Goal: Information Seeking & Learning: Learn about a topic

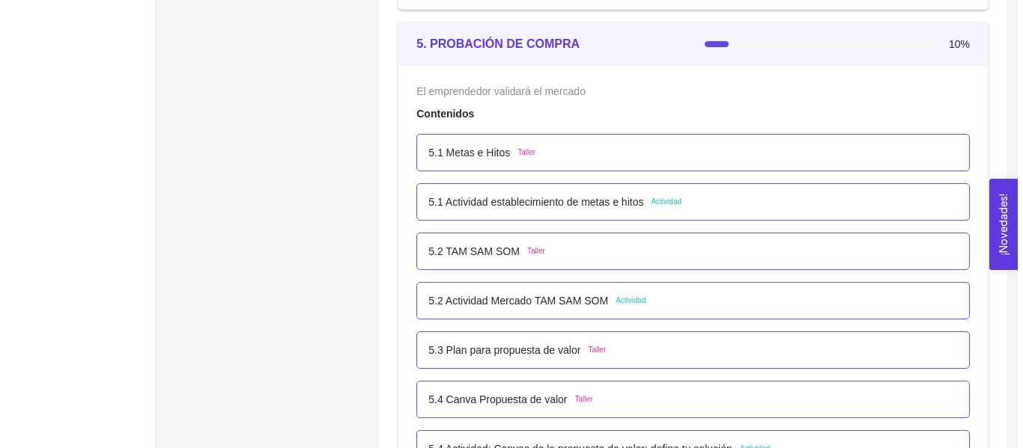
scroll to position [2841, 0]
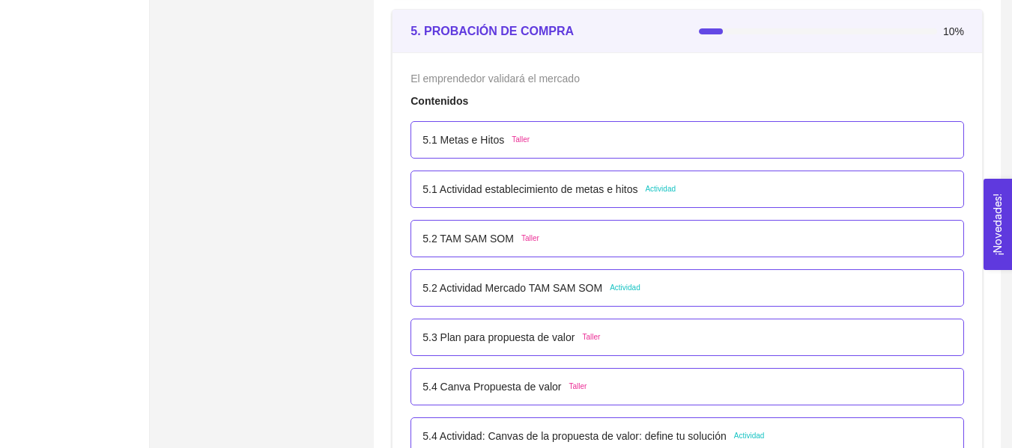
click at [480, 136] on p "5.1 Metas e Hitos" at bounding box center [463, 140] width 82 height 16
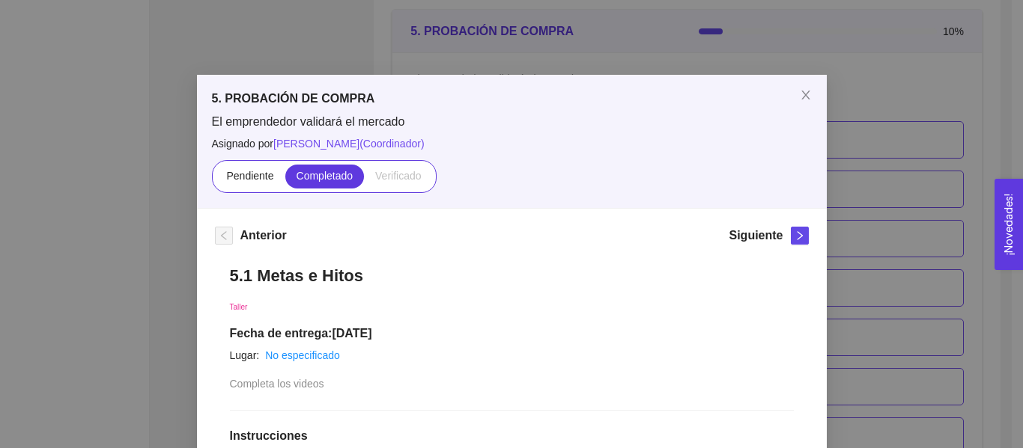
click at [777, 231] on div "Siguiente" at bounding box center [767, 239] width 79 height 24
click at [794, 235] on icon "right" at bounding box center [799, 236] width 10 height 10
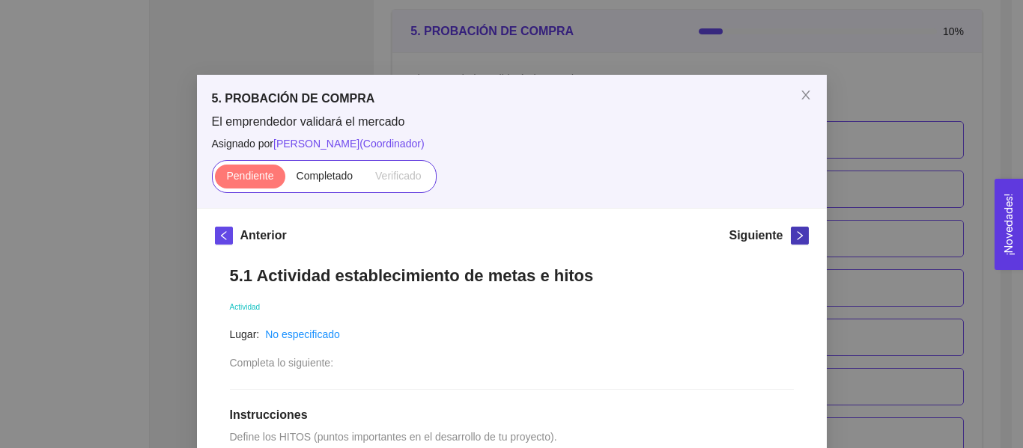
click at [794, 235] on icon "right" at bounding box center [799, 236] width 10 height 10
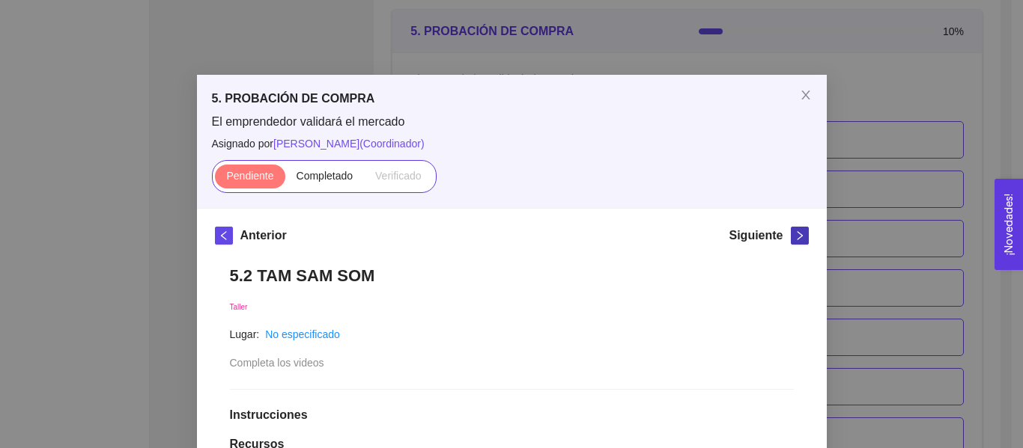
click at [794, 235] on icon "right" at bounding box center [799, 236] width 10 height 10
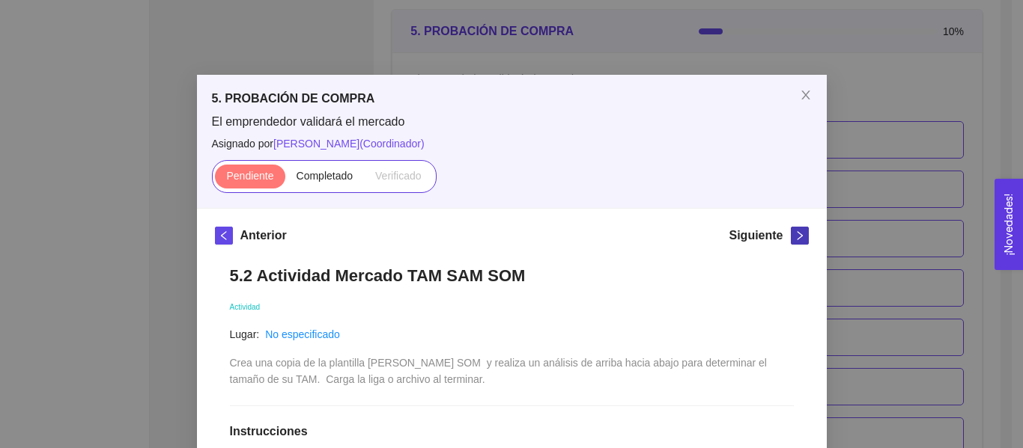
click at [794, 235] on icon "right" at bounding box center [799, 236] width 10 height 10
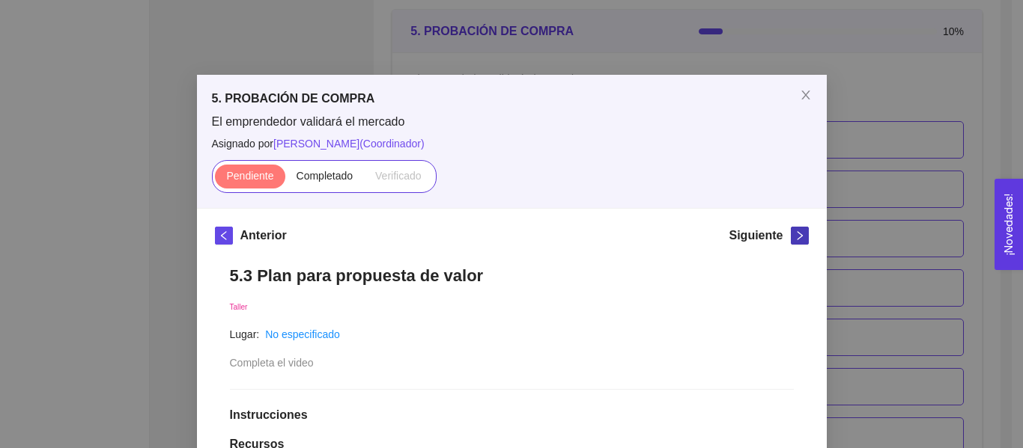
click at [794, 235] on icon "right" at bounding box center [799, 236] width 10 height 10
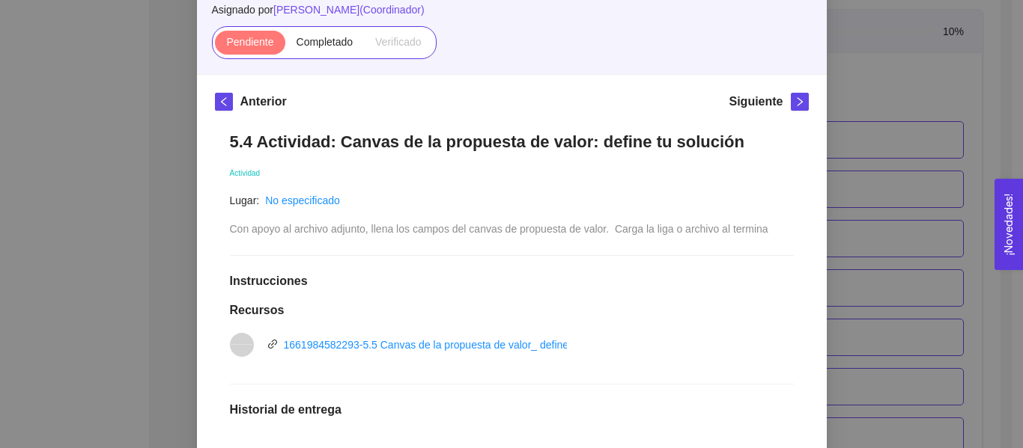
scroll to position [142, 0]
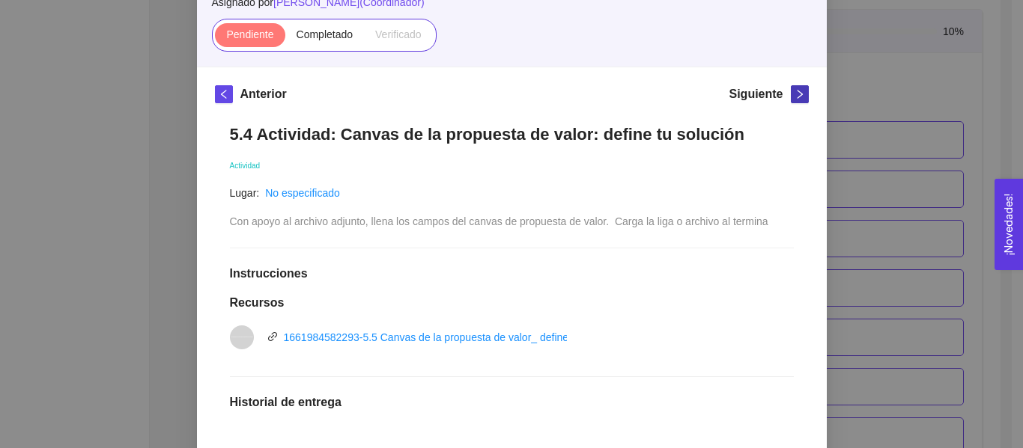
click at [794, 97] on icon "right" at bounding box center [799, 94] width 10 height 10
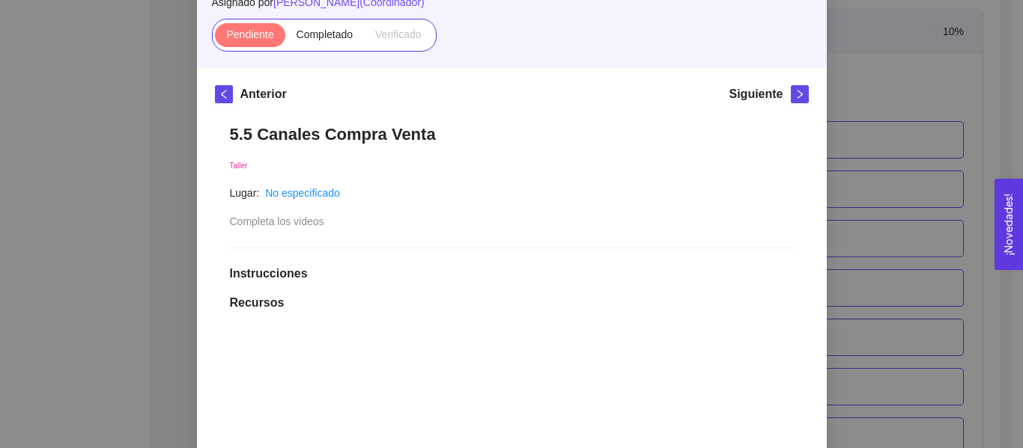
click at [795, 105] on div "Siguiente" at bounding box center [767, 97] width 79 height 24
click at [794, 91] on icon "right" at bounding box center [799, 94] width 10 height 10
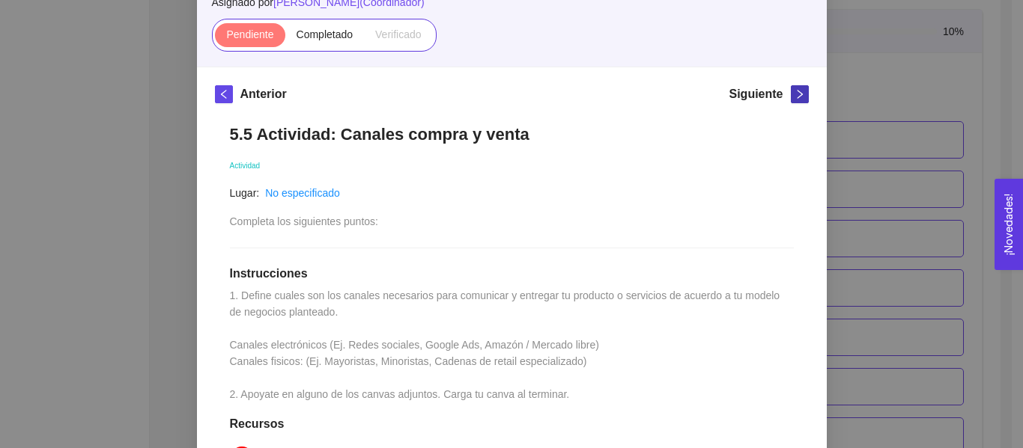
click at [794, 96] on icon "right" at bounding box center [799, 94] width 10 height 10
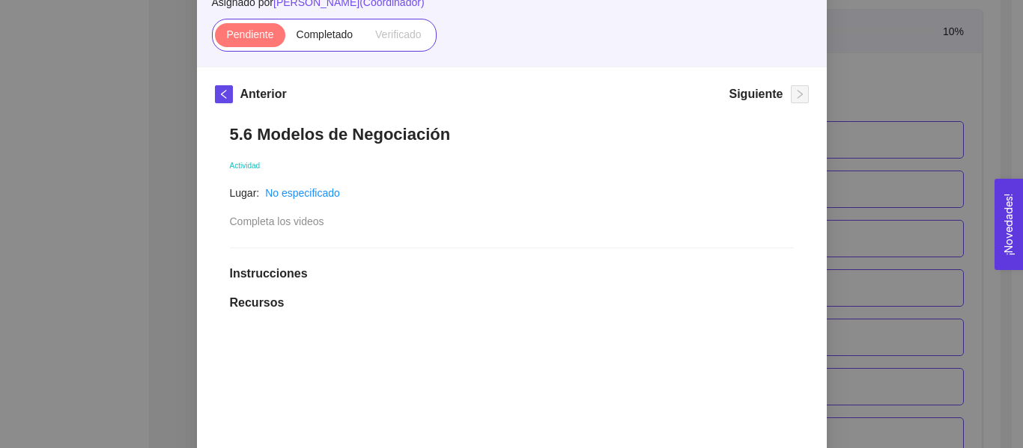
click at [942, 127] on div "5. PROBACIÓN DE COMPRA El emprendedor validará el mercado Asignado por Ana Sofi…" at bounding box center [511, 224] width 1023 height 448
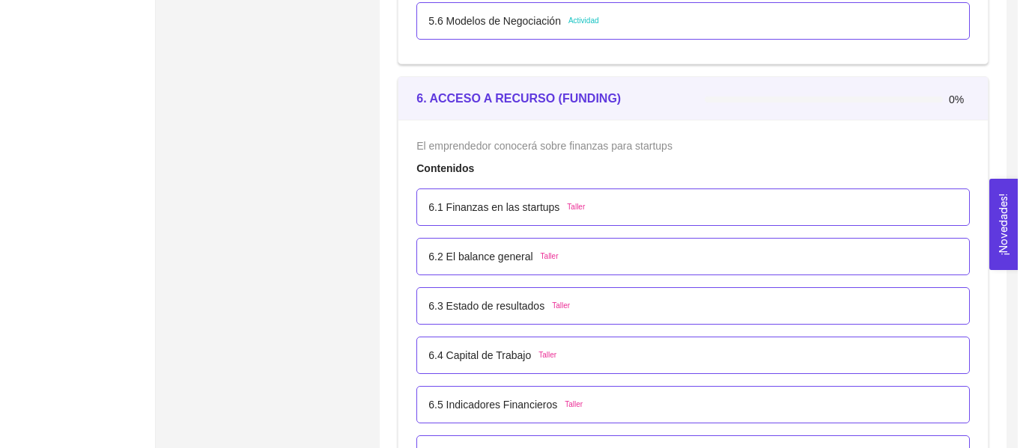
scroll to position [3392, 0]
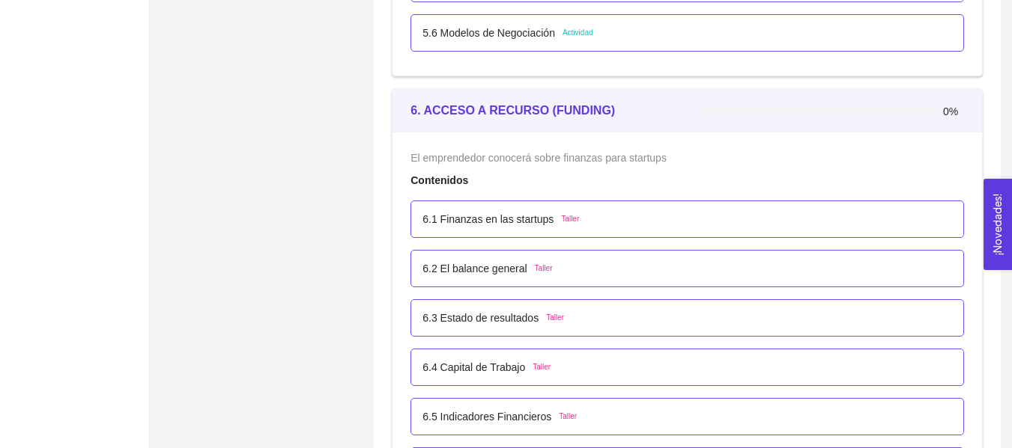
click at [474, 224] on p "6.1 Finanzas en las startups" at bounding box center [487, 219] width 131 height 16
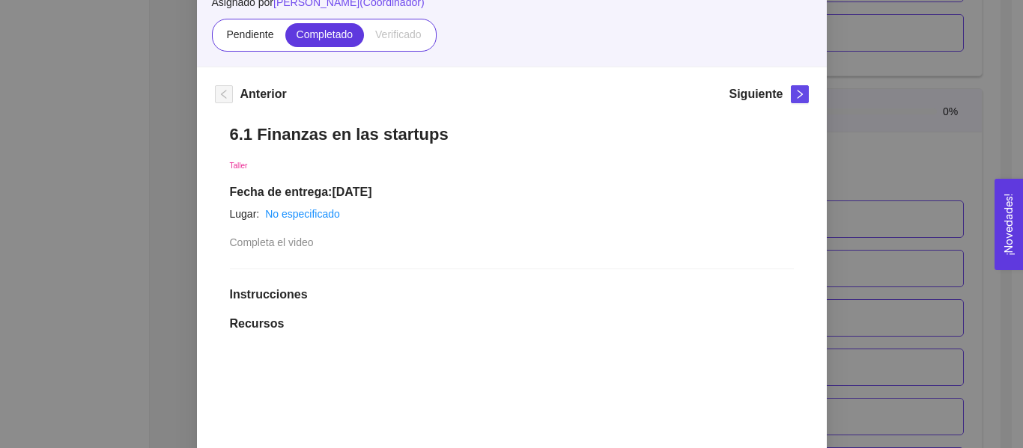
scroll to position [138, 0]
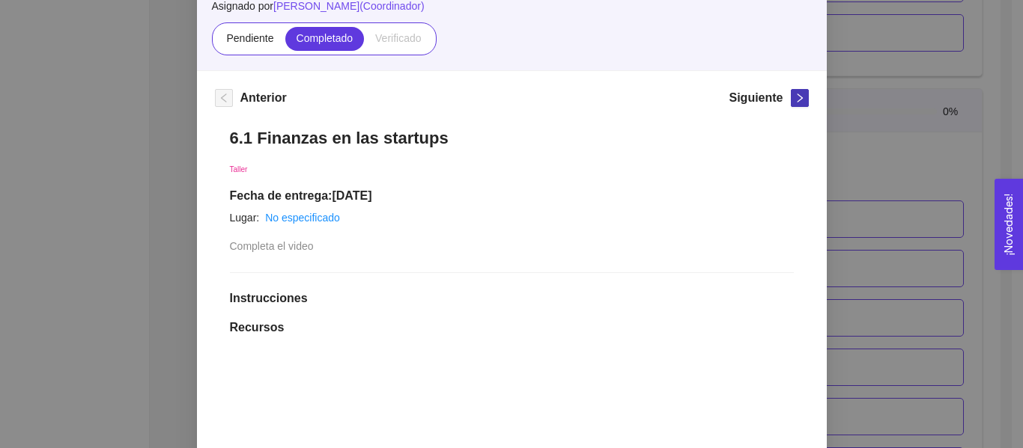
click at [794, 97] on icon "right" at bounding box center [799, 98] width 10 height 10
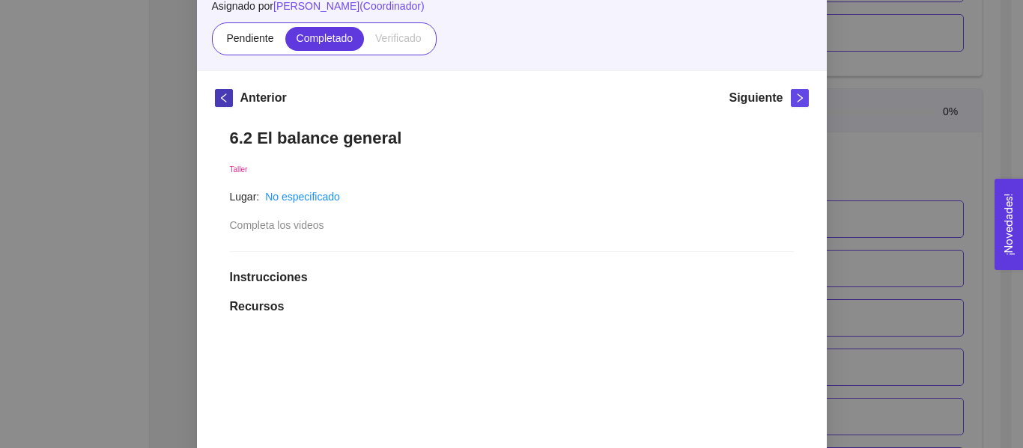
click at [222, 100] on icon "left" at bounding box center [224, 98] width 10 height 10
click at [796, 100] on icon "right" at bounding box center [799, 98] width 10 height 10
click at [795, 111] on div "Siguiente" at bounding box center [767, 101] width 79 height 24
click at [791, 105] on button "button" at bounding box center [800, 98] width 18 height 18
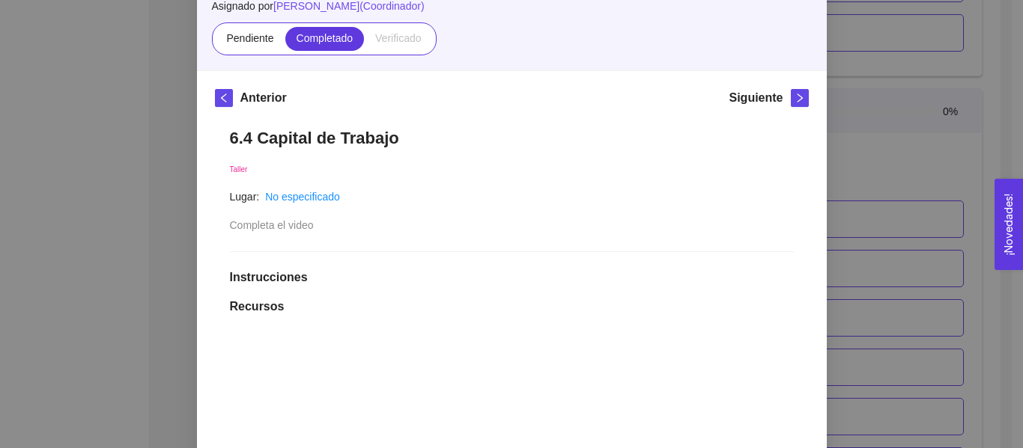
click at [786, 109] on div "Siguiente" at bounding box center [767, 101] width 79 height 24
drag, startPoint x: 864, startPoint y: 156, endPoint x: 991, endPoint y: 155, distance: 126.5
click at [865, 156] on div "6. ACCESO A RECURSO (FUNDING) El emprendedor conocerá sobre finanzas para start…" at bounding box center [511, 224] width 1023 height 448
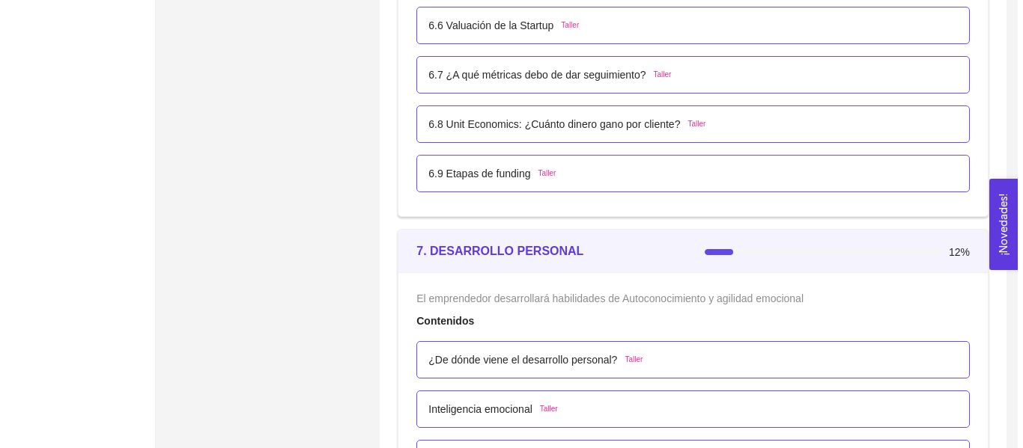
scroll to position [3674, 0]
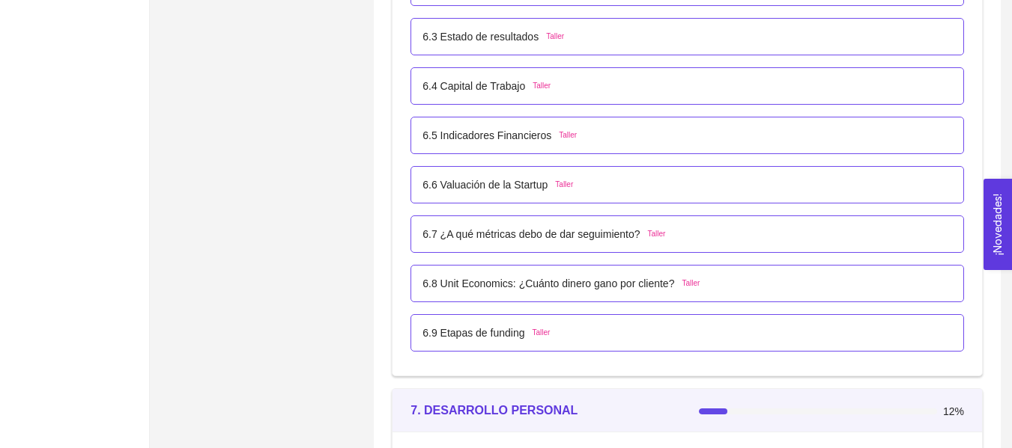
click at [452, 344] on div "6.9 Etapas de funding Taller" at bounding box center [686, 332] width 553 height 37
click at [453, 344] on div "6.9 Etapas de funding Taller" at bounding box center [686, 332] width 553 height 37
click at [458, 333] on p "6.9 Etapas de funding" at bounding box center [473, 333] width 102 height 16
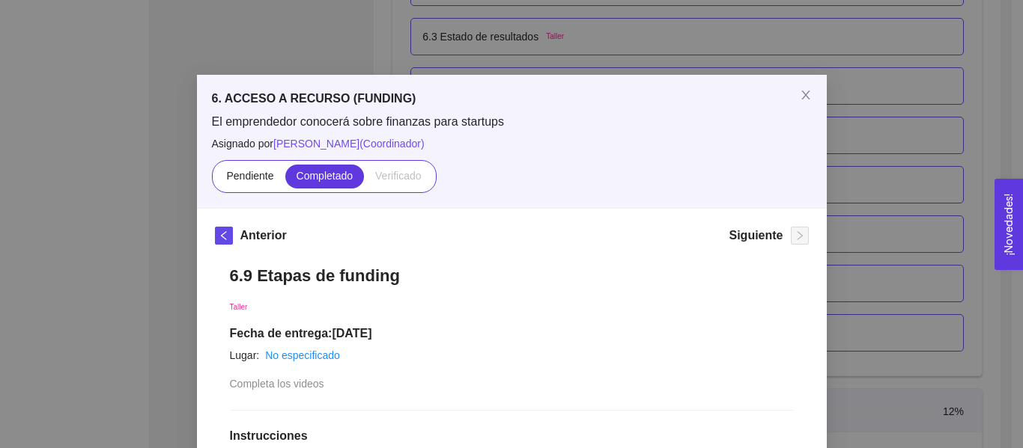
click at [909, 136] on div "6. ACCESO A RECURSO (FUNDING) El emprendedor conocerá sobre finanzas para start…" at bounding box center [511, 224] width 1023 height 448
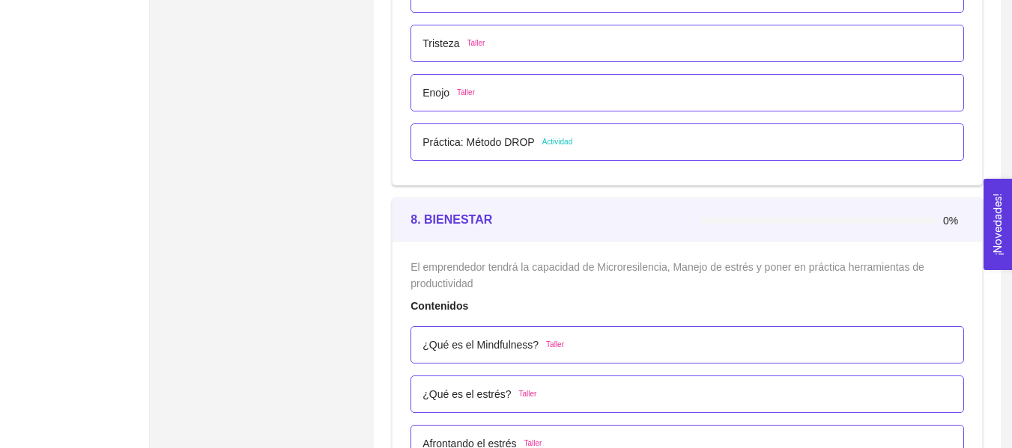
scroll to position [4447, 0]
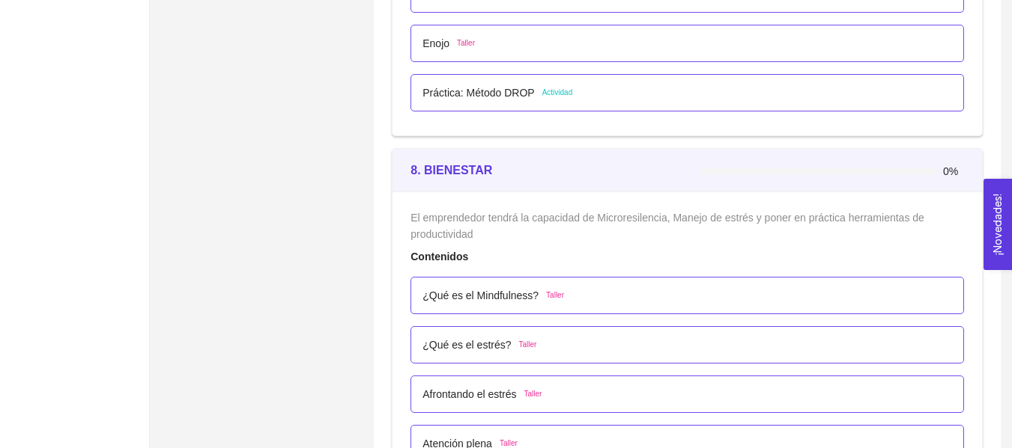
click at [431, 46] on p "Enojo" at bounding box center [435, 43] width 27 height 16
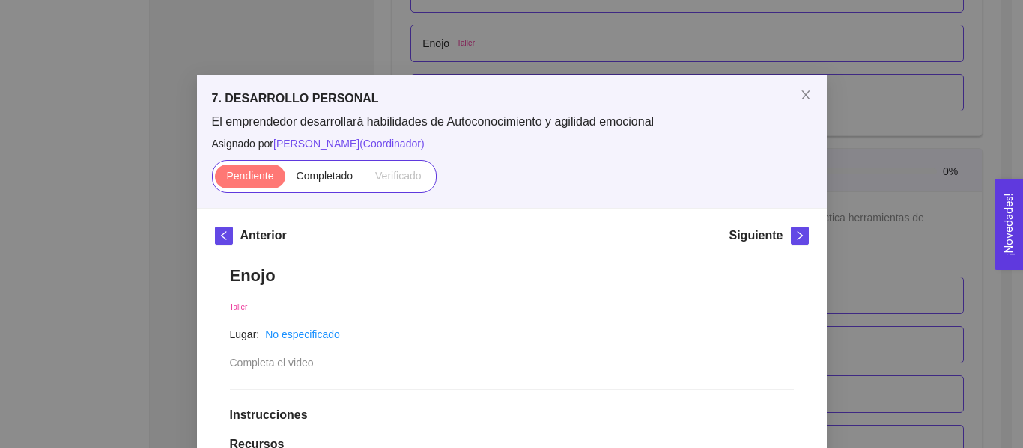
click at [922, 90] on div "7. DESARROLLO PERSONAL El emprendedor desarrollará habilidades de Autoconocimie…" at bounding box center [511, 224] width 1023 height 448
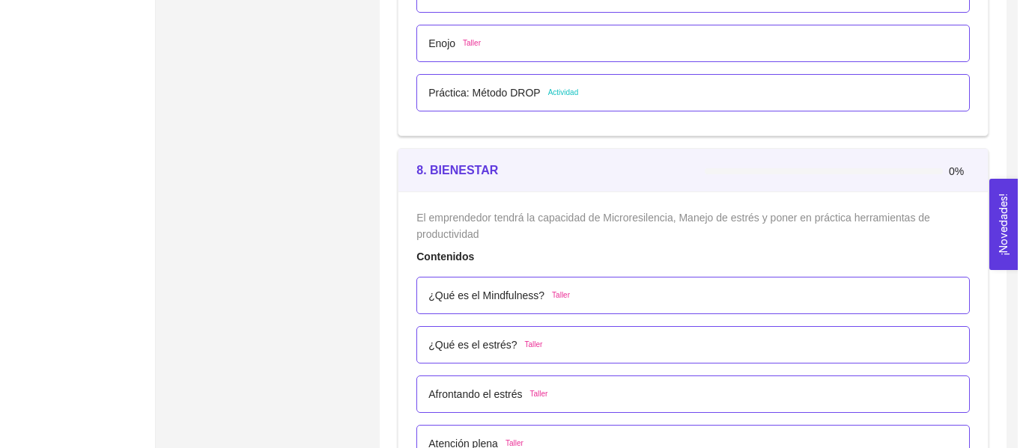
scroll to position [4054, 0]
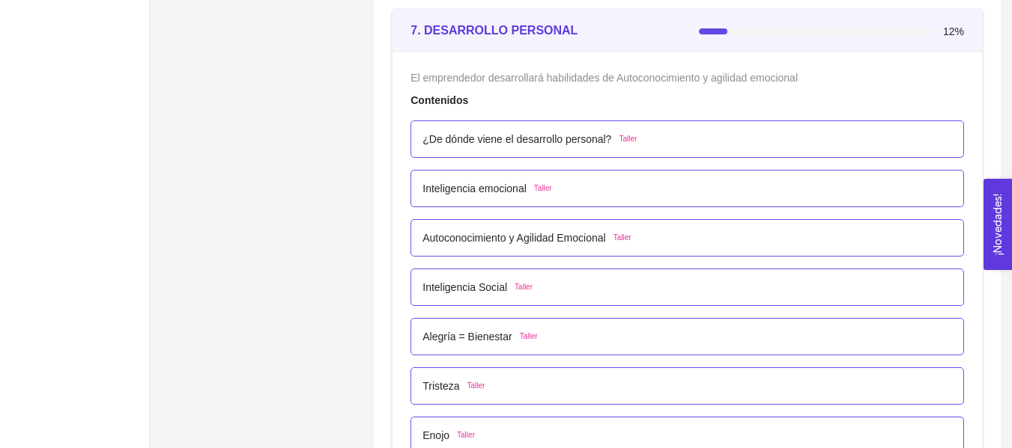
click at [436, 142] on p "¿De dónde viene el desarrollo personal?" at bounding box center [516, 139] width 189 height 16
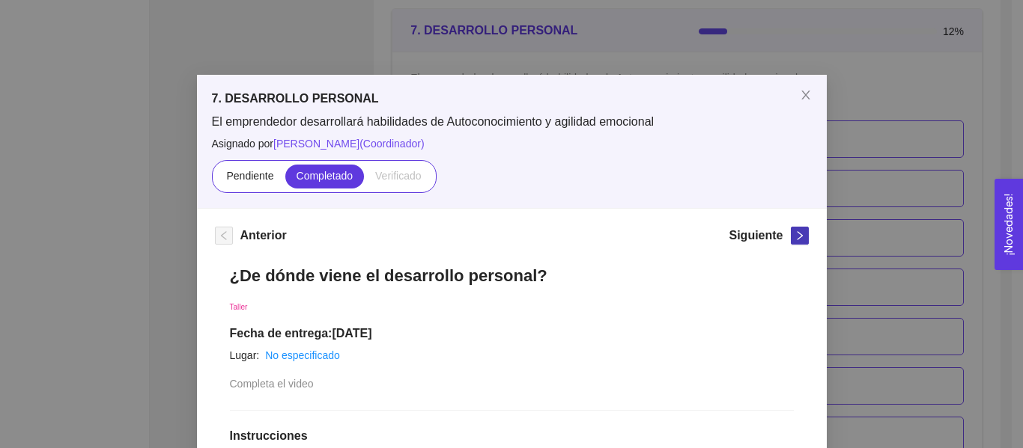
click at [794, 240] on icon "right" at bounding box center [799, 236] width 10 height 10
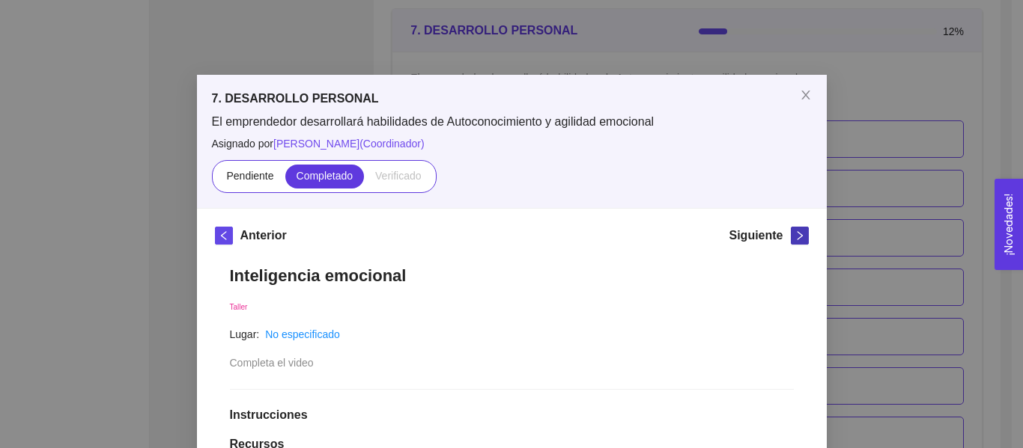
click at [794, 240] on icon "right" at bounding box center [799, 236] width 10 height 10
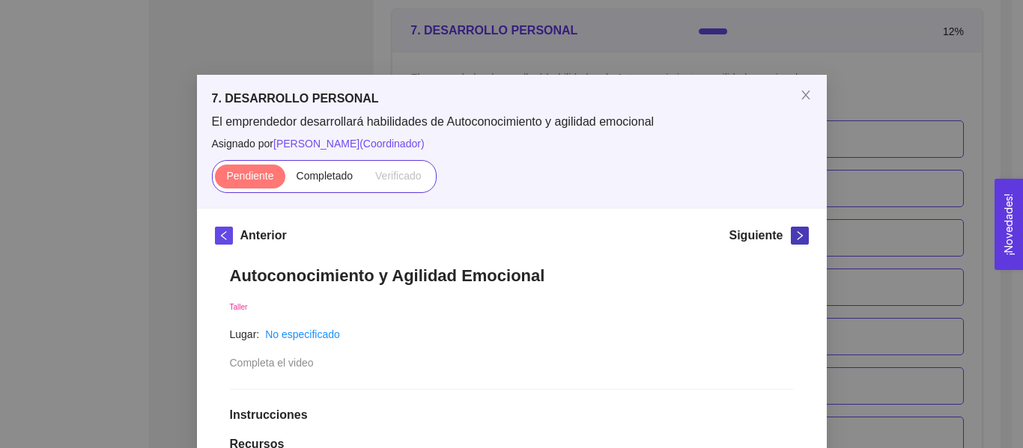
click at [794, 240] on icon "right" at bounding box center [799, 236] width 10 height 10
click at [216, 234] on span "left" at bounding box center [224, 236] width 16 height 10
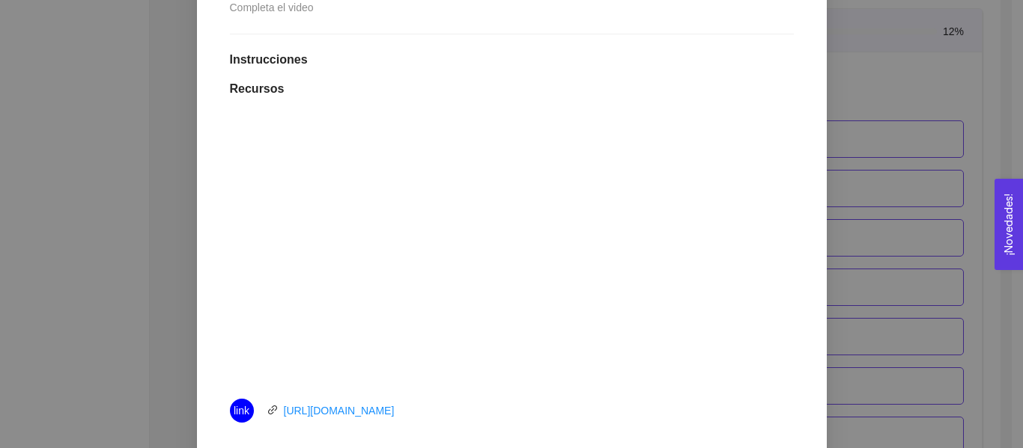
scroll to position [0, 0]
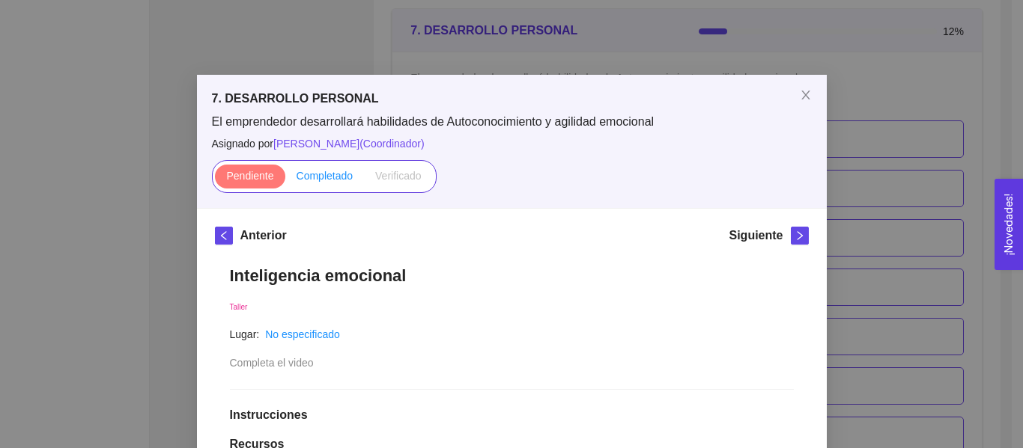
click at [298, 180] on span "Completado" at bounding box center [324, 176] width 57 height 12
click at [285, 180] on input "Completado" at bounding box center [285, 180] width 0 height 0
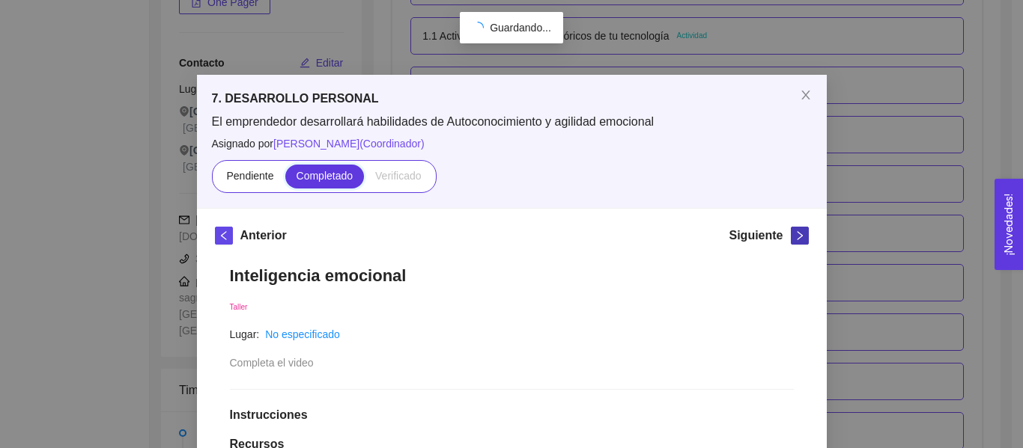
scroll to position [4054, 0]
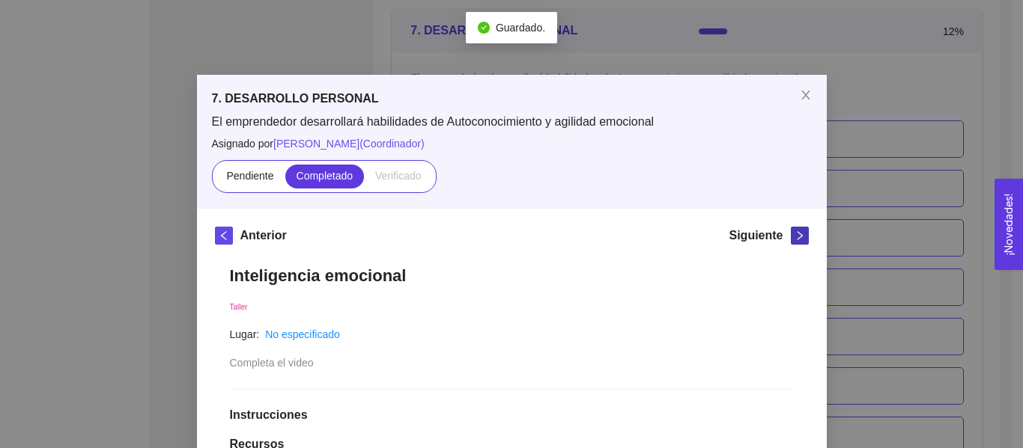
click at [794, 235] on icon "right" at bounding box center [799, 236] width 10 height 10
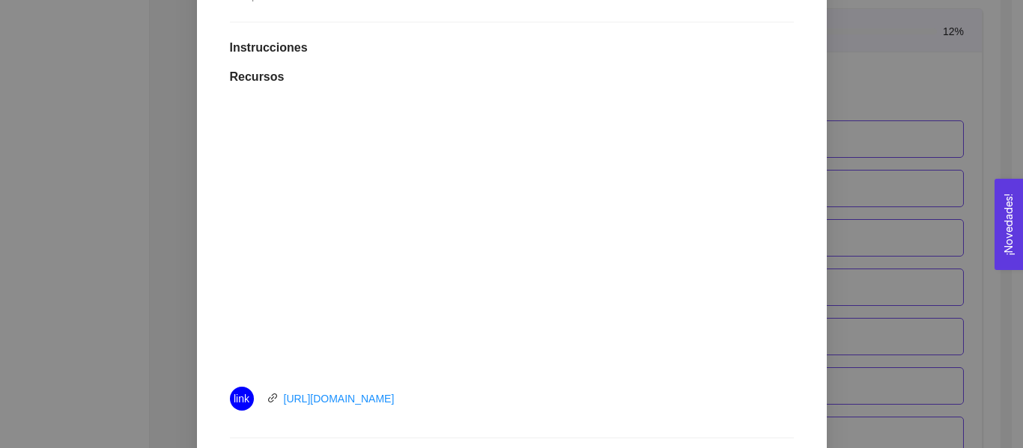
scroll to position [0, 0]
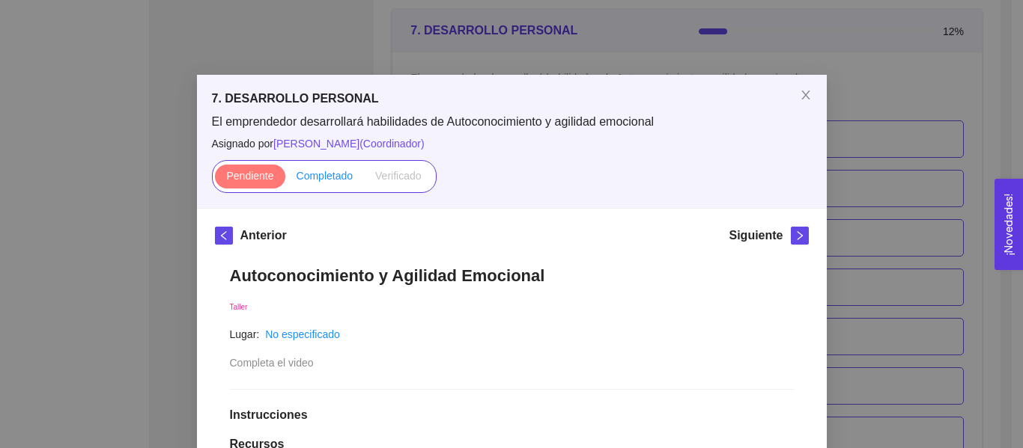
click at [308, 176] on span "Completado" at bounding box center [324, 176] width 57 height 12
click at [285, 180] on input "Completado" at bounding box center [285, 180] width 0 height 0
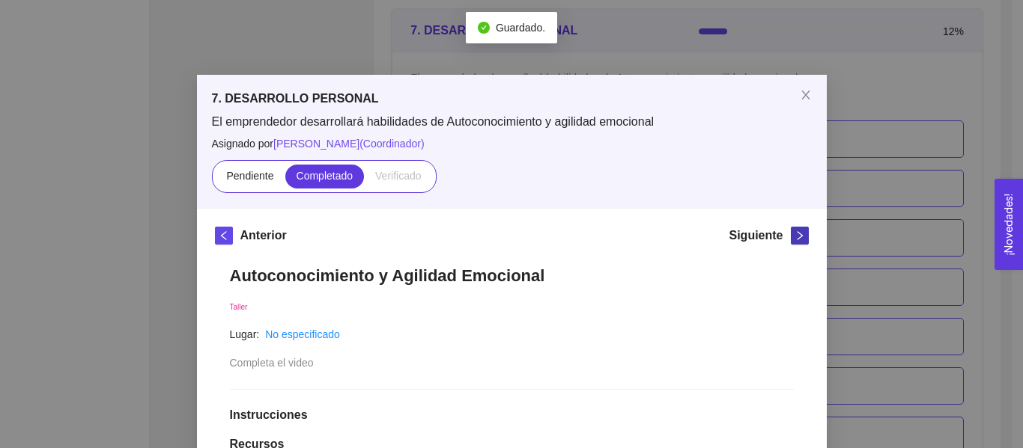
click at [794, 237] on icon "right" at bounding box center [799, 236] width 10 height 10
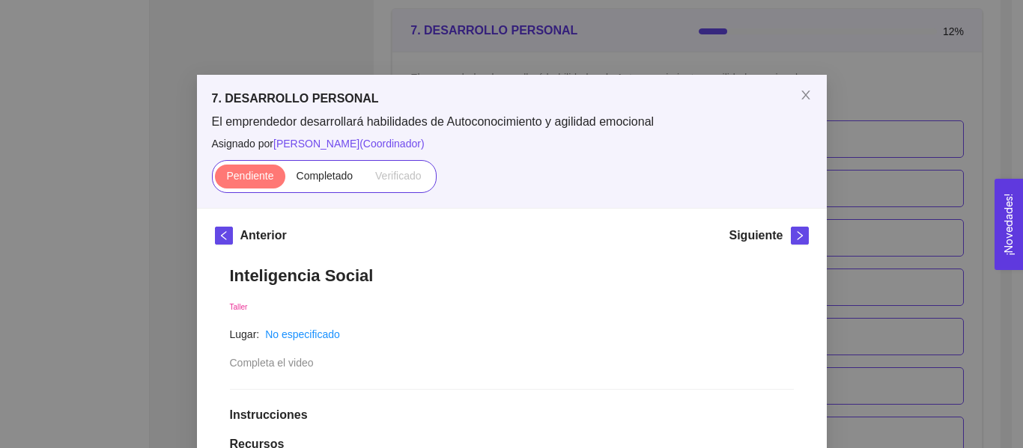
click at [646, 413] on h1 "Instrucciones" at bounding box center [512, 415] width 564 height 15
click at [345, 172] on span "Completado" at bounding box center [324, 176] width 57 height 12
click at [285, 180] on input "Completado" at bounding box center [285, 180] width 0 height 0
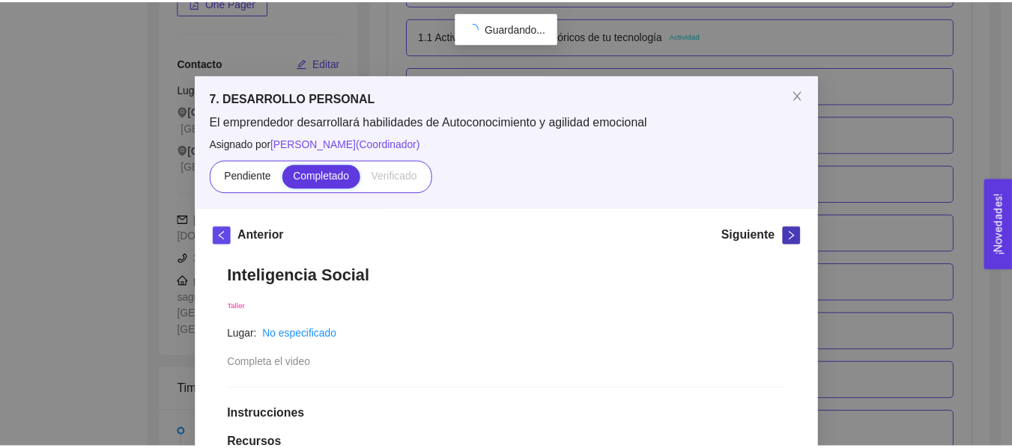
scroll to position [4054, 0]
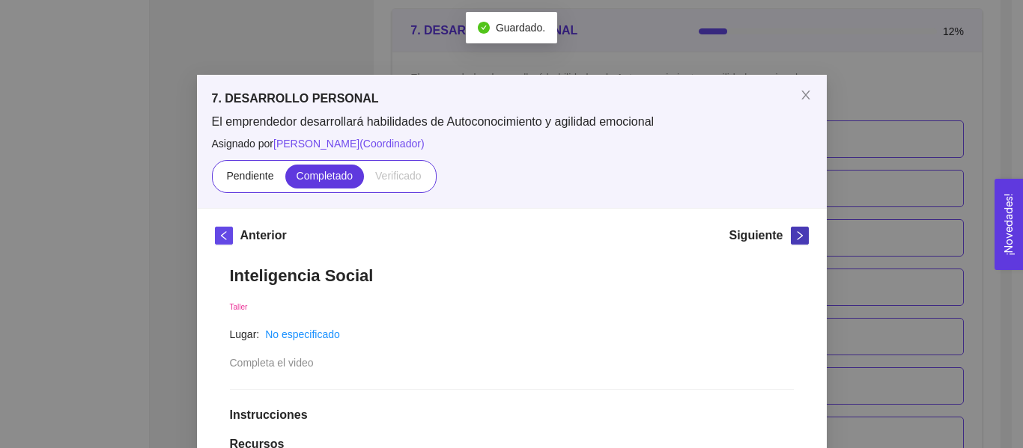
click at [797, 239] on icon "right" at bounding box center [799, 235] width 5 height 9
drag, startPoint x: 993, startPoint y: 146, endPoint x: 1021, endPoint y: 139, distance: 29.2
click at [1008, 142] on div "7. DESARROLLO PERSONAL El emprendedor desarrollará habilidades de Autoconocimie…" at bounding box center [511, 224] width 1023 height 448
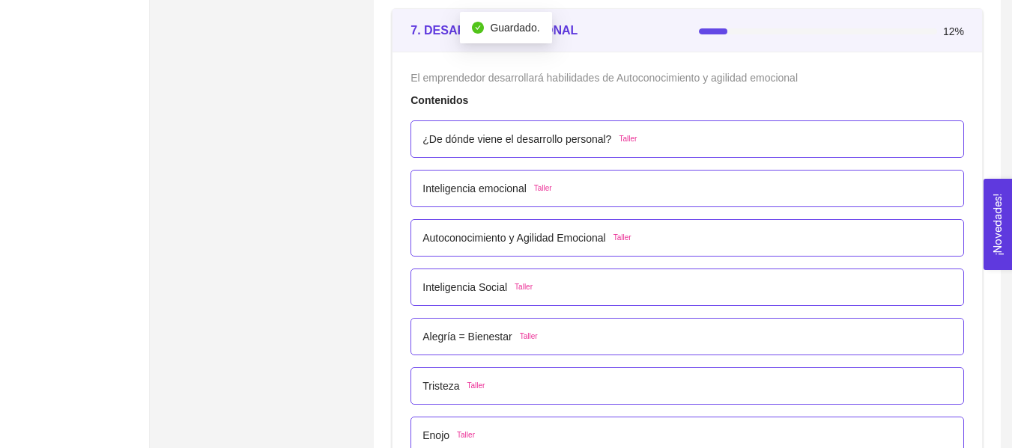
drag, startPoint x: 1022, startPoint y: 138, endPoint x: 1022, endPoint y: 166, distance: 28.5
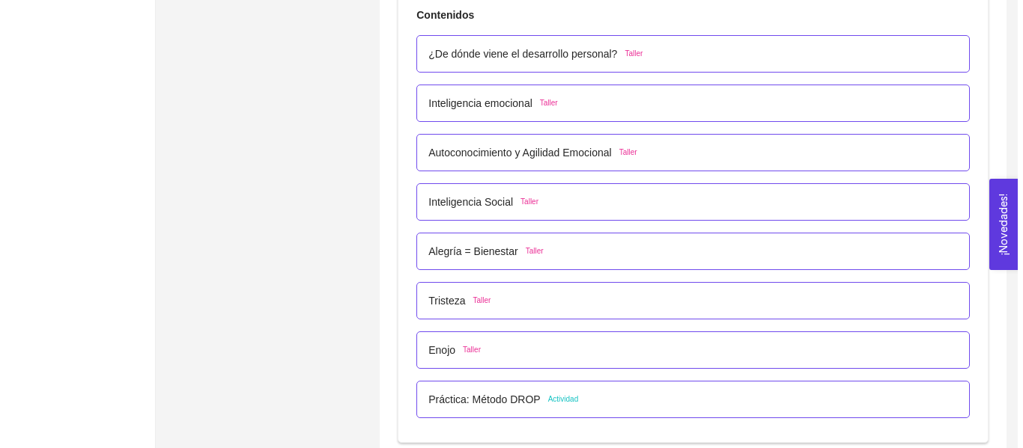
scroll to position [4226, 0]
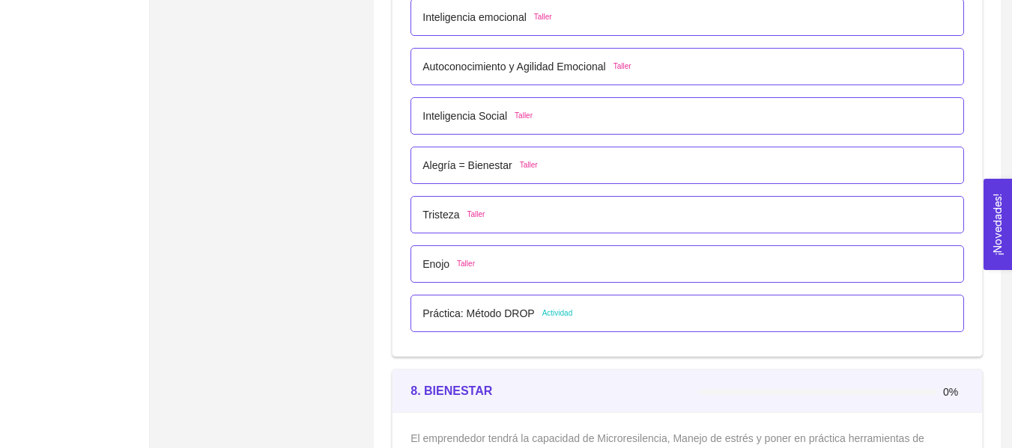
click at [507, 165] on p "Alegría = Bienestar" at bounding box center [466, 165] width 89 height 16
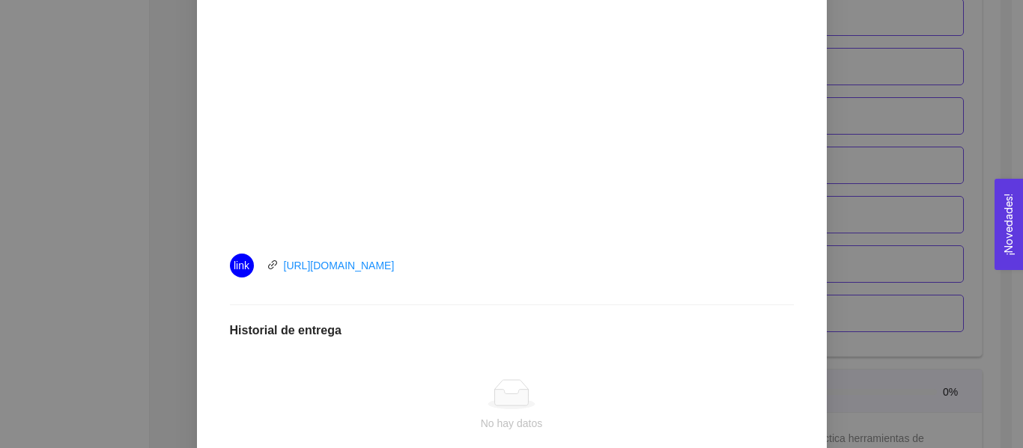
scroll to position [109, 0]
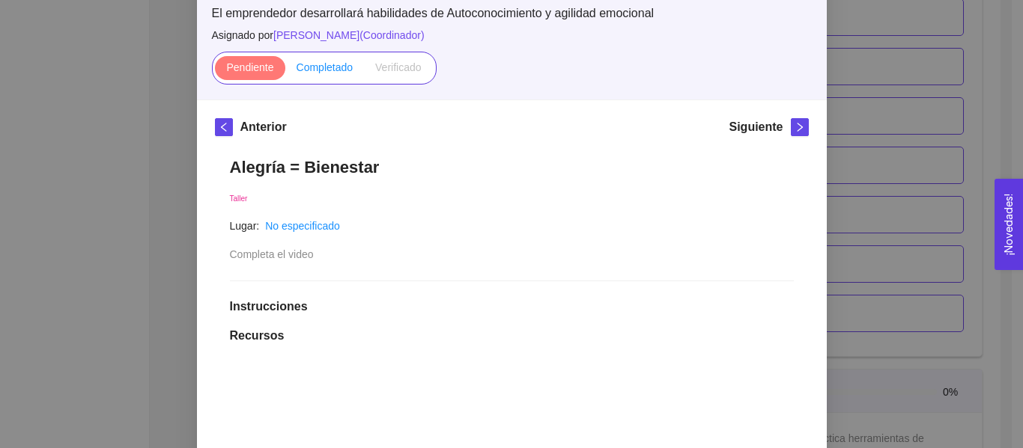
click at [339, 67] on span "Completado" at bounding box center [324, 67] width 57 height 12
click at [285, 71] on input "Completado" at bounding box center [285, 71] width 0 height 0
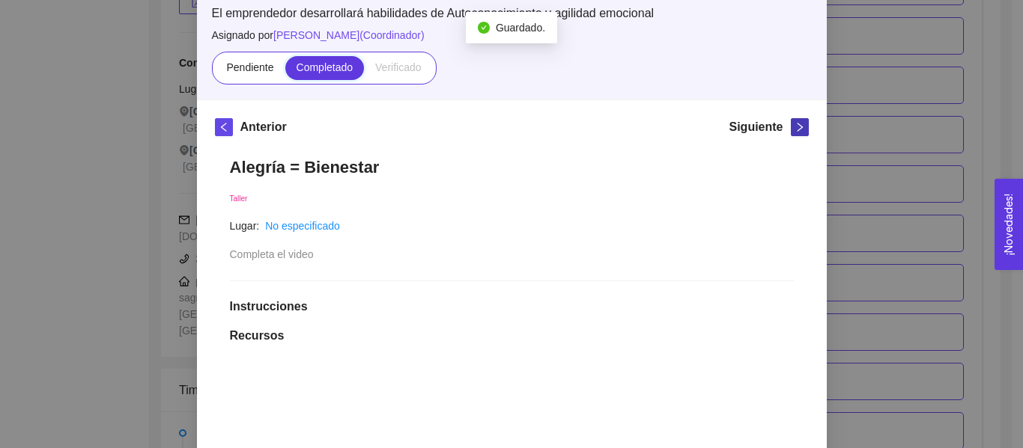
scroll to position [4226, 0]
click at [794, 125] on icon "right" at bounding box center [799, 127] width 10 height 10
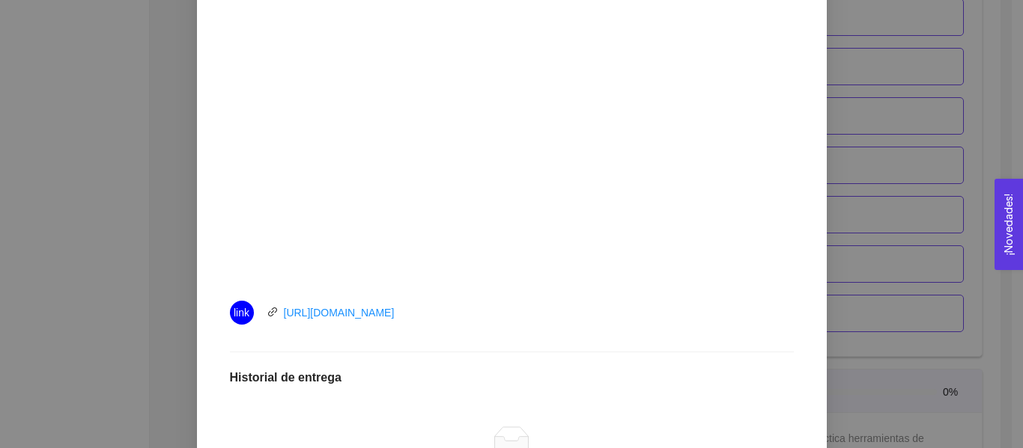
scroll to position [466, 0]
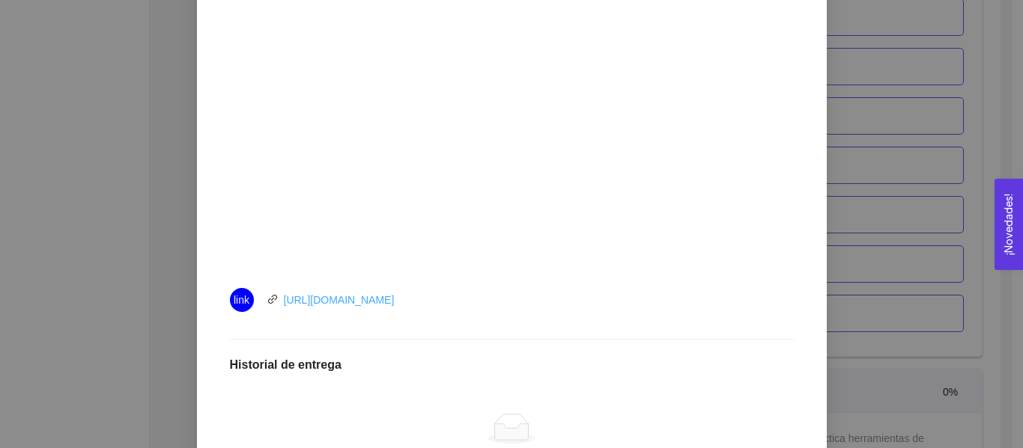
drag, startPoint x: 378, startPoint y: 308, endPoint x: 350, endPoint y: 300, distance: 28.7
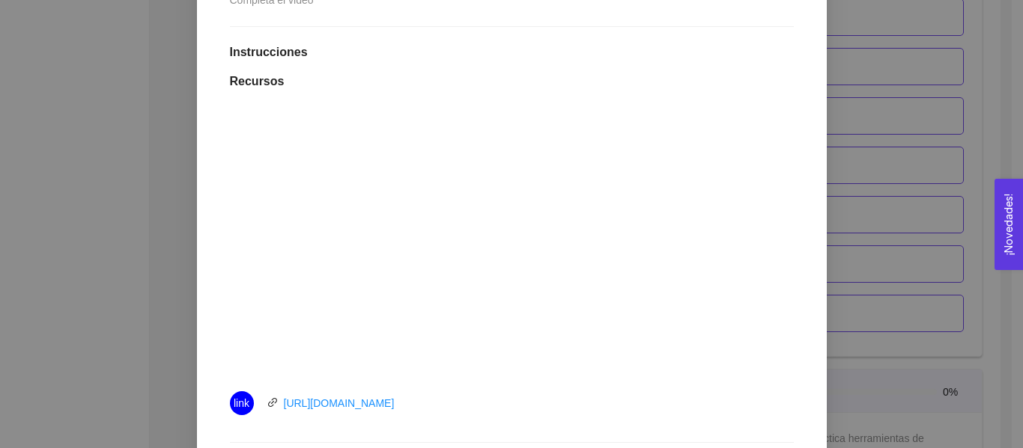
scroll to position [106, 0]
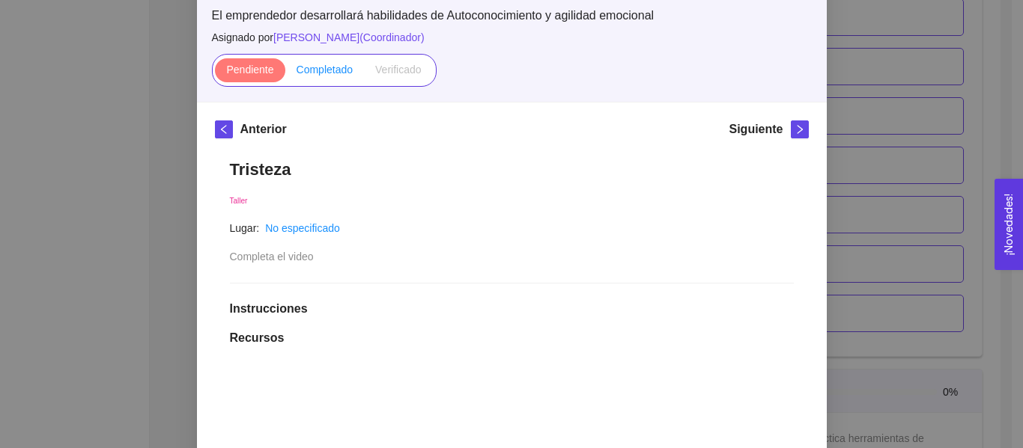
click at [310, 73] on span "Completado" at bounding box center [324, 70] width 57 height 12
click at [285, 73] on input "Completado" at bounding box center [285, 73] width 0 height 0
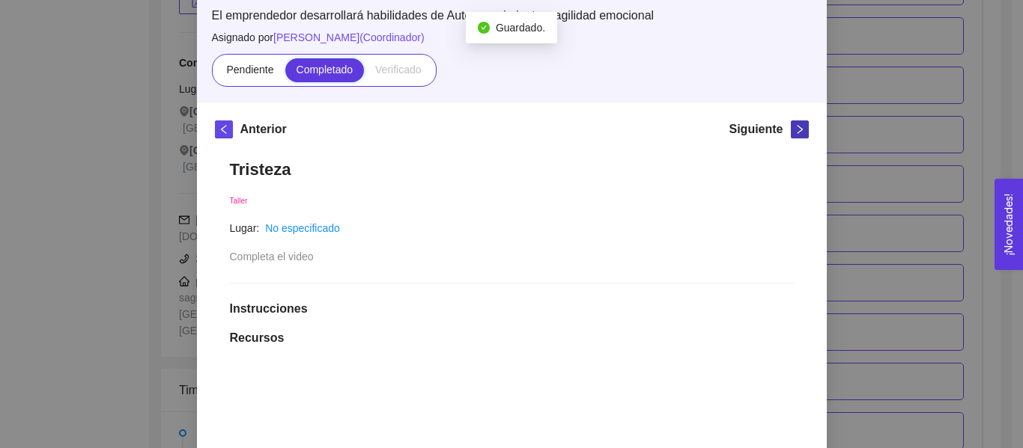
scroll to position [4226, 0]
click at [794, 130] on icon "right" at bounding box center [799, 129] width 10 height 10
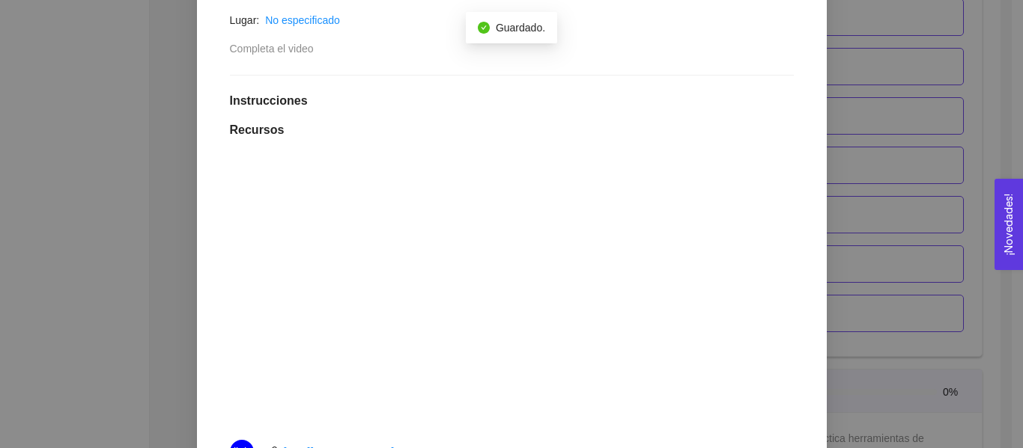
scroll to position [514, 0]
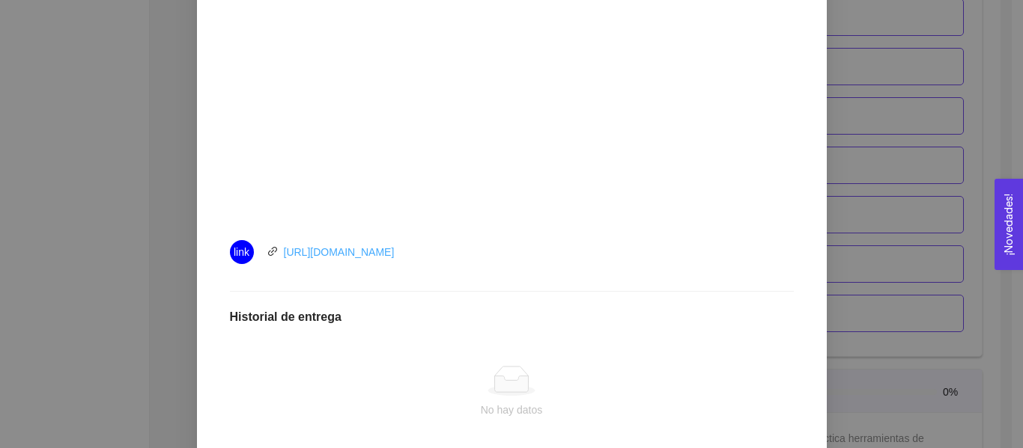
drag, startPoint x: 344, startPoint y: 260, endPoint x: 286, endPoint y: 250, distance: 58.5
drag, startPoint x: 286, startPoint y: 250, endPoint x: 309, endPoint y: 258, distance: 24.4
click at [309, 258] on link "[URL][DOMAIN_NAME]" at bounding box center [339, 252] width 111 height 12
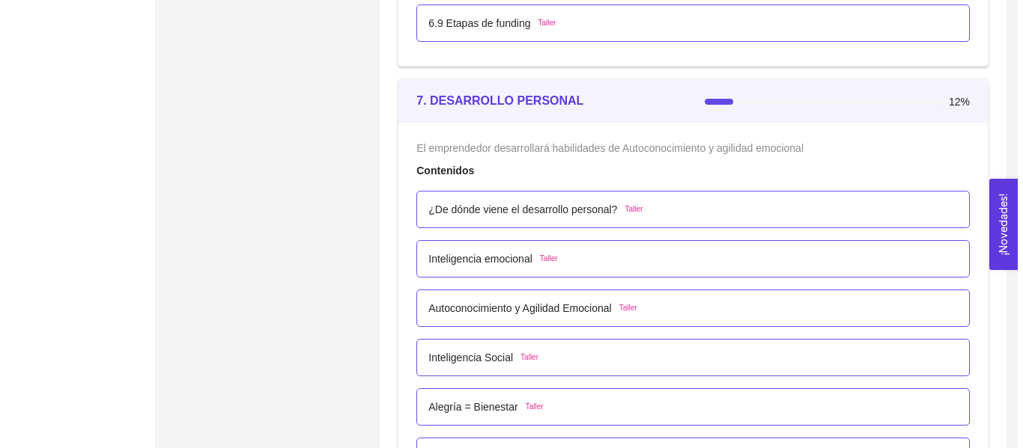
scroll to position [4180, 0]
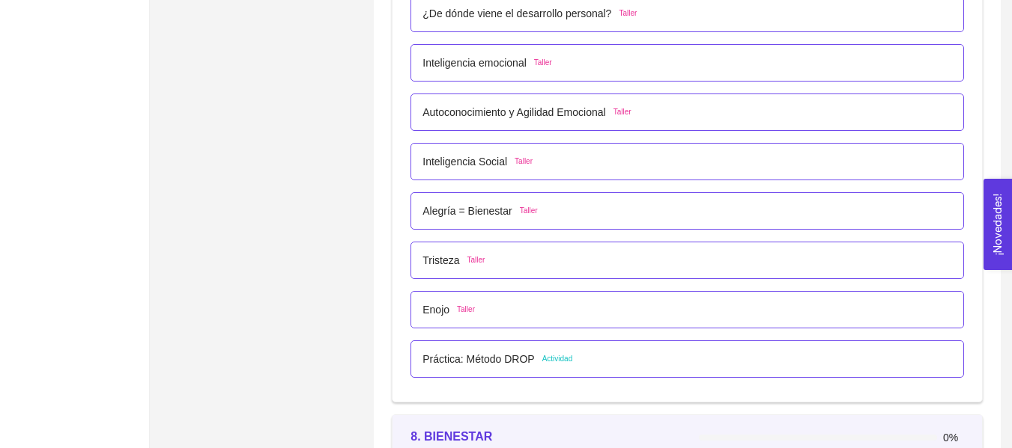
click at [478, 196] on div "Alegría = Bienestar Taller" at bounding box center [686, 210] width 553 height 37
click at [477, 213] on p "Alegría = Bienestar" at bounding box center [466, 211] width 89 height 16
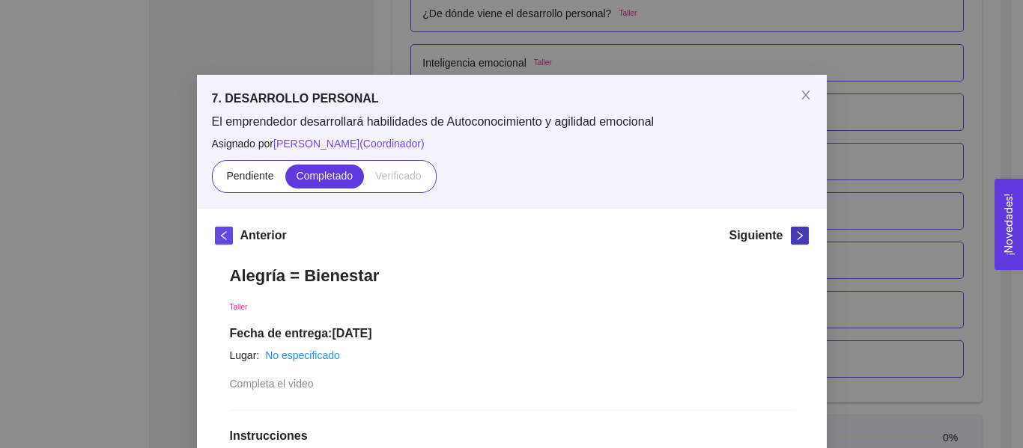
click at [798, 240] on icon "right" at bounding box center [799, 236] width 10 height 10
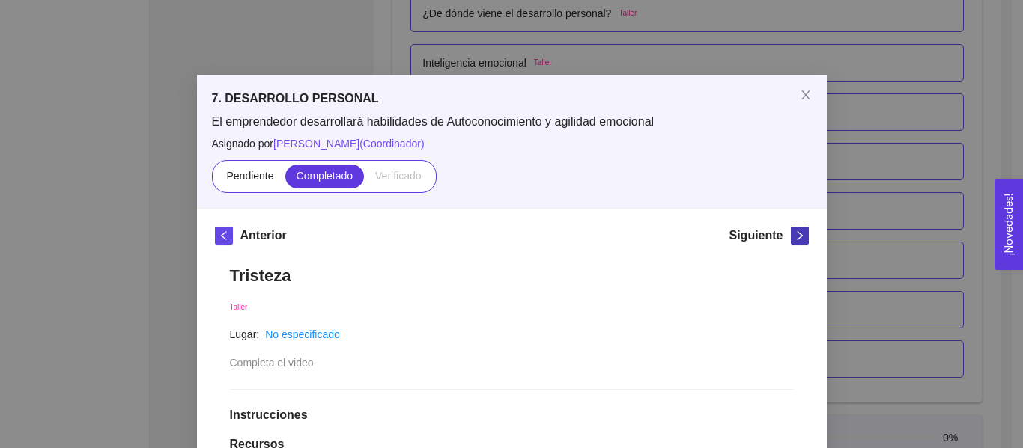
click at [798, 240] on icon "right" at bounding box center [799, 236] width 10 height 10
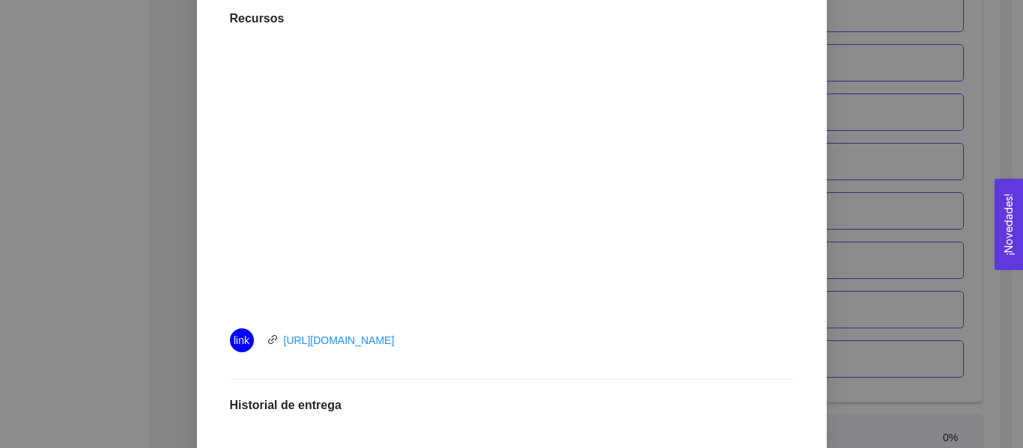
scroll to position [34, 0]
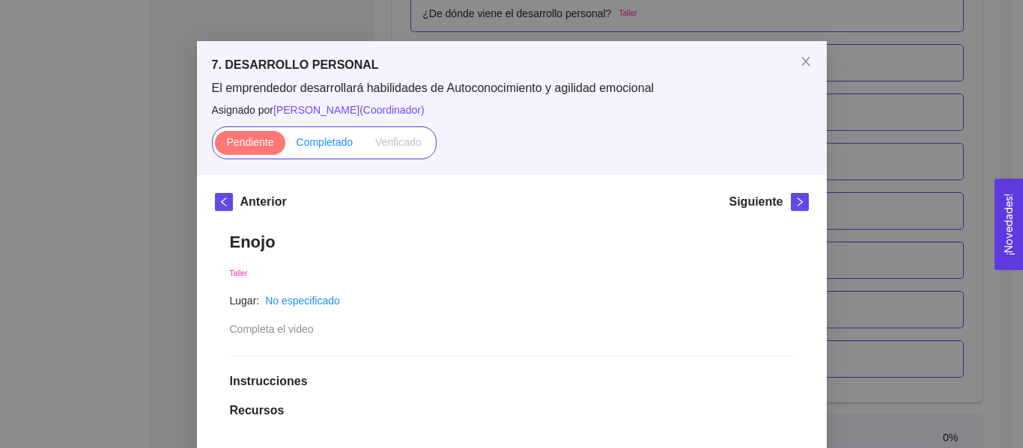
click at [310, 147] on span "Completado" at bounding box center [324, 142] width 57 height 12
click at [285, 146] on input "Completado" at bounding box center [285, 146] width 0 height 0
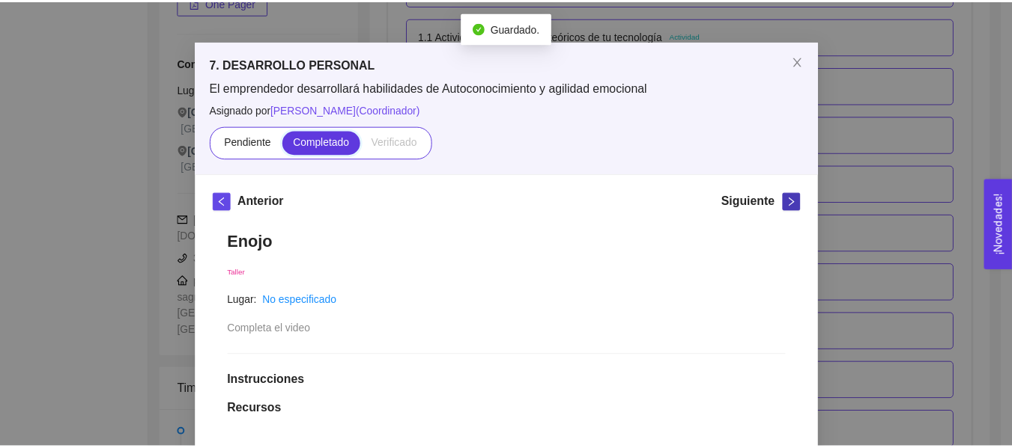
scroll to position [4180, 0]
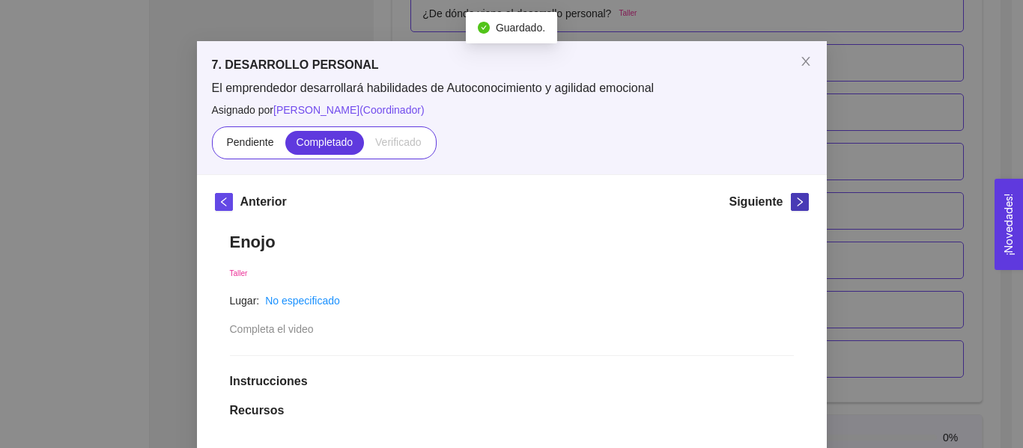
click at [799, 203] on span "right" at bounding box center [799, 202] width 16 height 10
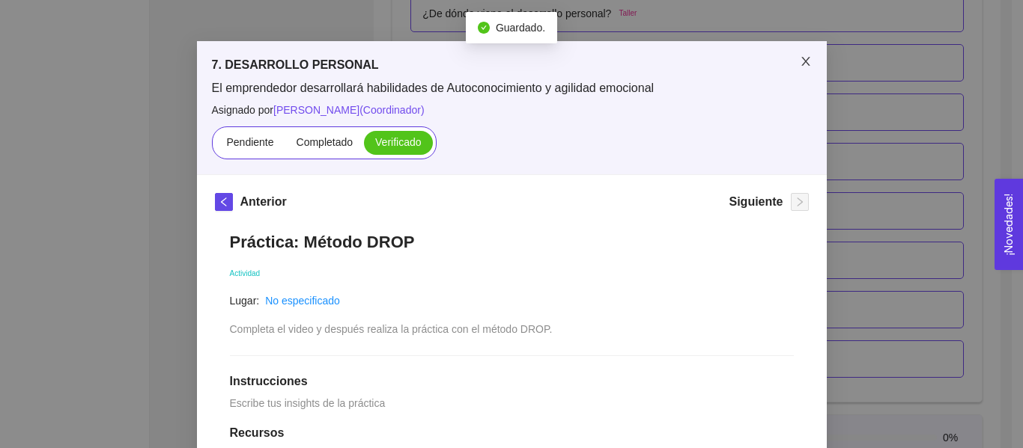
click at [796, 73] on span "Close" at bounding box center [806, 62] width 42 height 42
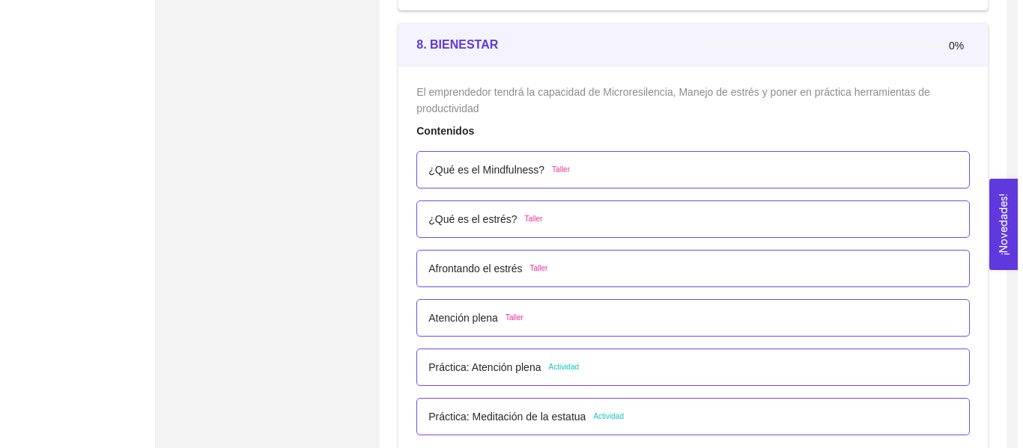
scroll to position [4609, 0]
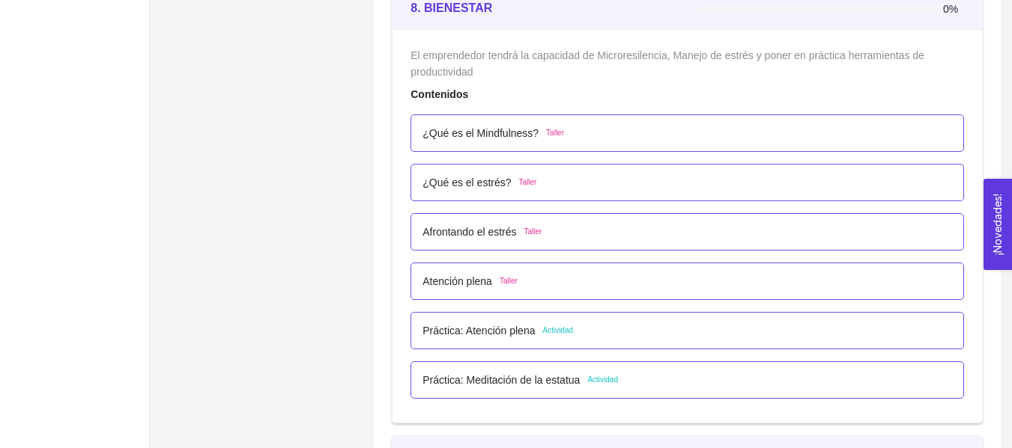
click at [488, 142] on div "¿Qué es el Mindfulness? Taller" at bounding box center [686, 133] width 553 height 37
click at [488, 135] on p "¿Qué es el Mindfulness?" at bounding box center [480, 133] width 116 height 16
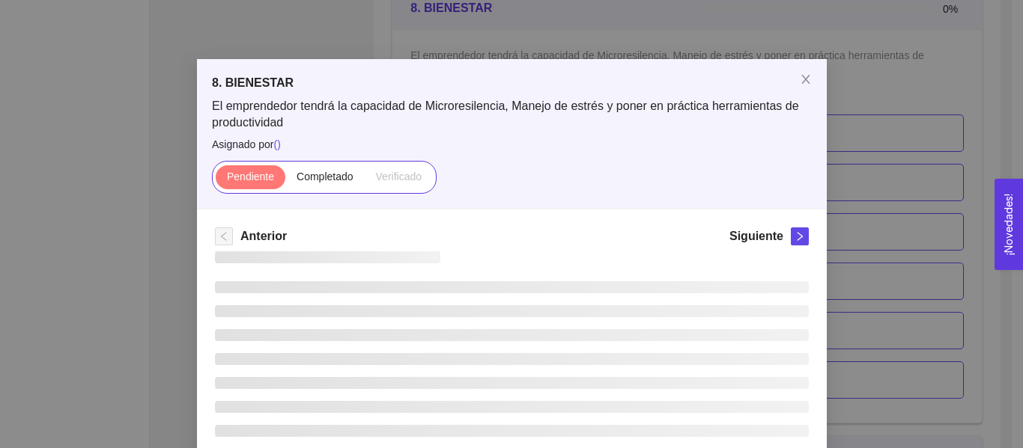
scroll to position [16, 0]
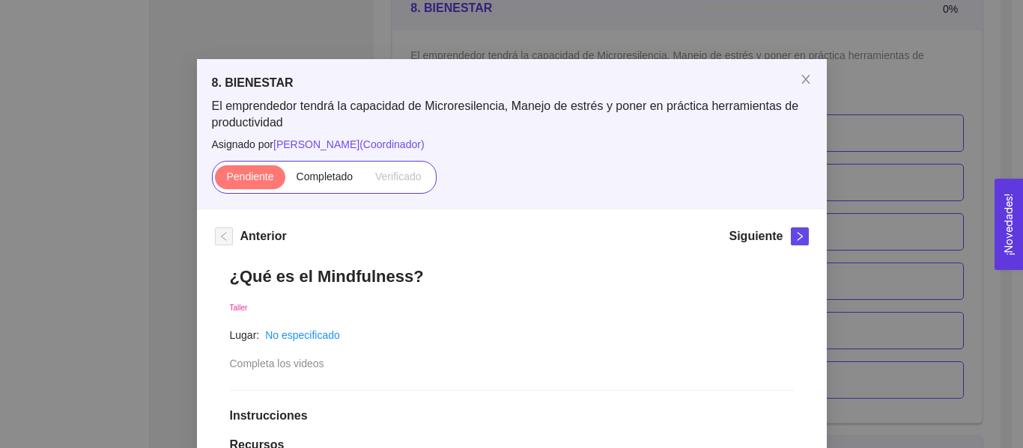
click at [889, 66] on div "8. BIENESTAR El emprendedor tendrá la capacidad de Microresilencia, Manejo de e…" at bounding box center [511, 224] width 1023 height 448
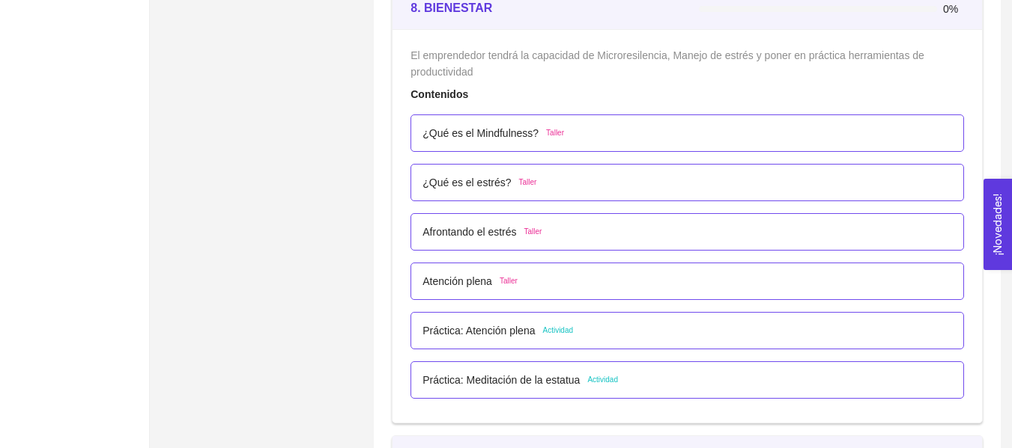
click at [579, 325] on div "Práctica: Atención plena Actividad" at bounding box center [686, 331] width 529 height 16
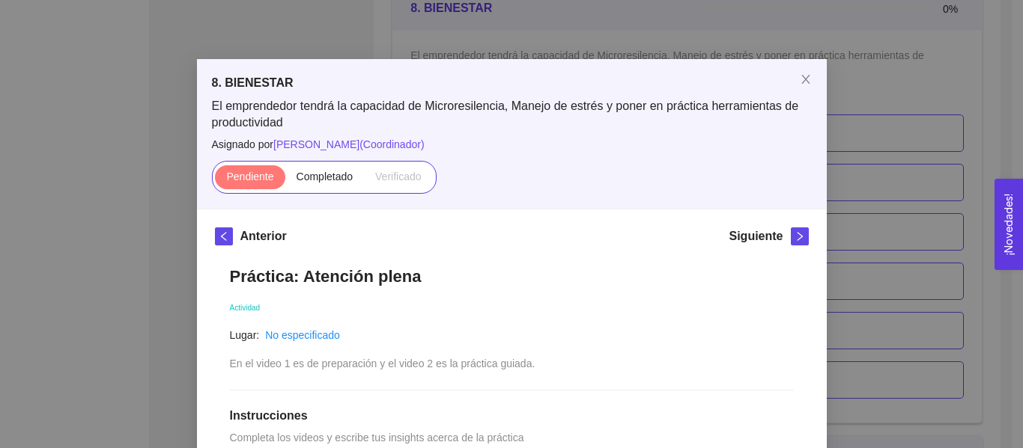
click at [892, 125] on div "8. BIENESTAR El emprendedor tendrá la capacidad de Microresilencia, Manejo de e…" at bounding box center [511, 224] width 1023 height 448
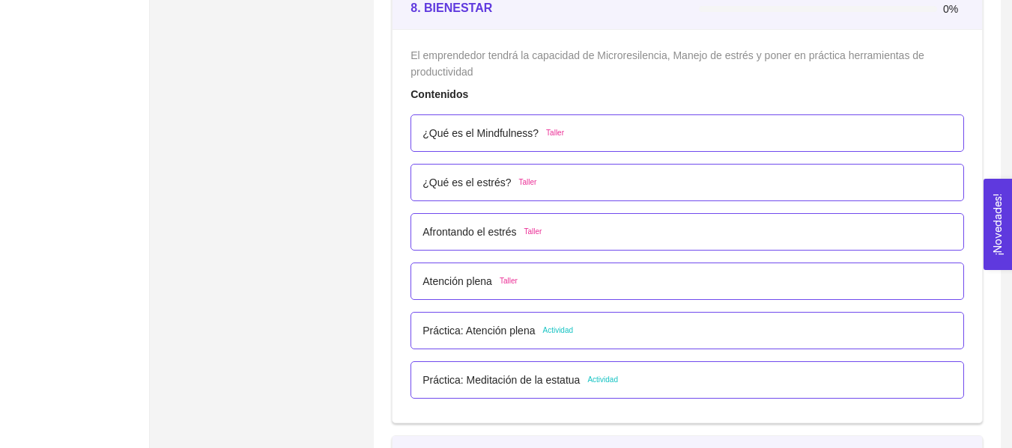
click at [494, 372] on p "Práctica: Meditación de la estatua" at bounding box center [500, 380] width 157 height 16
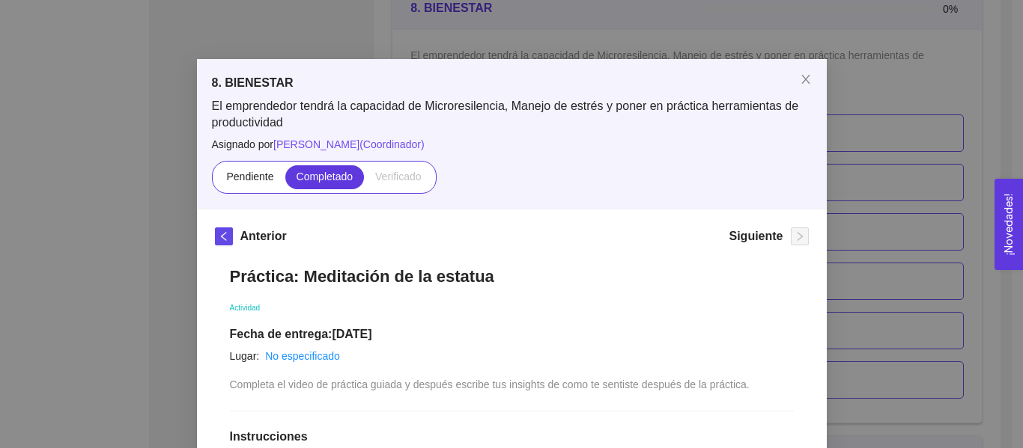
click at [869, 121] on div "8. BIENESTAR El emprendedor tendrá la capacidad de Microresilencia, Manejo de e…" at bounding box center [511, 224] width 1023 height 448
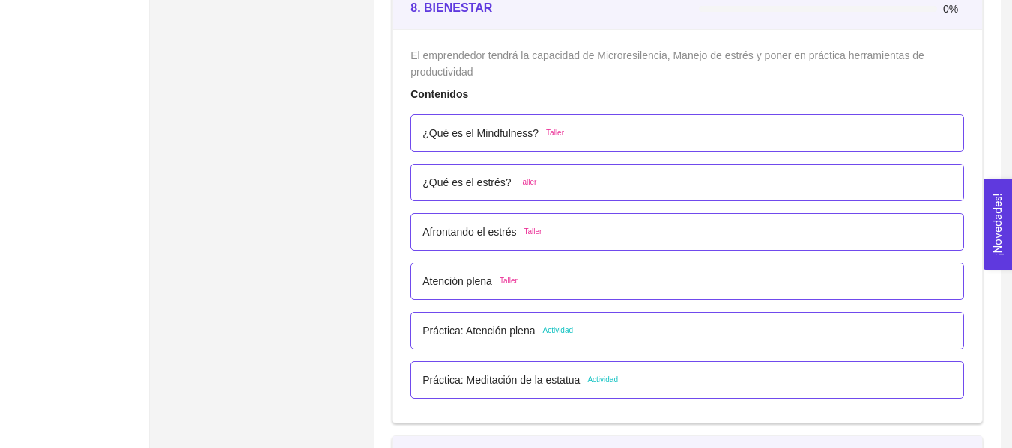
click at [527, 341] on div "Práctica: Atención plena Actividad" at bounding box center [686, 330] width 553 height 37
click at [528, 329] on p "Práctica: Atención plena" at bounding box center [478, 331] width 112 height 16
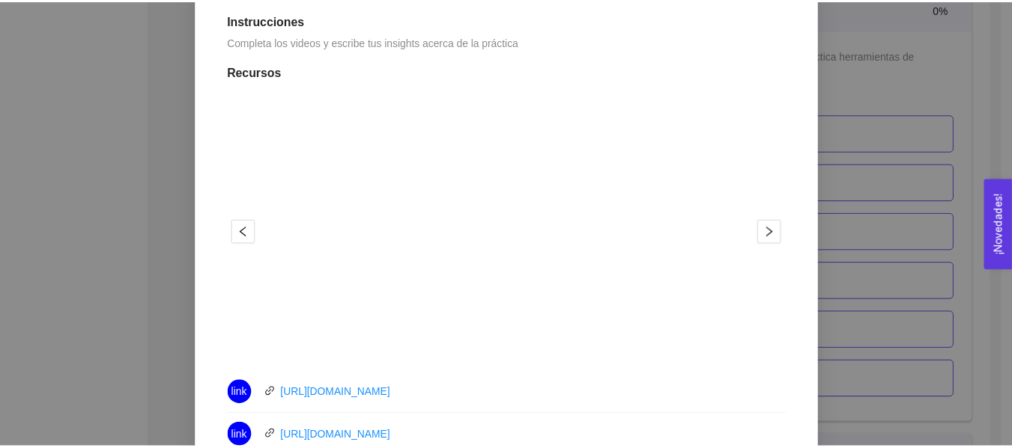
scroll to position [381, 0]
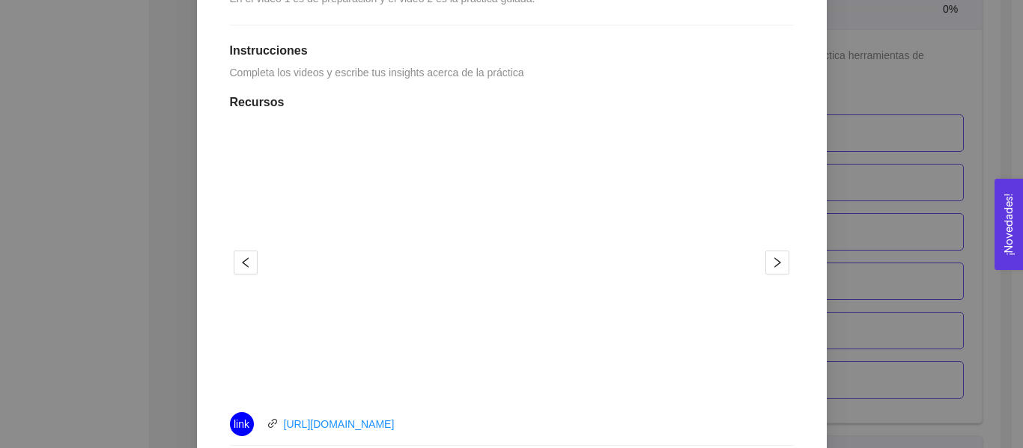
click at [919, 159] on div "8. BIENESTAR El emprendedor tendrá la capacidad de Microresilencia, Manejo de e…" at bounding box center [511, 224] width 1023 height 448
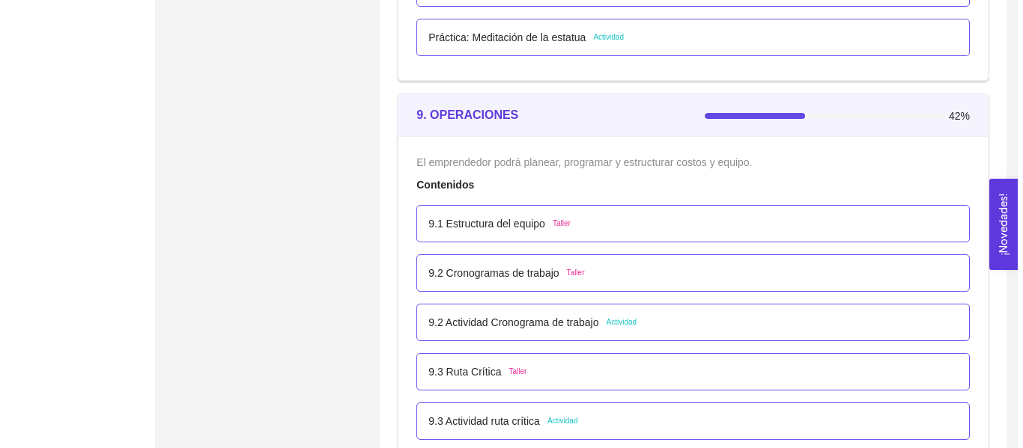
scroll to position [4989, 0]
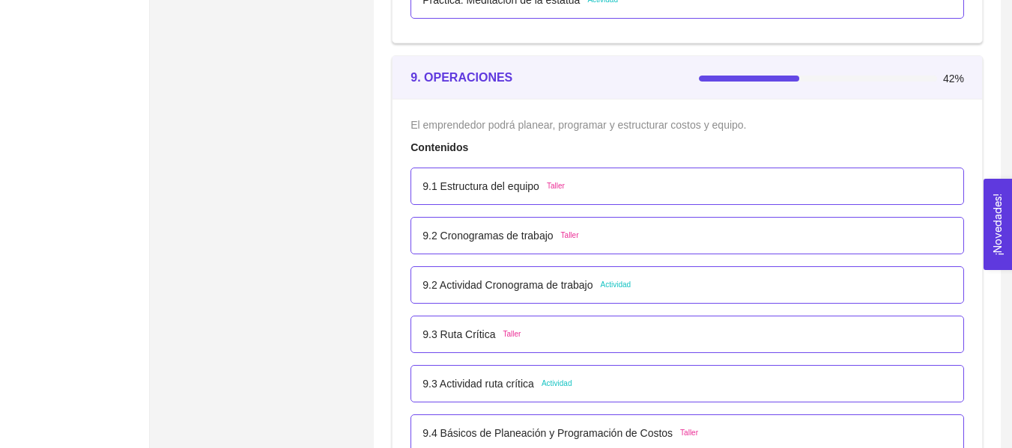
click at [497, 193] on p "9.1 Estructura del equipo" at bounding box center [480, 186] width 117 height 16
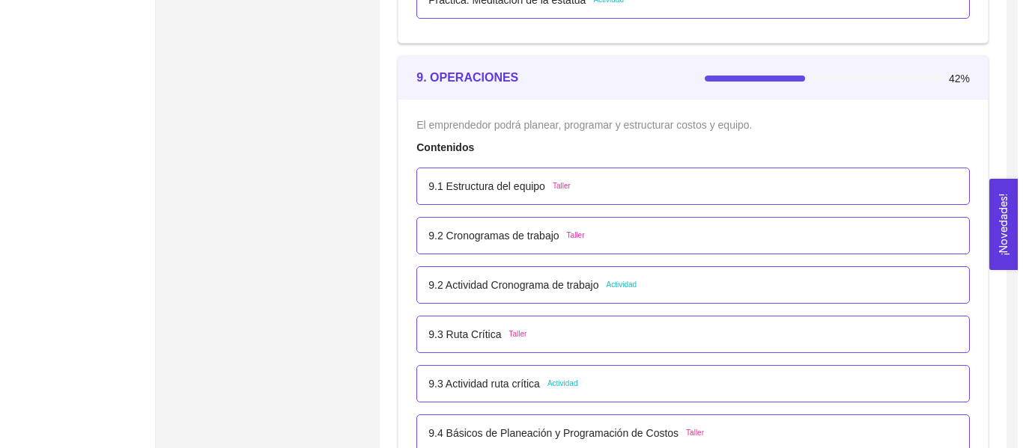
scroll to position [0, 0]
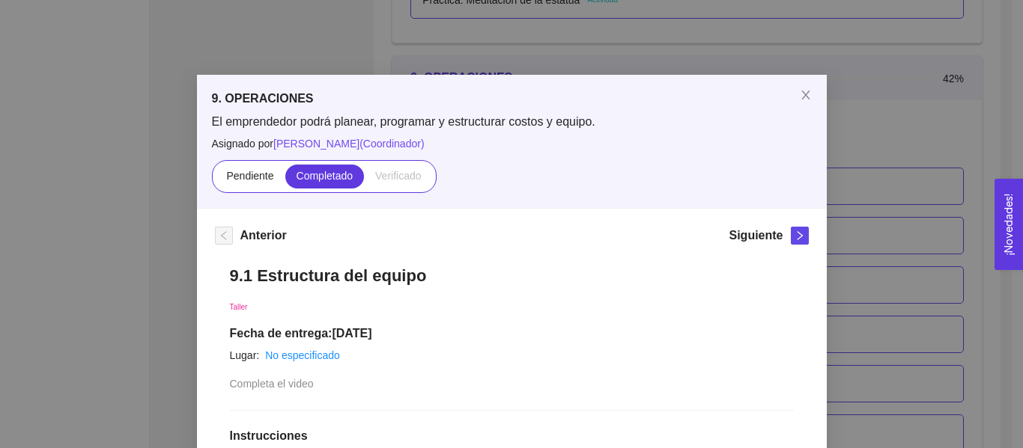
click at [865, 144] on div "9. OPERACIONES El emprendedor podrá planear, programar y estructurar costos y e…" at bounding box center [511, 224] width 1023 height 448
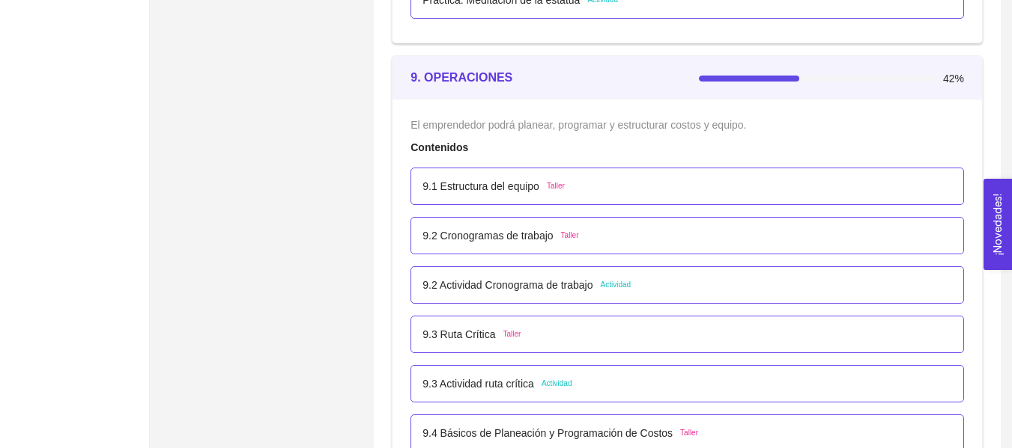
click at [490, 240] on p "9.2 Cronogramas de trabajo" at bounding box center [487, 236] width 130 height 16
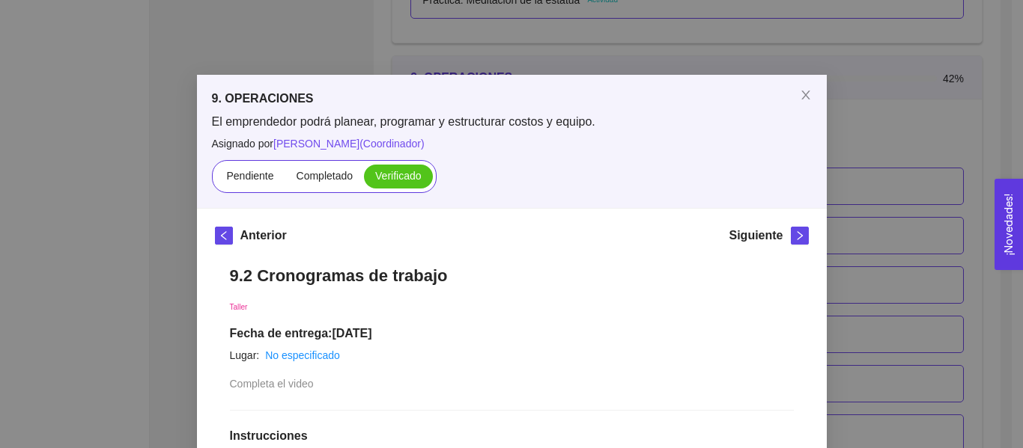
scroll to position [392, 0]
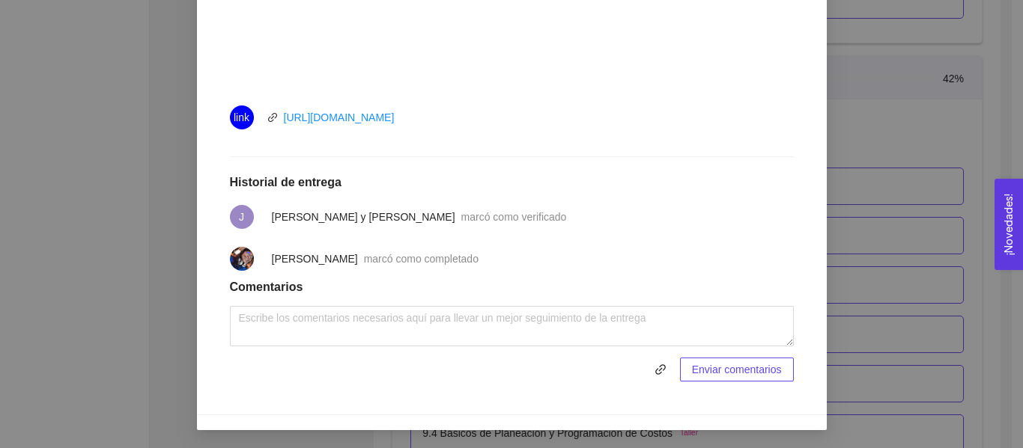
click at [904, 253] on div "9. OPERACIONES El emprendedor podrá planear, programar y estructurar costos y e…" at bounding box center [511, 224] width 1023 height 448
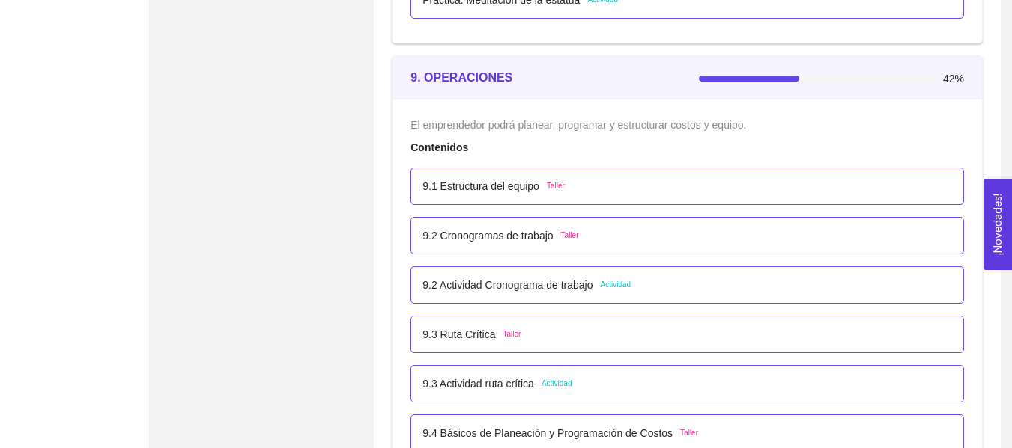
click at [496, 280] on p "9.2 Actividad Cronograma de trabajo" at bounding box center [507, 285] width 170 height 16
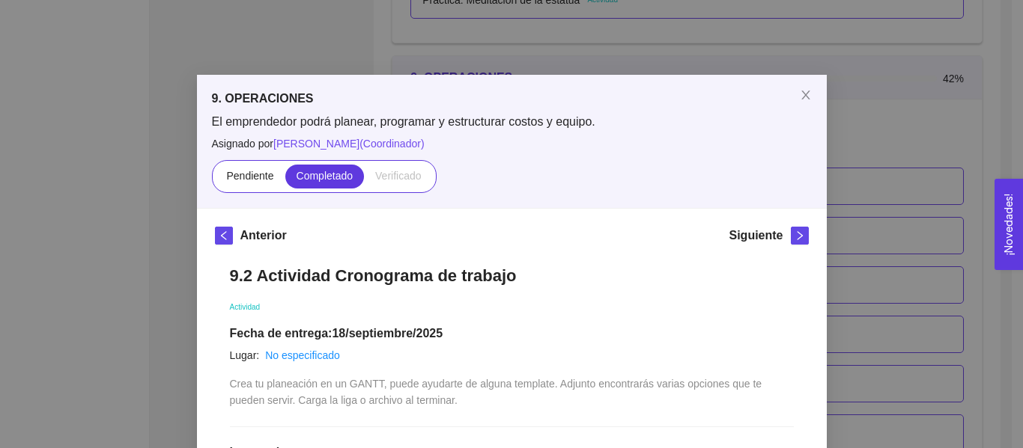
click at [904, 122] on div "9. OPERACIONES El emprendedor podrá planear, programar y estructurar costos y e…" at bounding box center [511, 224] width 1023 height 448
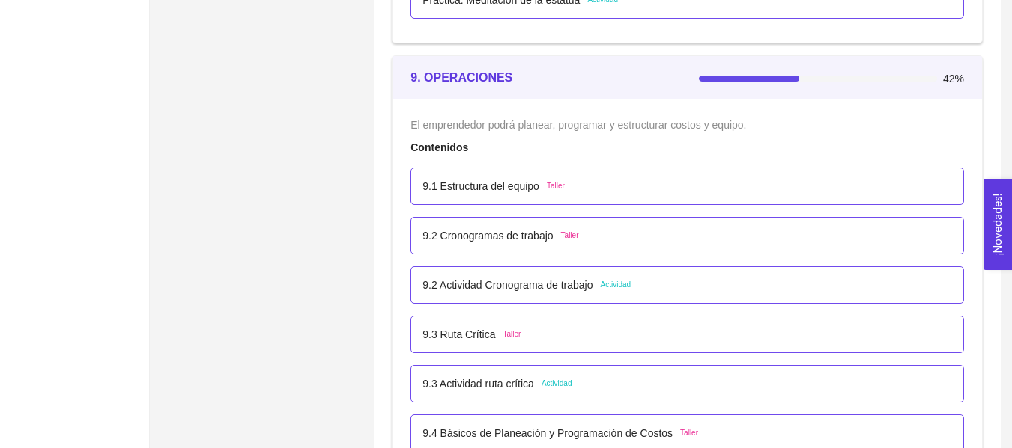
click at [458, 342] on p "9.3 Ruta Crítica" at bounding box center [458, 334] width 73 height 16
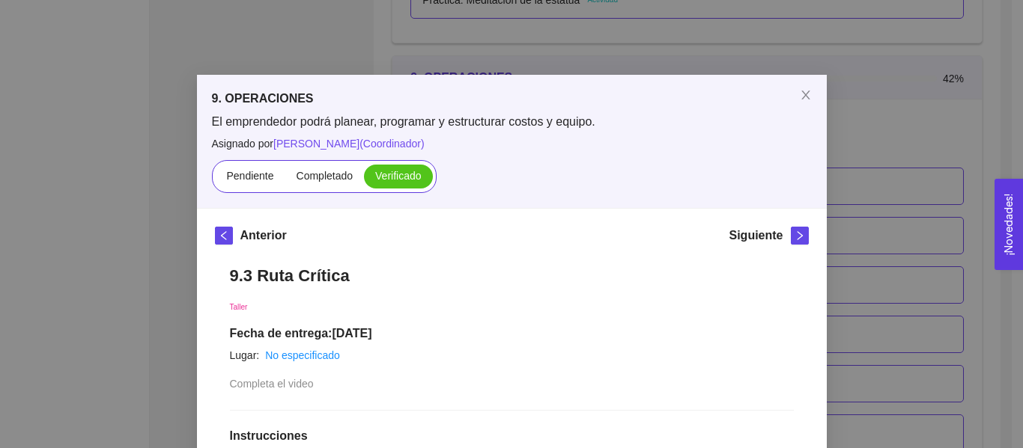
click at [864, 138] on div "9. OPERACIONES El emprendedor podrá planear, programar y estructurar costos y e…" at bounding box center [511, 224] width 1023 height 448
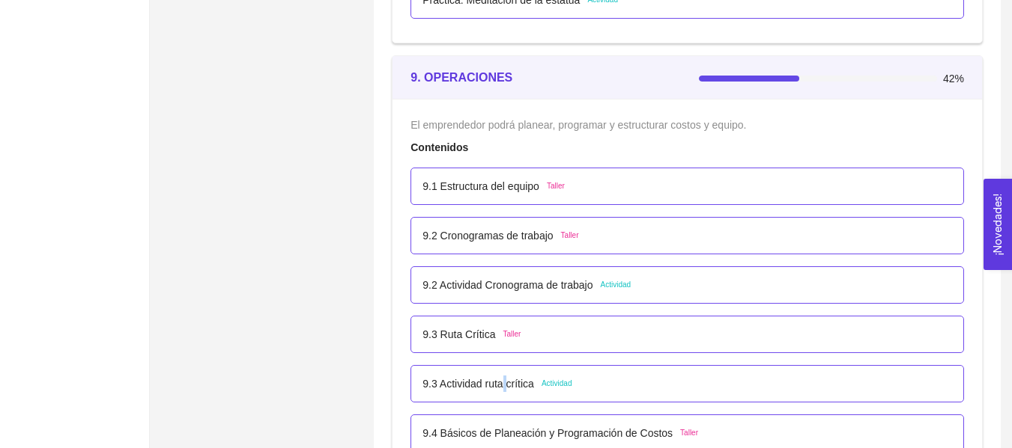
click at [502, 384] on p "9.3 Actividad ruta crítica" at bounding box center [478, 384] width 112 height 16
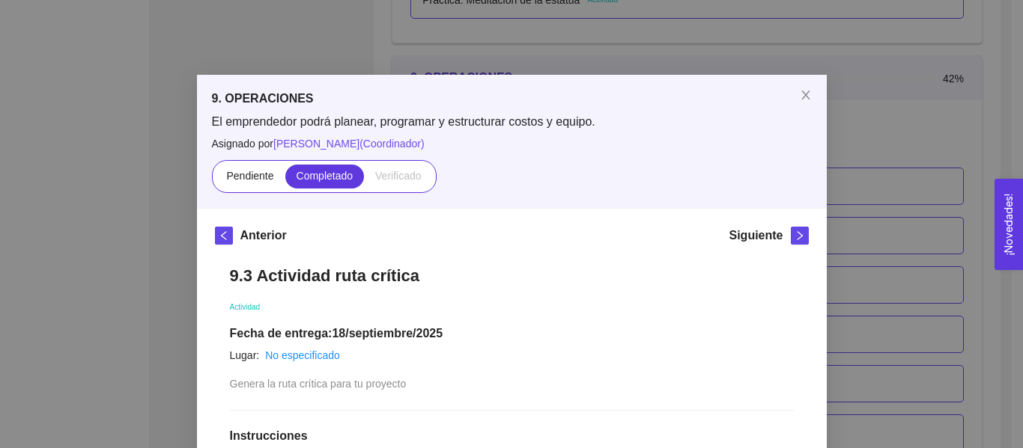
click at [889, 93] on div "9. OPERACIONES El emprendedor podrá planear, programar y estructurar costos y e…" at bounding box center [511, 224] width 1023 height 448
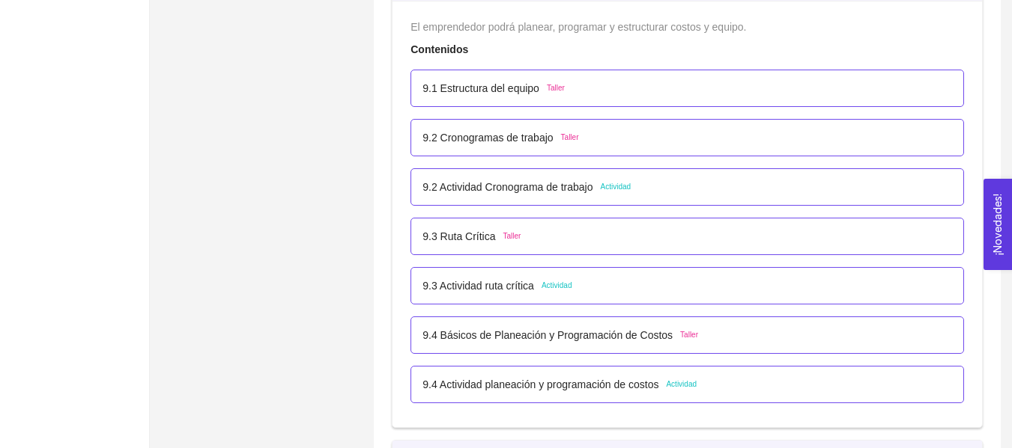
scroll to position [5210, 0]
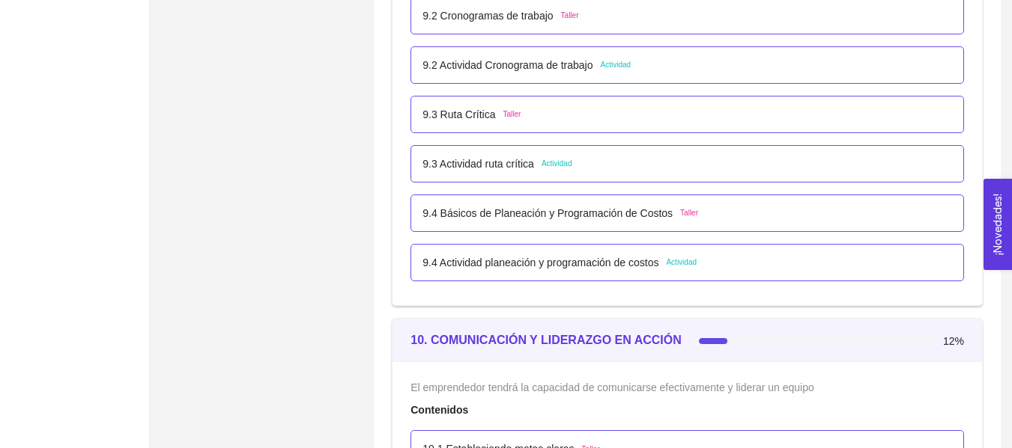
click at [562, 216] on p "9.4 Básicos de Planeación y Programación de Costos" at bounding box center [547, 213] width 250 height 16
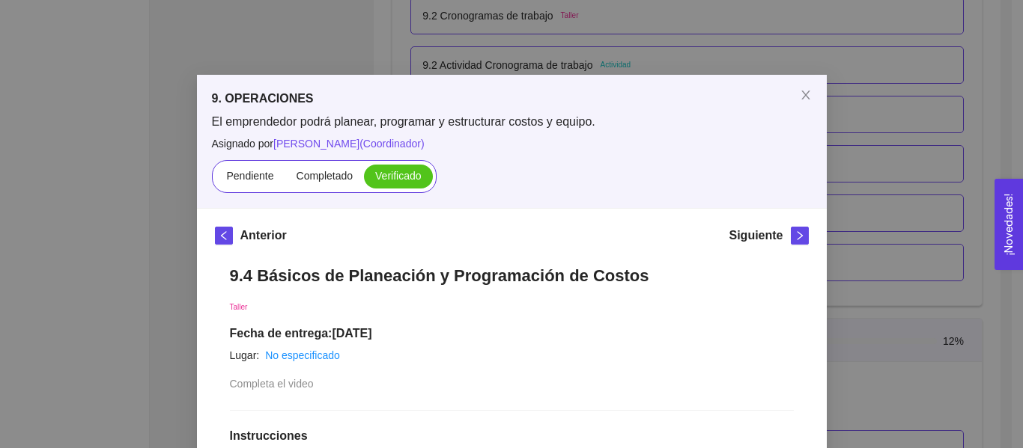
click at [849, 155] on div "9. OPERACIONES El emprendedor podrá planear, programar y estructurar costos y e…" at bounding box center [511, 224] width 1023 height 448
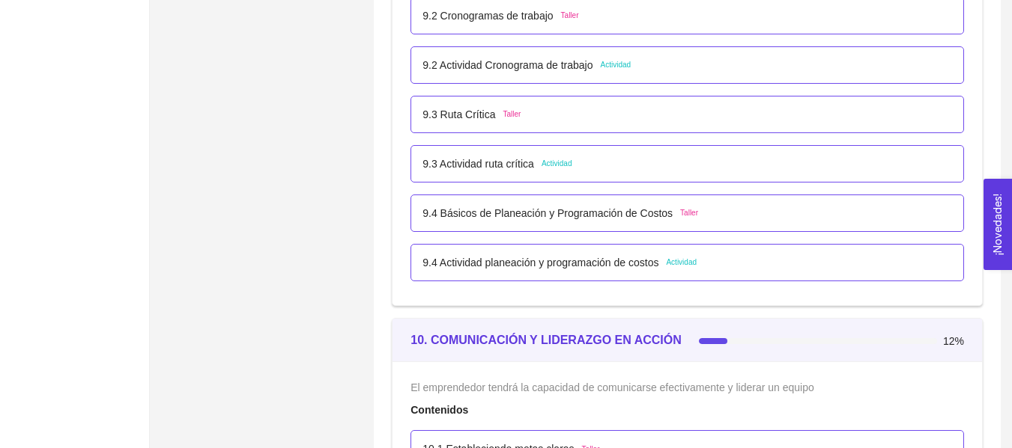
click at [608, 267] on p "9.4 Actividad planeación y programación de costos" at bounding box center [540, 263] width 236 height 16
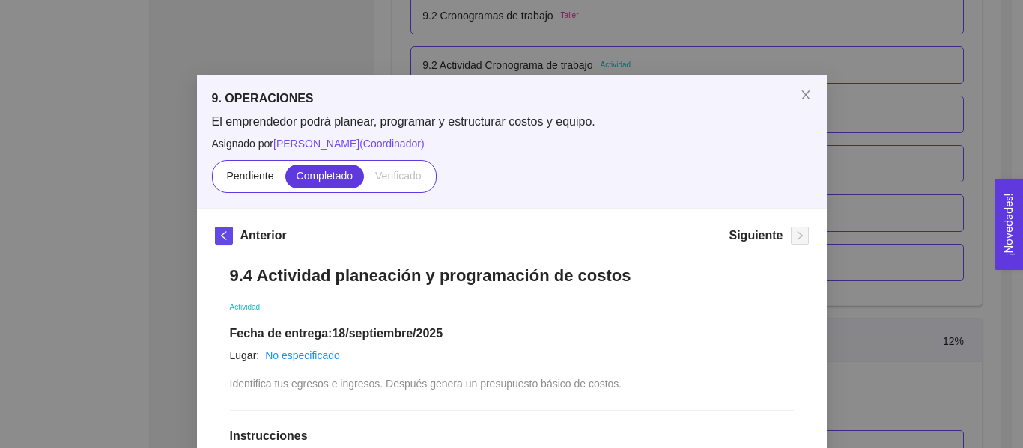
click at [883, 154] on div "9. OPERACIONES El emprendedor podrá planear, programar y estructurar costos y e…" at bounding box center [511, 224] width 1023 height 448
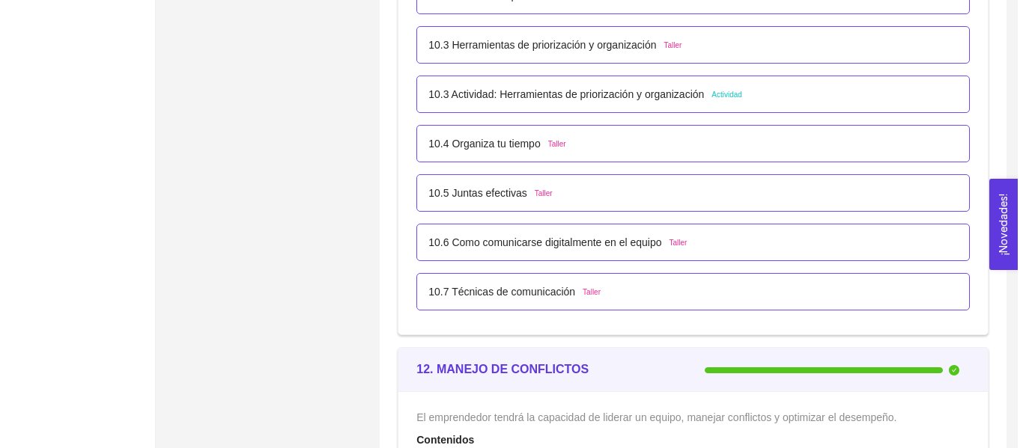
scroll to position [5602, 0]
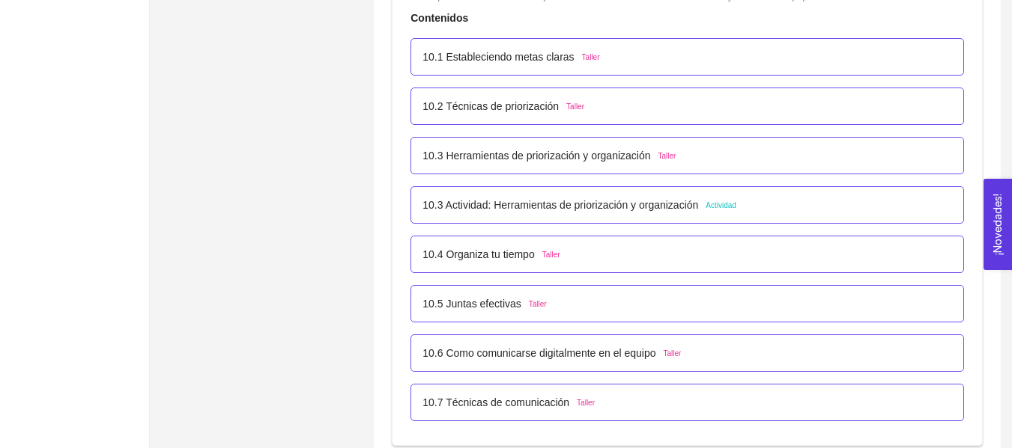
click at [445, 60] on p "10.1 Estableciendo metas claras" at bounding box center [497, 57] width 151 height 16
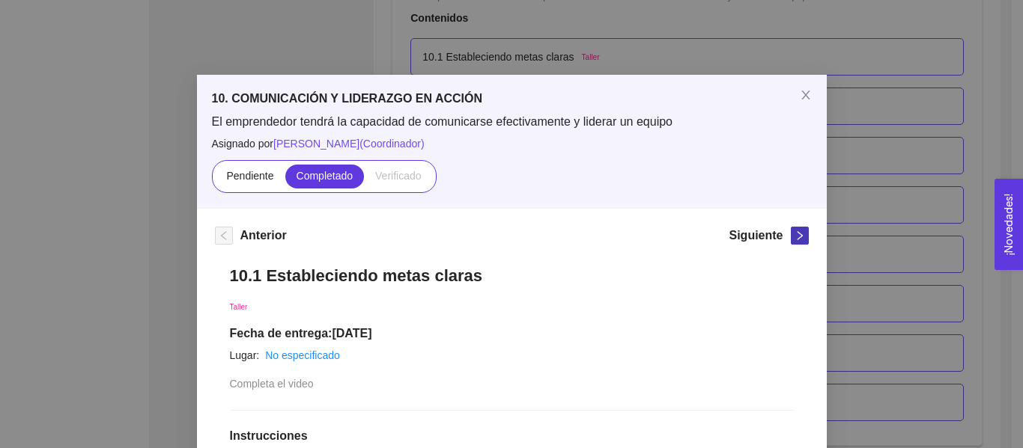
click at [796, 240] on icon "right" at bounding box center [799, 236] width 10 height 10
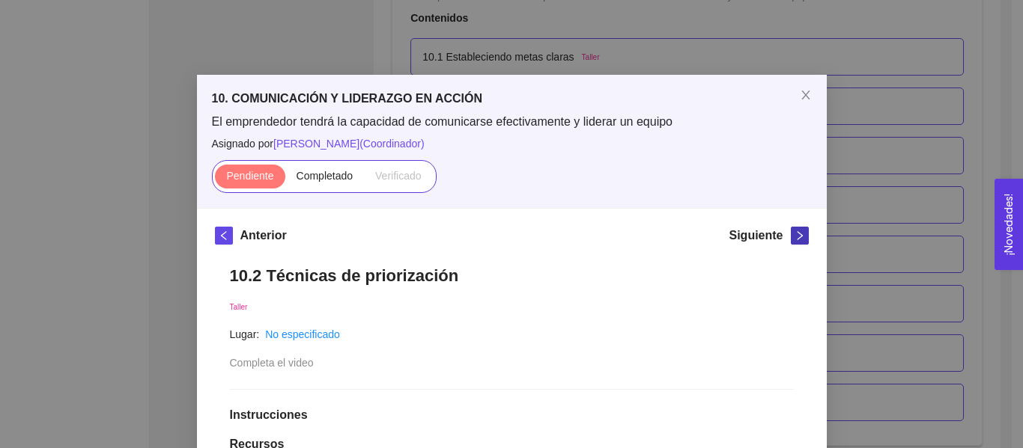
click at [796, 240] on icon "right" at bounding box center [799, 236] width 10 height 10
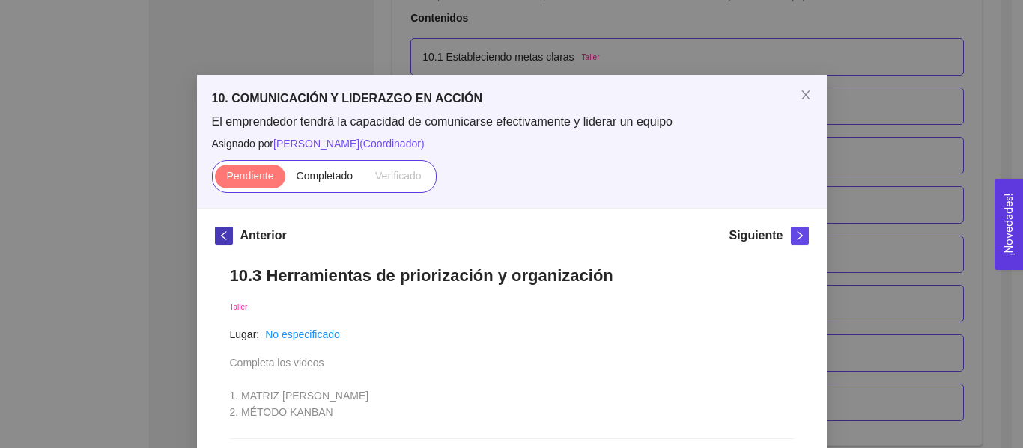
click at [224, 240] on span "left" at bounding box center [224, 236] width 16 height 10
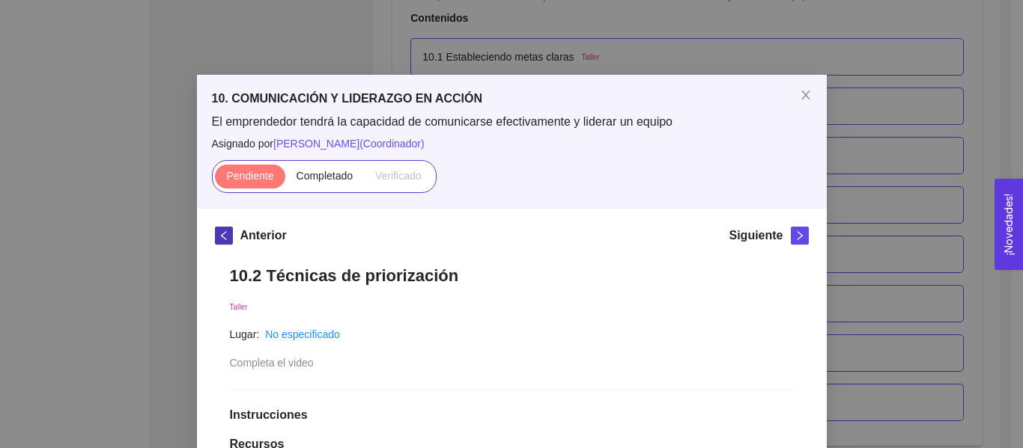
click at [224, 240] on span "left" at bounding box center [224, 236] width 16 height 10
click at [794, 237] on icon "right" at bounding box center [799, 236] width 10 height 10
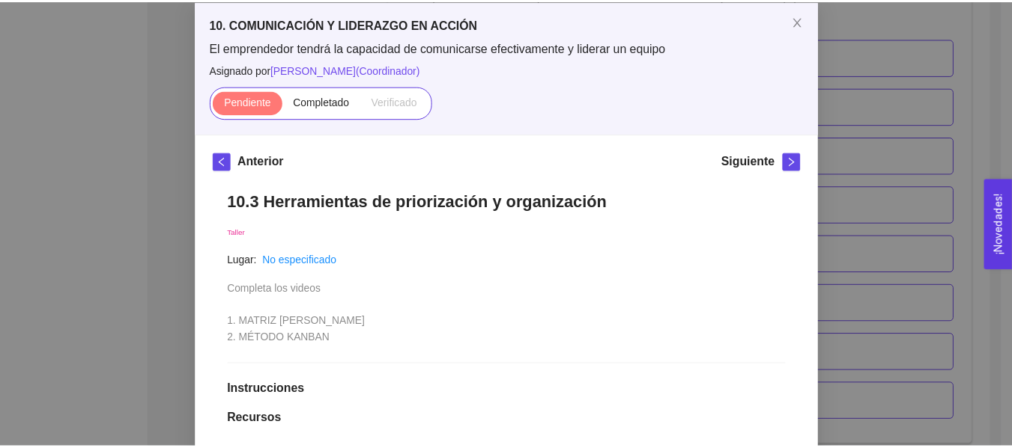
scroll to position [72, 0]
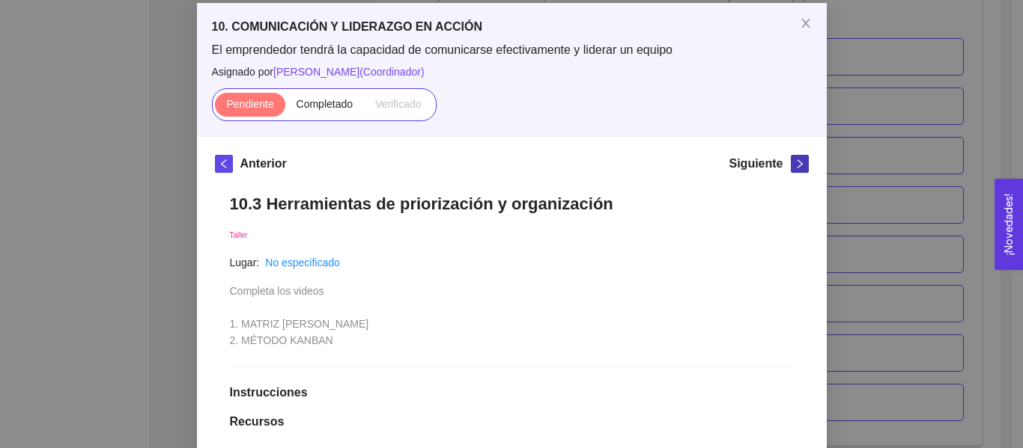
click at [794, 160] on icon "right" at bounding box center [799, 164] width 10 height 10
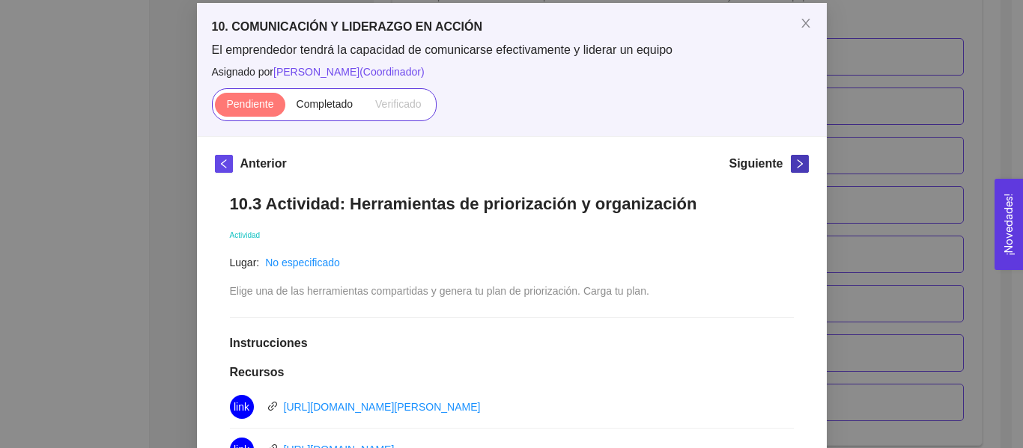
click at [794, 160] on icon "right" at bounding box center [799, 164] width 10 height 10
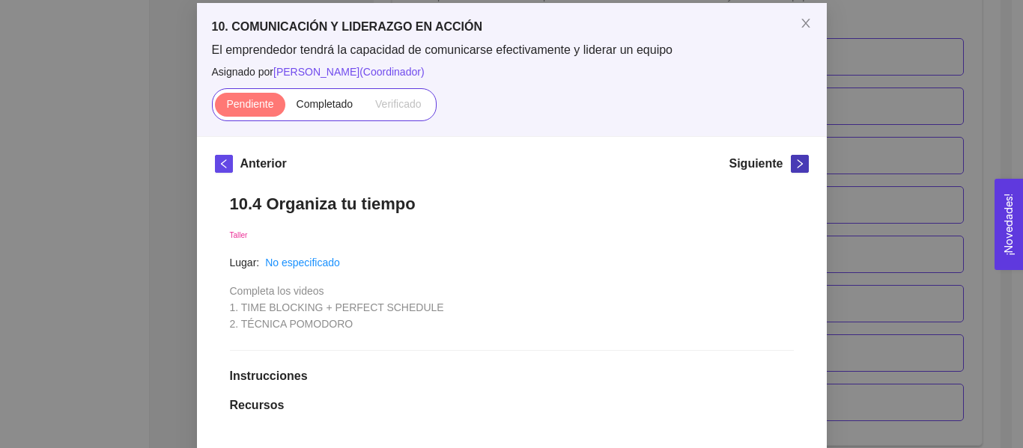
click at [794, 160] on icon "right" at bounding box center [799, 164] width 10 height 10
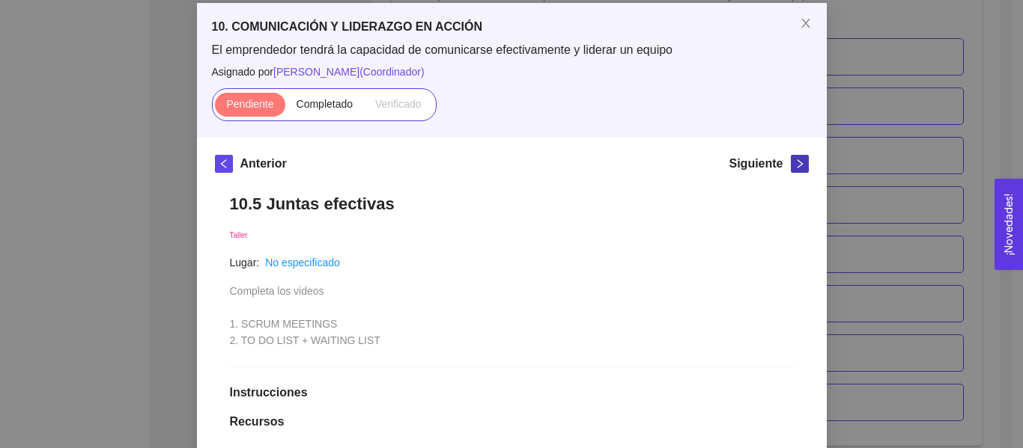
click at [794, 160] on icon "right" at bounding box center [799, 164] width 10 height 10
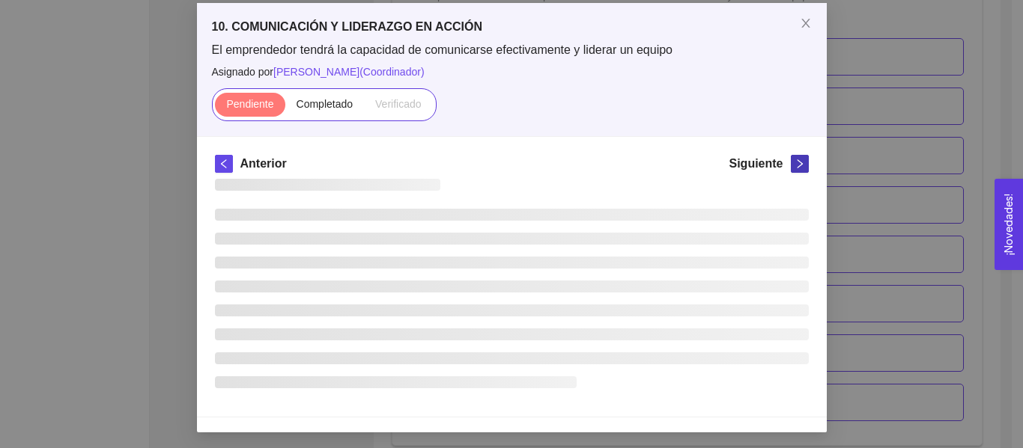
click at [794, 160] on icon "right" at bounding box center [799, 164] width 10 height 10
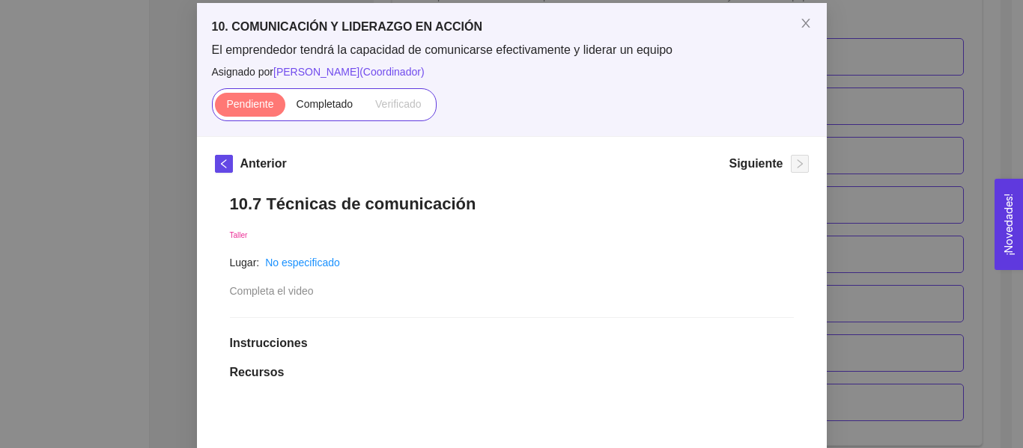
drag, startPoint x: 875, startPoint y: 104, endPoint x: 883, endPoint y: 103, distance: 7.6
click at [876, 104] on div "10. COMUNICACIÓN Y LIDERAZGO EN ACCIÓN El emprendedor tendrá la capacidad de co…" at bounding box center [511, 224] width 1023 height 448
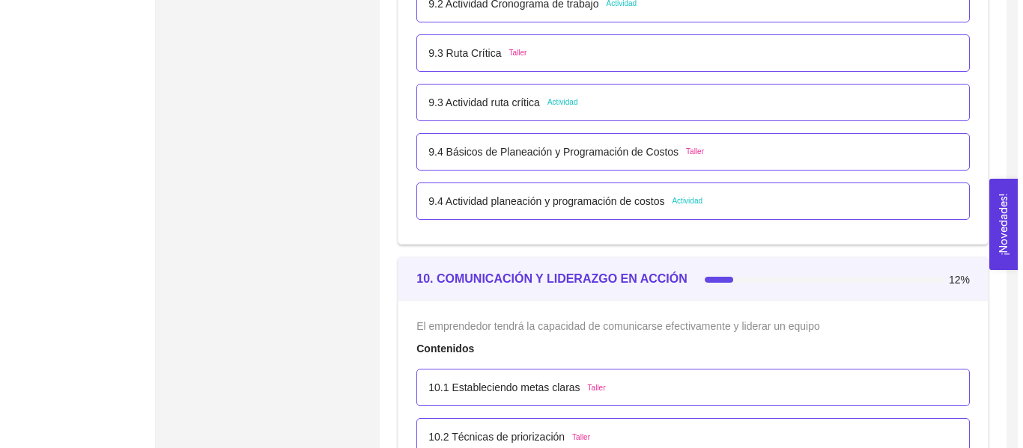
scroll to position [5259, 0]
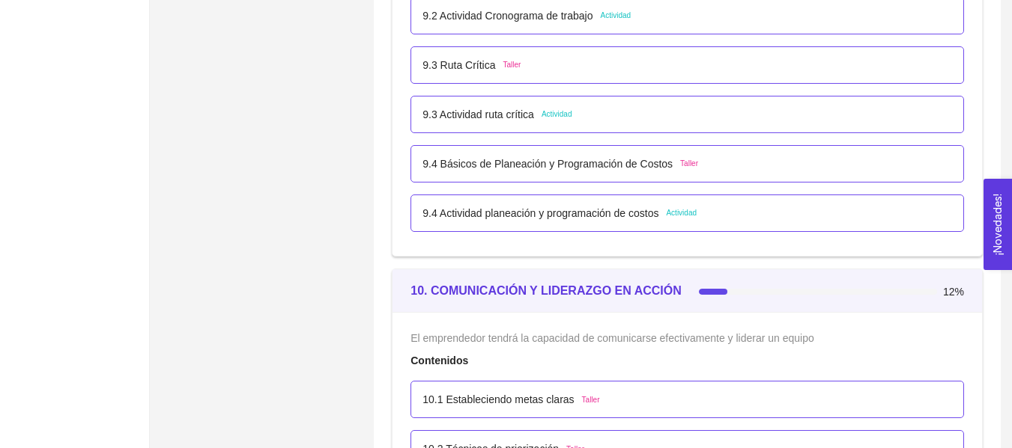
click at [531, 215] on p "9.4 Actividad planeación y programación de costos" at bounding box center [540, 213] width 236 height 16
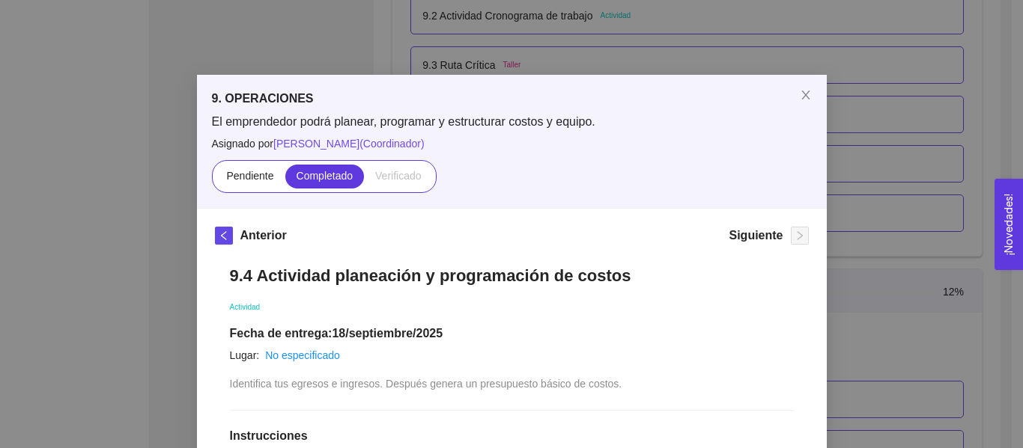
click at [931, 89] on div "9. OPERACIONES El emprendedor podrá planear, programar y estructurar costos y e…" at bounding box center [511, 224] width 1023 height 448
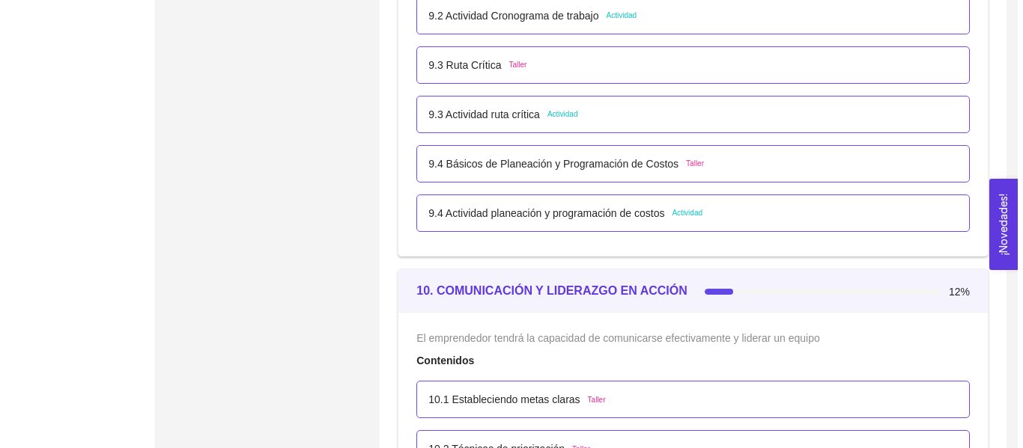
scroll to position [5455, 0]
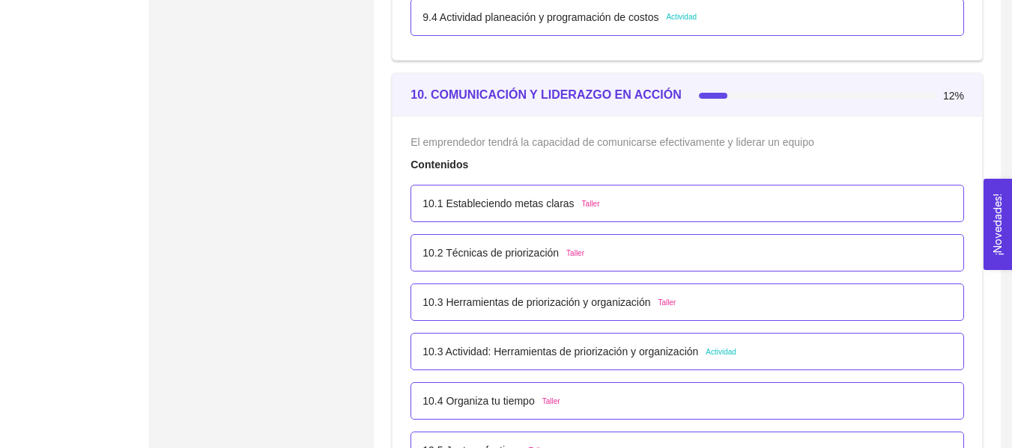
click at [588, 353] on p "10.3 Actividad: Herramientas de priorización y organización" at bounding box center [560, 352] width 276 height 16
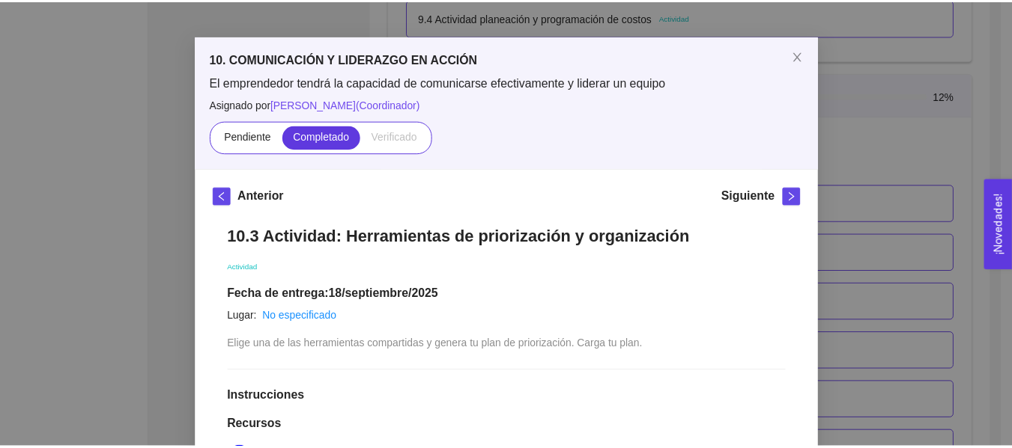
scroll to position [30, 0]
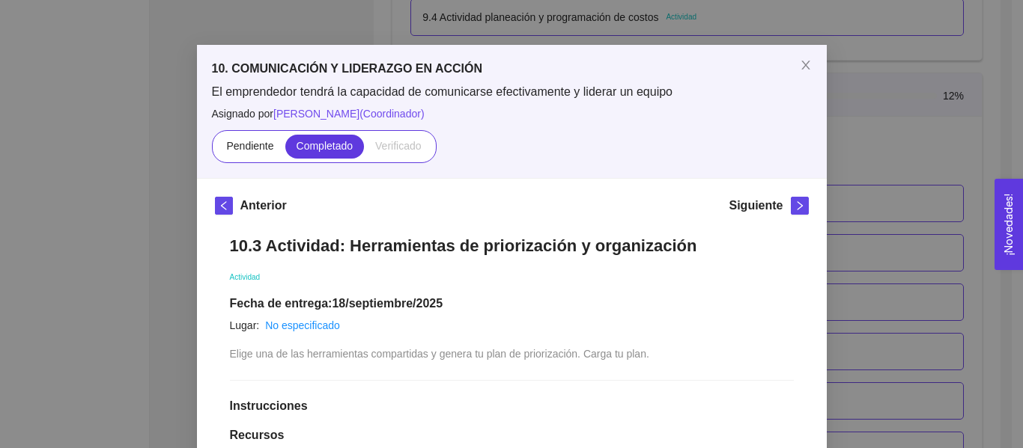
click at [893, 167] on div "10. COMUNICACIÓN Y LIDERAZGO EN ACCIÓN El emprendedor tendrá la capacidad de co…" at bounding box center [511, 224] width 1023 height 448
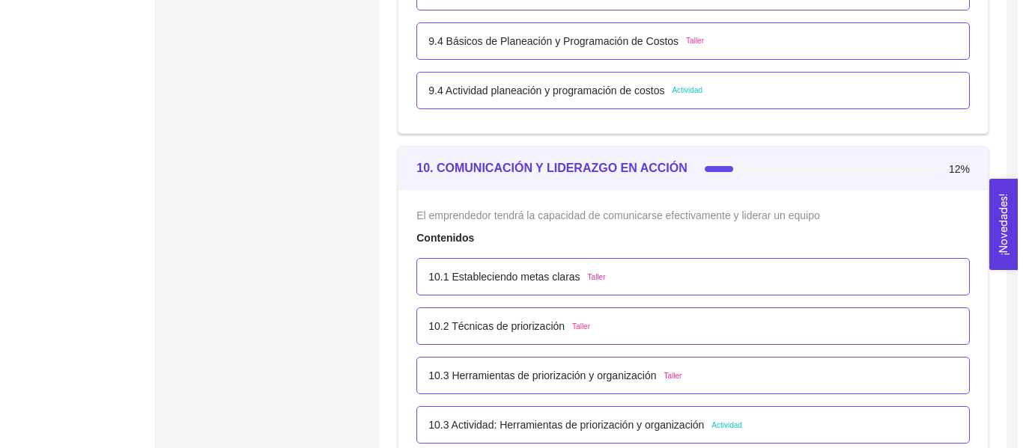
scroll to position [5369, 0]
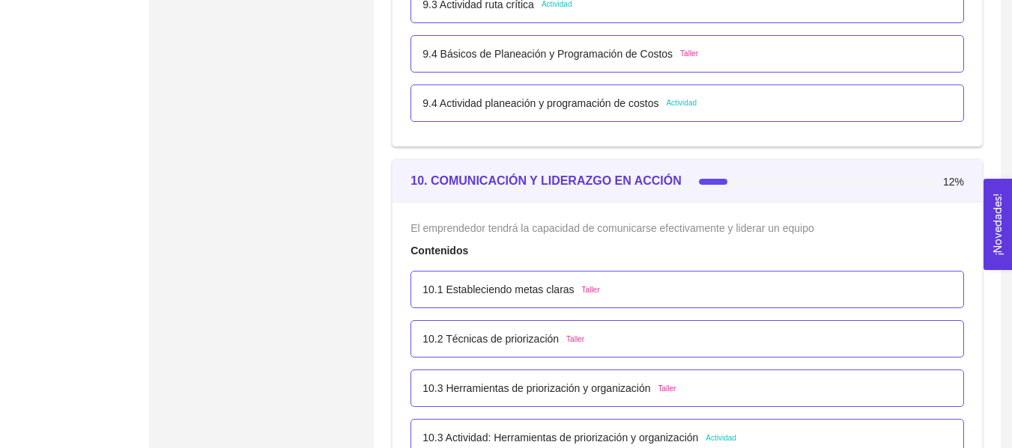
click at [514, 296] on div "10.1 Estableciendo metas claras Taller" at bounding box center [686, 289] width 553 height 37
click at [514, 293] on p "10.1 Estableciendo metas claras" at bounding box center [497, 290] width 151 height 16
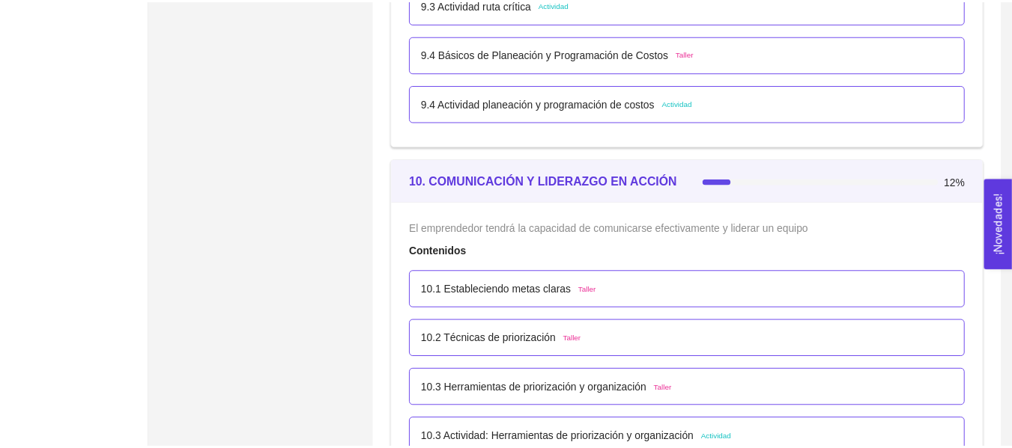
scroll to position [0, 0]
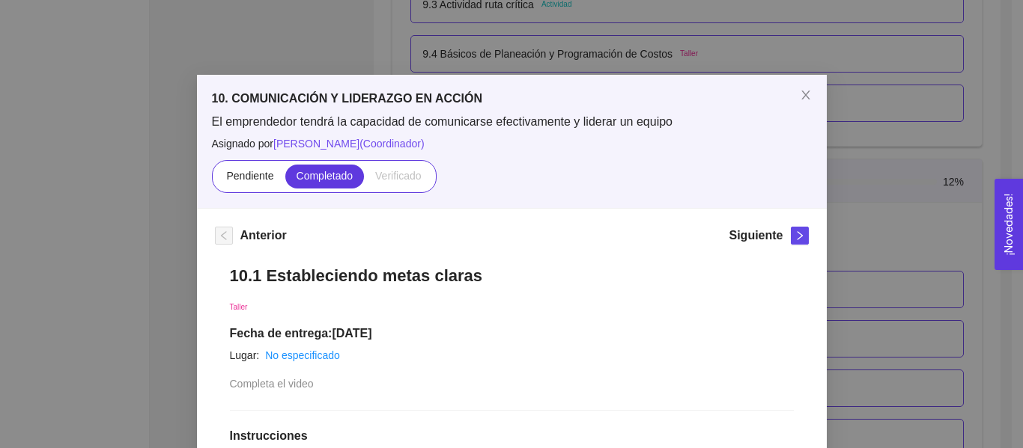
click at [766, 232] on h5 "Siguiente" at bounding box center [755, 236] width 54 height 18
click at [783, 238] on div "Siguiente" at bounding box center [767, 239] width 79 height 24
click at [791, 238] on span "right" at bounding box center [799, 236] width 16 height 10
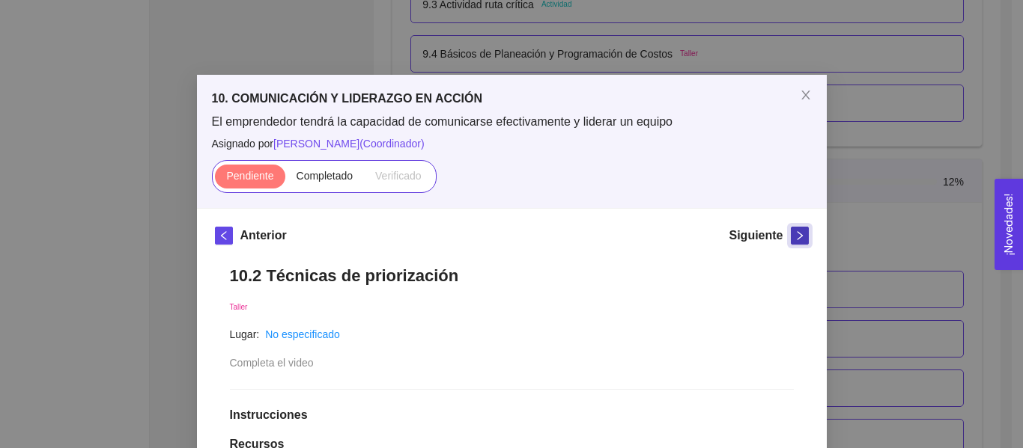
click at [791, 238] on span "right" at bounding box center [799, 236] width 16 height 10
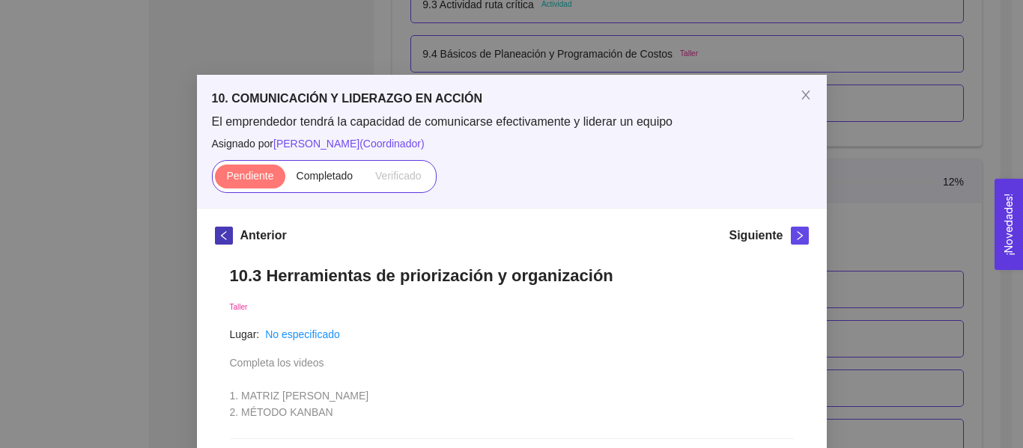
click at [226, 233] on button "button" at bounding box center [224, 236] width 18 height 18
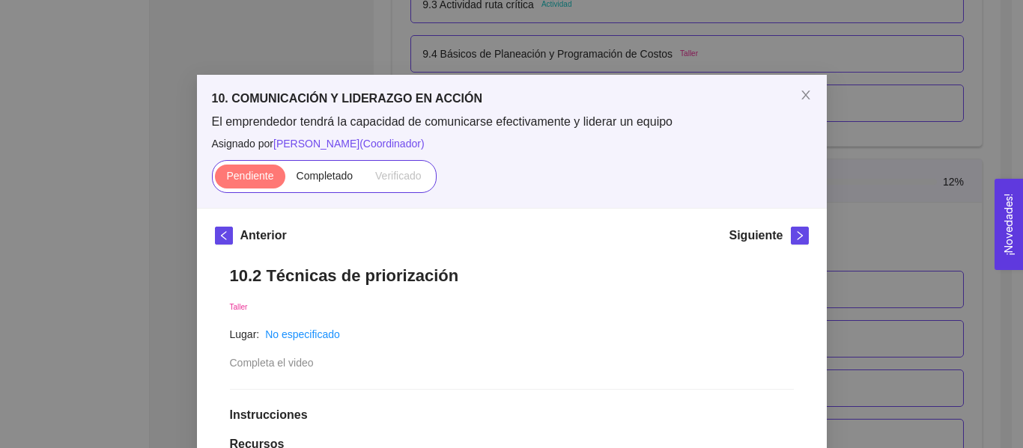
click at [921, 127] on div "10. COMUNICACIÓN Y LIDERAZGO EN ACCIÓN El emprendedor tendrá la capacidad de co…" at bounding box center [511, 224] width 1023 height 448
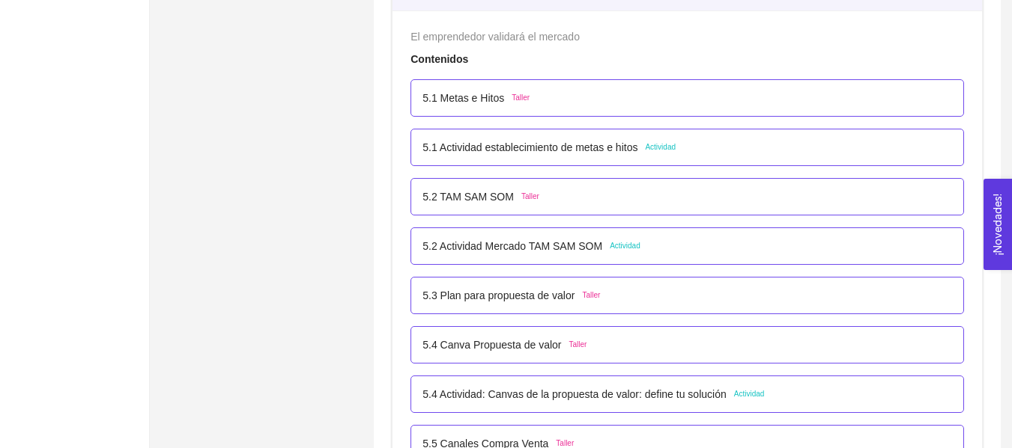
scroll to position [2907, 0]
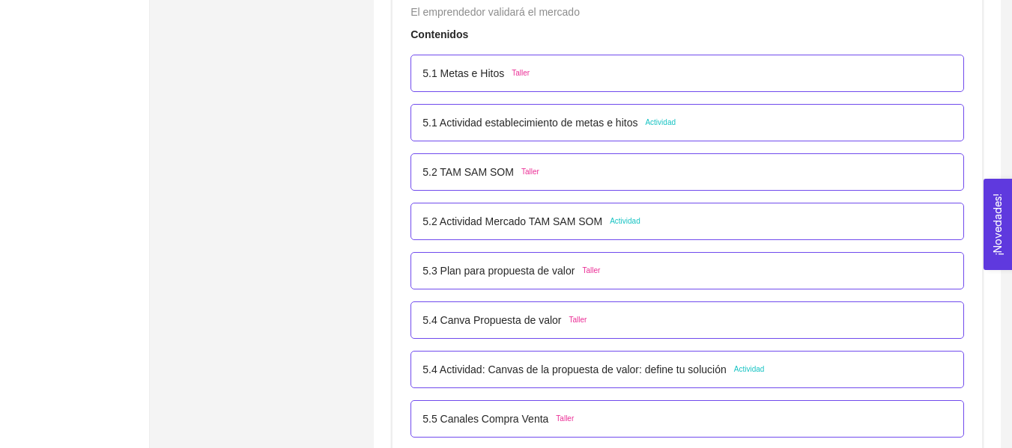
click at [502, 66] on p "5.1 Metas e Hitos" at bounding box center [463, 73] width 82 height 16
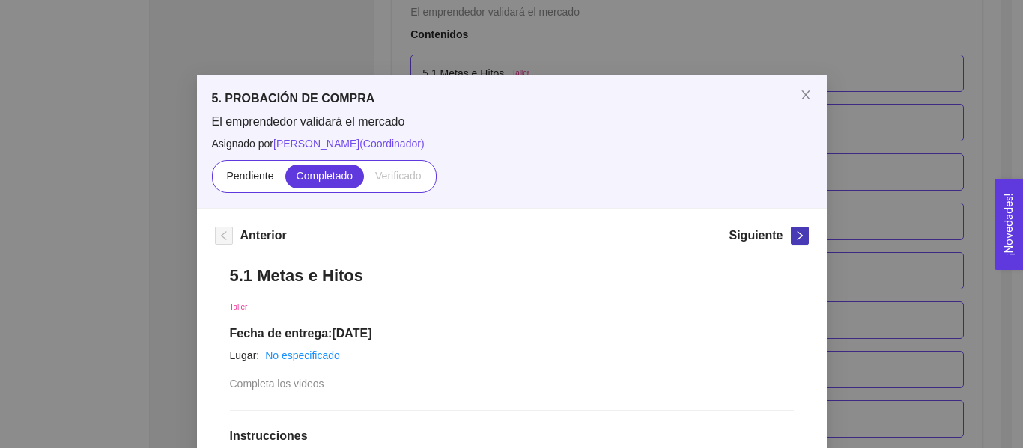
click at [797, 239] on icon "right" at bounding box center [799, 236] width 10 height 10
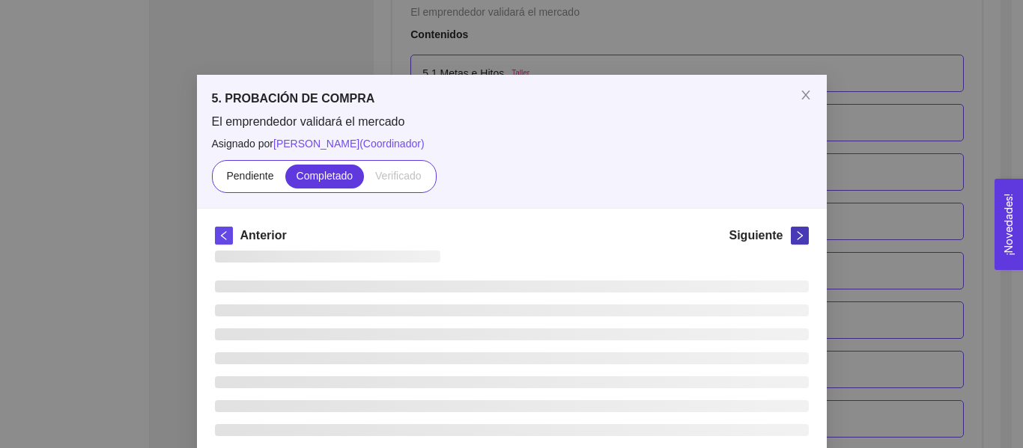
click at [797, 239] on icon "right" at bounding box center [799, 236] width 10 height 10
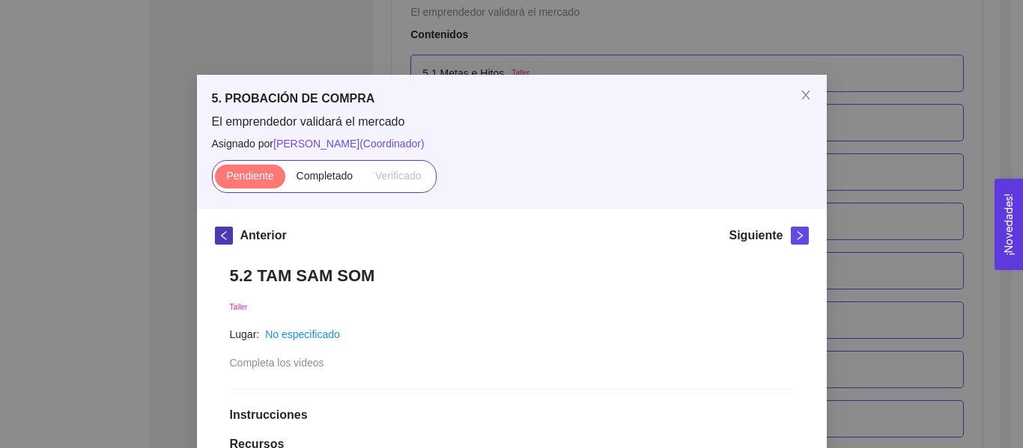
click at [215, 244] on button "button" at bounding box center [224, 236] width 18 height 18
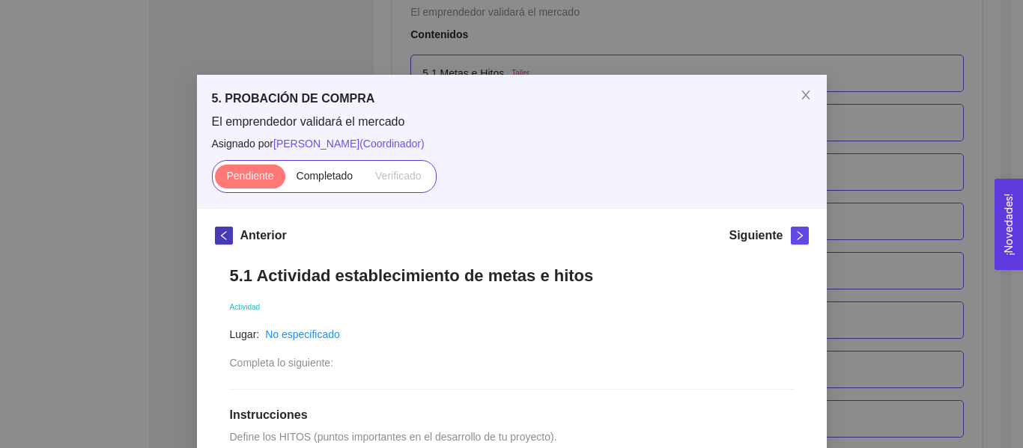
click at [219, 235] on icon "left" at bounding box center [224, 236] width 10 height 10
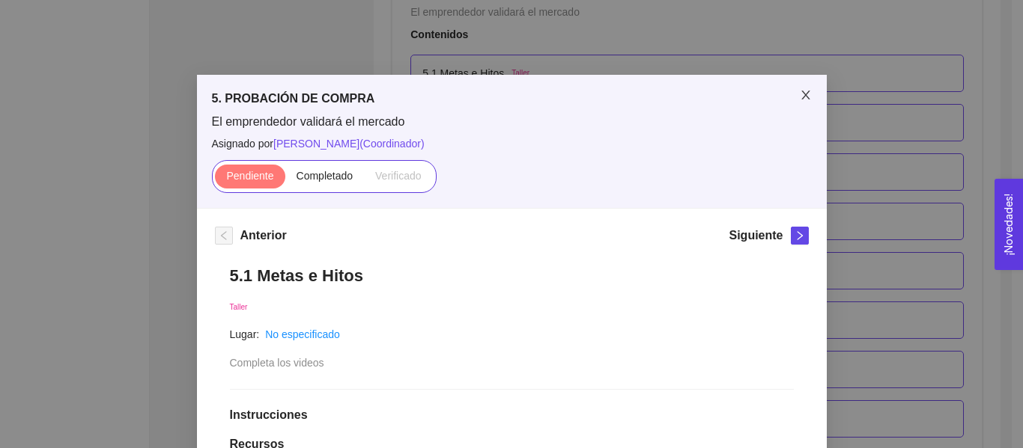
click at [792, 93] on span "Close" at bounding box center [806, 96] width 42 height 42
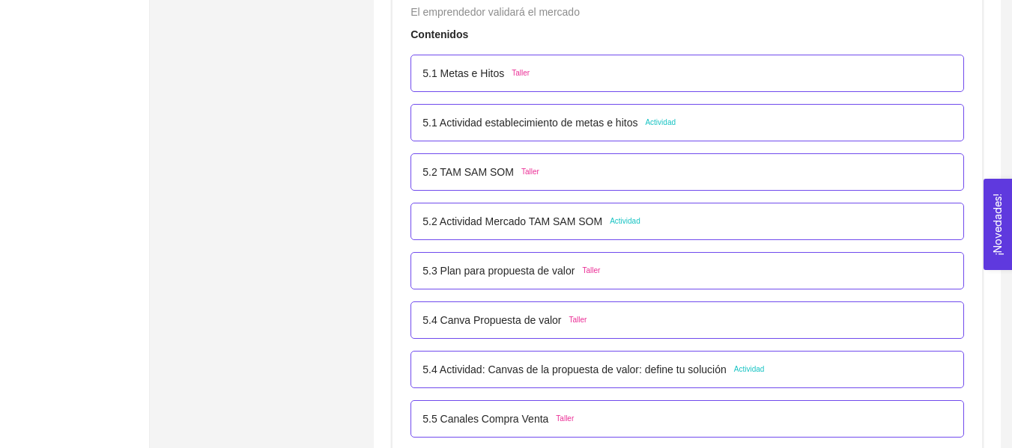
click at [465, 124] on p "5.1 Actividad establecimiento de metas e hitos" at bounding box center [529, 123] width 215 height 16
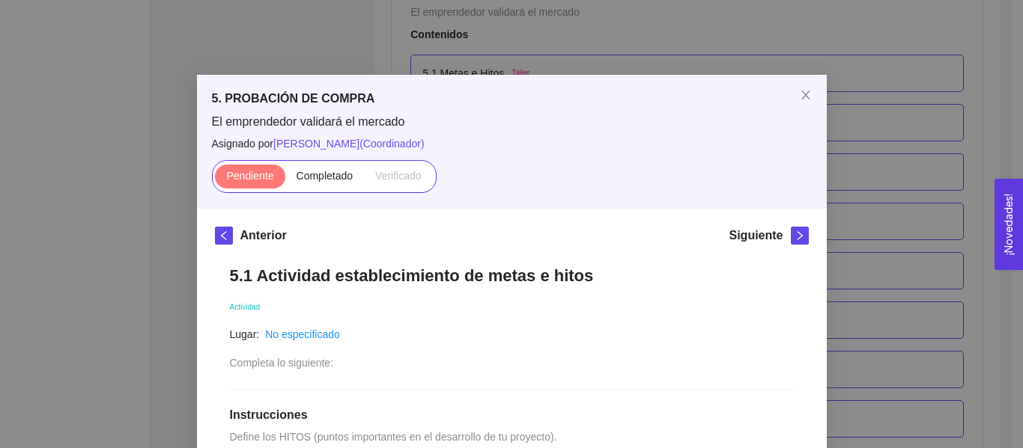
click at [956, 157] on div "5. PROBACIÓN DE COMPRA El emprendedor validará el mercado Asignado por [PERSON_…" at bounding box center [511, 224] width 1023 height 448
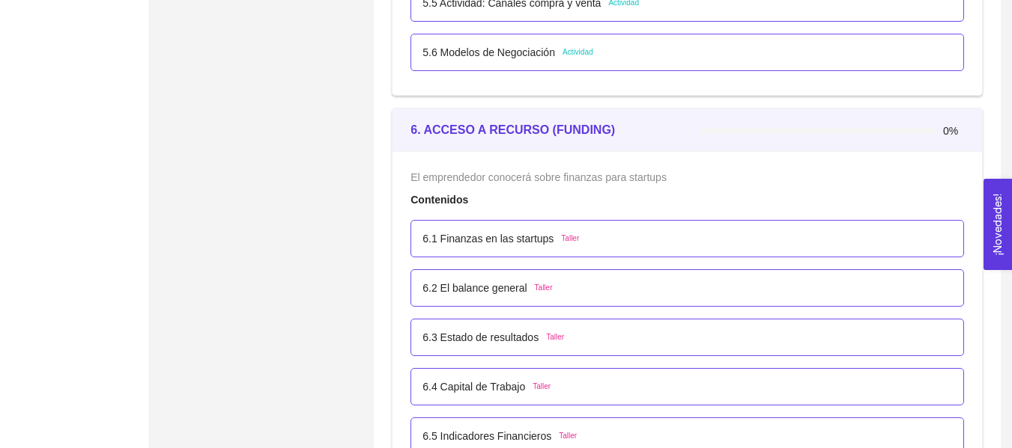
scroll to position [3398, 0]
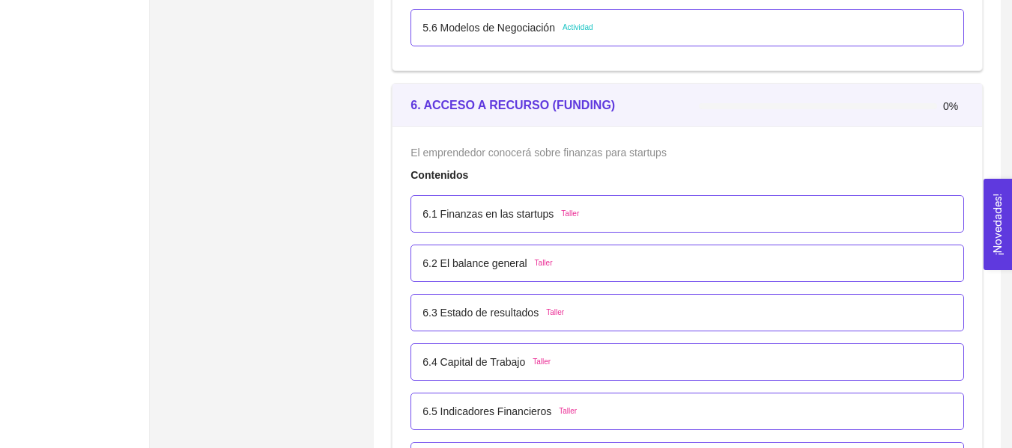
click at [540, 227] on div "6.1 Finanzas en las startups Taller" at bounding box center [686, 213] width 553 height 37
click at [540, 222] on div "6.1 Finanzas en las startups Taller" at bounding box center [686, 213] width 553 height 37
click at [539, 221] on p "6.1 Finanzas en las startups" at bounding box center [487, 214] width 131 height 16
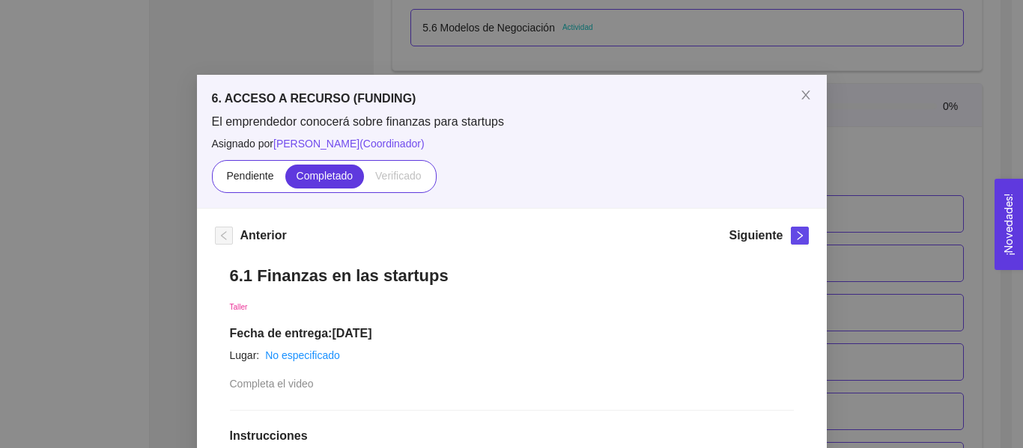
click at [904, 142] on div "6. ACCESO A RECURSO (FUNDING) El emprendedor conocerá sobre finanzas para start…" at bounding box center [511, 224] width 1023 height 448
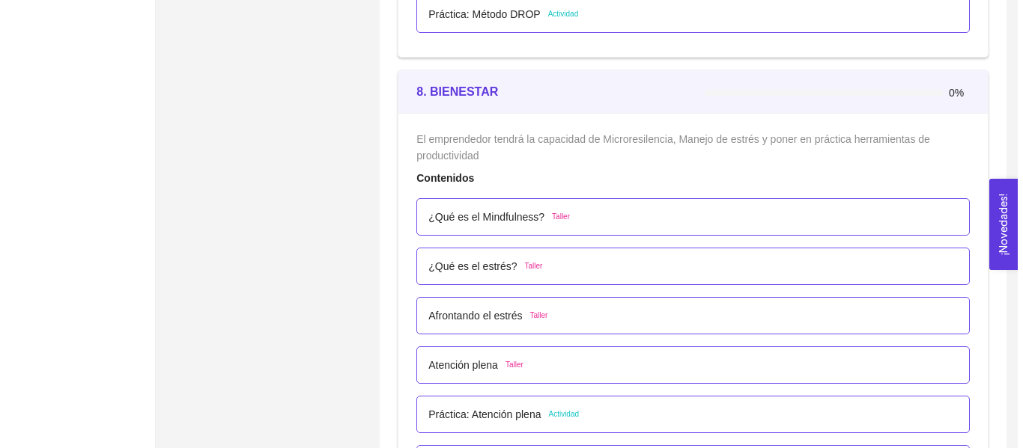
scroll to position [4635, 0]
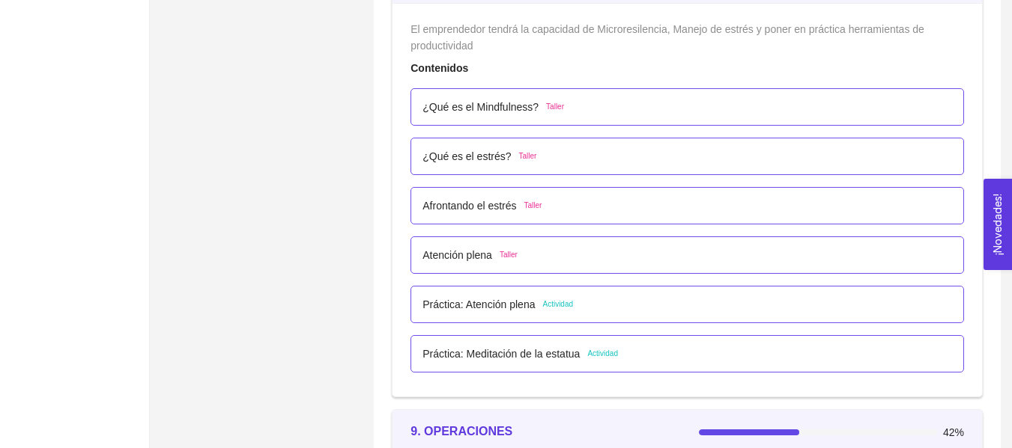
click at [503, 115] on p "¿Qué es el Mindfulness?" at bounding box center [480, 107] width 116 height 16
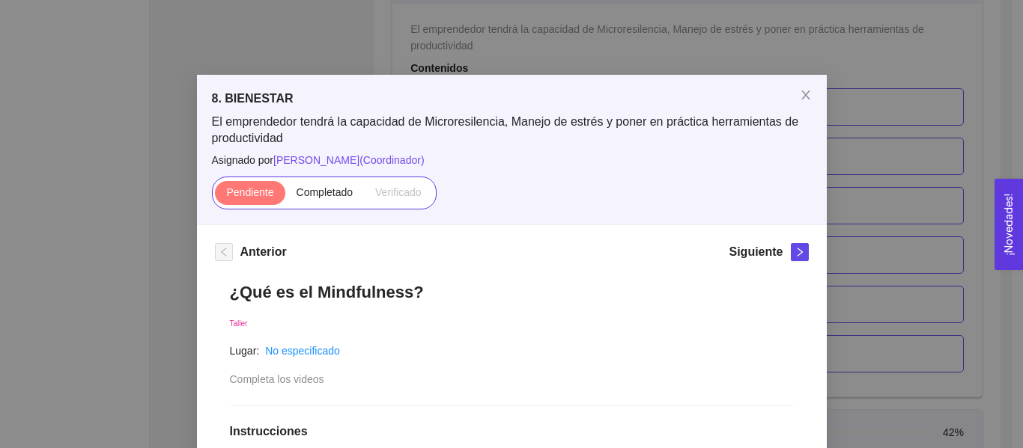
click at [923, 154] on div "8. BIENESTAR El emprendedor tendrá la capacidad de Microresilencia, Manejo de e…" at bounding box center [511, 224] width 1023 height 448
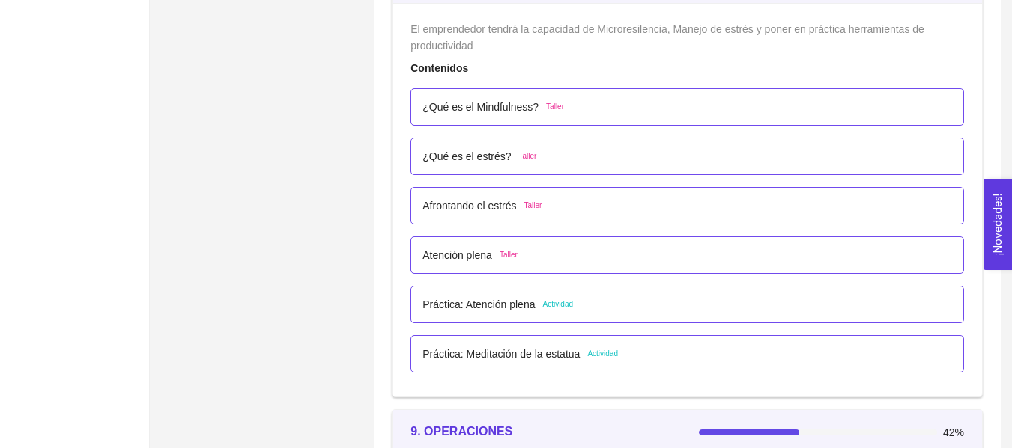
click at [478, 154] on p "¿Qué es el estrés?" at bounding box center [466, 156] width 88 height 16
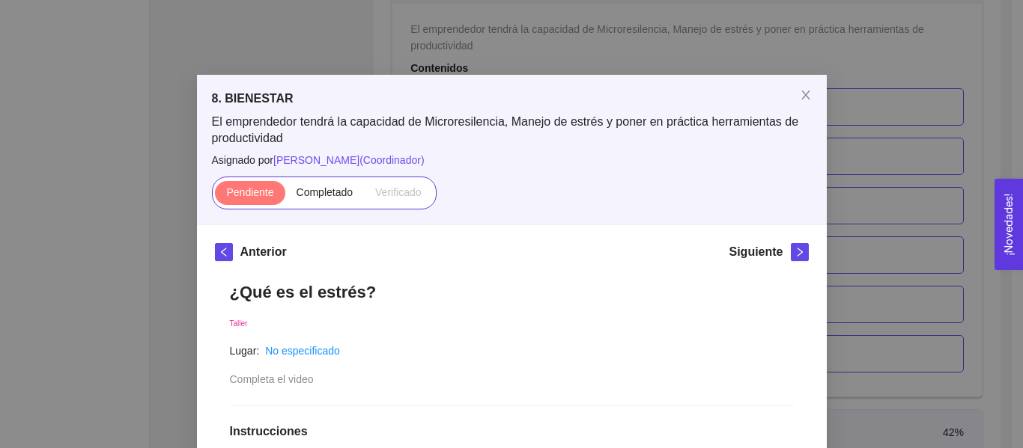
click at [906, 147] on div "8. BIENESTAR El emprendedor tendrá la capacidad de Microresilencia, Manejo de e…" at bounding box center [511, 224] width 1023 height 448
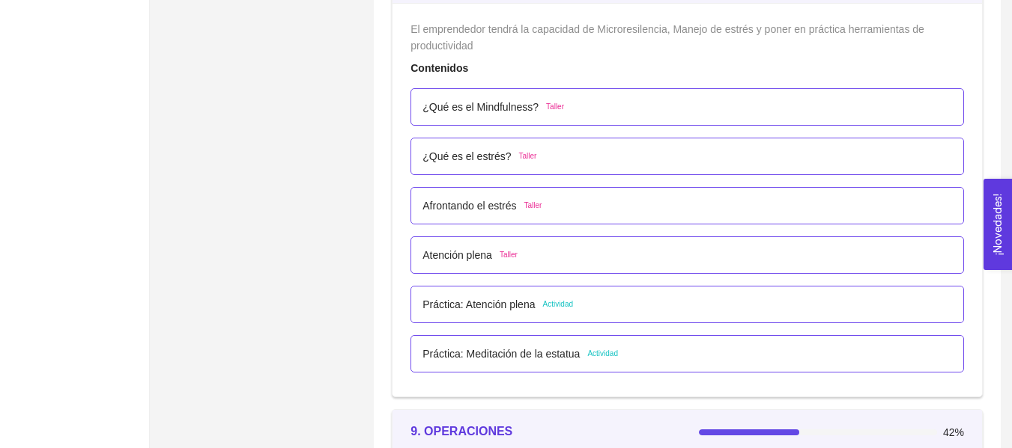
click at [475, 255] on p "Atención plena" at bounding box center [457, 255] width 70 height 16
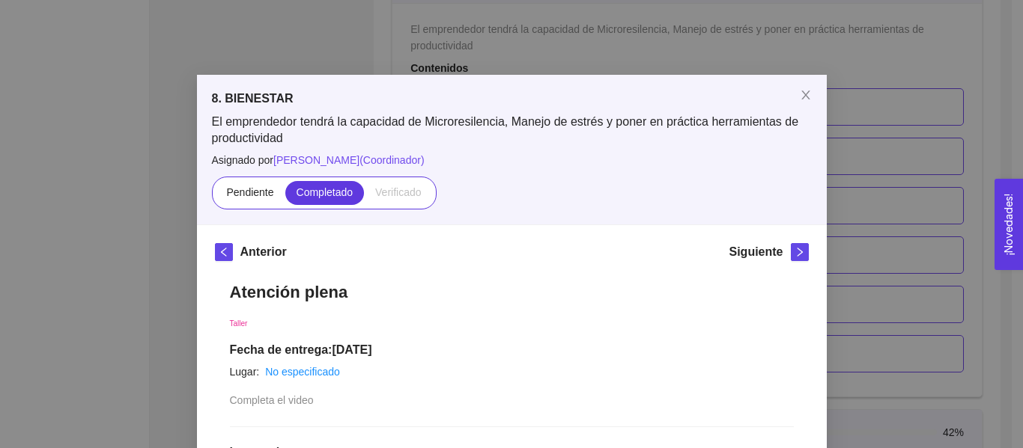
click at [931, 132] on div "8. BIENESTAR El emprendedor tendrá la capacidad de Microresilencia, Manejo de e…" at bounding box center [511, 224] width 1023 height 448
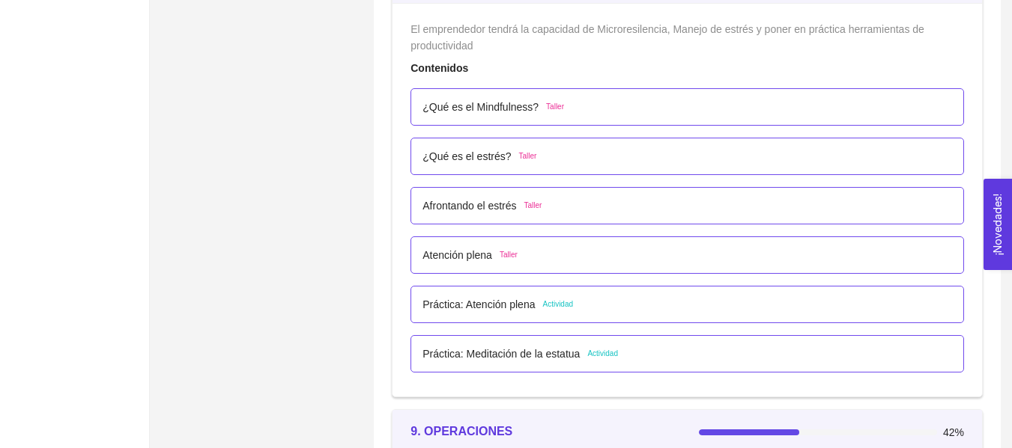
click at [469, 299] on p "Práctica: Atención plena" at bounding box center [478, 304] width 112 height 16
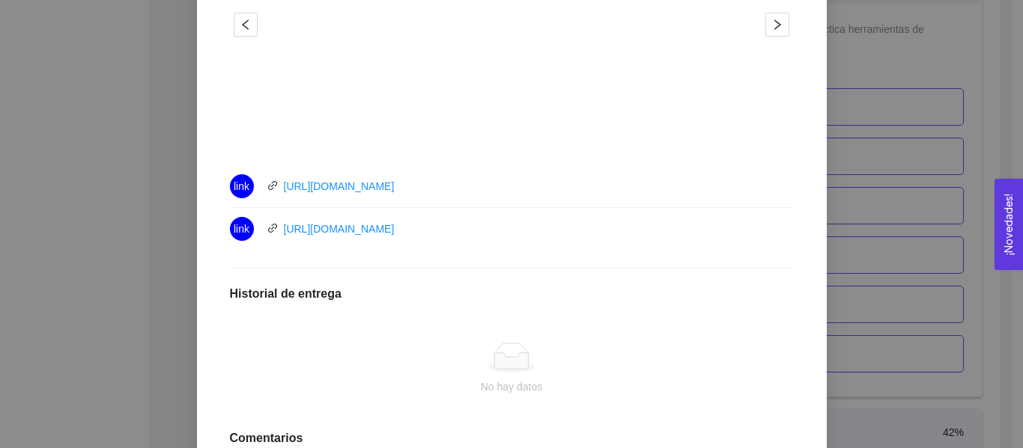
scroll to position [487, 0]
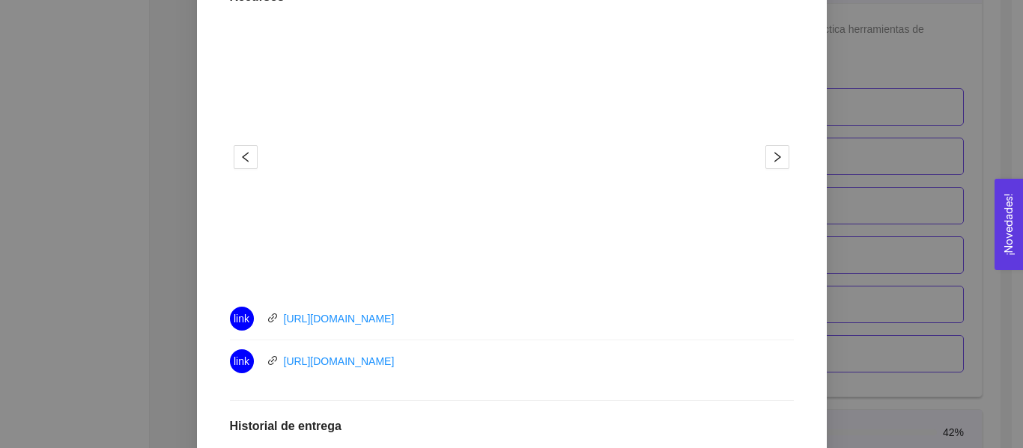
click at [875, 207] on div "8. BIENESTAR El emprendedor tendrá la capacidad de Microresilencia, Manejo de e…" at bounding box center [511, 224] width 1023 height 448
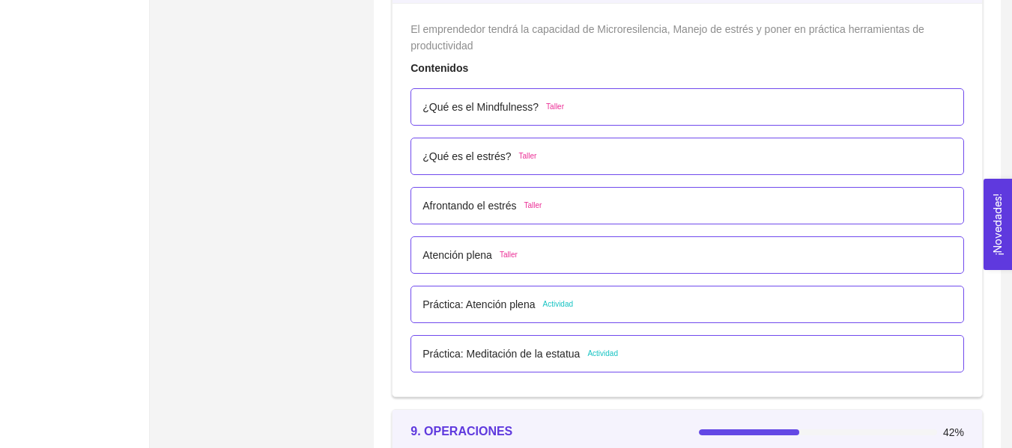
click at [467, 350] on p "Práctica: Meditación de la estatua" at bounding box center [500, 354] width 157 height 16
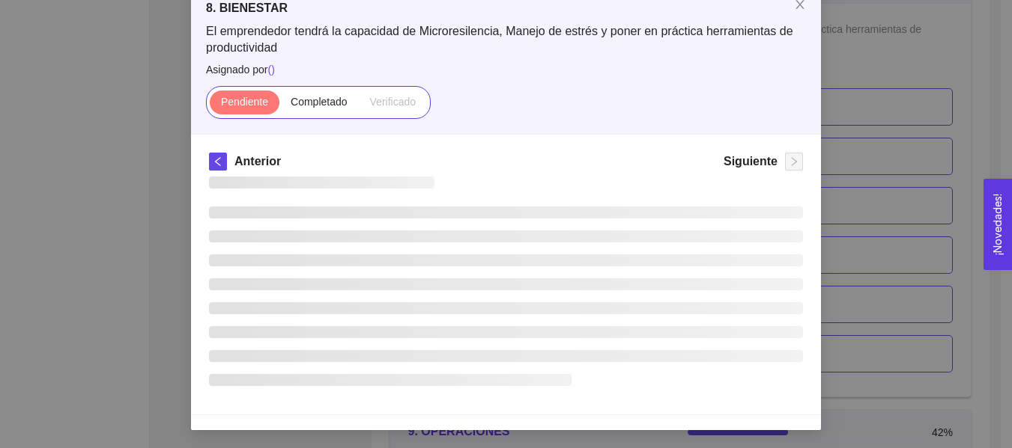
scroll to position [16, 0]
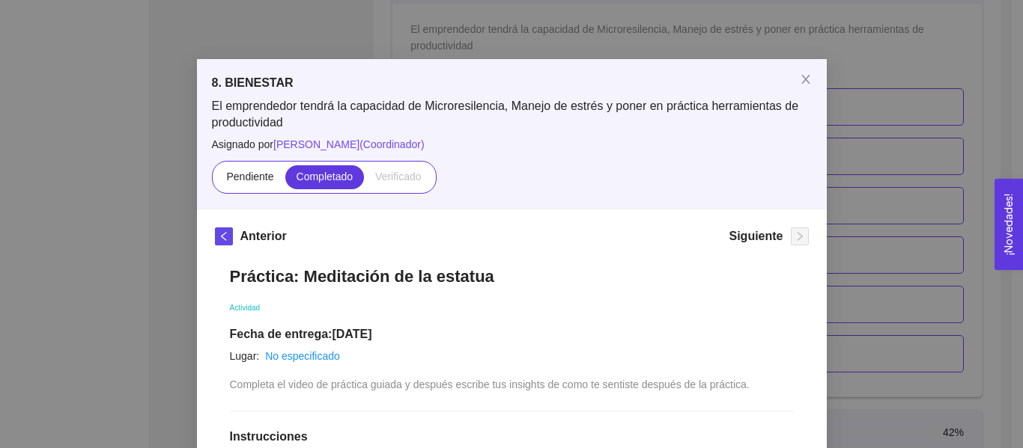
click at [904, 115] on div "8. BIENESTAR El emprendedor tendrá la capacidad de Microresilencia, Manejo de e…" at bounding box center [511, 224] width 1023 height 448
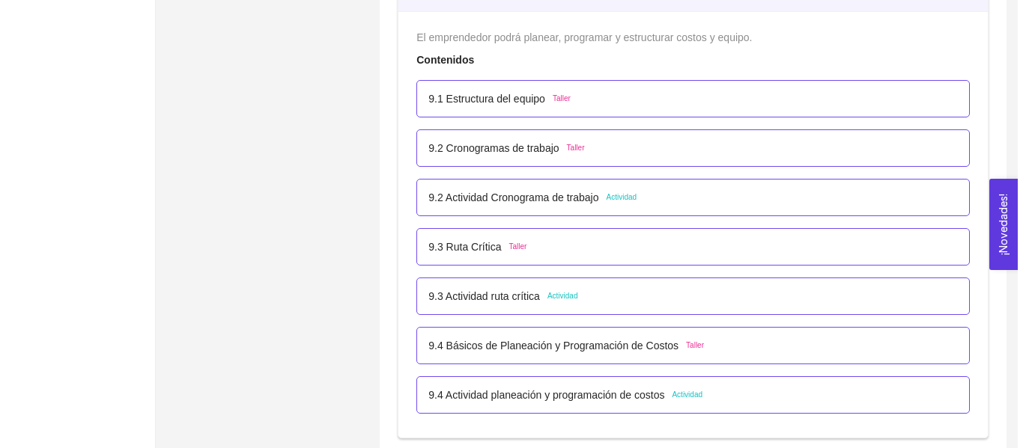
scroll to position [5114, 0]
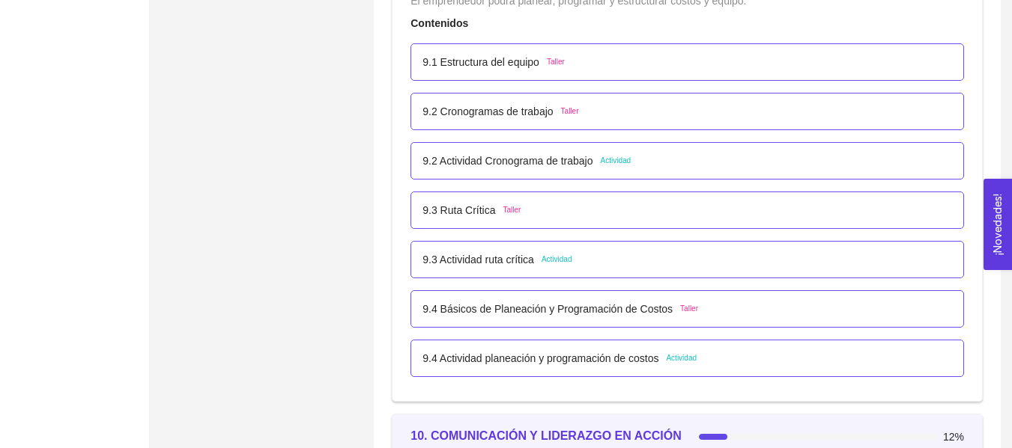
click at [464, 168] on p "9.2 Actividad Cronograma de trabajo" at bounding box center [507, 161] width 170 height 16
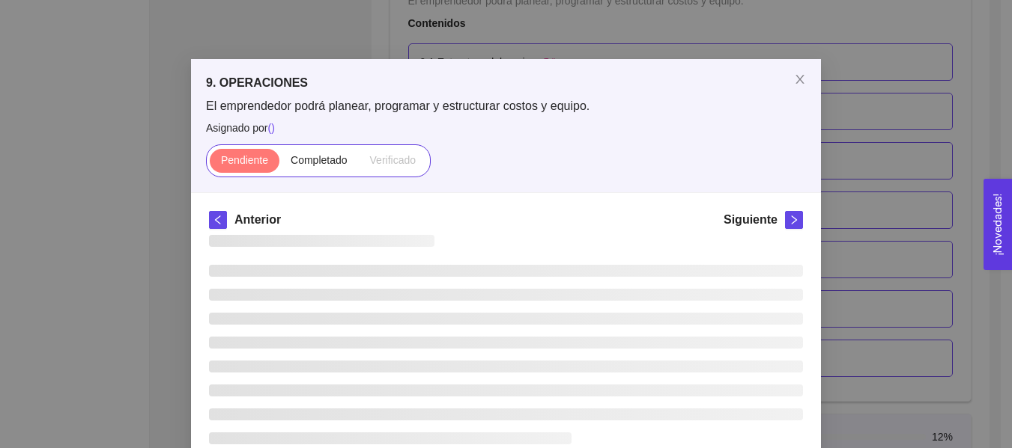
scroll to position [0, 0]
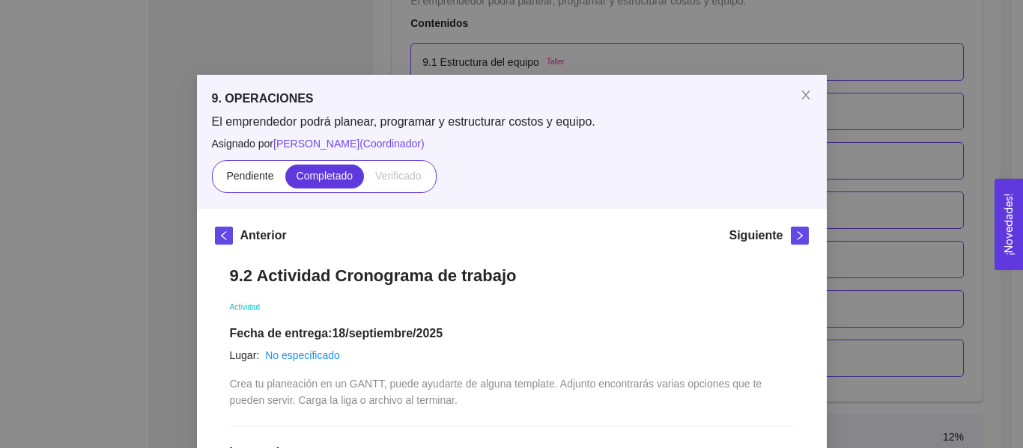
click at [898, 153] on div "9. OPERACIONES El emprendedor podrá planear, programar y estructurar costos y e…" at bounding box center [511, 224] width 1023 height 448
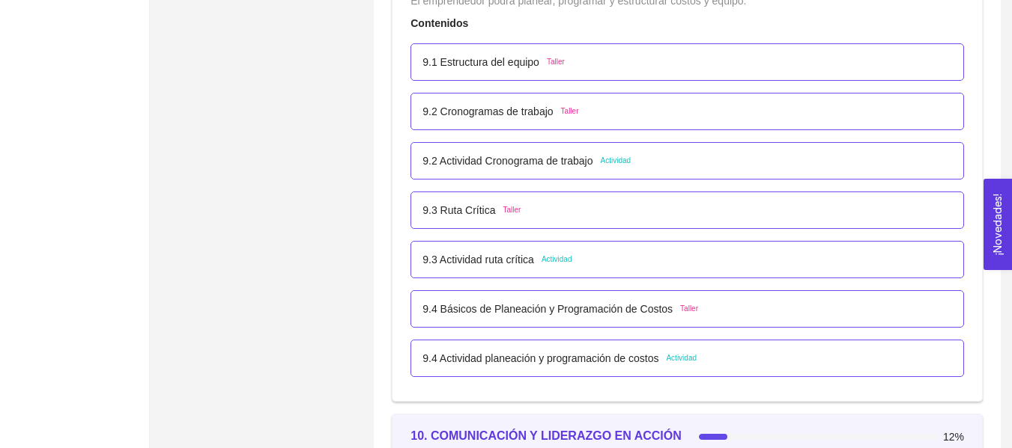
click at [530, 258] on p "9.3 Actividad ruta crítica" at bounding box center [478, 260] width 112 height 16
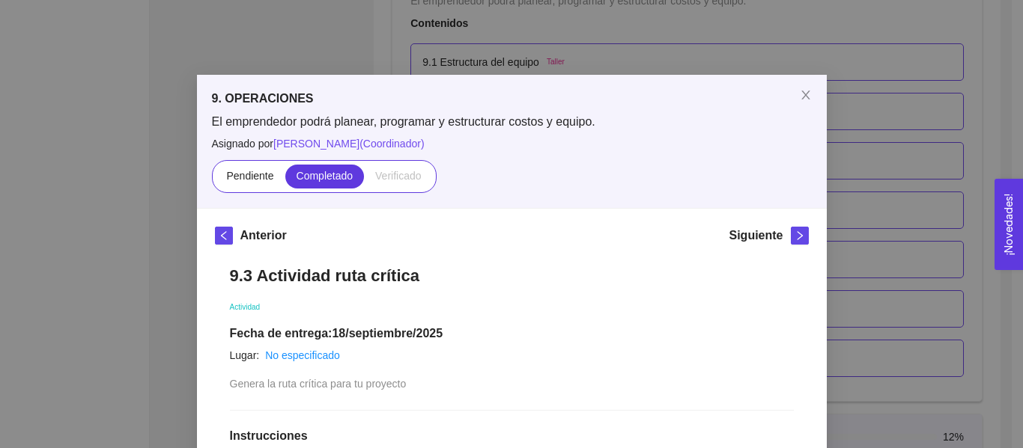
click at [857, 156] on div "9. OPERACIONES El emprendedor podrá planear, programar y estructurar costos y e…" at bounding box center [511, 224] width 1023 height 448
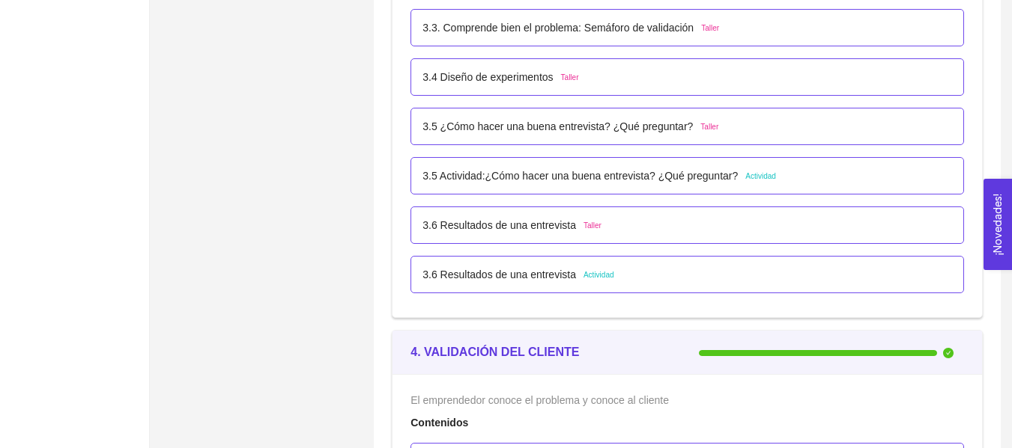
scroll to position [2147, 0]
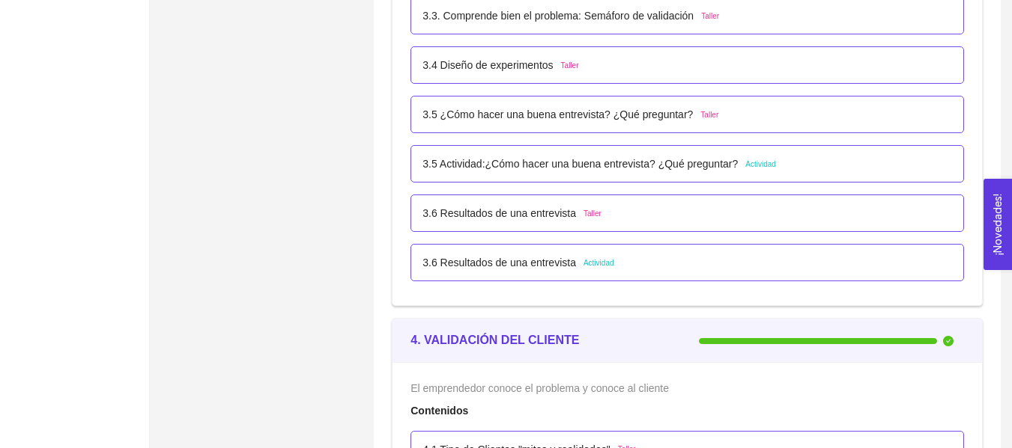
click at [541, 256] on p "3.6 Resultados de una entrevista" at bounding box center [498, 263] width 153 height 16
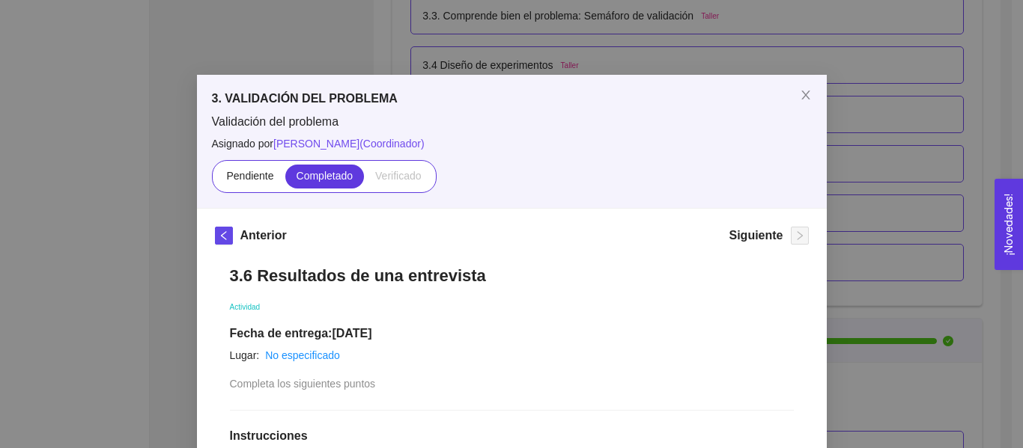
click at [873, 133] on div "3. VALIDACIÓN DEL PROBLEMA Validación del problema Asignado por [PERSON_NAME] (…" at bounding box center [511, 224] width 1023 height 448
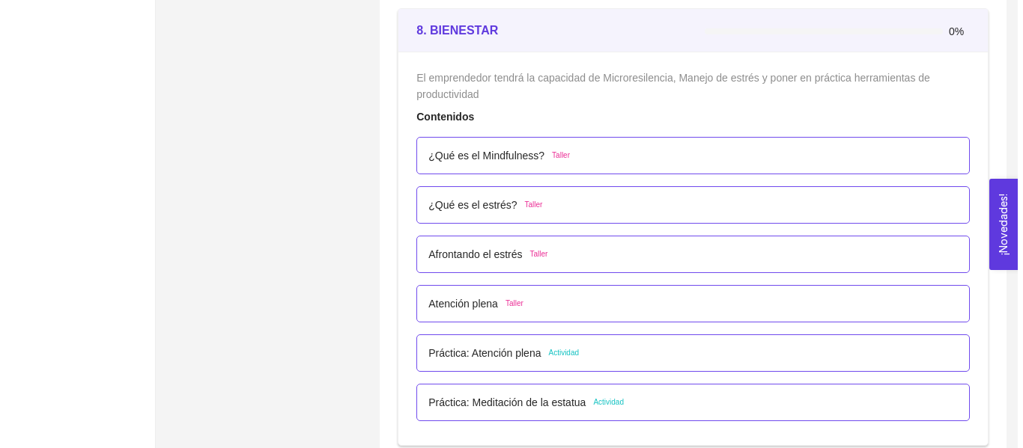
scroll to position [4660, 0]
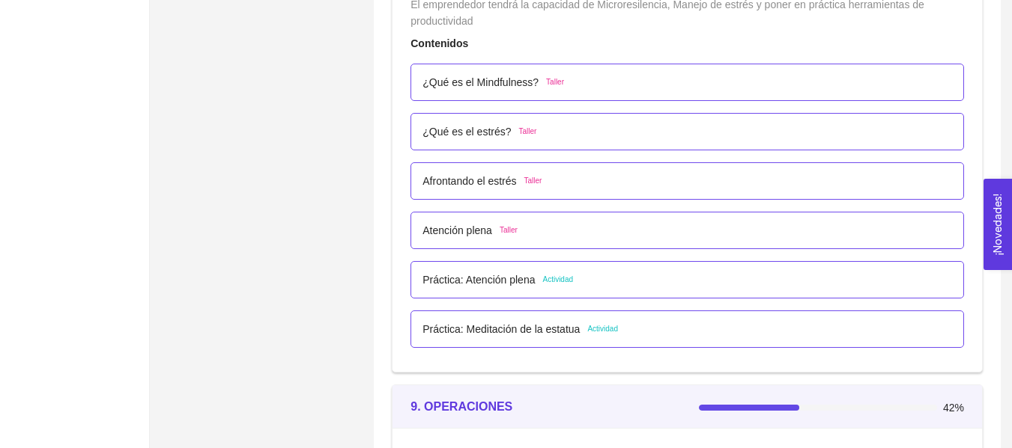
click at [532, 284] on p "Práctica: Atención plena" at bounding box center [478, 280] width 112 height 16
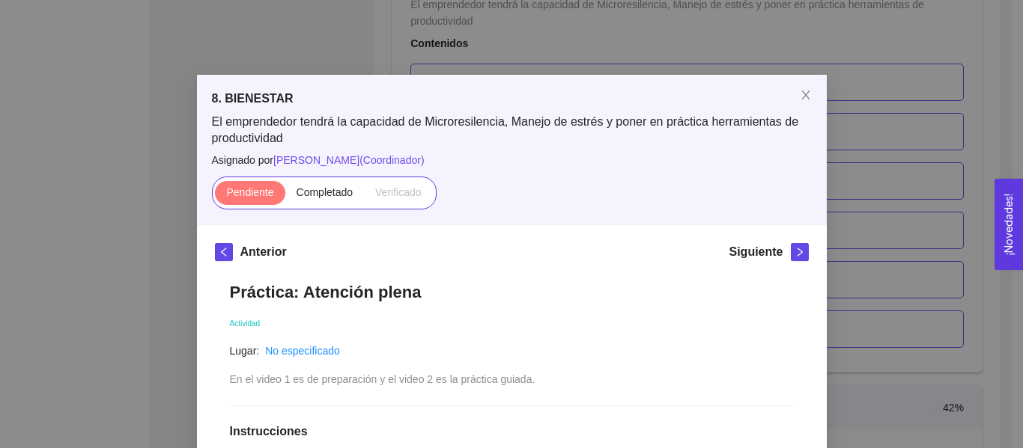
click at [858, 145] on div "8. BIENESTAR El emprendedor tendrá la capacidad de Microresilencia, Manejo de e…" at bounding box center [511, 224] width 1023 height 448
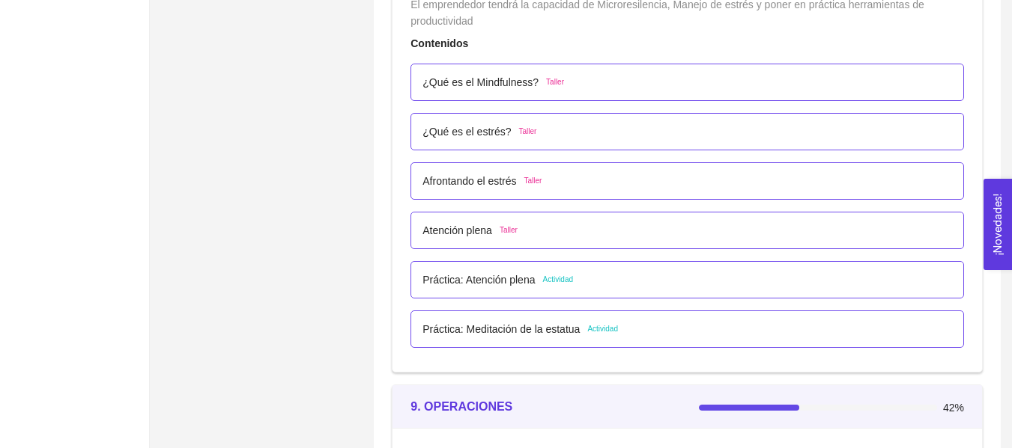
click at [472, 78] on p "¿Qué es el Mindfulness?" at bounding box center [480, 82] width 116 height 16
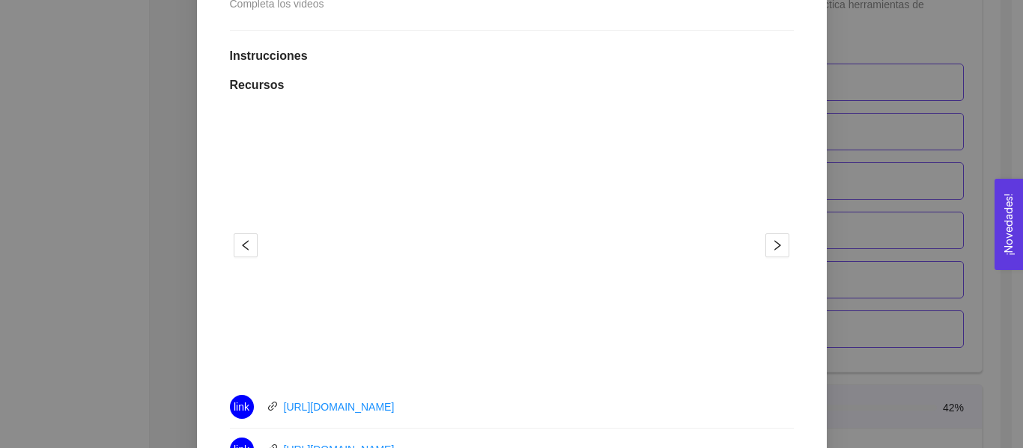
scroll to position [469, 0]
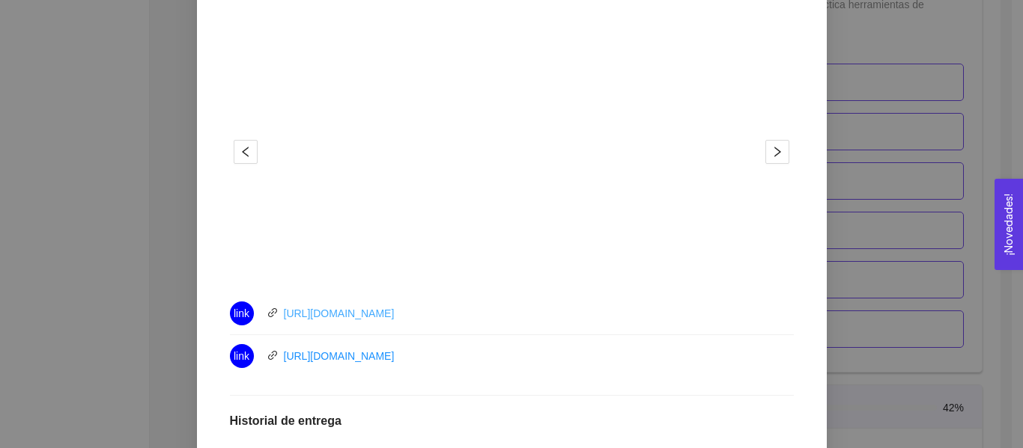
drag, startPoint x: 377, startPoint y: 320, endPoint x: 351, endPoint y: 314, distance: 26.9
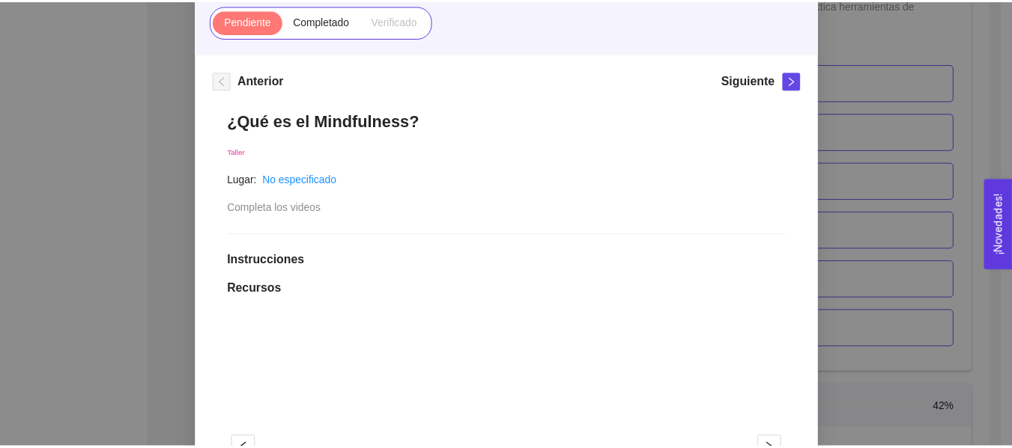
scroll to position [170, 0]
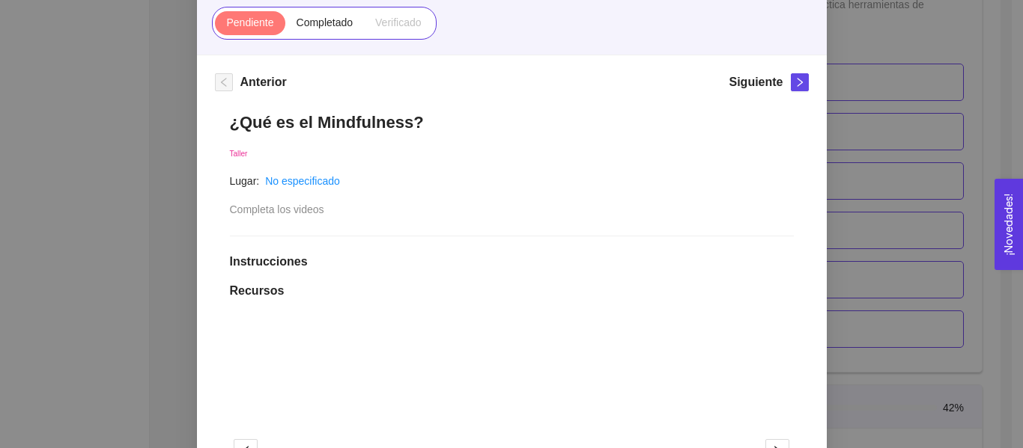
click at [913, 228] on div "8. BIENESTAR El emprendedor tendrá la capacidad de Microresilencia, Manejo de e…" at bounding box center [511, 224] width 1023 height 448
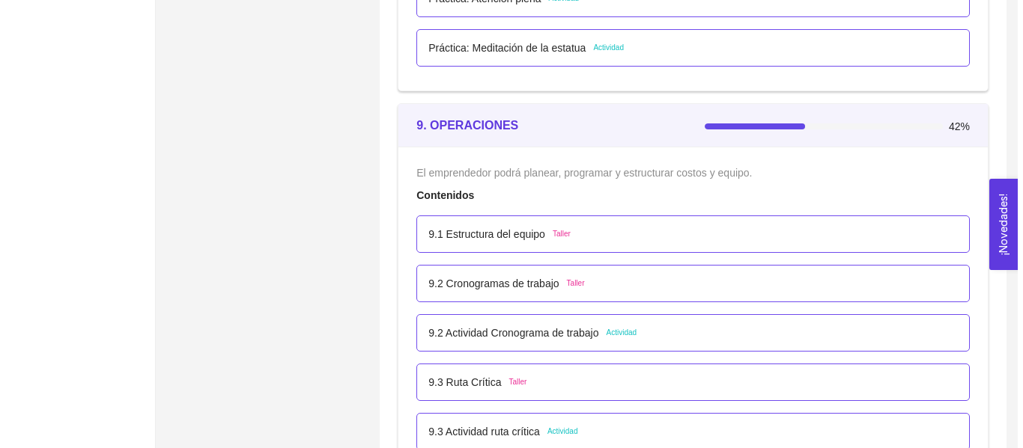
scroll to position [4991, 0]
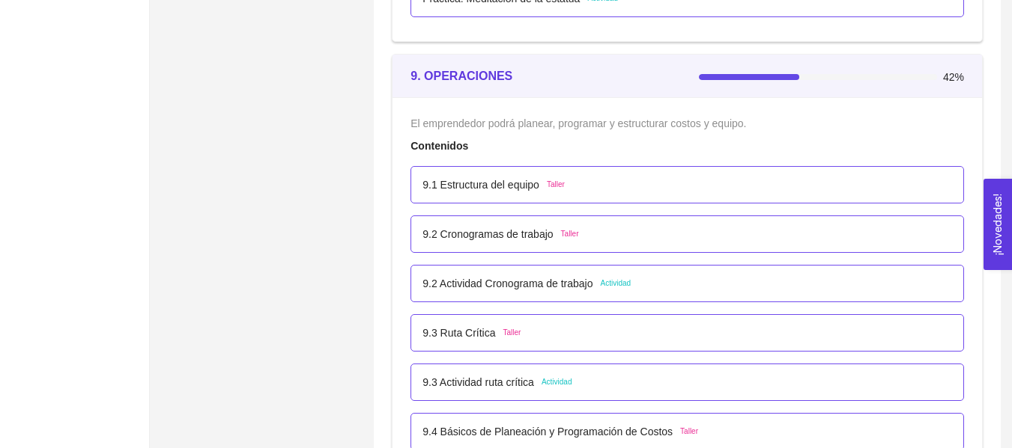
click at [550, 288] on p "9.2 Actividad Cronograma de trabajo" at bounding box center [507, 284] width 170 height 16
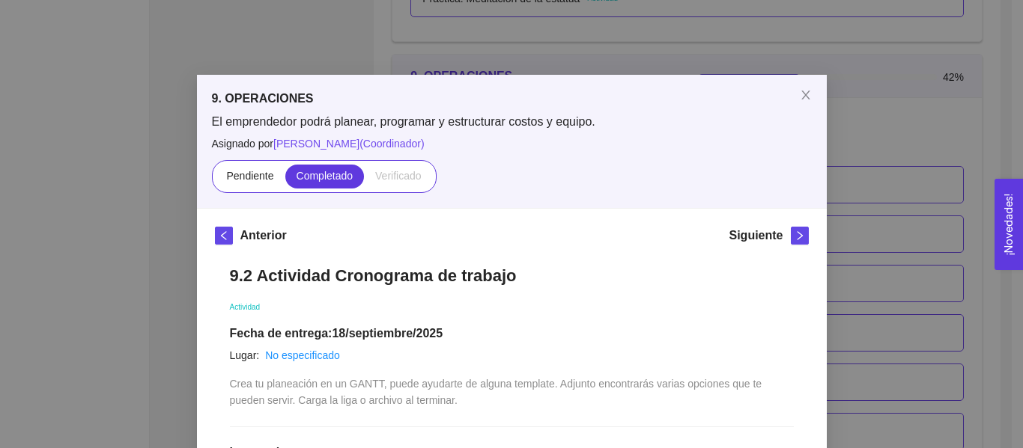
click at [892, 291] on div "9. OPERACIONES El emprendedor podrá planear, programar y estructurar costos y e…" at bounding box center [511, 224] width 1023 height 448
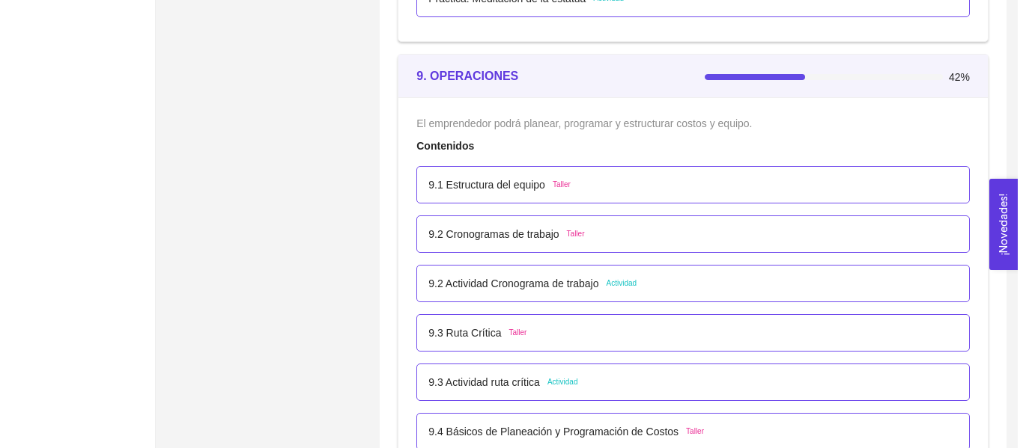
scroll to position [4599, 0]
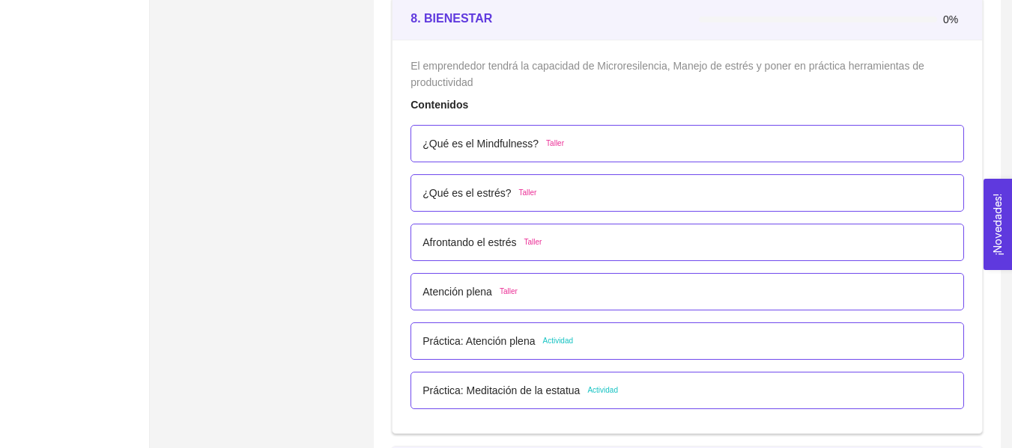
click at [442, 346] on p "Práctica: Atención plena" at bounding box center [478, 341] width 112 height 16
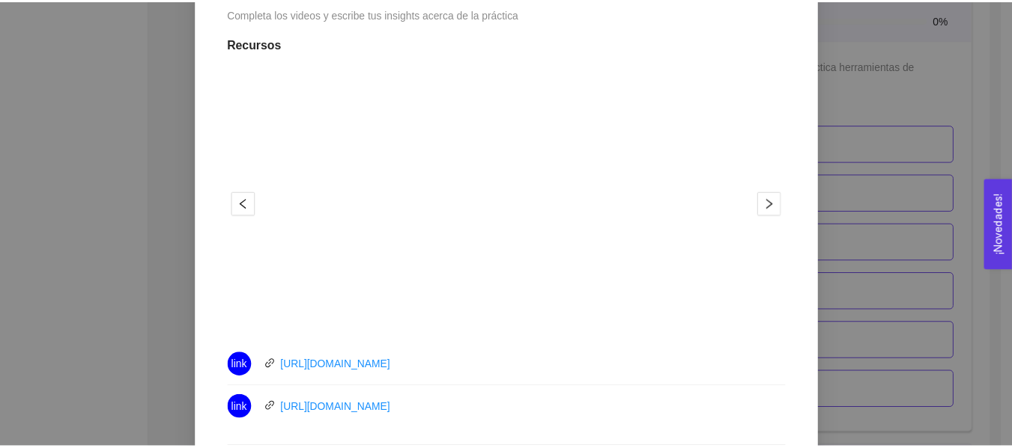
scroll to position [444, 0]
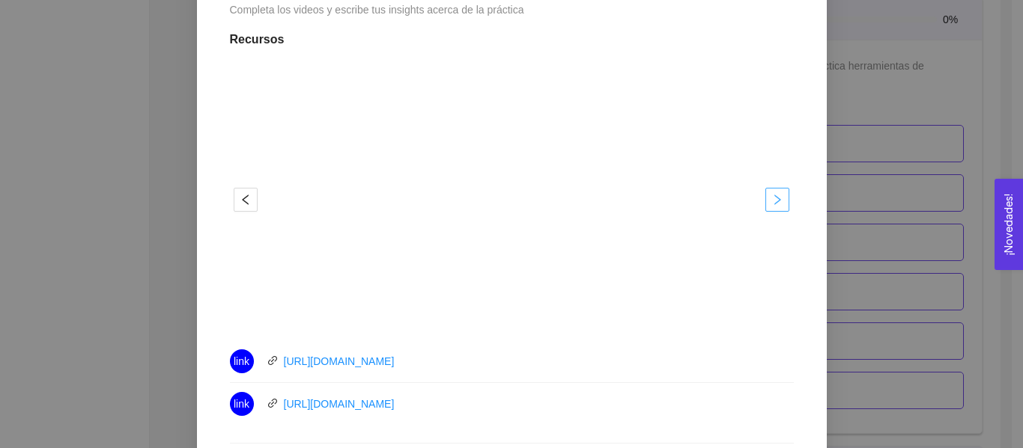
click at [766, 201] on span "right" at bounding box center [777, 200] width 22 height 12
click at [892, 127] on div "8. BIENESTAR El emprendedor tendrá la capacidad de Microresilencia, Manejo de e…" at bounding box center [511, 224] width 1023 height 448
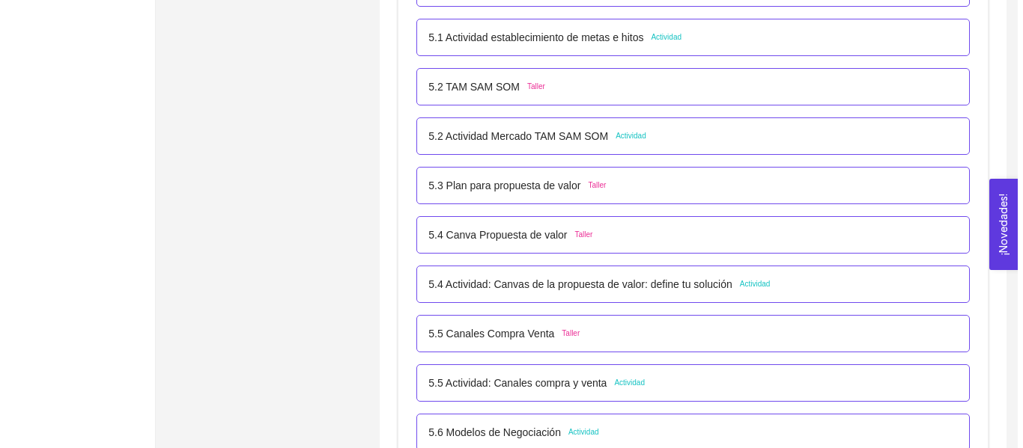
scroll to position [2907, 0]
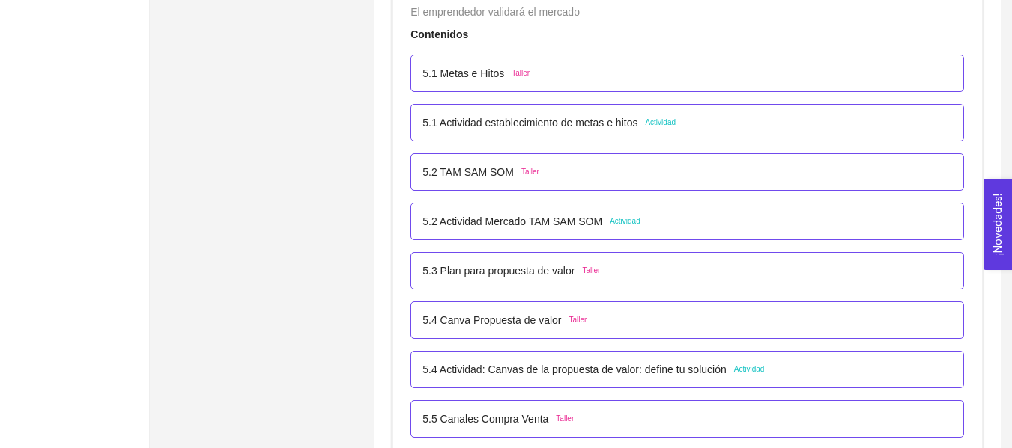
click at [600, 122] on p "5.1 Actividad establecimiento de metas e hitos" at bounding box center [529, 123] width 215 height 16
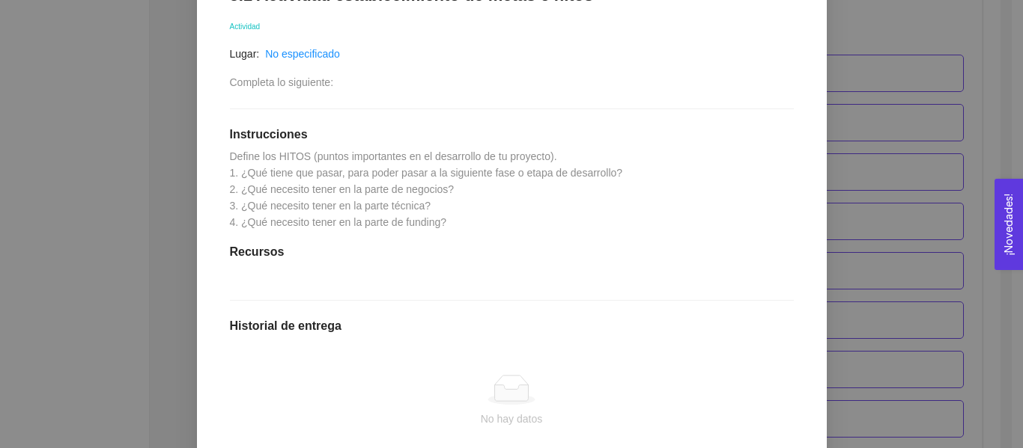
scroll to position [282, 0]
click at [869, 246] on div "5. PROBACIÓN DE COMPRA El emprendedor validará el mercado Asignado por [PERSON_…" at bounding box center [511, 224] width 1023 height 448
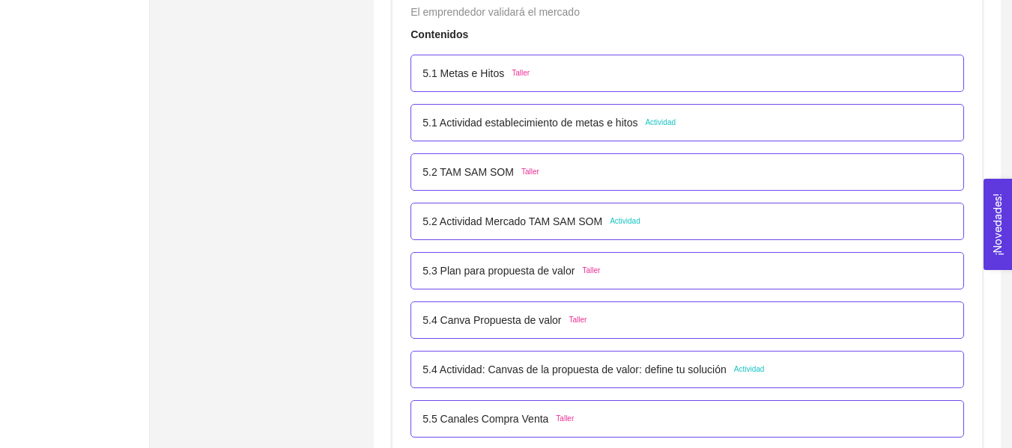
click at [514, 214] on p "5.2 Actividad Mercado TAM SAM SOM" at bounding box center [512, 221] width 180 height 16
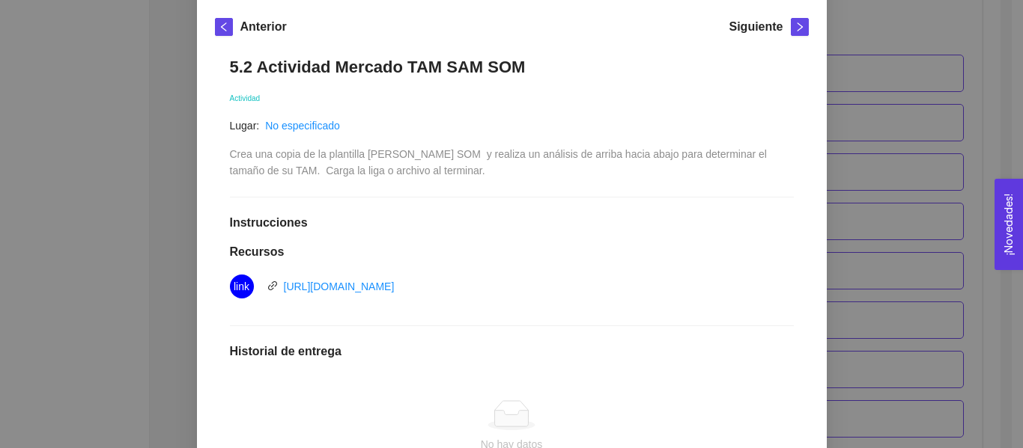
scroll to position [210, 0]
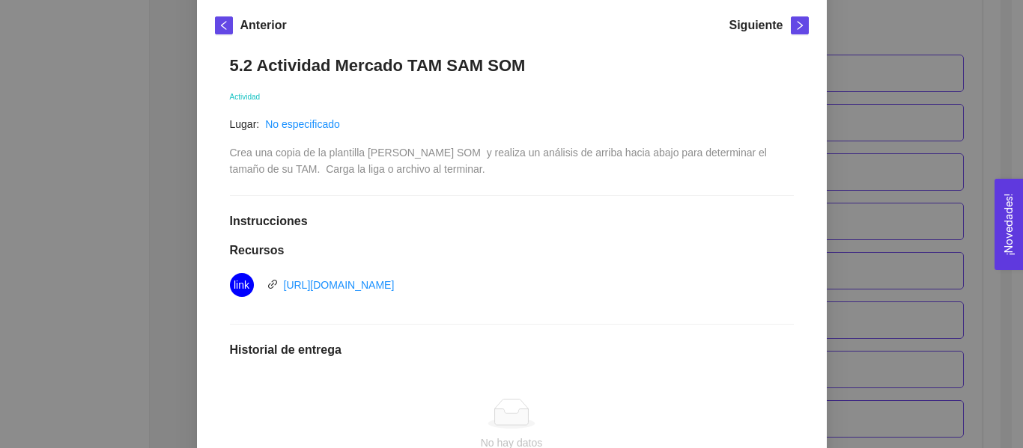
click at [869, 163] on div "5. PROBACIÓN DE COMPRA El emprendedor validará el mercado Asignado por [PERSON_…" at bounding box center [511, 224] width 1023 height 448
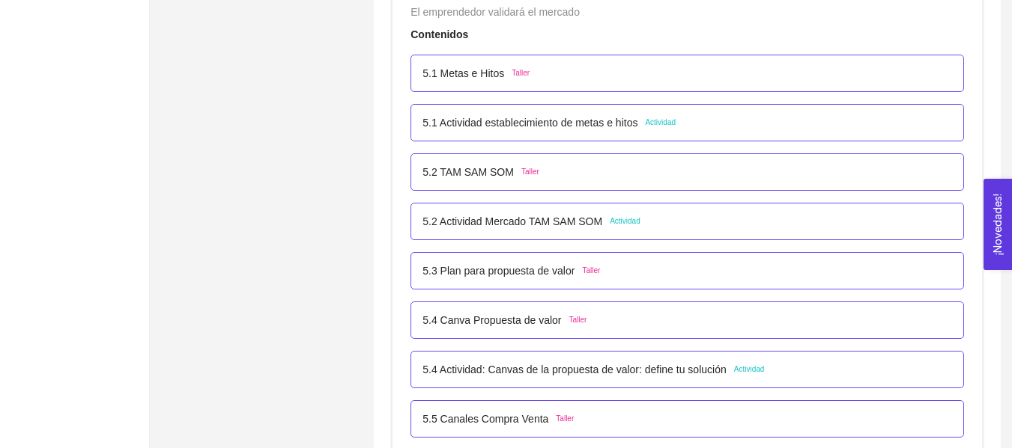
click at [527, 368] on p "5.4 Actividad: Canvas de la propuesta de valor: define tu solución" at bounding box center [573, 370] width 303 height 16
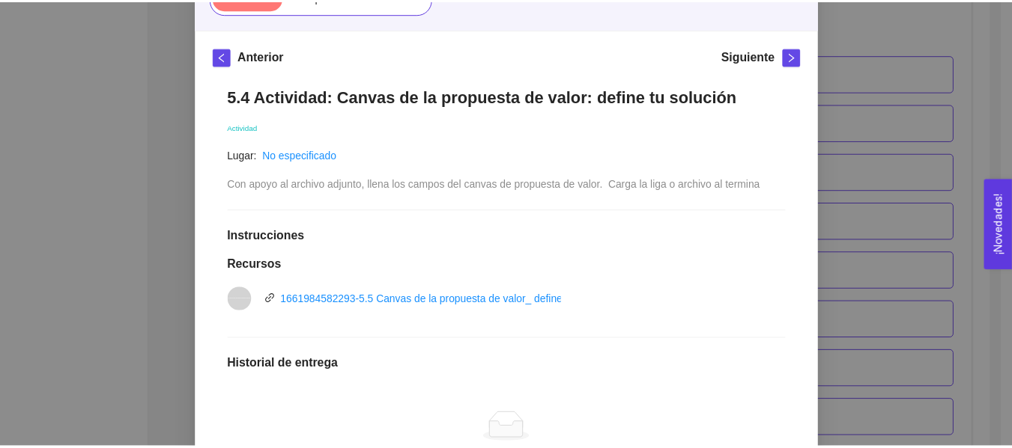
scroll to position [186, 0]
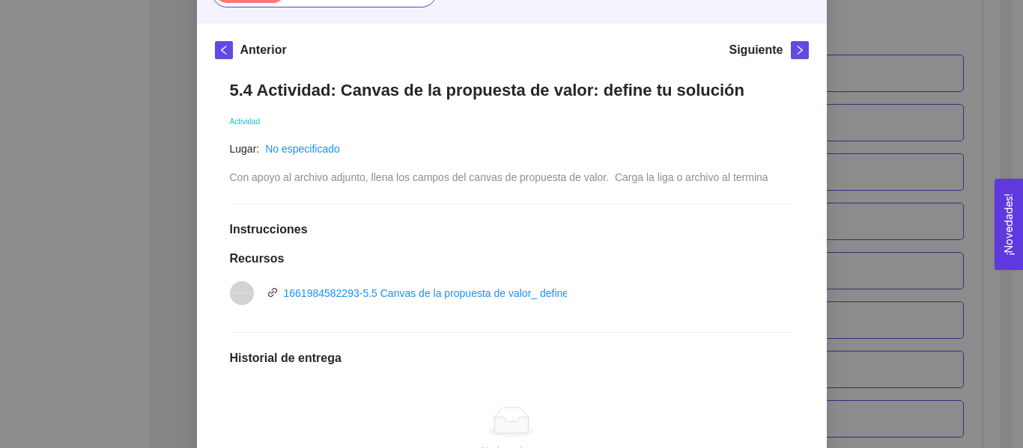
click at [892, 193] on div "5. PROBACIÓN DE COMPRA El emprendedor validará el mercado Asignado por [PERSON_…" at bounding box center [511, 224] width 1023 height 448
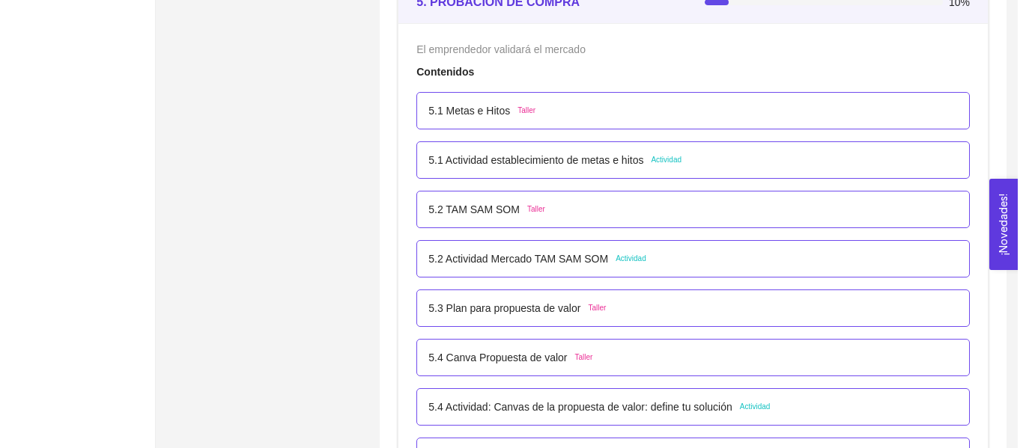
scroll to position [2931, 0]
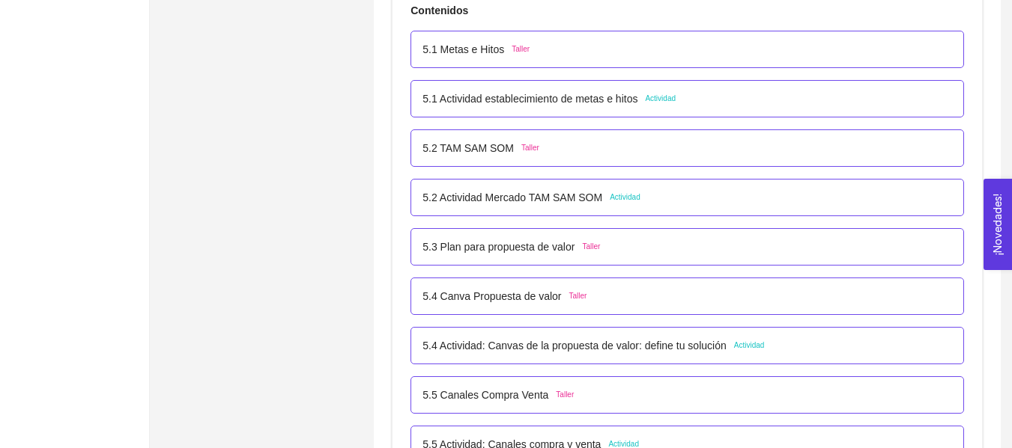
click at [523, 104] on p "5.1 Actividad establecimiento de metas e hitos" at bounding box center [529, 99] width 215 height 16
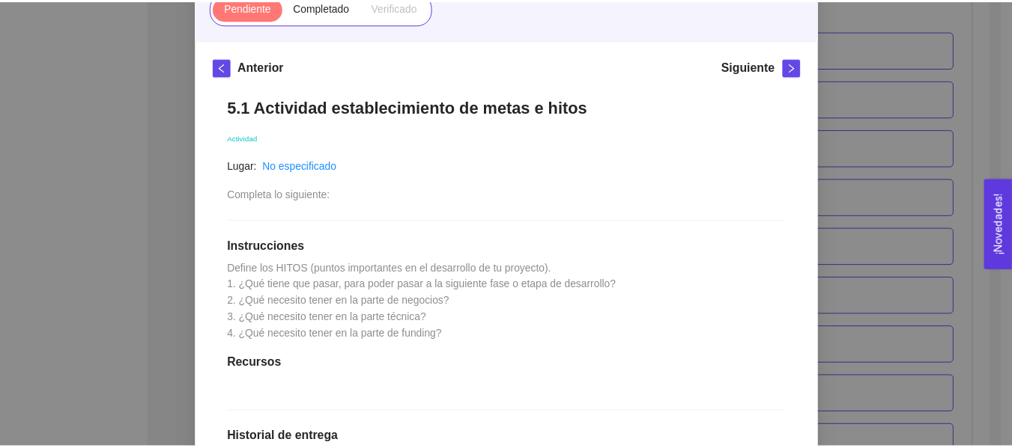
scroll to position [190, 0]
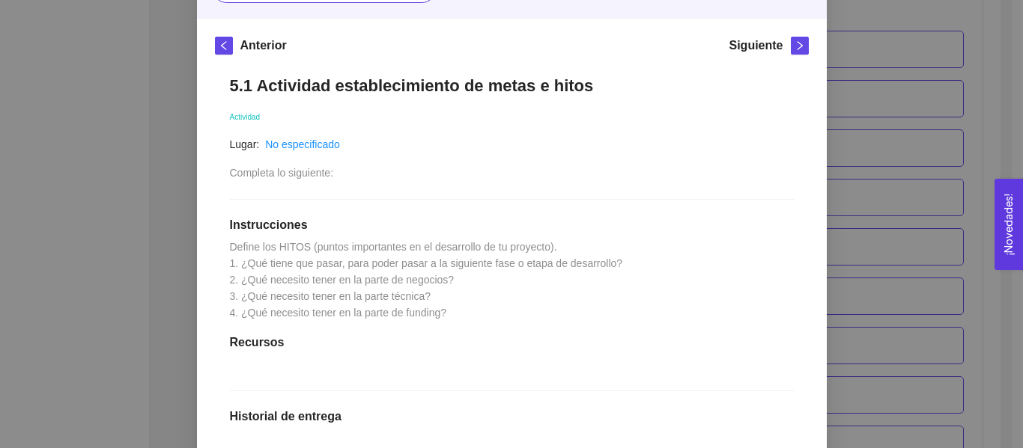
click at [138, 137] on div "5. PROBACIÓN DE COMPRA El emprendedor validará el mercado Asignado por [PERSON_…" at bounding box center [511, 224] width 1023 height 448
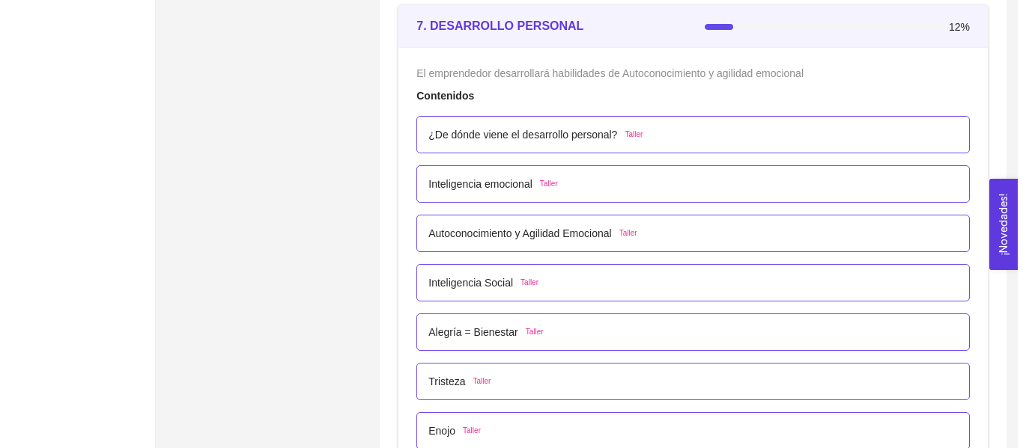
scroll to position [4034, 0]
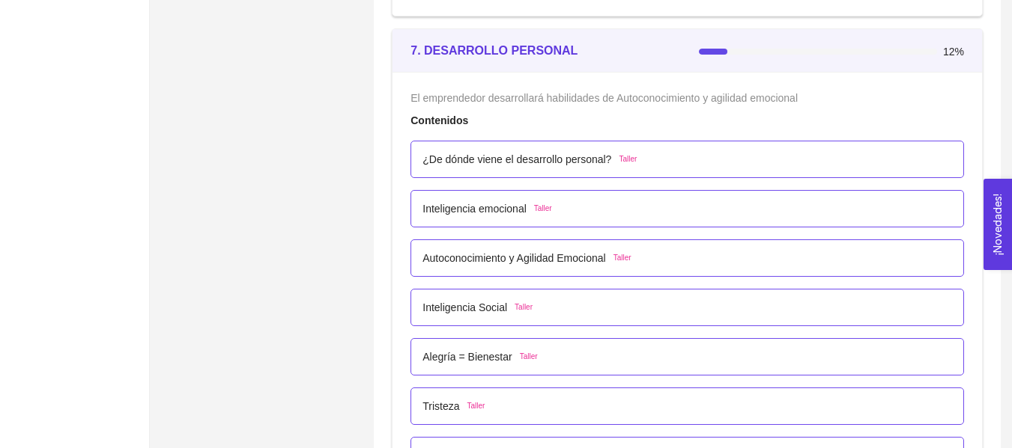
click at [439, 169] on div "¿De dónde viene el desarrollo personal? Taller" at bounding box center [686, 159] width 553 height 37
click at [556, 171] on div "¿De dónde viene el desarrollo personal? Taller" at bounding box center [686, 159] width 553 height 37
click at [556, 160] on p "¿De dónde viene el desarrollo personal?" at bounding box center [516, 159] width 189 height 16
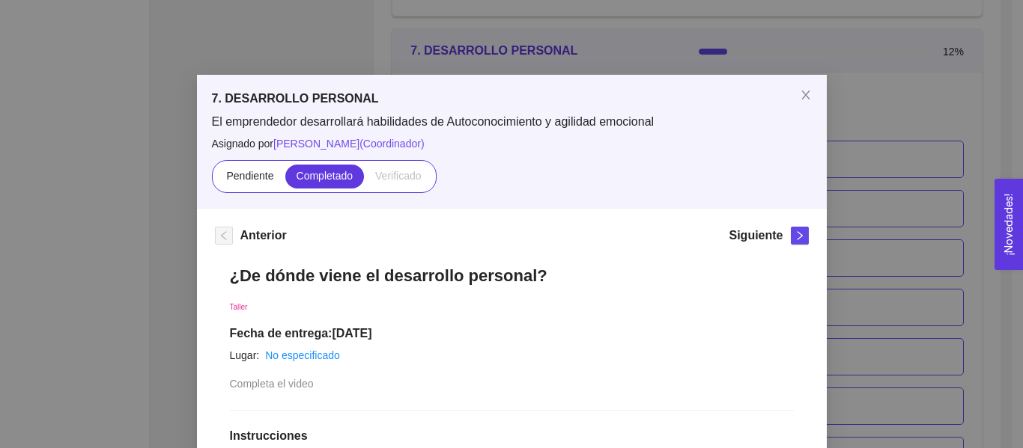
click at [991, 247] on div "7. DESARROLLO PERSONAL El emprendedor desarrollará habilidades de Autoconocimie…" at bounding box center [511, 224] width 1023 height 448
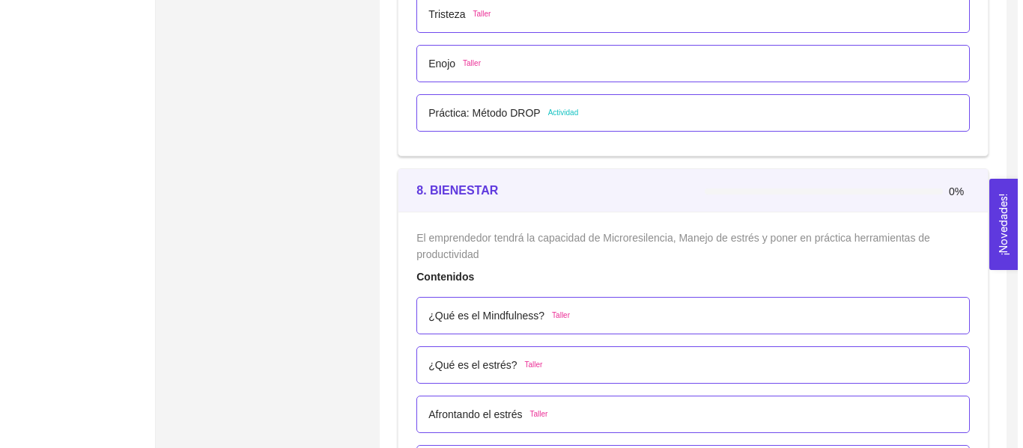
scroll to position [4561, 0]
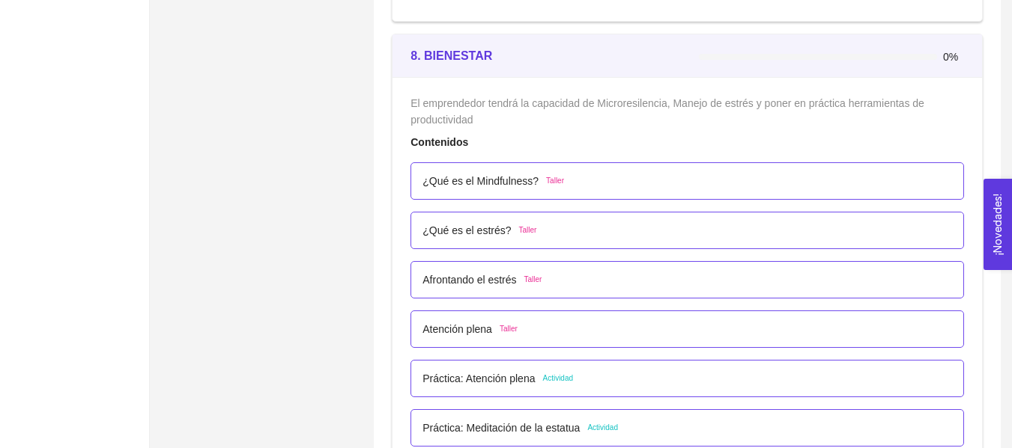
click at [420, 177] on div "¿Qué es el Mindfulness? Taller" at bounding box center [686, 180] width 553 height 37
click at [434, 186] on p "¿Qué es el Mindfulness?" at bounding box center [480, 181] width 116 height 16
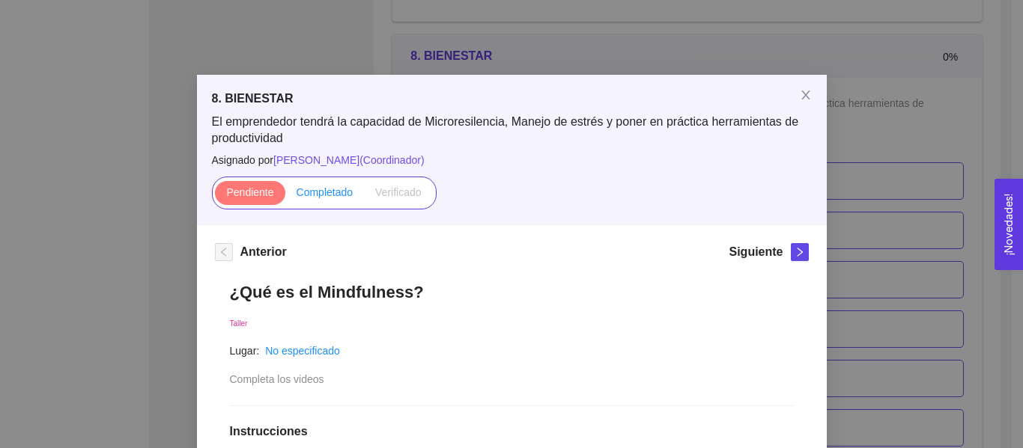
click at [326, 204] on label "Completado" at bounding box center [324, 193] width 79 height 24
click at [285, 196] on input "Completado" at bounding box center [285, 196] width 0 height 0
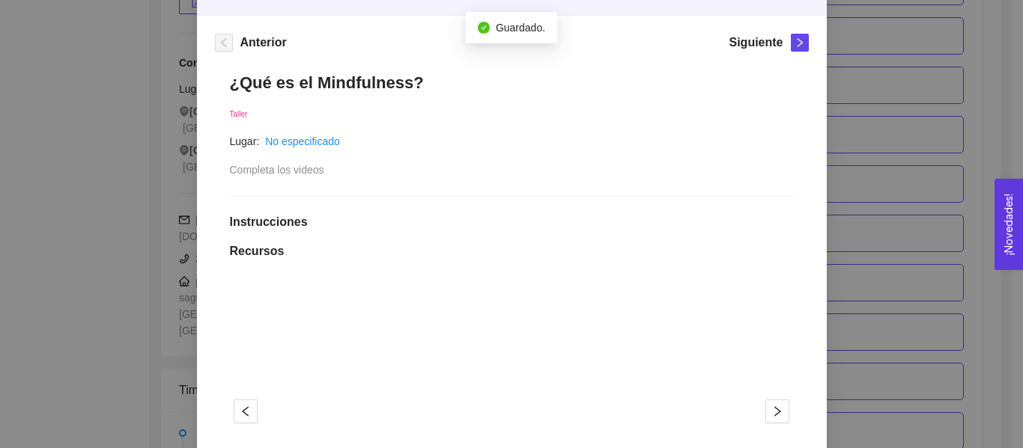
scroll to position [0, 0]
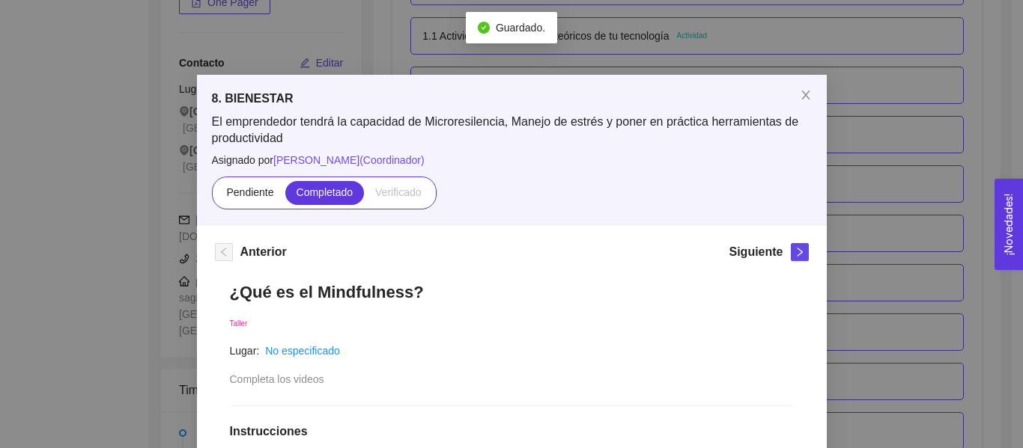
click at [783, 253] on div "Siguiente" at bounding box center [767, 255] width 79 height 24
click at [794, 257] on icon "right" at bounding box center [799, 252] width 10 height 10
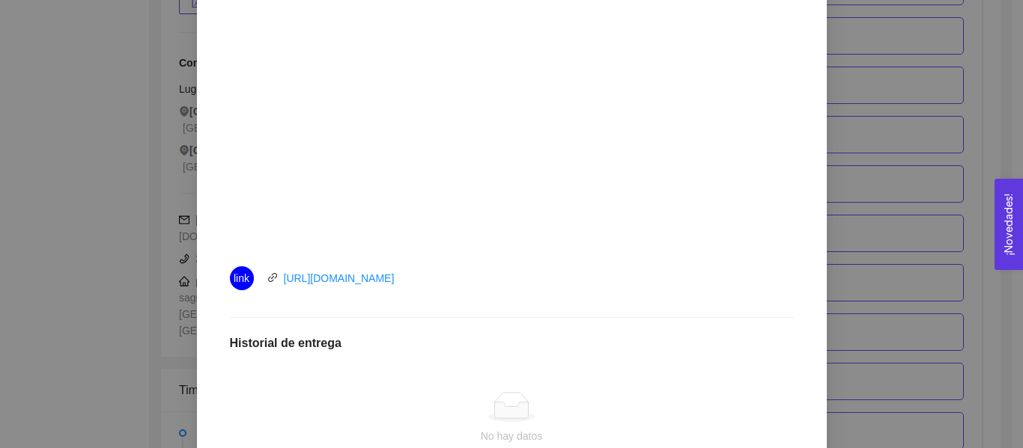
scroll to position [112, 0]
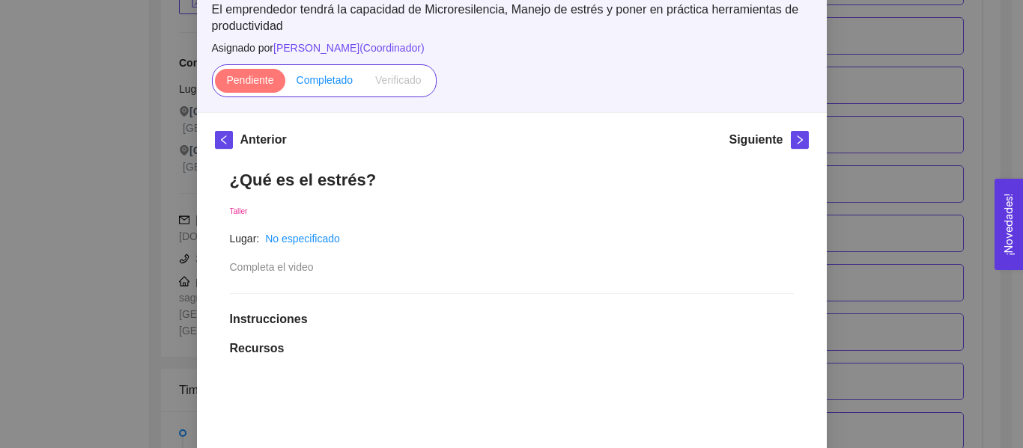
click at [323, 74] on span "Completado" at bounding box center [324, 80] width 57 height 12
click at [285, 84] on input "Completado" at bounding box center [285, 84] width 0 height 0
click at [782, 136] on div "Siguiente" at bounding box center [767, 143] width 79 height 24
click at [799, 100] on div "8. BIENESTAR El emprendedor tendrá la capacidad de Microresilencia, Manejo de e…" at bounding box center [512, 38] width 630 height 150
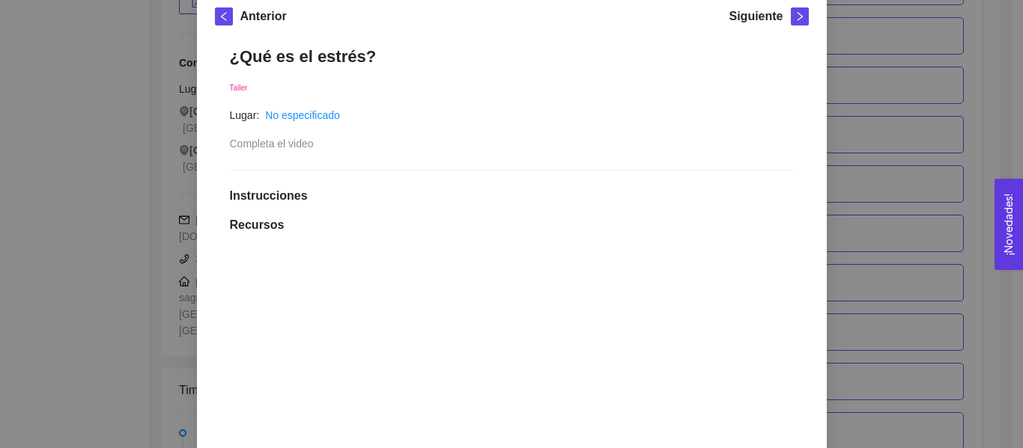
scroll to position [179, 0]
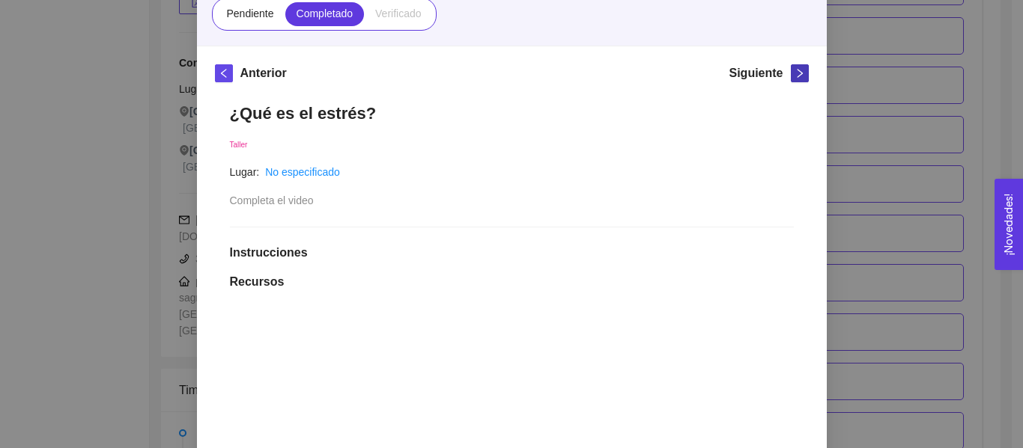
click at [794, 76] on icon "right" at bounding box center [799, 73] width 10 height 10
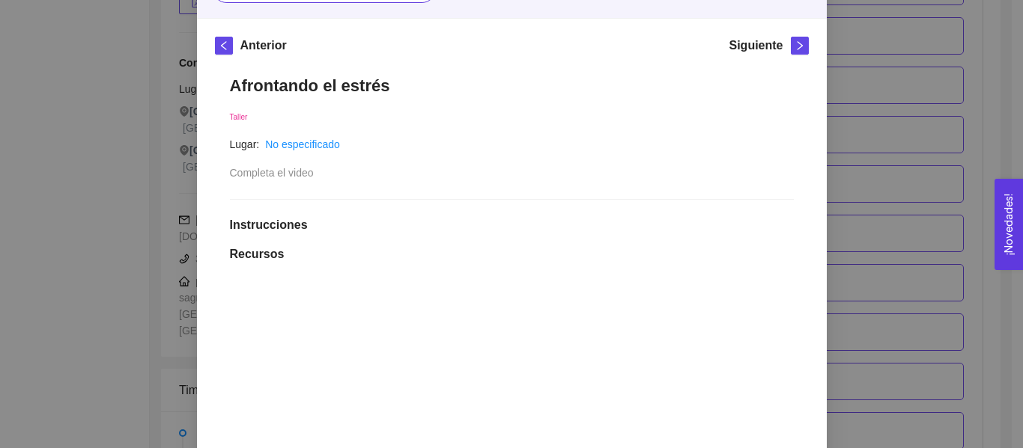
scroll to position [13, 0]
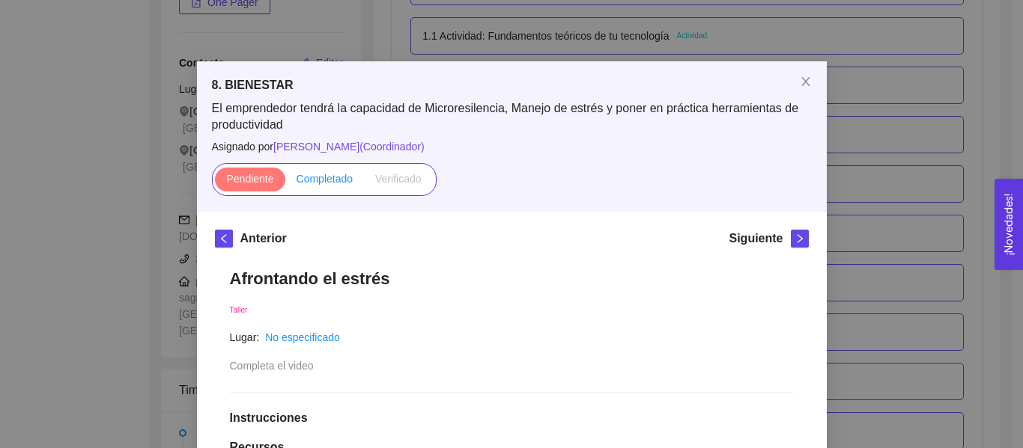
click at [332, 179] on span "Completado" at bounding box center [324, 179] width 57 height 12
click at [285, 183] on input "Completado" at bounding box center [285, 183] width 0 height 0
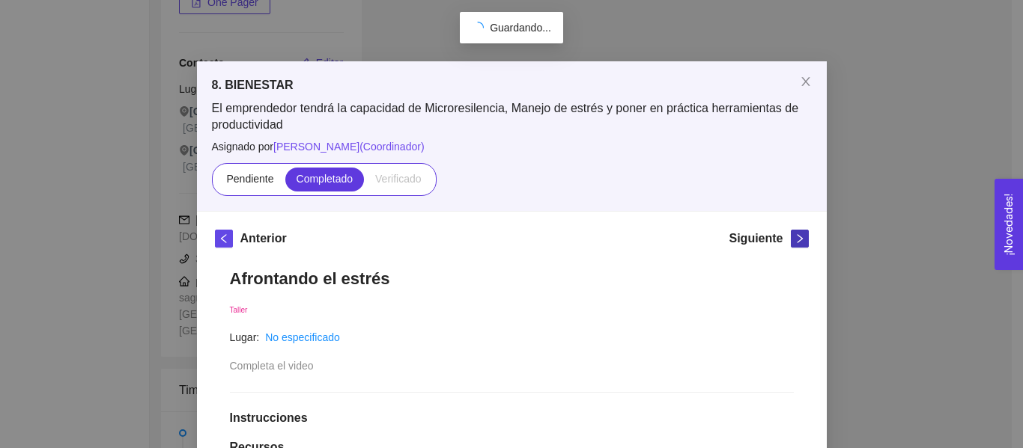
click at [791, 242] on span "right" at bounding box center [799, 239] width 16 height 10
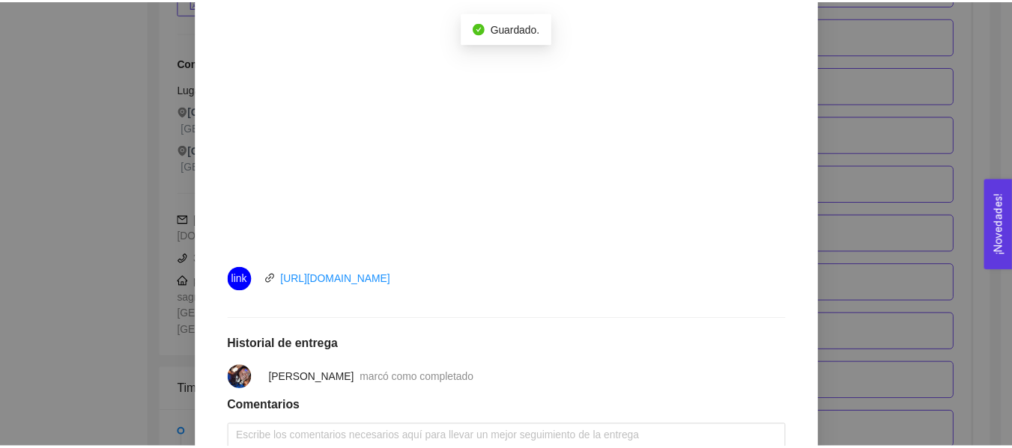
scroll to position [507, 0]
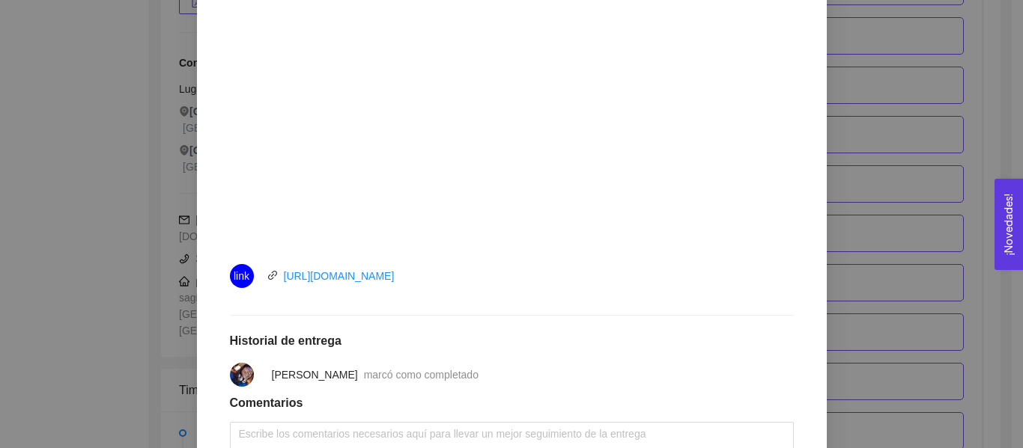
click at [0, 222] on div "8. BIENESTAR El emprendedor tendrá la capacidad de Microresilencia, Manejo de e…" at bounding box center [511, 224] width 1023 height 448
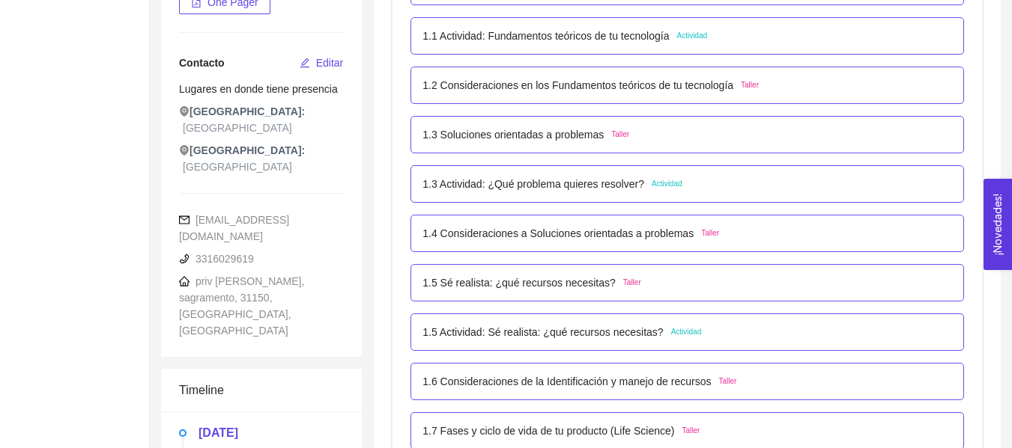
drag, startPoint x: 0, startPoint y: 153, endPoint x: 0, endPoint y: 136, distance: 16.5
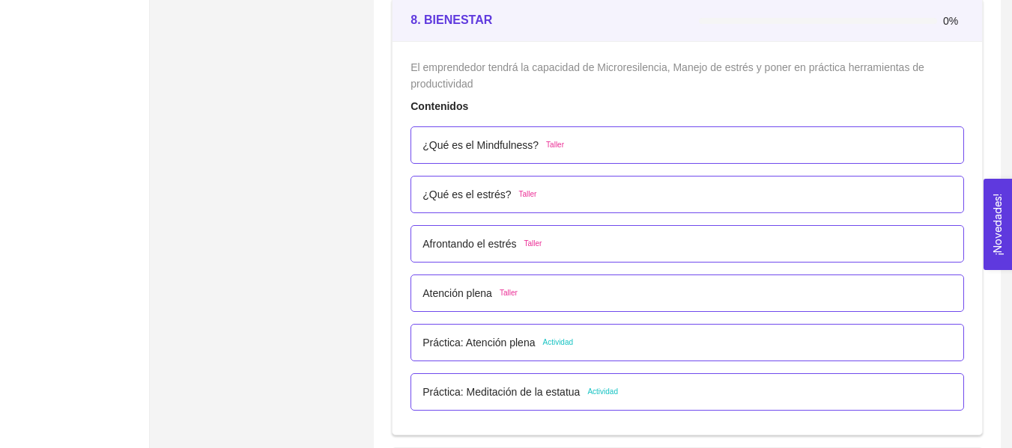
scroll to position [4609, 0]
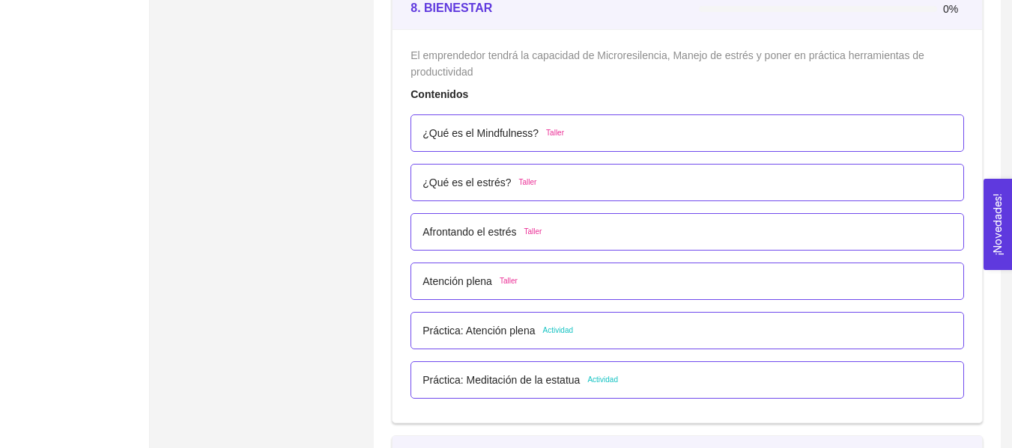
click at [466, 286] on p "Atención plena" at bounding box center [457, 281] width 70 height 16
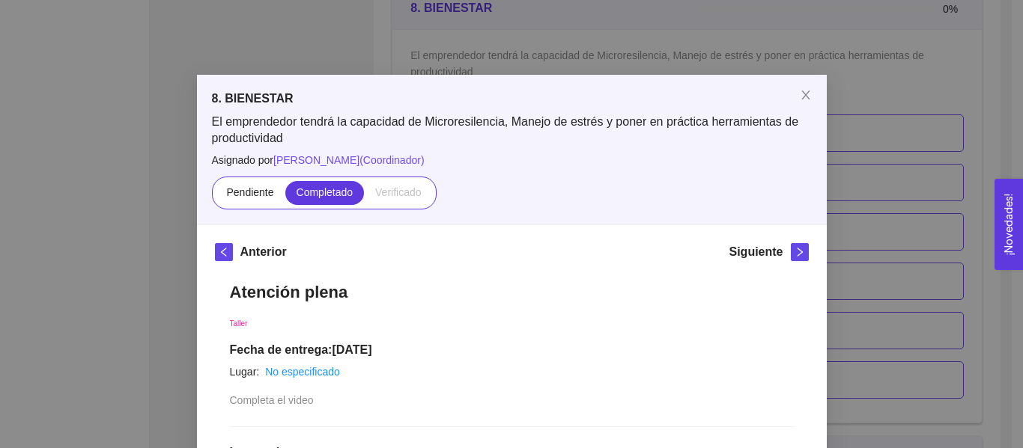
click at [810, 150] on div "8. BIENESTAR El emprendedor tendrá la capacidad de Microresilencia, Manejo de e…" at bounding box center [512, 150] width 630 height 150
click at [800, 96] on icon "close" at bounding box center [806, 95] width 12 height 12
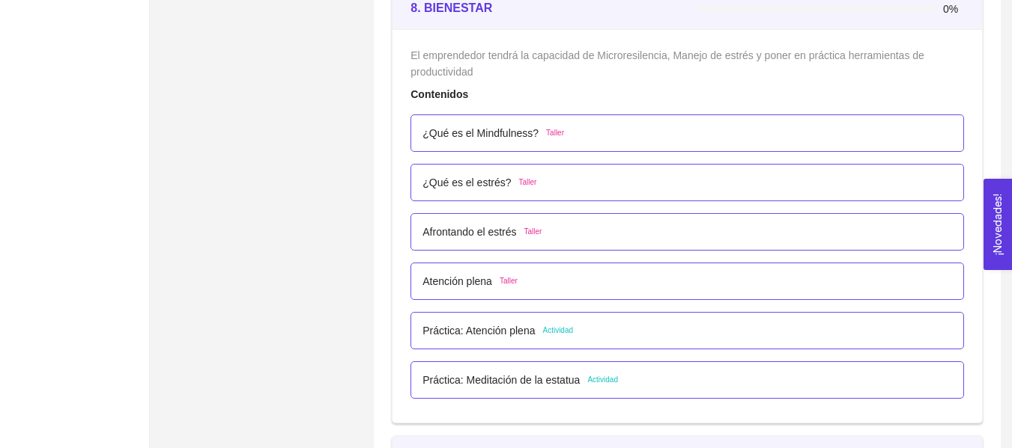
click at [505, 236] on p "Afrontando el estrés" at bounding box center [469, 232] width 94 height 16
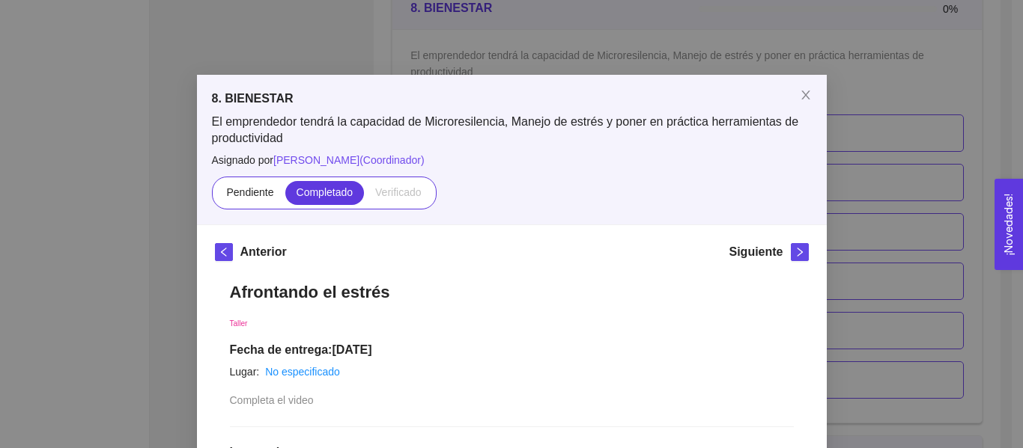
click at [889, 145] on div "8. BIENESTAR El emprendedor tendrá la capacidad de Microresilencia, Manejo de e…" at bounding box center [511, 224] width 1023 height 448
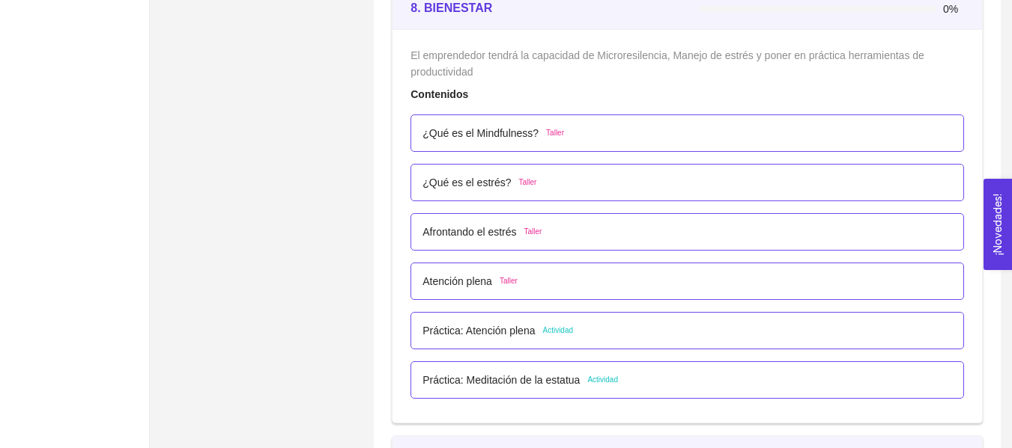
click at [471, 182] on p "¿Qué es el estrés?" at bounding box center [466, 182] width 88 height 16
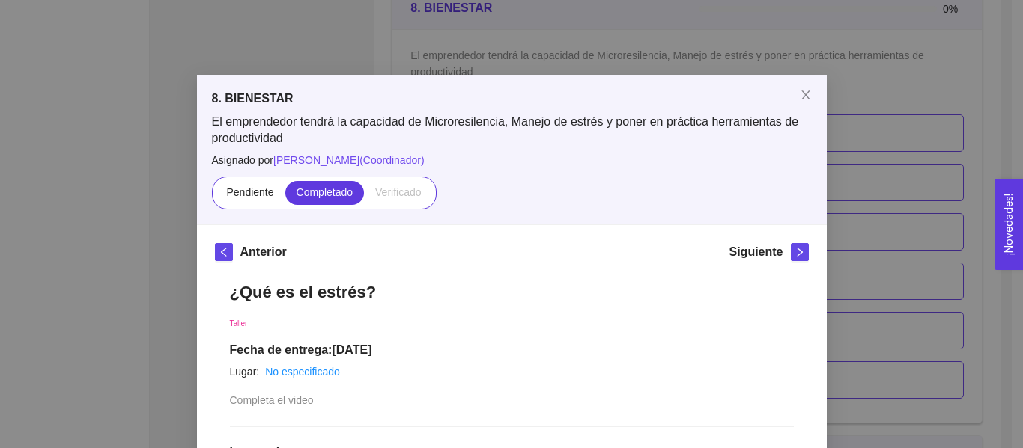
click at [1004, 150] on div "8. BIENESTAR El emprendedor tendrá la capacidad de Microresilencia, Manejo de e…" at bounding box center [511, 224] width 1023 height 448
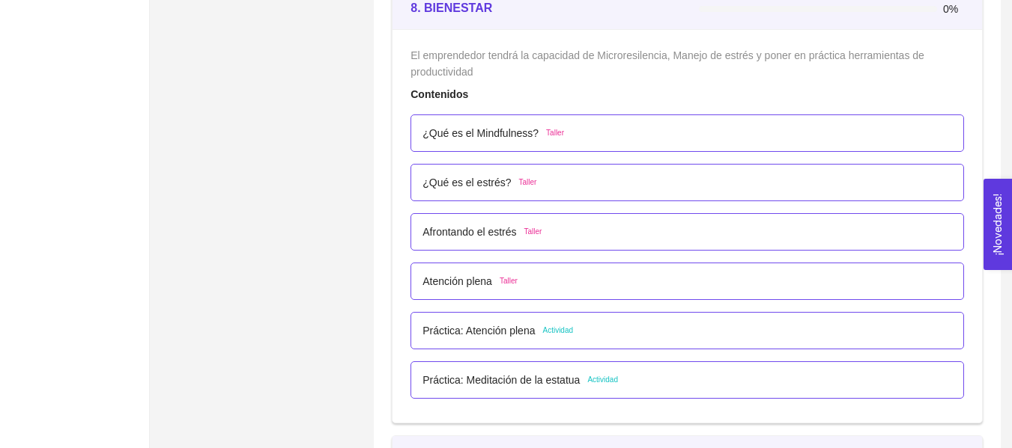
click at [478, 127] on p "¿Qué es el Mindfulness?" at bounding box center [480, 133] width 116 height 16
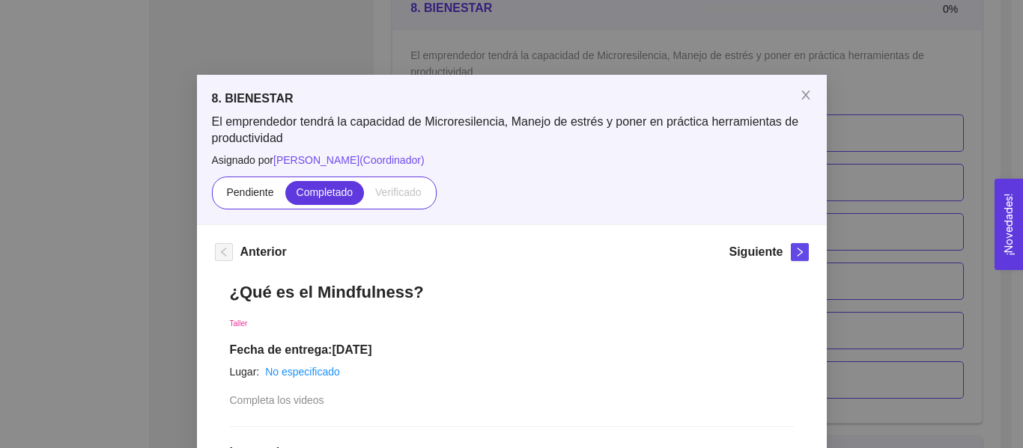
click at [913, 279] on div "8. BIENESTAR El emprendedor tendrá la capacidad de Microresilencia, Manejo de e…" at bounding box center [511, 224] width 1023 height 448
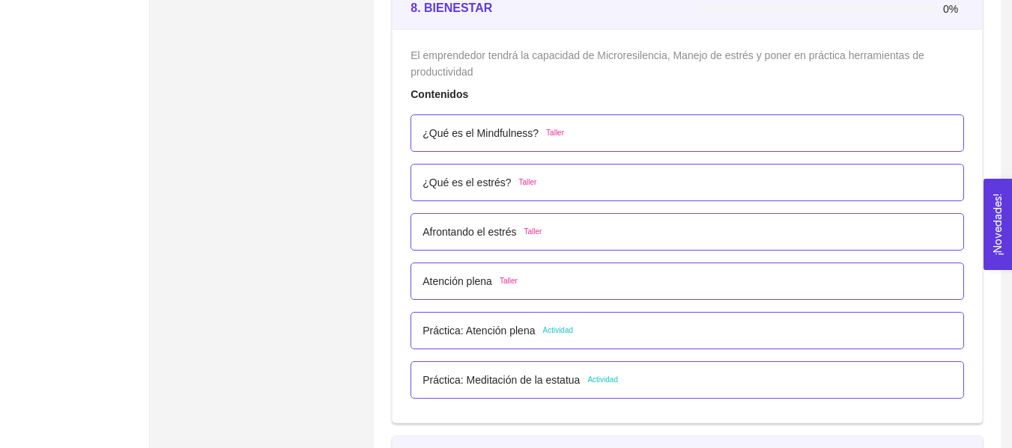
click at [526, 349] on div "Práctica: Atención plena Actividad" at bounding box center [686, 330] width 553 height 37
click at [529, 329] on p "Práctica: Atención plena" at bounding box center [478, 331] width 112 height 16
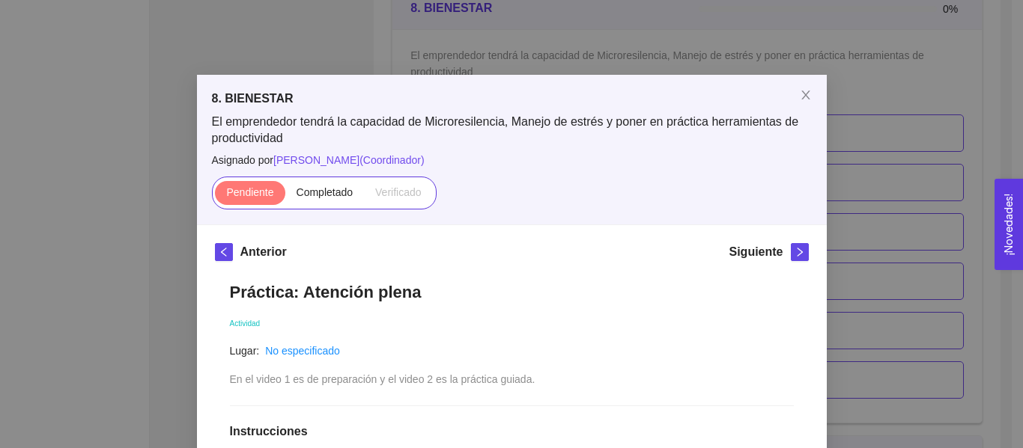
click at [913, 202] on div "8. BIENESTAR El emprendedor tendrá la capacidad de Microresilencia, Manejo de e…" at bounding box center [511, 224] width 1023 height 448
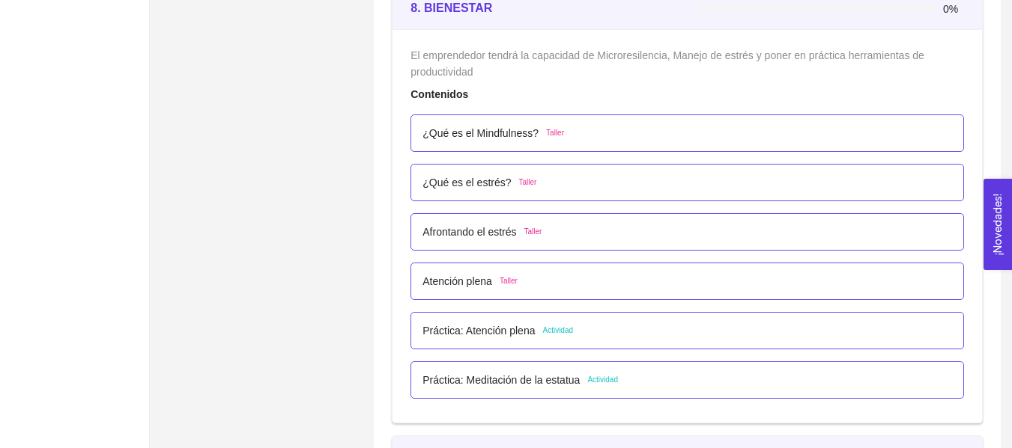
click at [583, 377] on div "Práctica: Meditación de la estatua Actividad" at bounding box center [519, 380] width 195 height 16
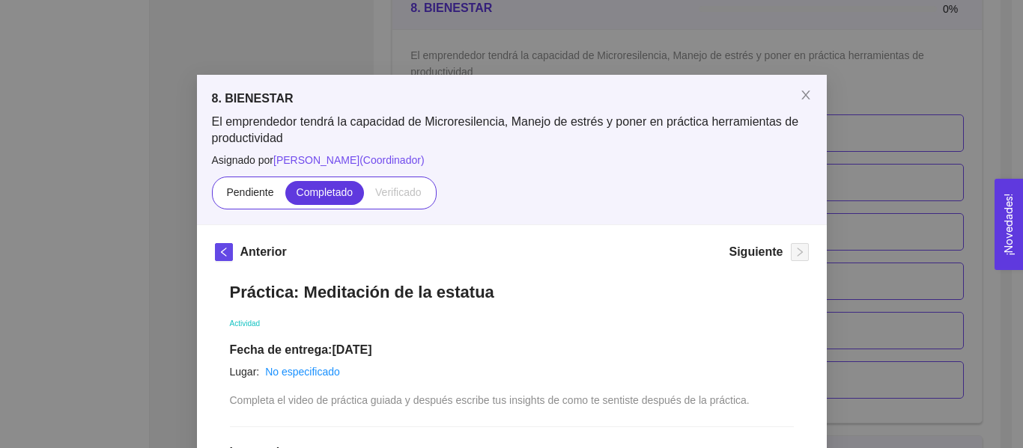
click at [890, 239] on div "8. BIENESTAR El emprendedor tendrá la capacidad de Microresilencia, Manejo de e…" at bounding box center [511, 224] width 1023 height 448
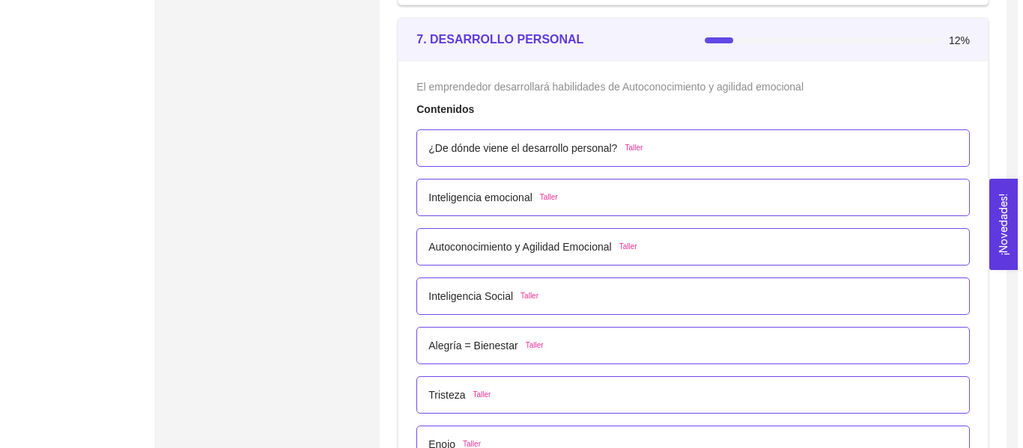
scroll to position [4057, 0]
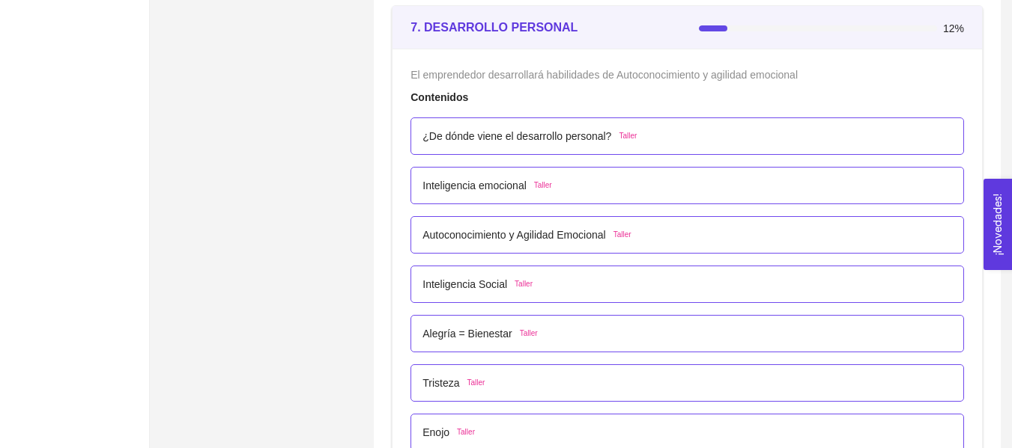
click at [439, 384] on p "Tristeza" at bounding box center [440, 383] width 37 height 16
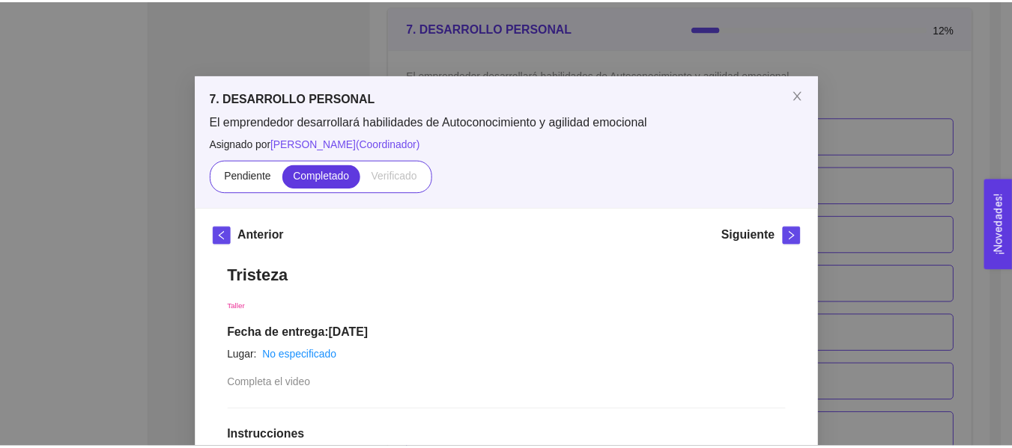
scroll to position [392, 0]
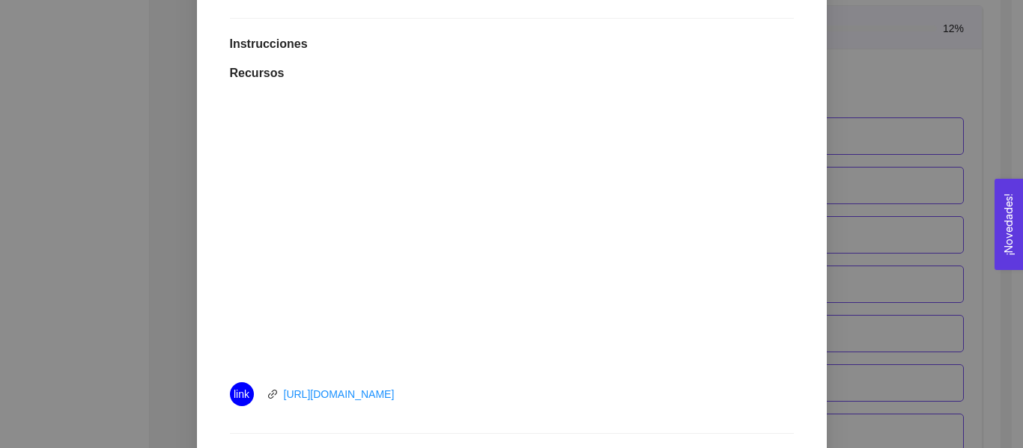
click at [842, 213] on div "7. DESARROLLO PERSONAL El emprendedor desarrollará habilidades de Autoconocimie…" at bounding box center [511, 224] width 1023 height 448
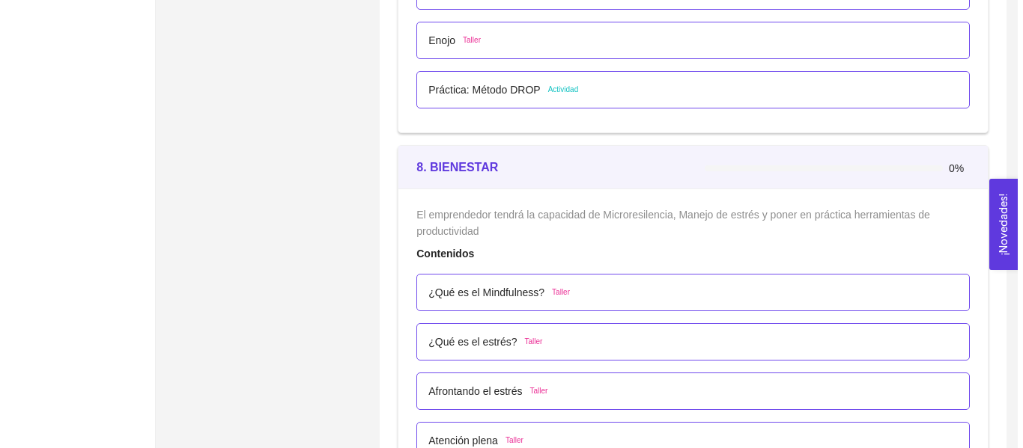
scroll to position [4842, 0]
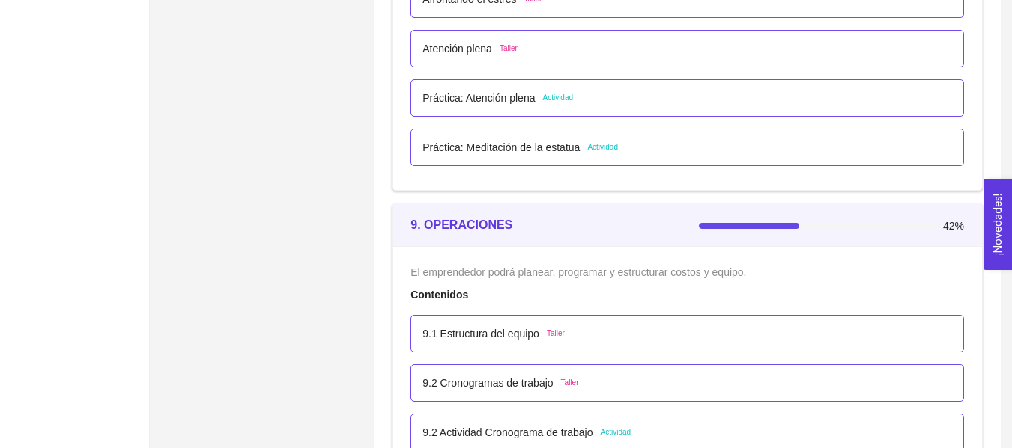
click at [481, 49] on p "Atención plena" at bounding box center [457, 48] width 70 height 16
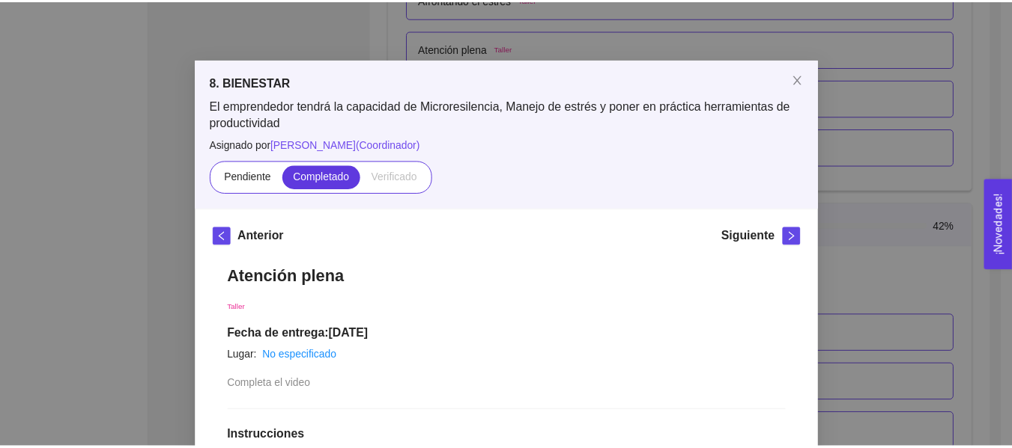
scroll to position [408, 0]
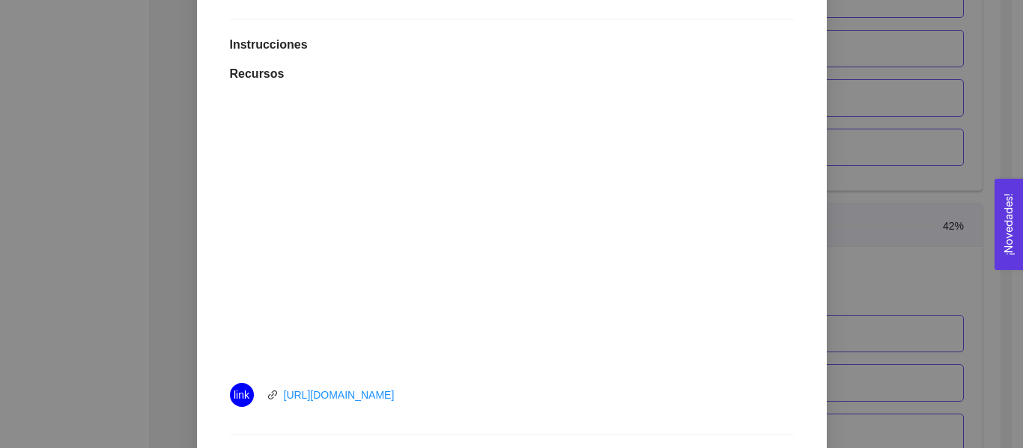
click at [867, 144] on div "8. BIENESTAR El emprendedor tendrá la capacidad de Microresilencia, Manejo de e…" at bounding box center [511, 224] width 1023 height 448
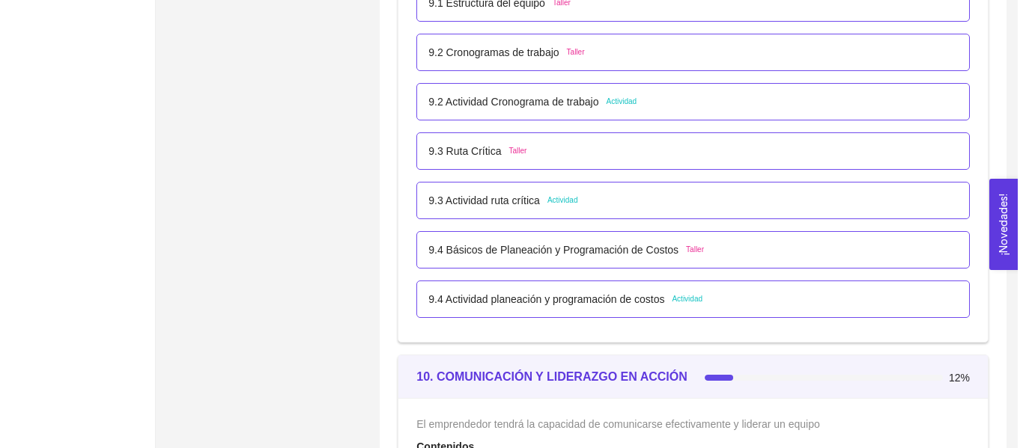
scroll to position [5161, 0]
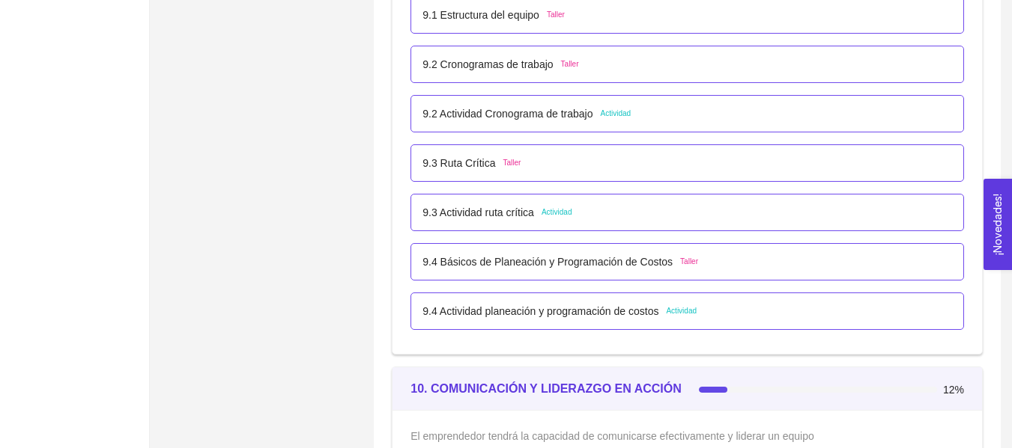
click at [496, 170] on div "9.3 Ruta Crítica Taller" at bounding box center [471, 163] width 98 height 16
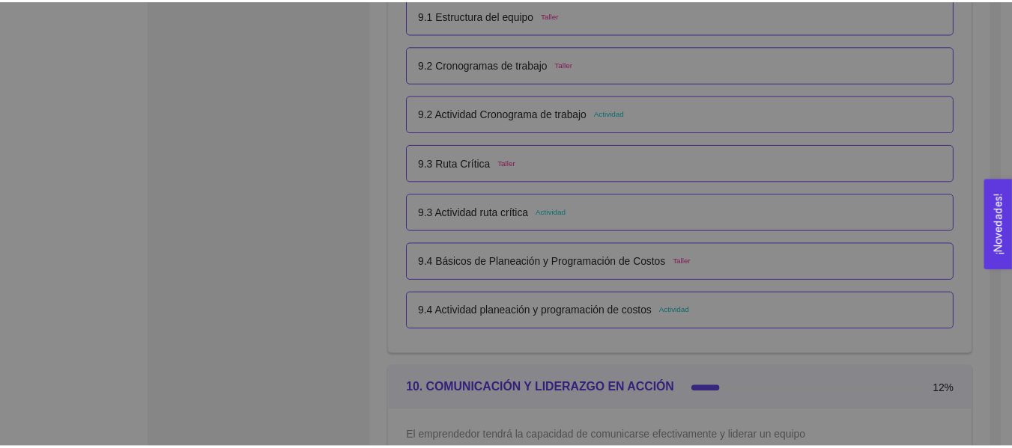
scroll to position [0, 0]
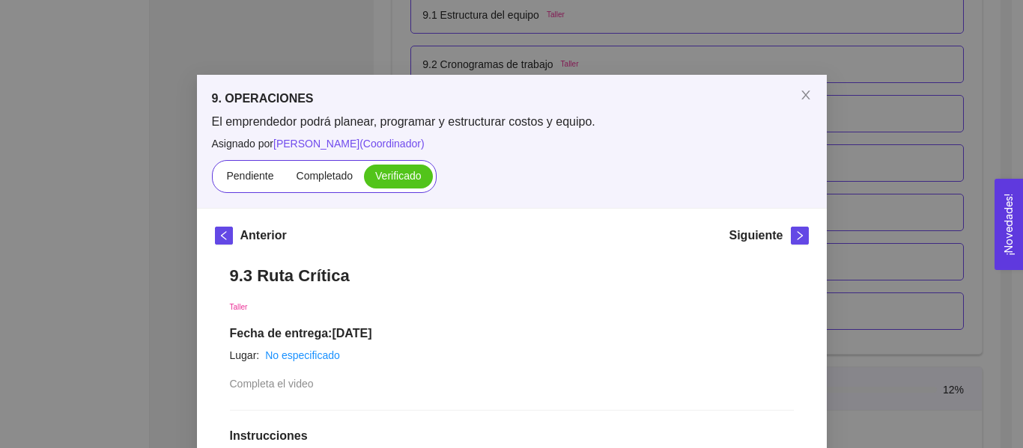
click at [910, 153] on div "9. OPERACIONES El emprendedor podrá planear, programar y estructurar costos y e…" at bounding box center [511, 224] width 1023 height 448
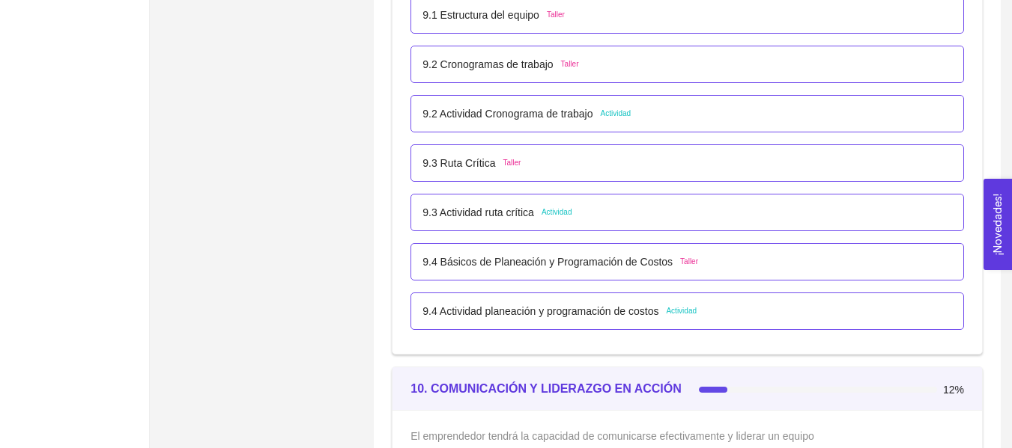
click at [729, 258] on div "9.4 Básicos de Planeación y Programación de Costos Taller" at bounding box center [686, 262] width 529 height 16
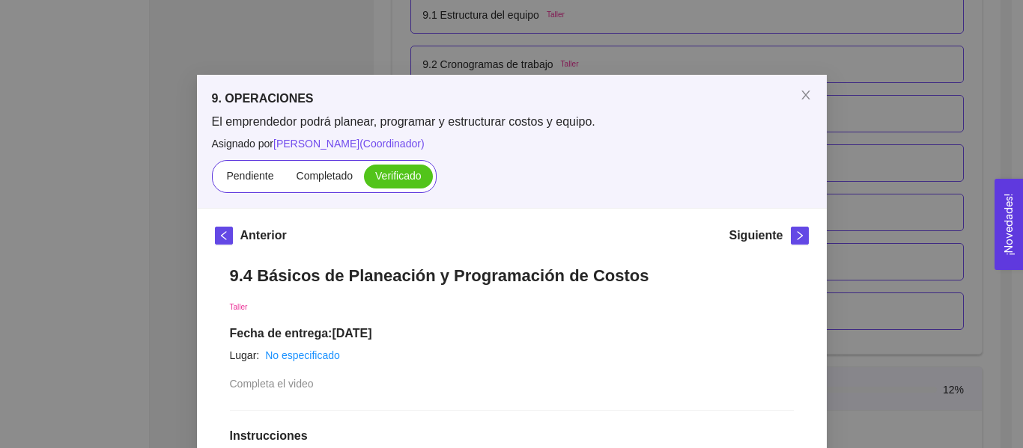
click at [921, 137] on div "9. OPERACIONES El emprendedor podrá planear, programar y estructurar costos y e…" at bounding box center [511, 224] width 1023 height 448
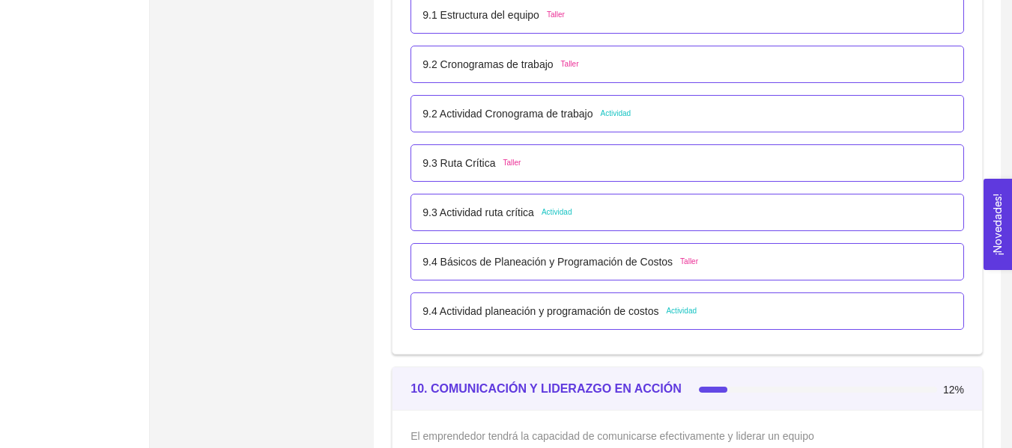
click at [556, 306] on p "9.4 Actividad planeación y programación de costos" at bounding box center [540, 311] width 236 height 16
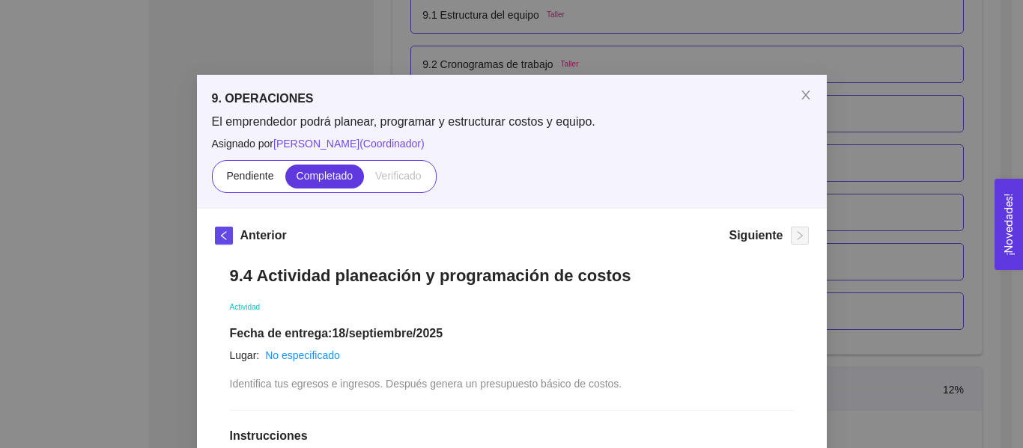
click at [910, 145] on div "9. OPERACIONES El emprendedor podrá planear, programar y estructurar costos y e…" at bounding box center [511, 224] width 1023 height 448
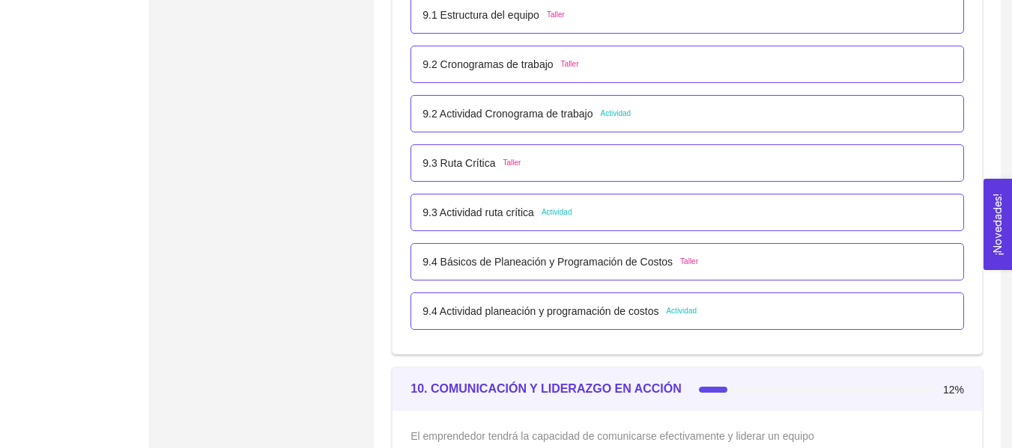
click at [466, 219] on p "9.3 Actividad ruta crítica" at bounding box center [478, 212] width 112 height 16
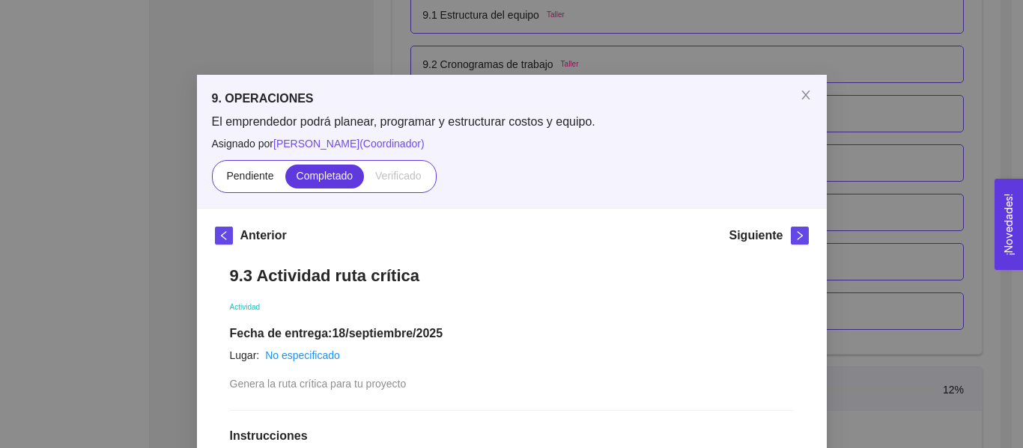
click at [931, 111] on div "9. OPERACIONES El emprendedor podrá planear, programar y estructurar costos y e…" at bounding box center [511, 224] width 1023 height 448
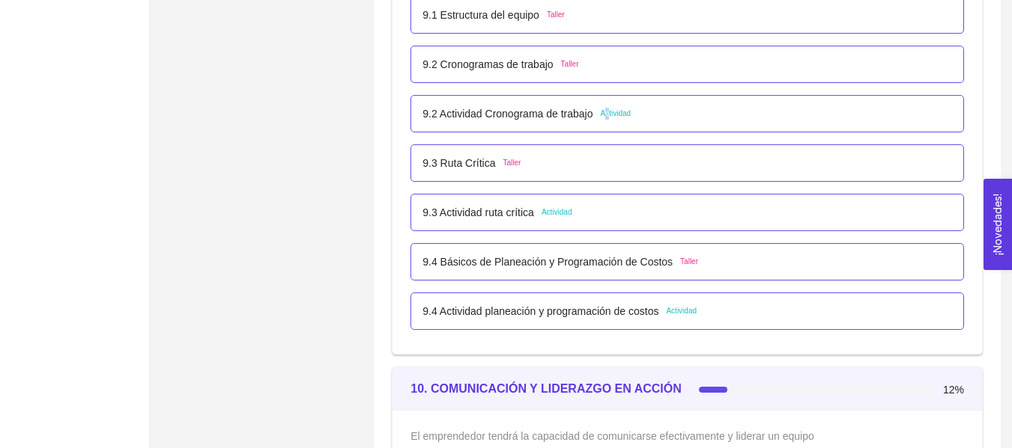
click at [606, 117] on span "Actividad" at bounding box center [615, 114] width 31 height 12
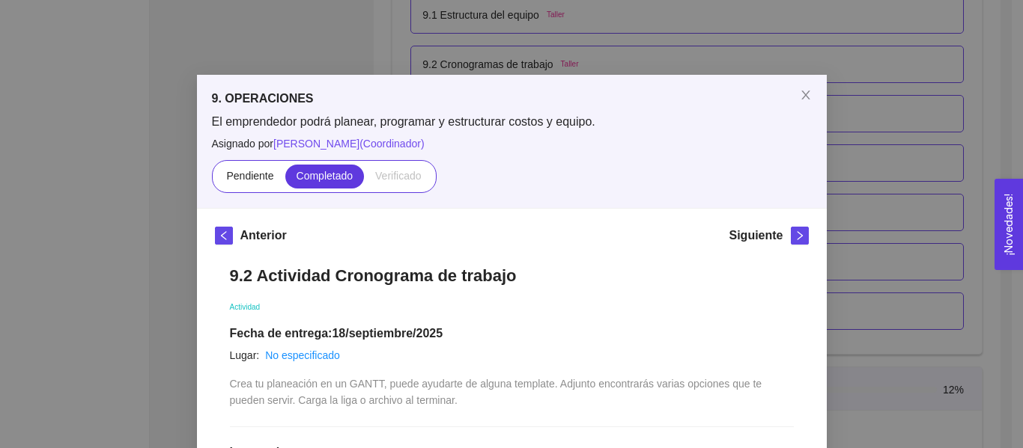
drag, startPoint x: 883, startPoint y: 103, endPoint x: 944, endPoint y: 131, distance: 67.0
click at [885, 103] on div "9. OPERACIONES El emprendedor podrá planear, programar y estructurar costos y e…" at bounding box center [511, 224] width 1023 height 448
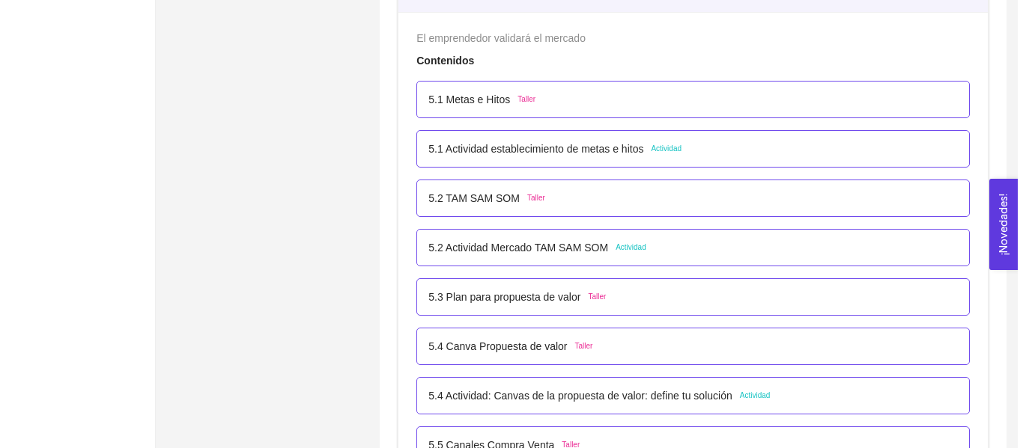
scroll to position [2868, 0]
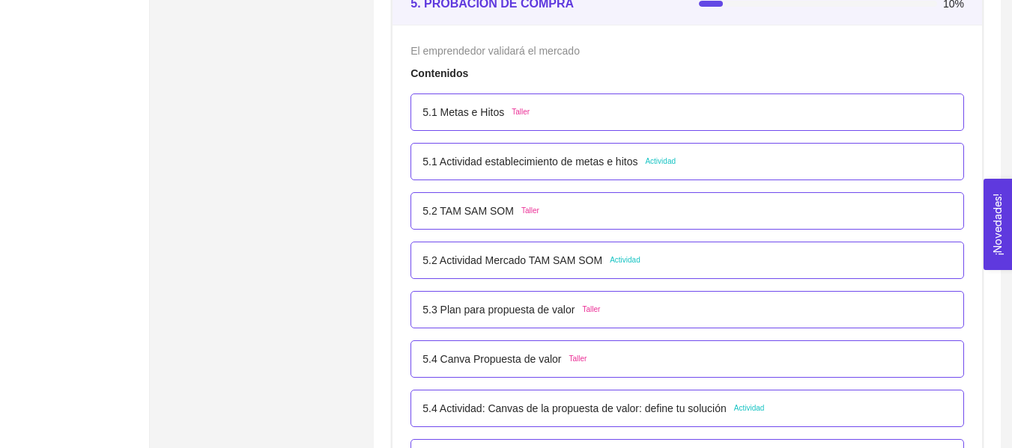
click at [490, 156] on p "5.1 Actividad establecimiento de metas e hitos" at bounding box center [529, 161] width 215 height 16
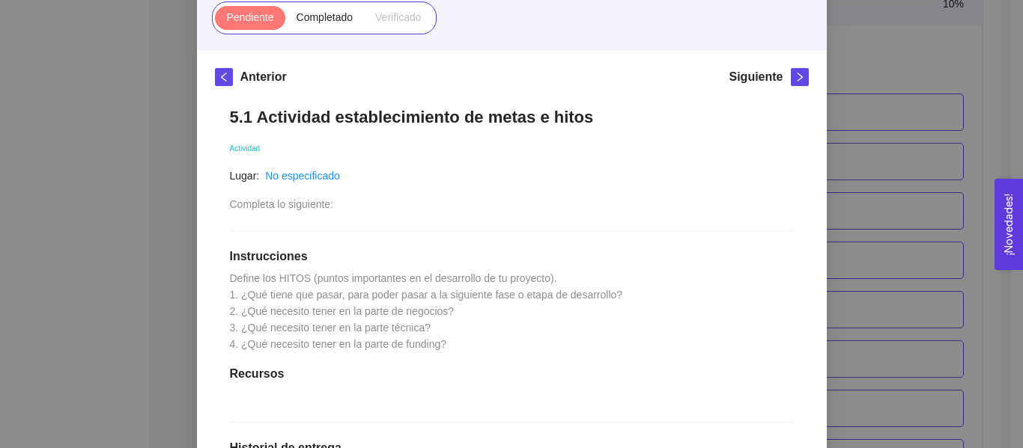
scroll to position [219, 0]
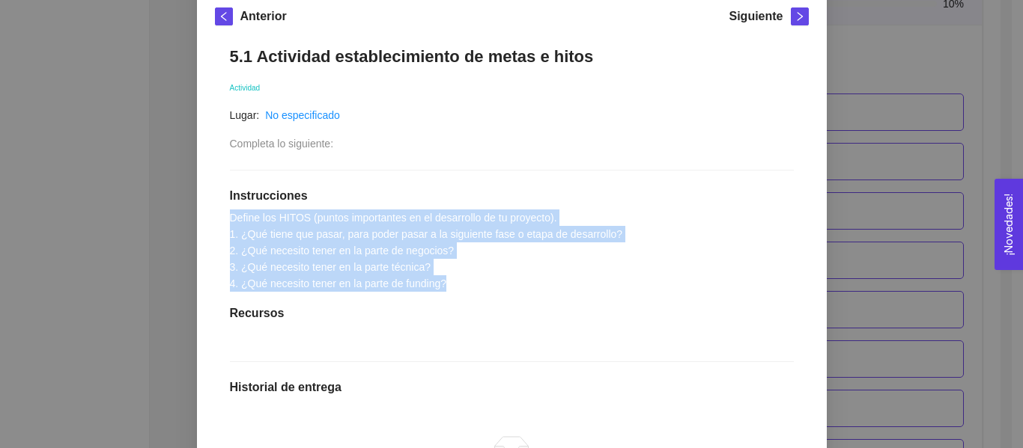
drag, startPoint x: 451, startPoint y: 282, endPoint x: 163, endPoint y: 214, distance: 296.0
click at [163, 214] on div "5. PROBACIÓN DE COMPRA El emprendedor validará el mercado Asignado por [PERSON_…" at bounding box center [511, 224] width 1023 height 448
copy span "Define los HITOS (puntos importantes en el desarrollo de tu proyecto). 1. ¿Qué …"
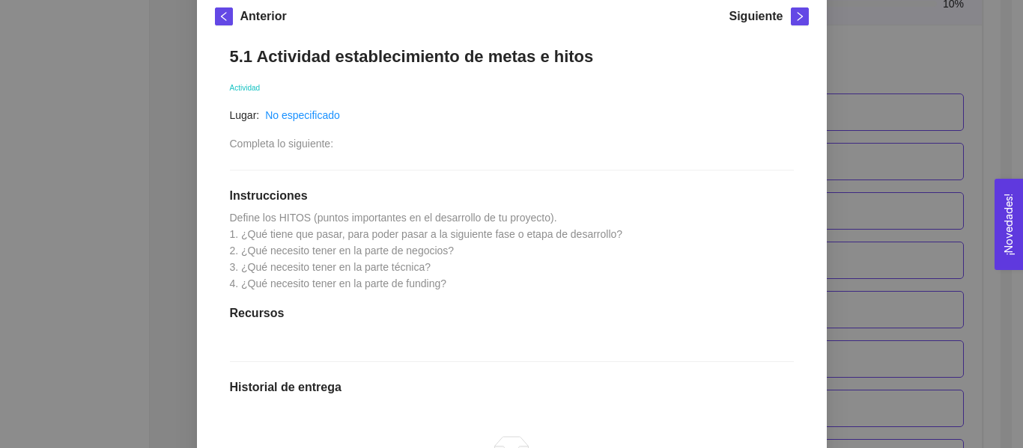
click at [1, 103] on div "5. PROBACIÓN DE COMPRA El emprendedor validará el mercado Asignado por [PERSON_…" at bounding box center [511, 224] width 1023 height 448
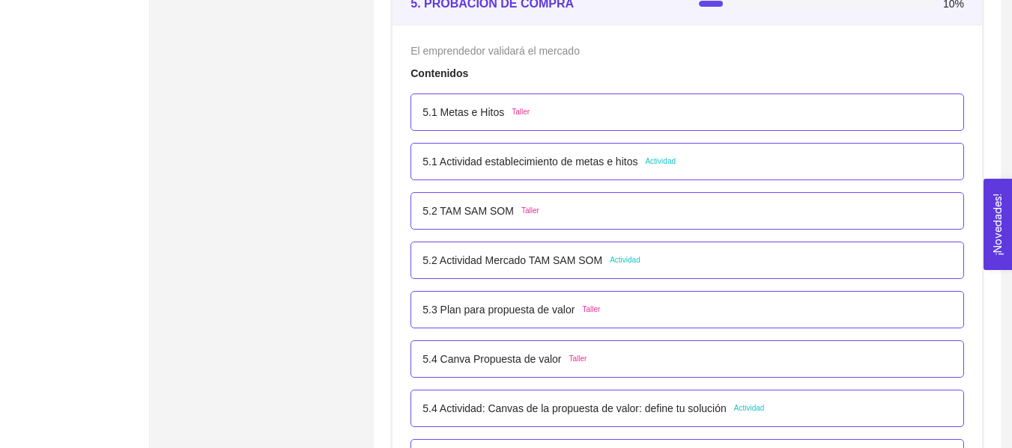
click at [454, 127] on div "5.1 Metas e Hitos Taller" at bounding box center [686, 112] width 553 height 37
click at [462, 113] on p "5.1 Metas e Hitos" at bounding box center [463, 112] width 82 height 16
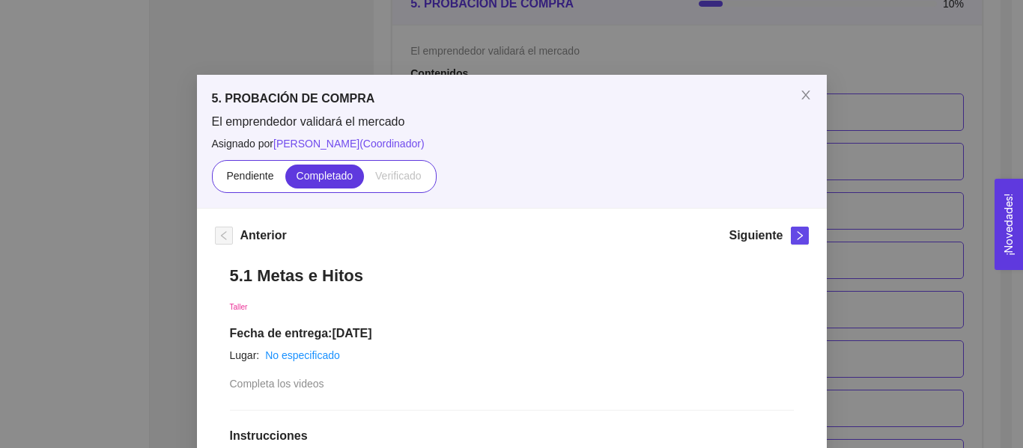
scroll to position [61, 0]
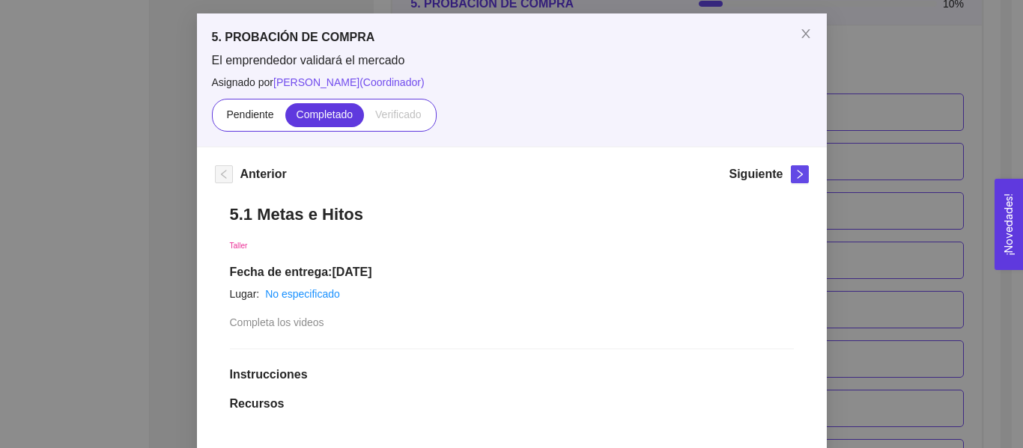
click at [868, 158] on div "5. PROBACIÓN DE COMPRA El emprendedor validará el mercado Asignado por Ana Sofi…" at bounding box center [511, 224] width 1023 height 448
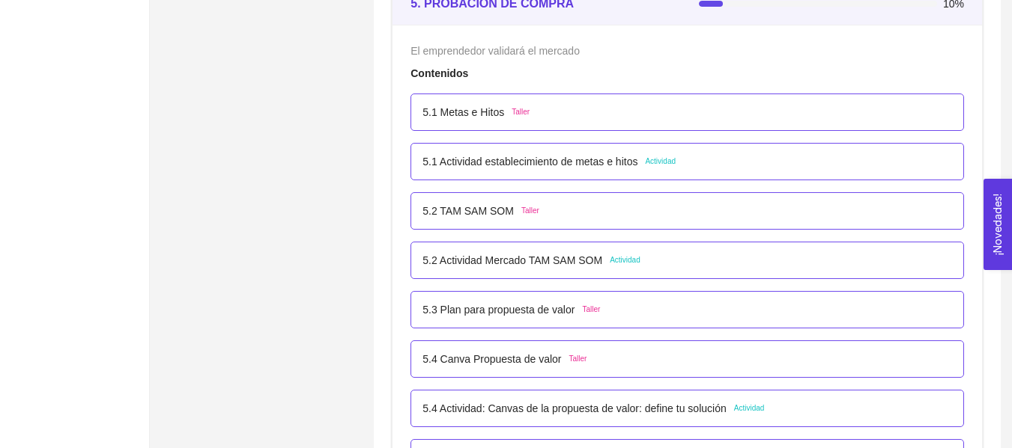
click at [481, 172] on div "5.1 Actividad establecimiento de metas e hitos Actividad" at bounding box center [686, 161] width 553 height 37
click at [569, 162] on p "5.1 Actividad establecimiento de metas e hitos" at bounding box center [529, 161] width 215 height 16
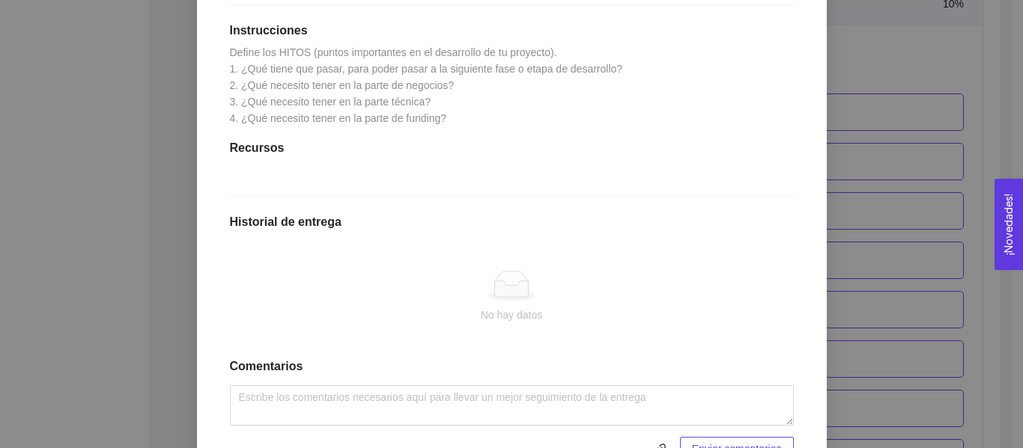
scroll to position [419, 0]
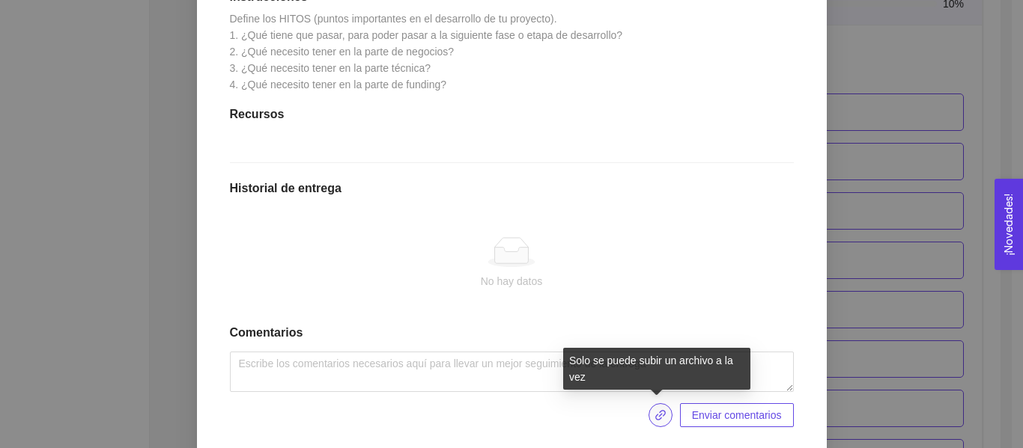
click at [657, 415] on icon "link" at bounding box center [660, 415] width 10 height 10
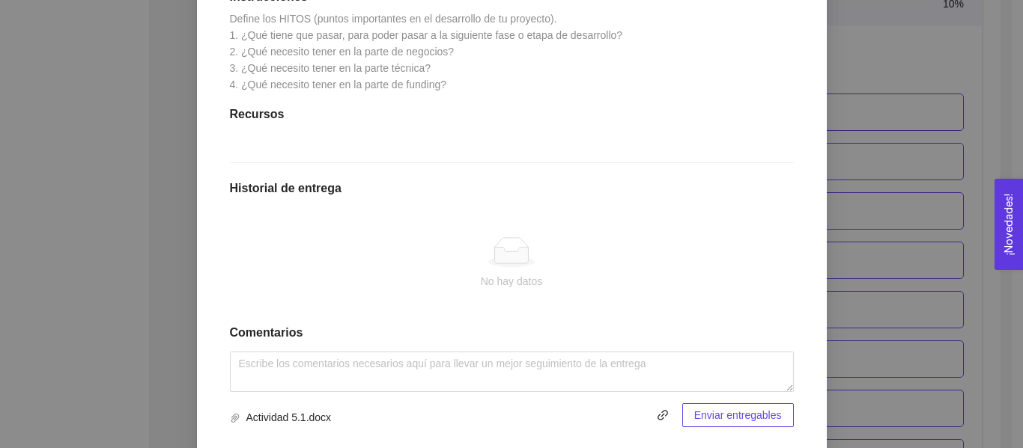
click at [758, 419] on span "Enviar entregables" at bounding box center [738, 415] width 88 height 16
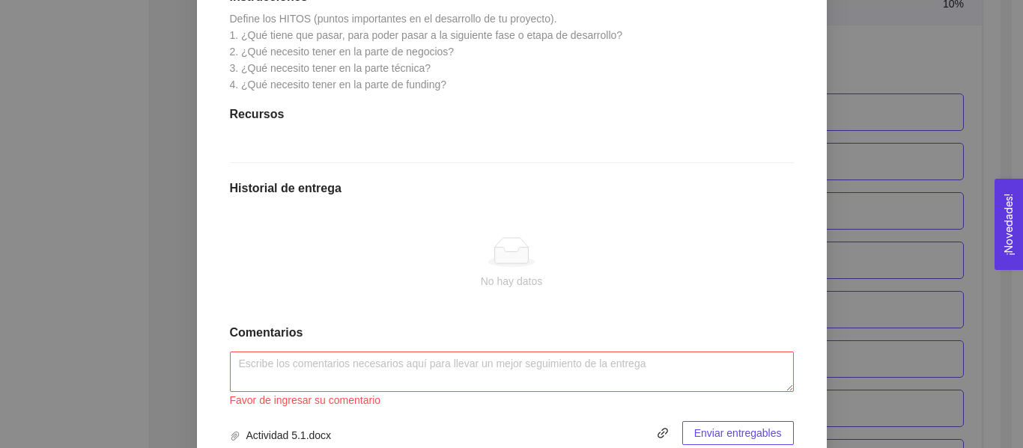
scroll to position [482, 0]
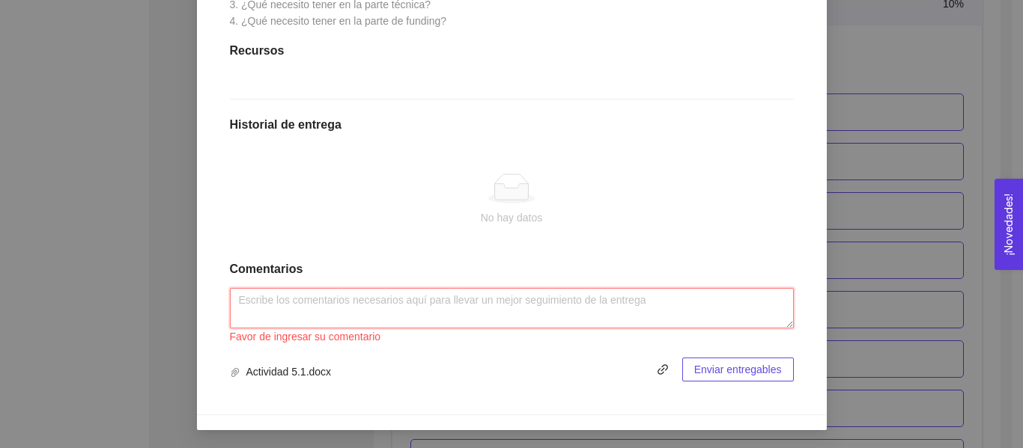
click at [442, 322] on textarea at bounding box center [512, 308] width 564 height 40
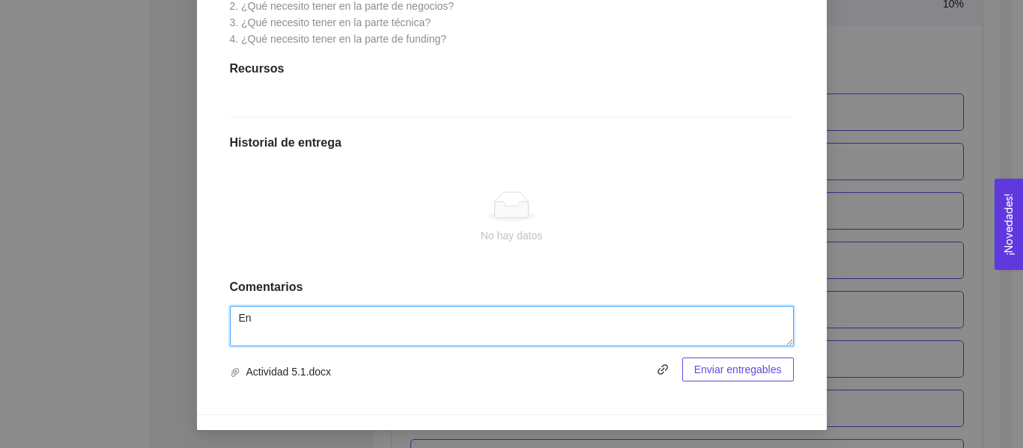
scroll to position [464, 0]
type textarea "Entregable en pdf :)"
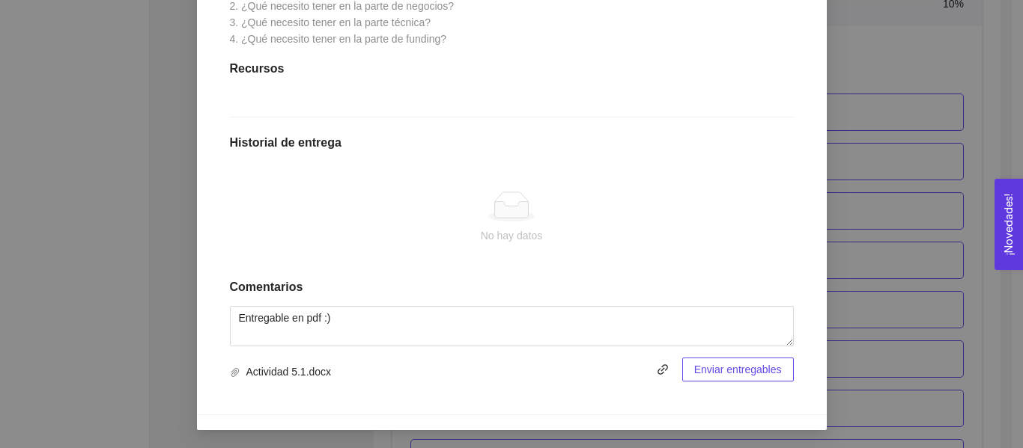
click at [706, 374] on span "Enviar entregables" at bounding box center [738, 370] width 88 height 16
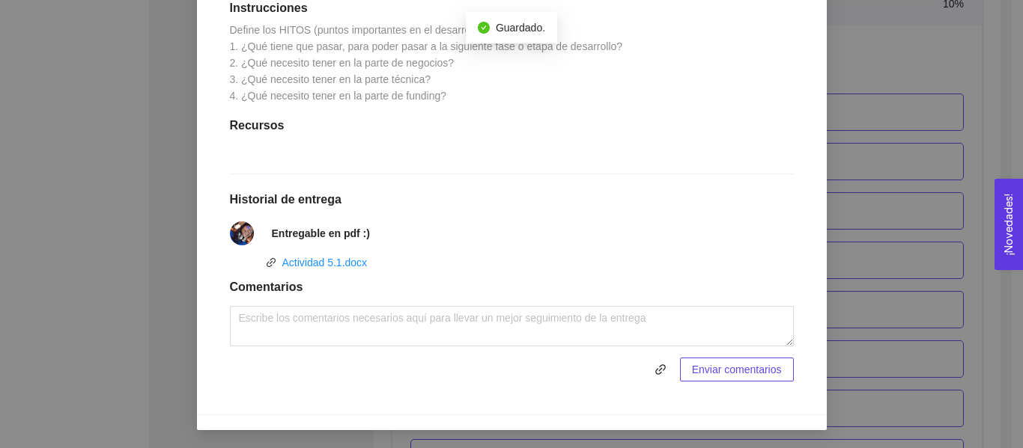
scroll to position [15, 0]
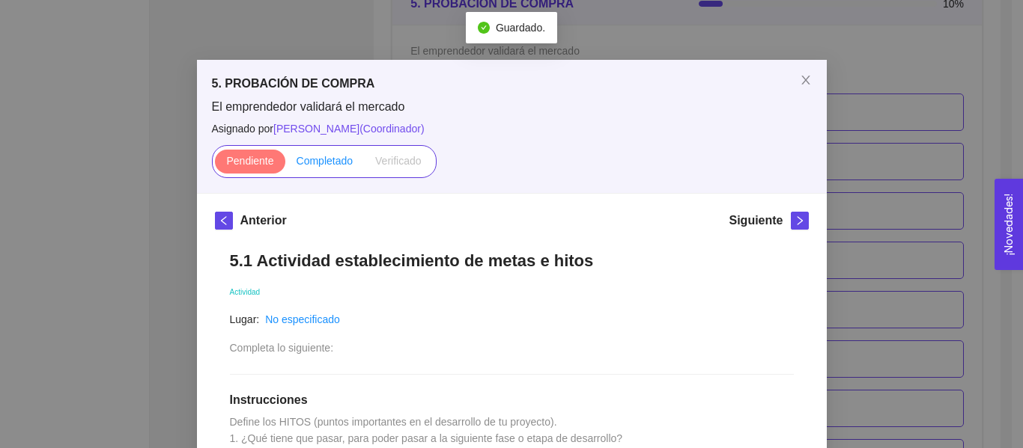
click at [305, 161] on span "Completado" at bounding box center [324, 161] width 57 height 12
click at [285, 165] on input "Completado" at bounding box center [285, 165] width 0 height 0
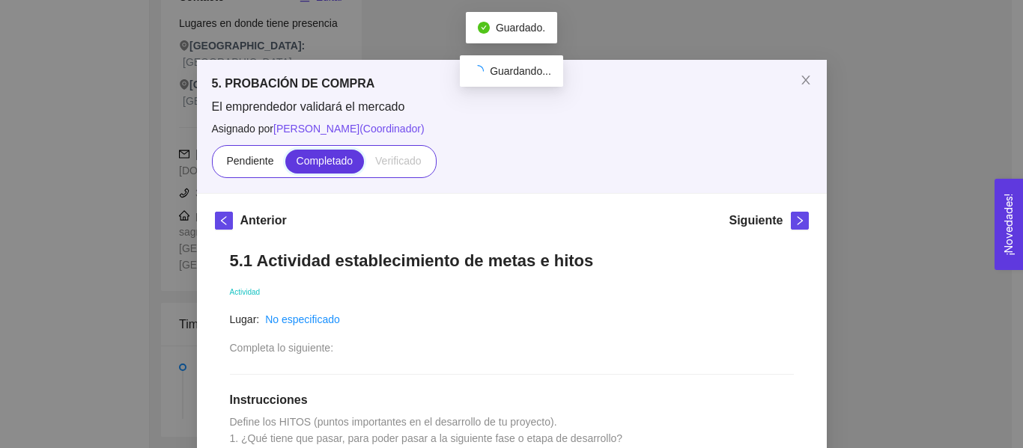
scroll to position [370, 0]
click at [767, 228] on h5 "Siguiente" at bounding box center [755, 221] width 54 height 18
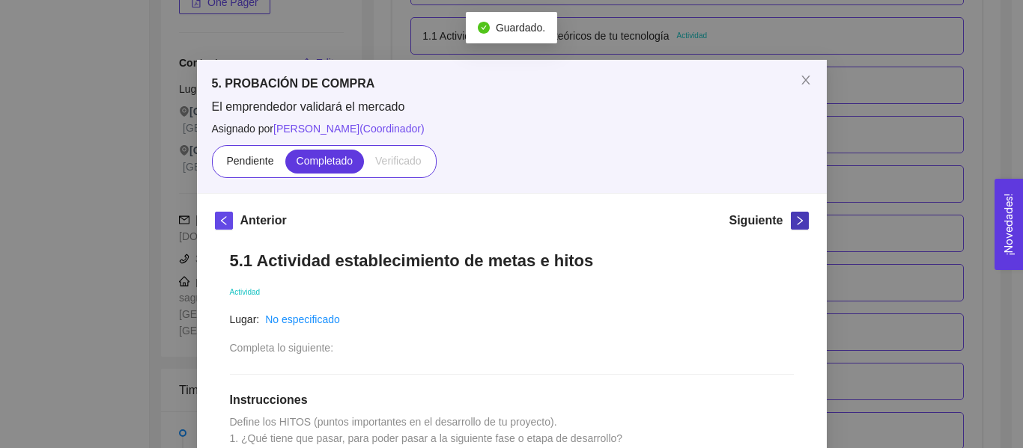
click at [797, 220] on icon "right" at bounding box center [799, 221] width 10 height 10
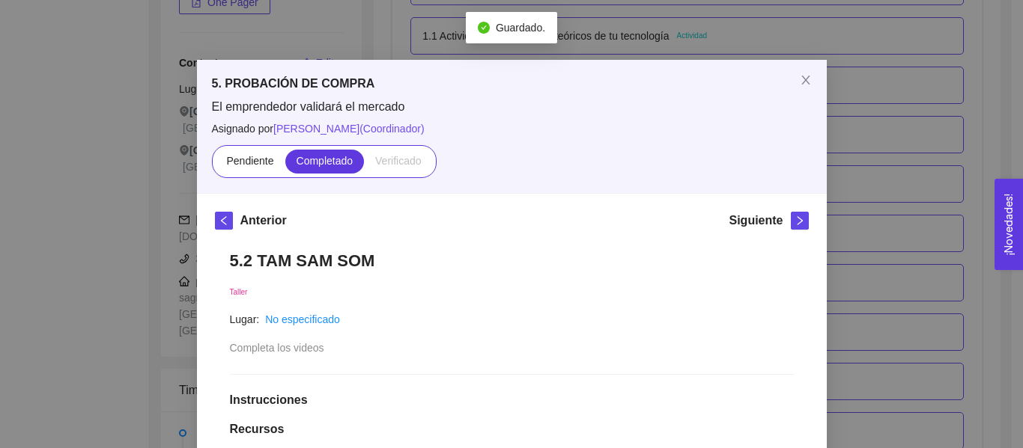
scroll to position [73, 0]
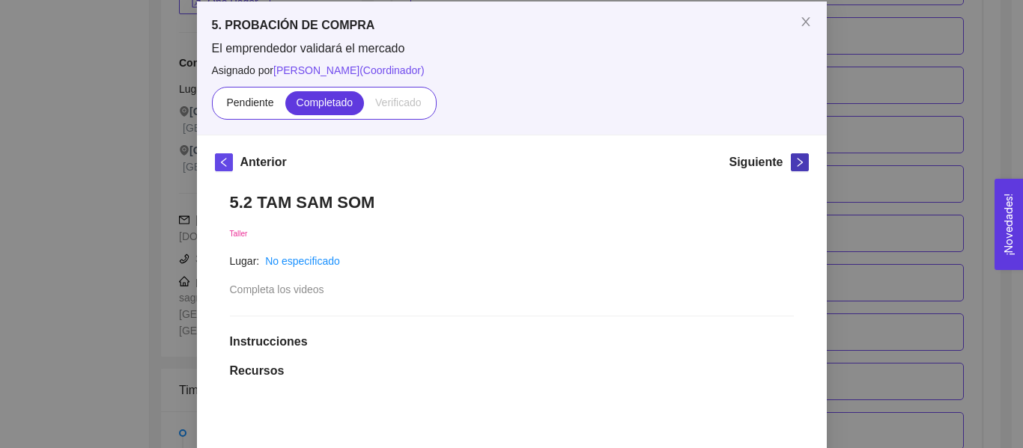
click at [791, 166] on span "right" at bounding box center [799, 162] width 16 height 10
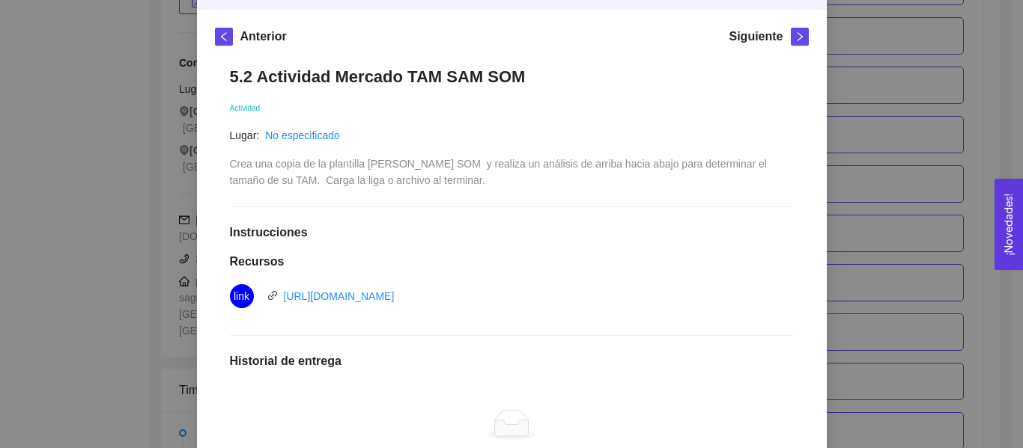
scroll to position [418, 0]
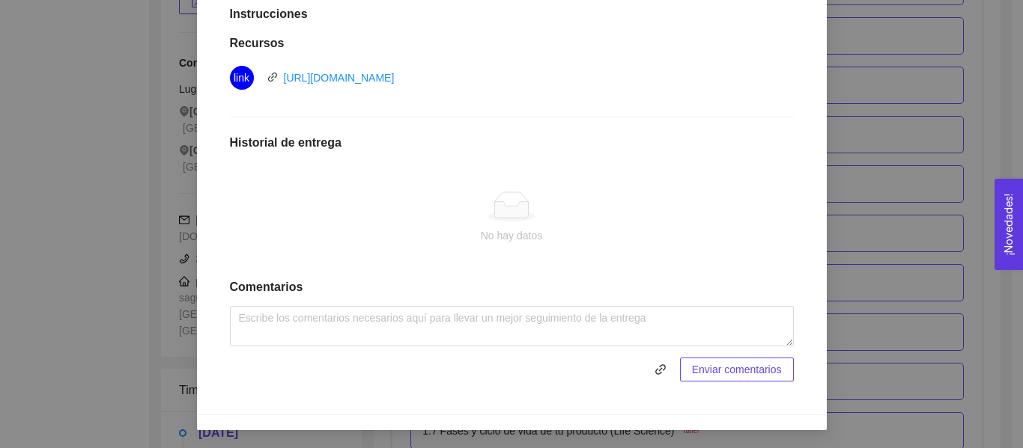
click at [643, 368] on span at bounding box center [451, 370] width 442 height 24
click at [654, 368] on icon "link" at bounding box center [660, 370] width 12 height 12
click at [688, 371] on button "Enviar entregables" at bounding box center [738, 370] width 112 height 24
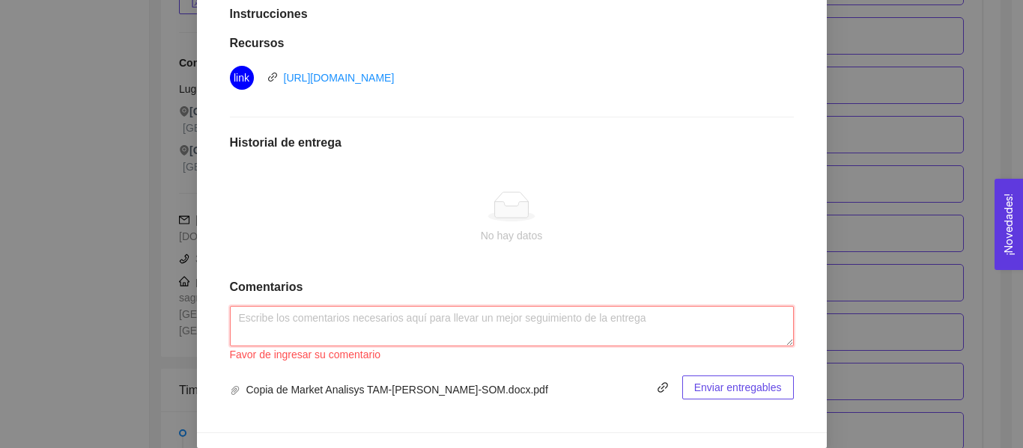
click at [508, 323] on textarea at bounding box center [512, 326] width 564 height 40
type textarea "n"
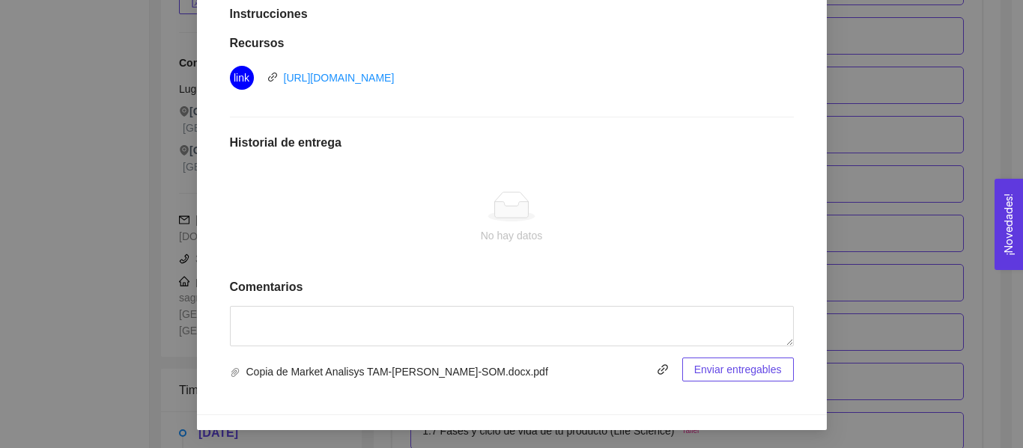
click at [719, 380] on button "Enviar entregables" at bounding box center [738, 370] width 112 height 24
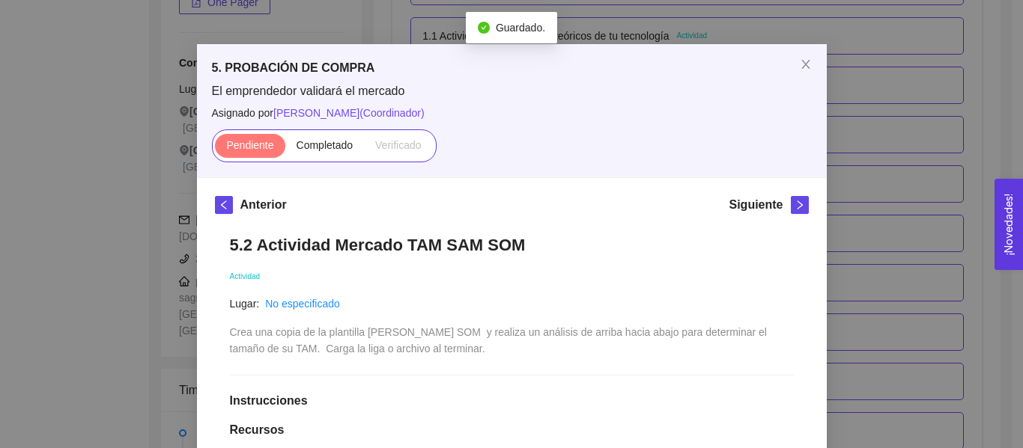
scroll to position [0, 0]
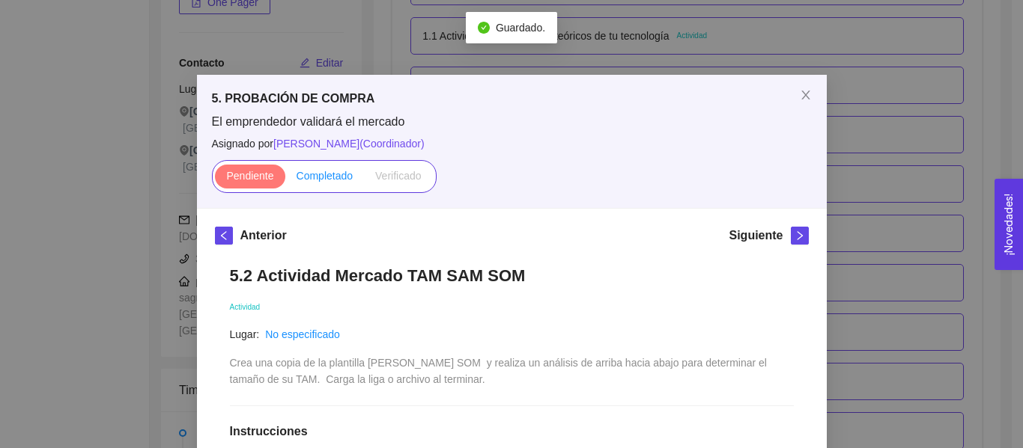
click at [314, 183] on label "Completado" at bounding box center [324, 177] width 79 height 24
click at [285, 180] on input "Completado" at bounding box center [285, 180] width 0 height 0
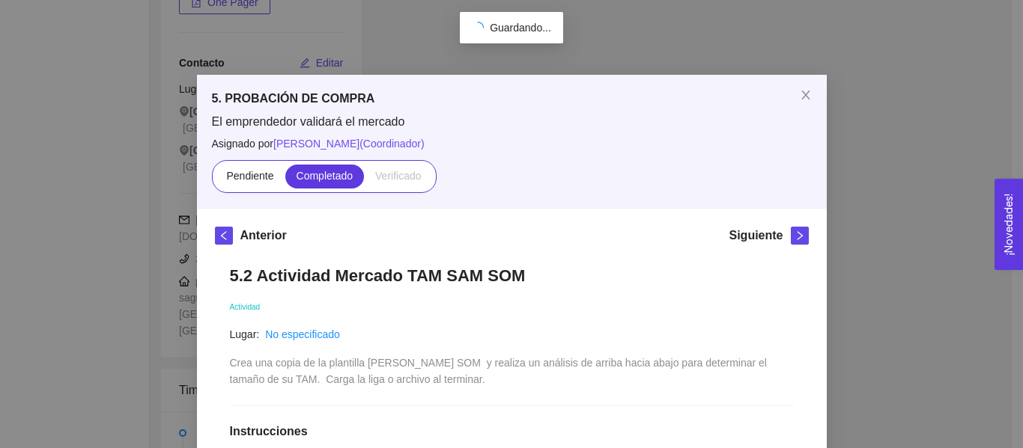
click at [783, 237] on div "Siguiente" at bounding box center [767, 239] width 79 height 24
click at [791, 237] on span "right" at bounding box center [799, 236] width 16 height 10
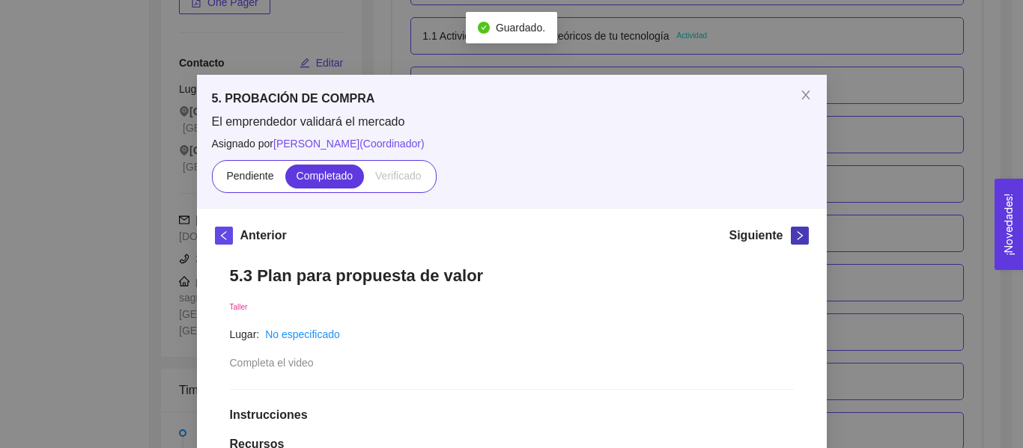
click at [796, 240] on icon "right" at bounding box center [799, 236] width 10 height 10
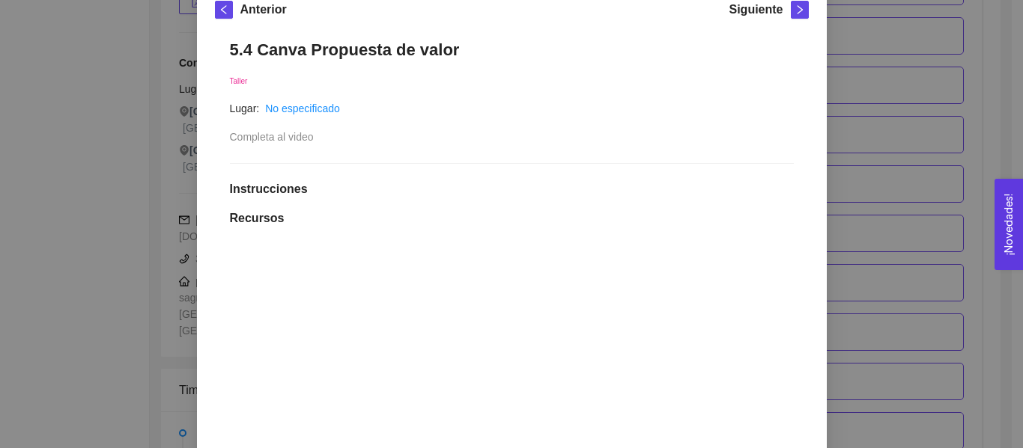
scroll to position [150, 0]
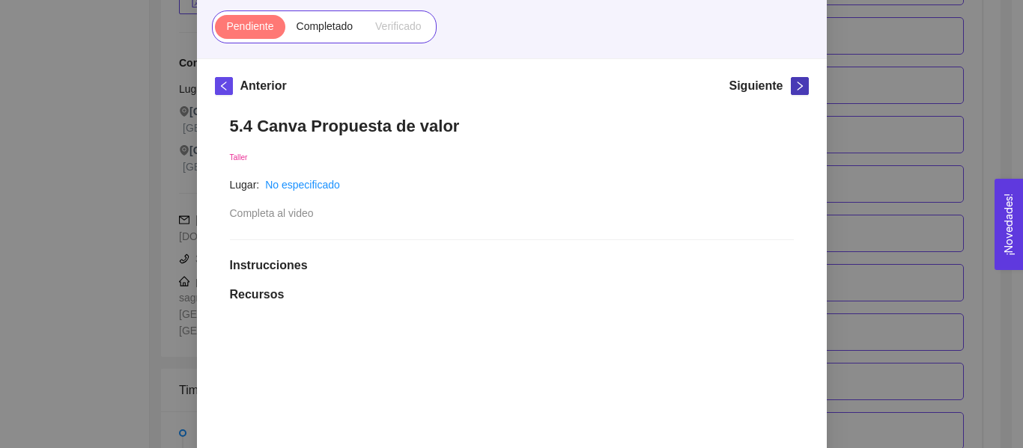
click at [795, 91] on icon "right" at bounding box center [799, 86] width 10 height 10
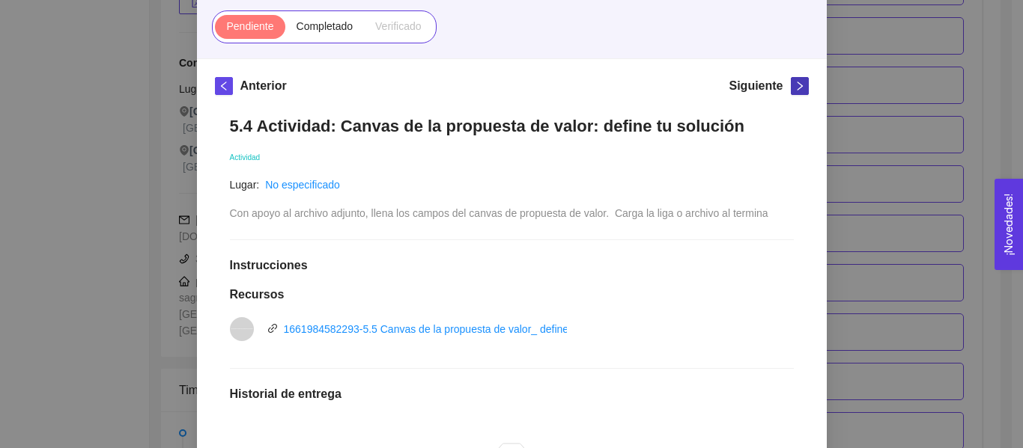
click at [799, 86] on span "right" at bounding box center [799, 86] width 16 height 10
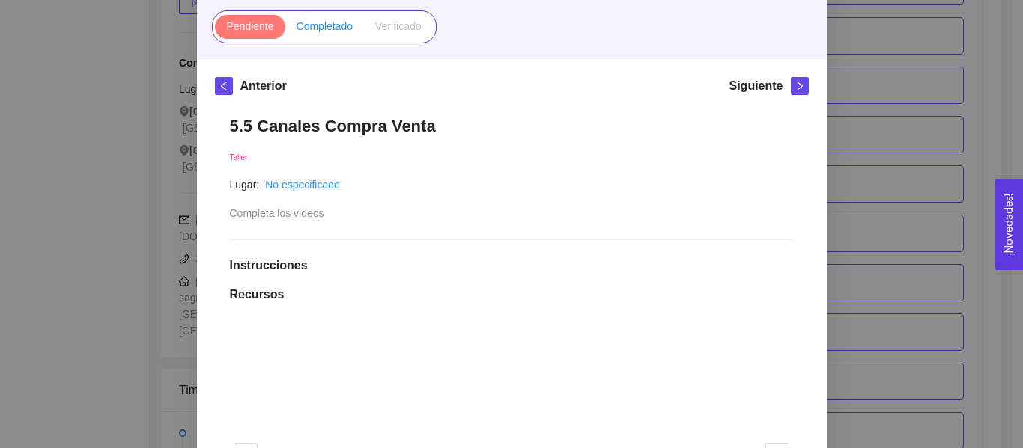
click at [325, 32] on span "Completado" at bounding box center [324, 26] width 57 height 12
click at [285, 30] on input "Completado" at bounding box center [285, 30] width 0 height 0
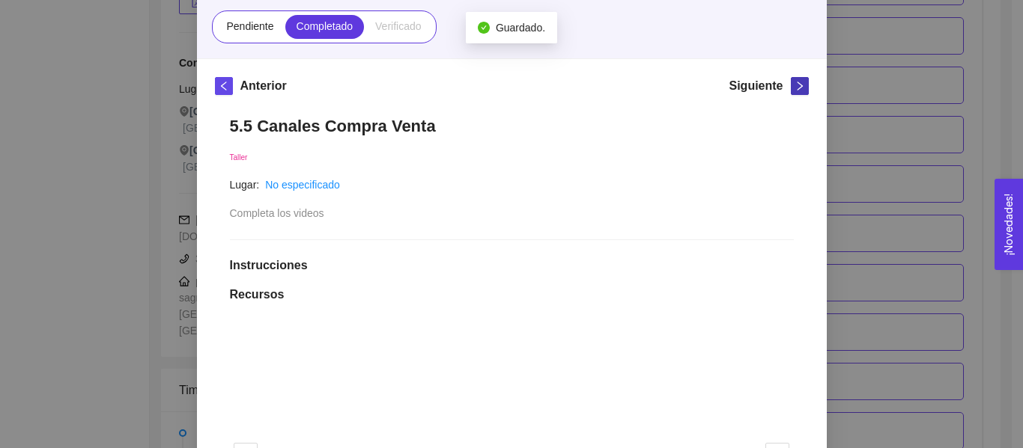
click at [794, 89] on icon "right" at bounding box center [799, 86] width 10 height 10
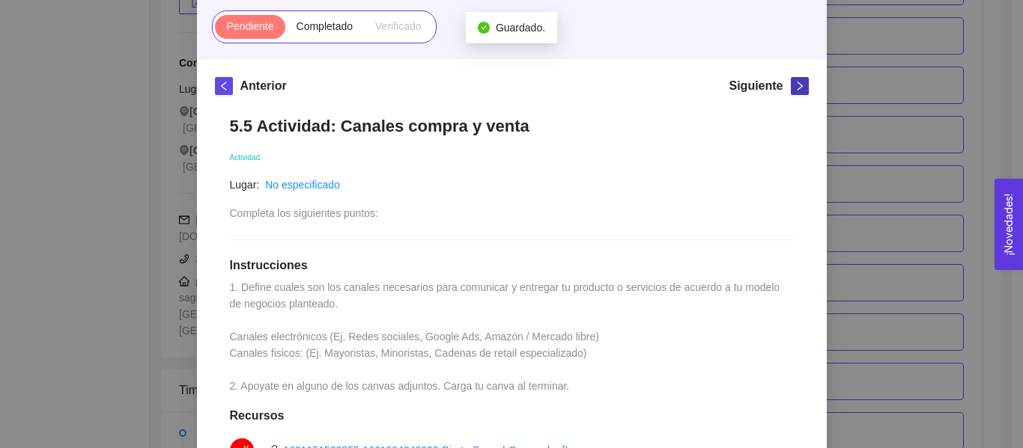
click at [791, 87] on span "right" at bounding box center [799, 86] width 16 height 10
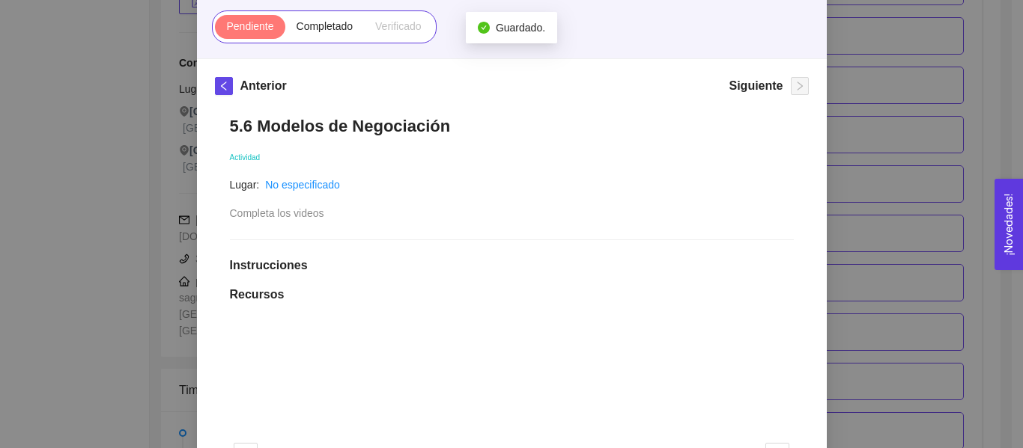
click at [910, 84] on div "5. PROBACIÓN DE COMPRA El emprendedor validará el mercado Asignado por Ana Sofi…" at bounding box center [511, 224] width 1023 height 448
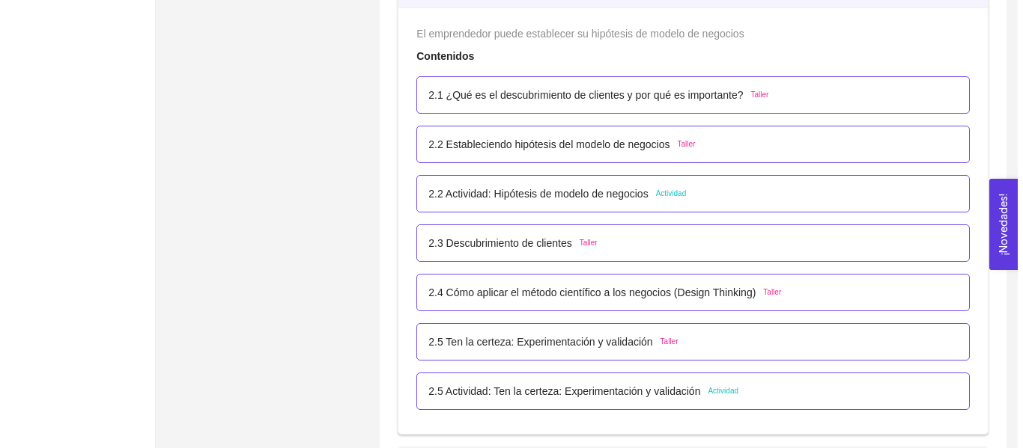
scroll to position [1682, 0]
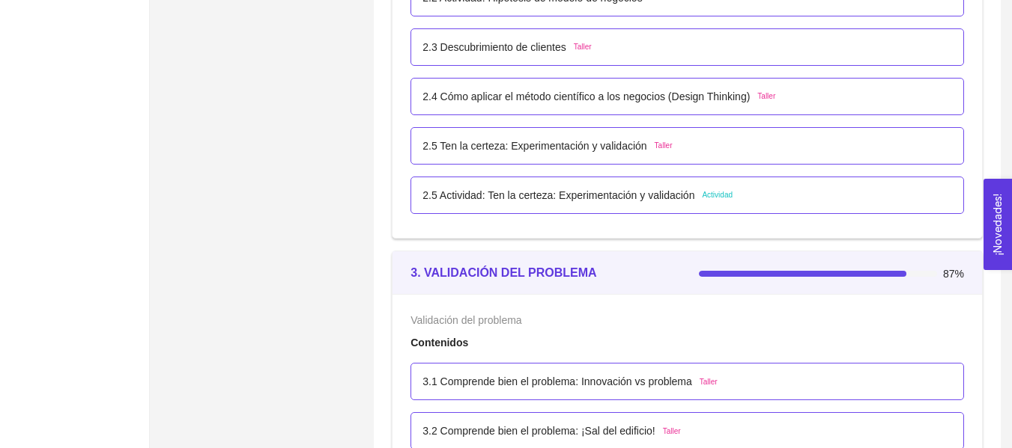
click at [519, 147] on p "2.5 Ten la certeza: Experimentación y validación" at bounding box center [534, 146] width 224 height 16
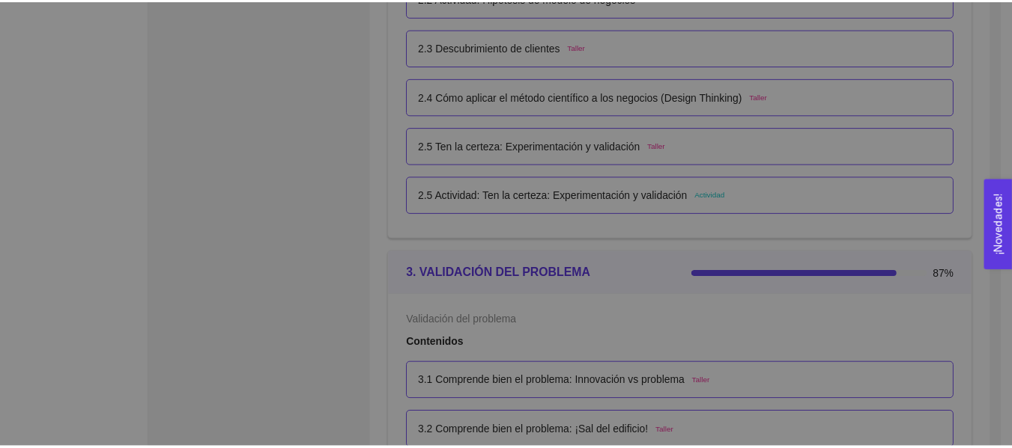
scroll to position [0, 0]
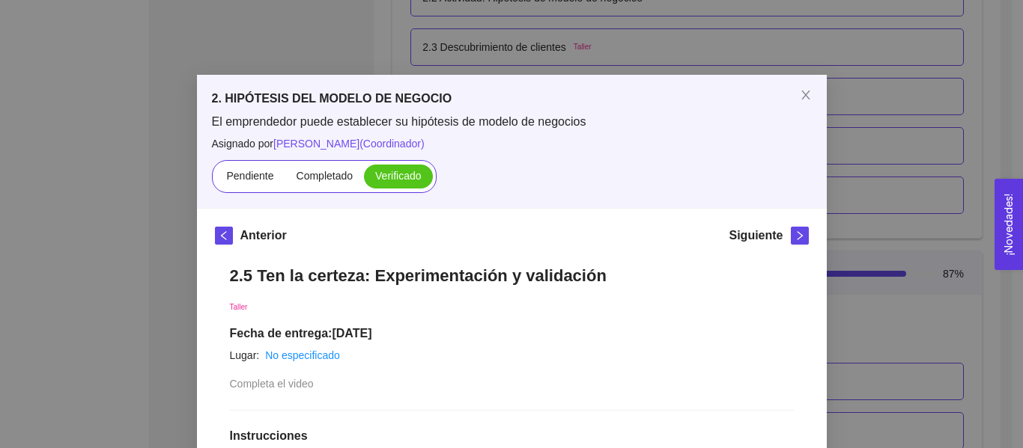
click at [857, 132] on div "2. HIPÓTESIS DEL MODELO DE NEGOCIO El emprendedor puede establecer su hipótesis…" at bounding box center [511, 224] width 1023 height 448
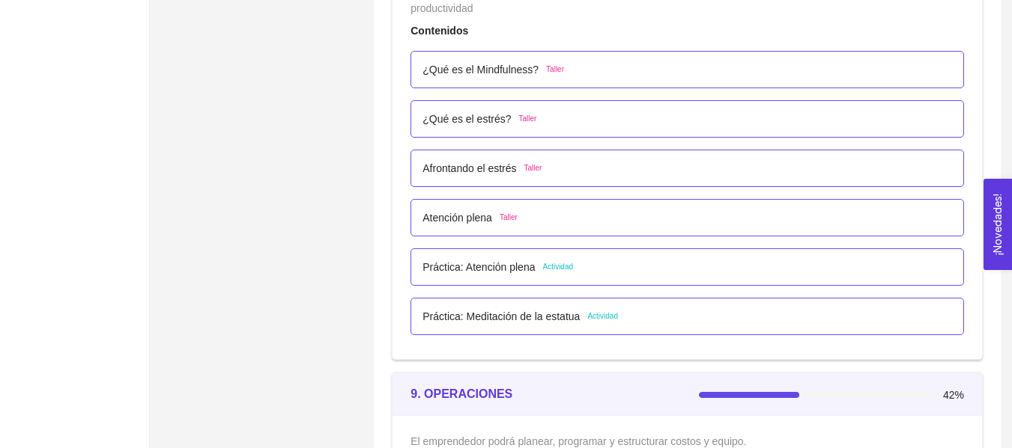
scroll to position [4734, 0]
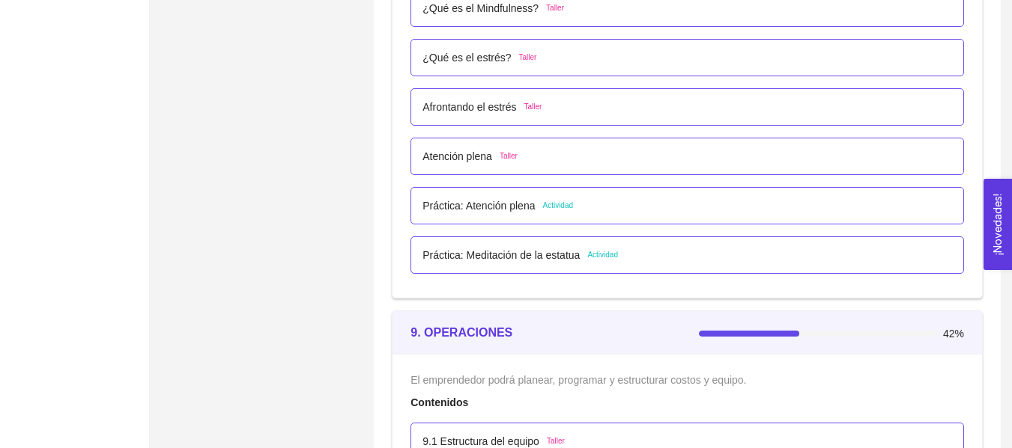
click at [520, 211] on p "Práctica: Atención plena" at bounding box center [478, 206] width 112 height 16
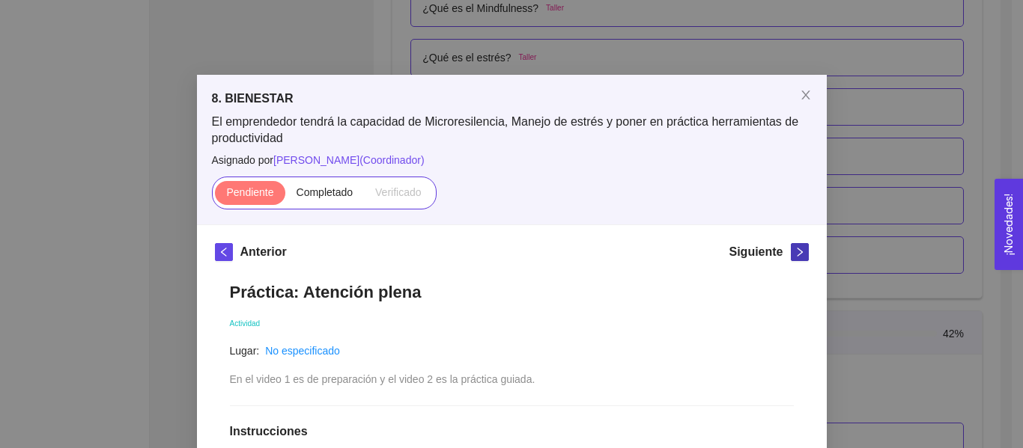
click at [797, 250] on icon "right" at bounding box center [799, 252] width 5 height 9
click at [871, 177] on div "8. BIENESTAR El emprendedor tendrá la capacidad de Microresilencia, Manejo de e…" at bounding box center [511, 224] width 1023 height 448
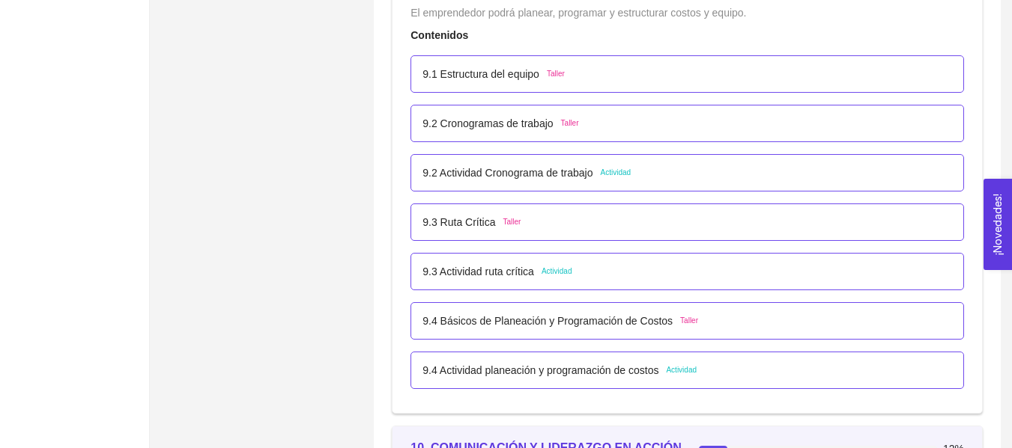
scroll to position [5138, 0]
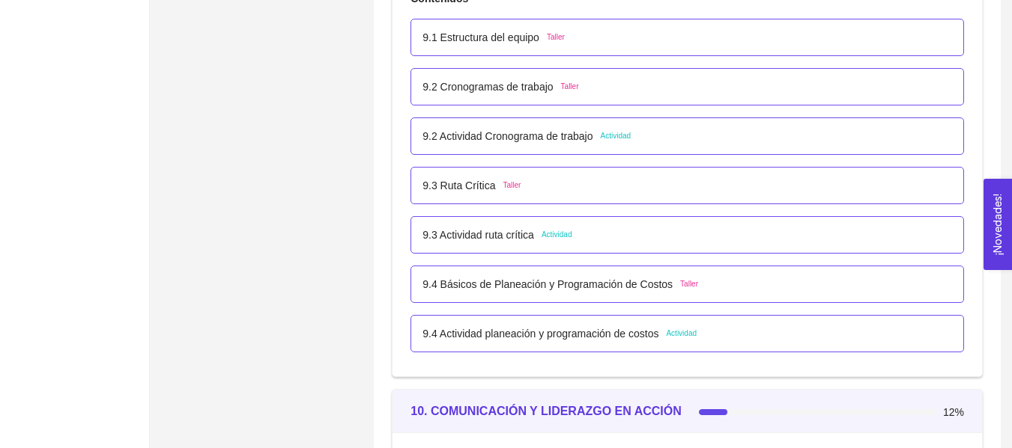
click at [531, 137] on p "9.2 Actividad Cronograma de trabajo" at bounding box center [507, 136] width 170 height 16
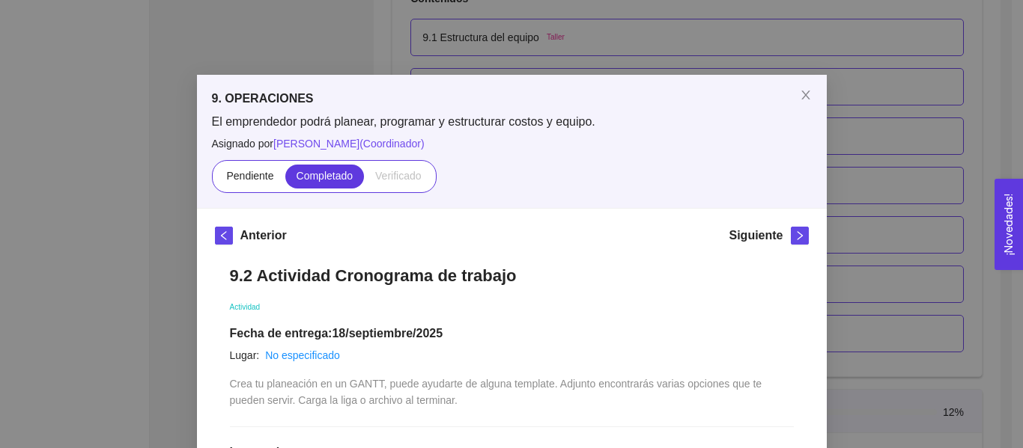
click at [924, 134] on div "9. OPERACIONES El emprendedor podrá planear, programar y estructurar costos y e…" at bounding box center [511, 224] width 1023 height 448
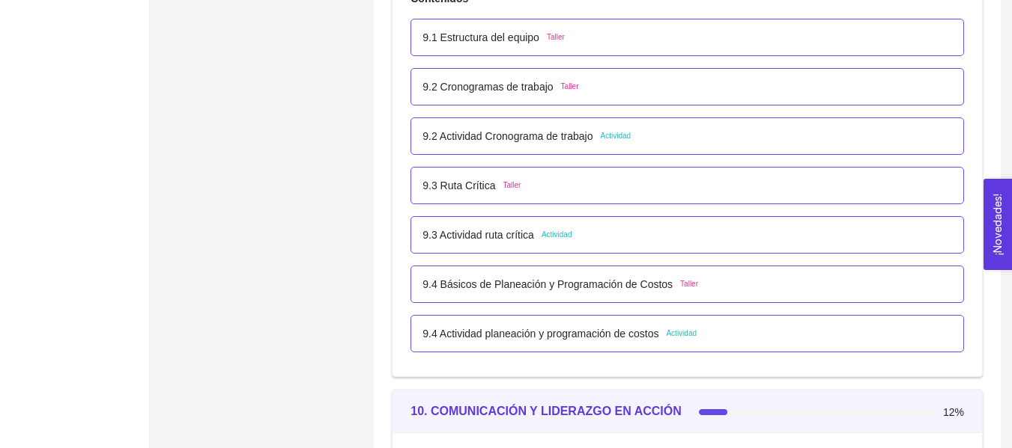
click at [503, 234] on p "9.3 Actividad ruta crítica" at bounding box center [478, 235] width 112 height 16
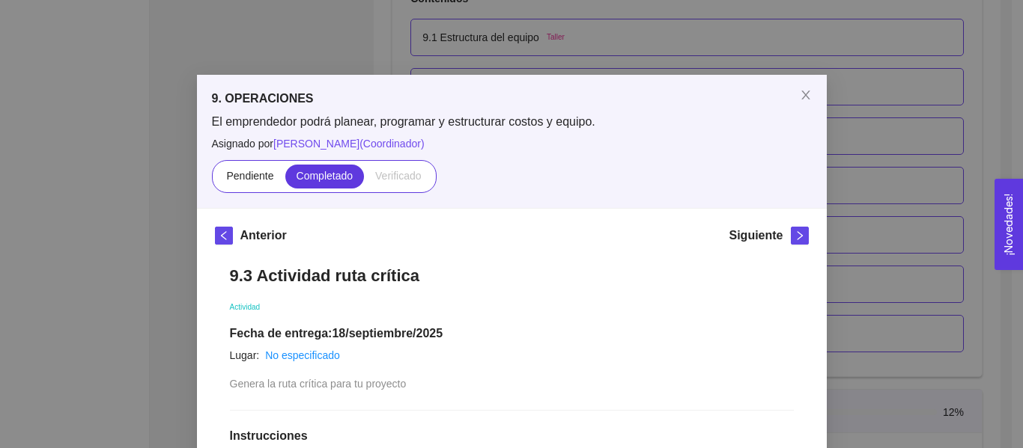
click at [911, 144] on div "9. OPERACIONES El emprendedor podrá planear, programar y estructurar costos y e…" at bounding box center [511, 224] width 1023 height 448
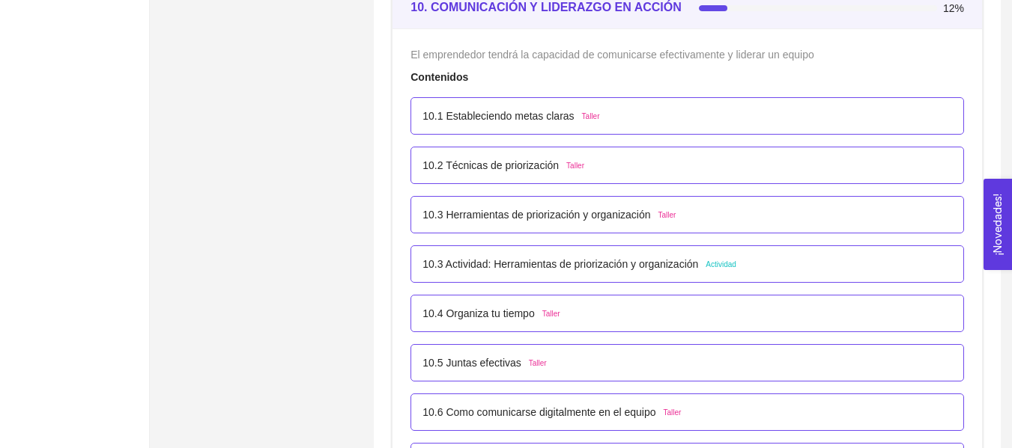
scroll to position [5629, 0]
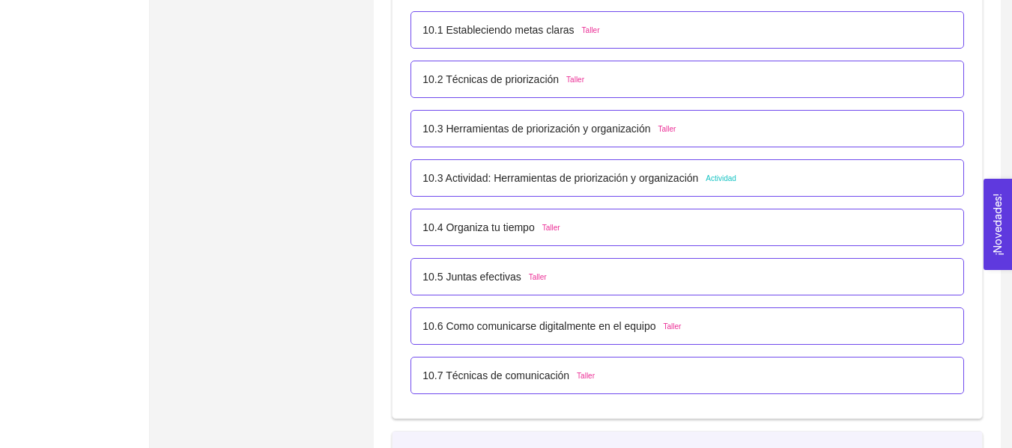
click at [637, 184] on p "10.3 Actividad: Herramientas de priorización y organización" at bounding box center [560, 178] width 276 height 16
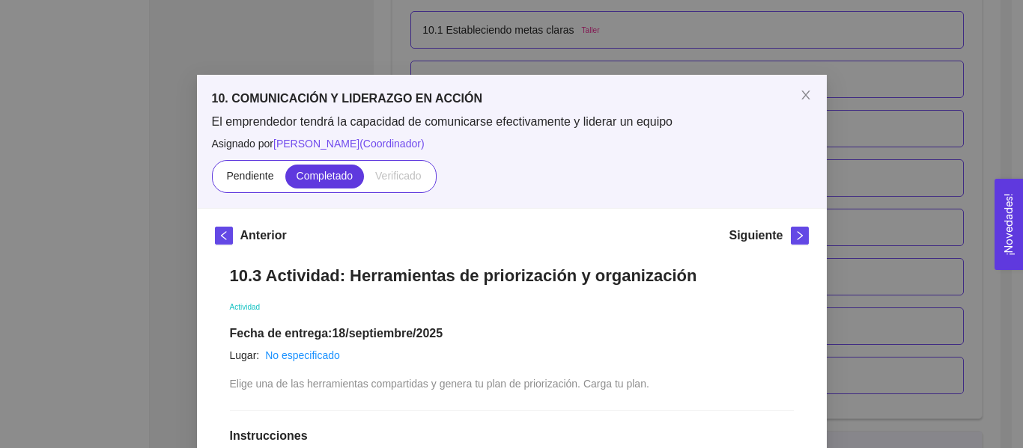
click at [958, 145] on div "10. COMUNICACIÓN Y LIDERAZGO EN ACCIÓN El emprendedor tendrá la capacidad de co…" at bounding box center [511, 224] width 1023 height 448
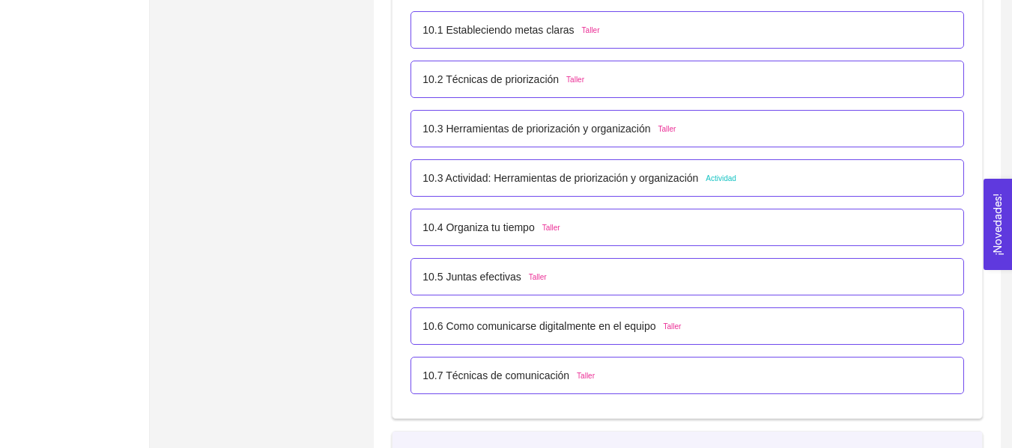
click at [515, 85] on p "10.2 Técnicas de priorización" at bounding box center [490, 79] width 136 height 16
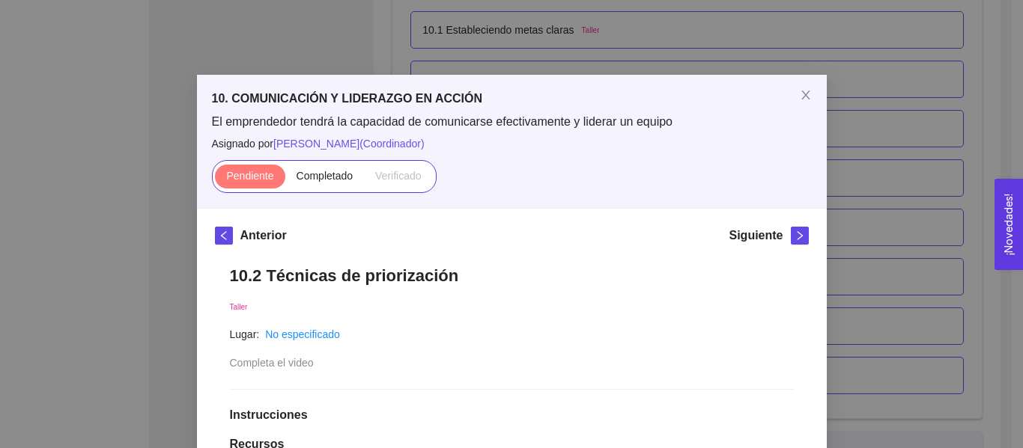
click at [952, 99] on div "10. COMUNICACIÓN Y LIDERAZGO EN ACCIÓN El emprendedor tendrá la capacidad de co…" at bounding box center [511, 224] width 1023 height 448
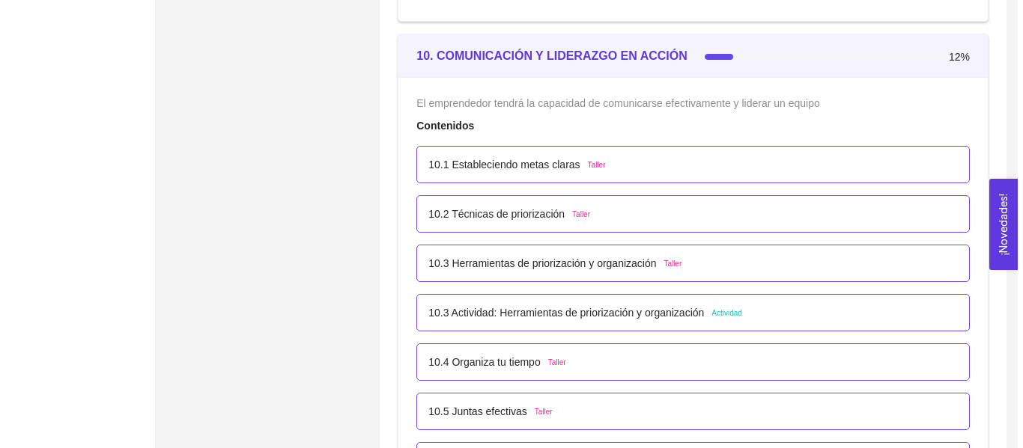
scroll to position [5481, 0]
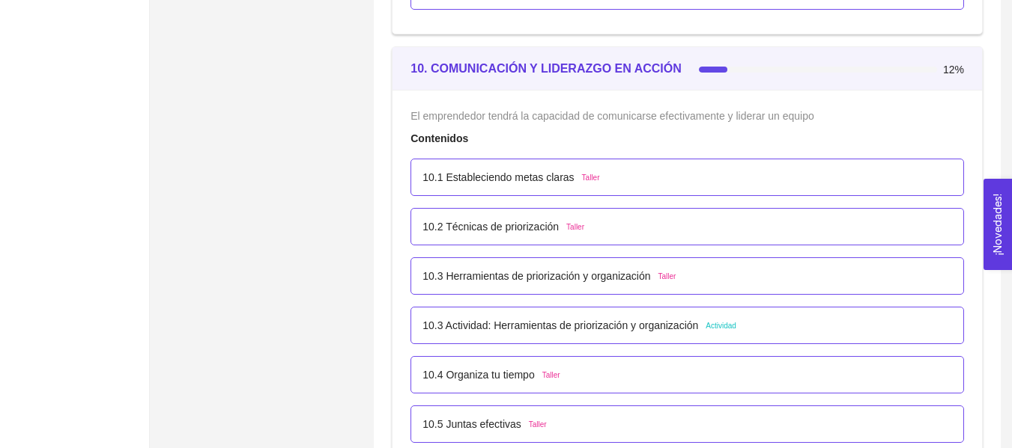
click at [525, 177] on p "10.1 Estableciendo metas claras" at bounding box center [497, 177] width 151 height 16
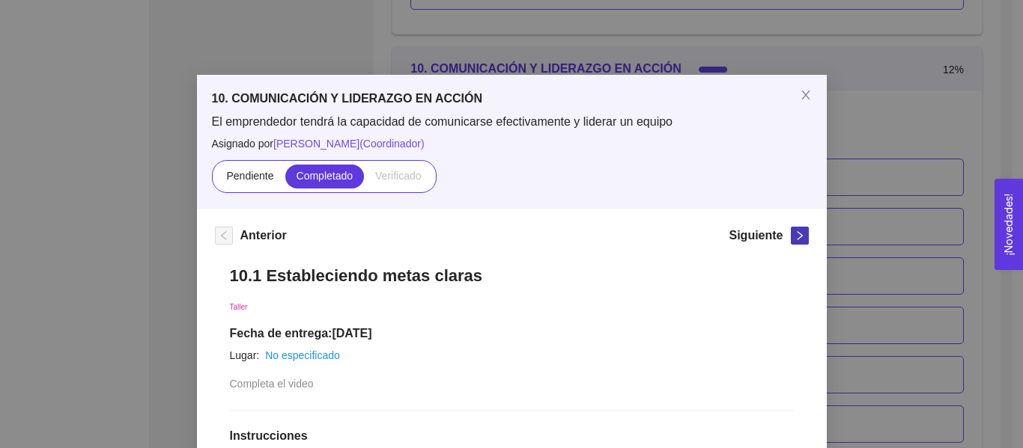
click at [797, 237] on icon "right" at bounding box center [799, 235] width 5 height 9
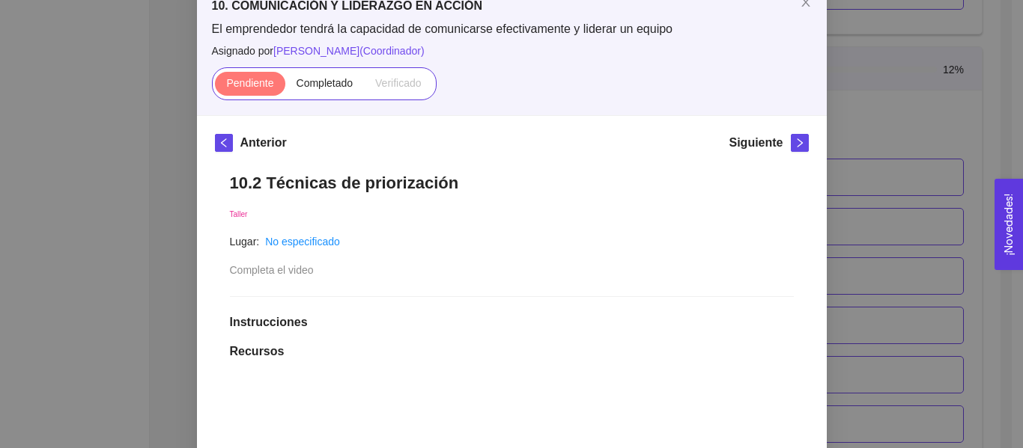
scroll to position [69, 0]
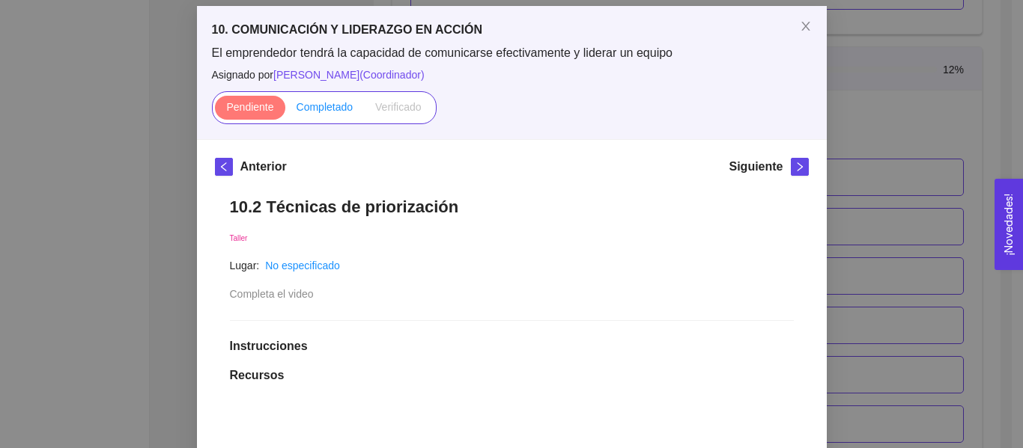
click at [336, 97] on label "Completado" at bounding box center [324, 108] width 79 height 24
click at [285, 111] on input "Completado" at bounding box center [285, 111] width 0 height 0
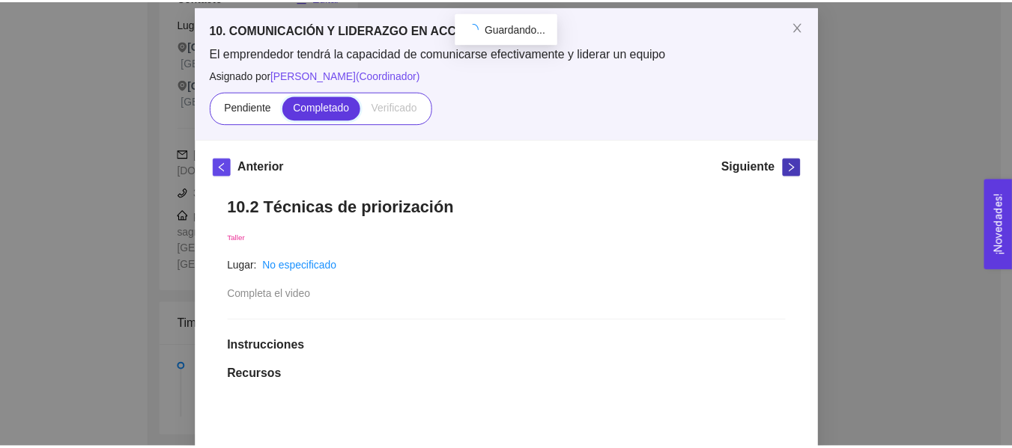
scroll to position [370, 0]
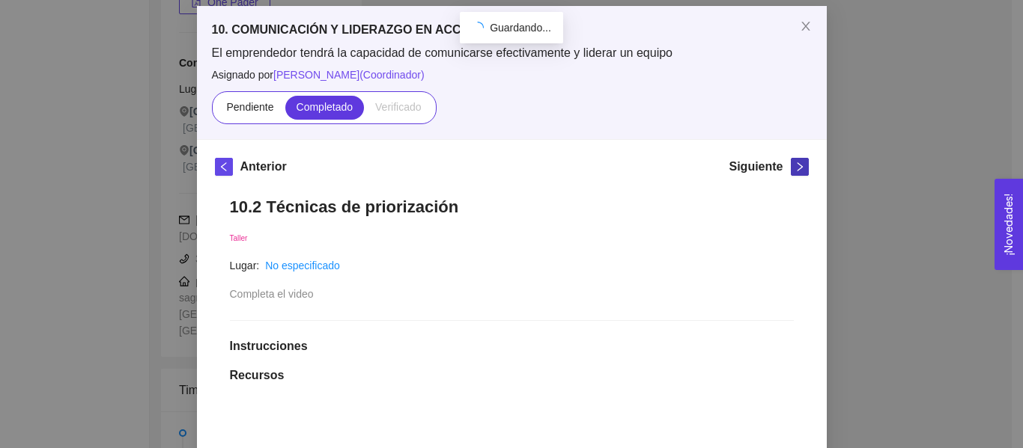
click at [795, 171] on icon "right" at bounding box center [799, 167] width 10 height 10
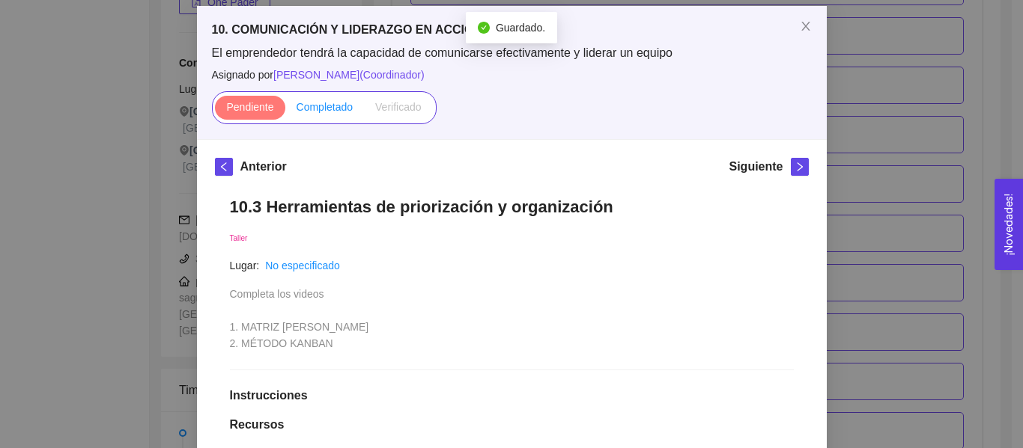
click at [311, 112] on span "Completado" at bounding box center [324, 107] width 57 height 12
click at [285, 111] on input "Completado" at bounding box center [285, 111] width 0 height 0
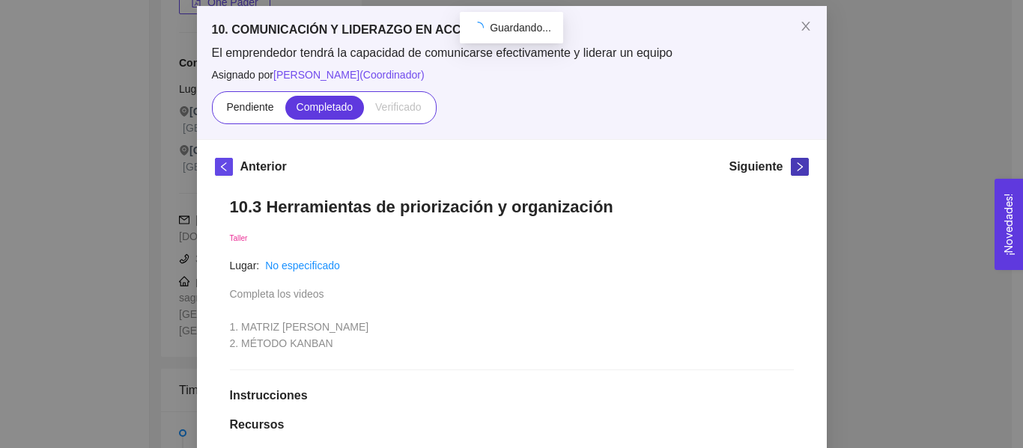
click at [797, 168] on icon "right" at bounding box center [799, 166] width 5 height 9
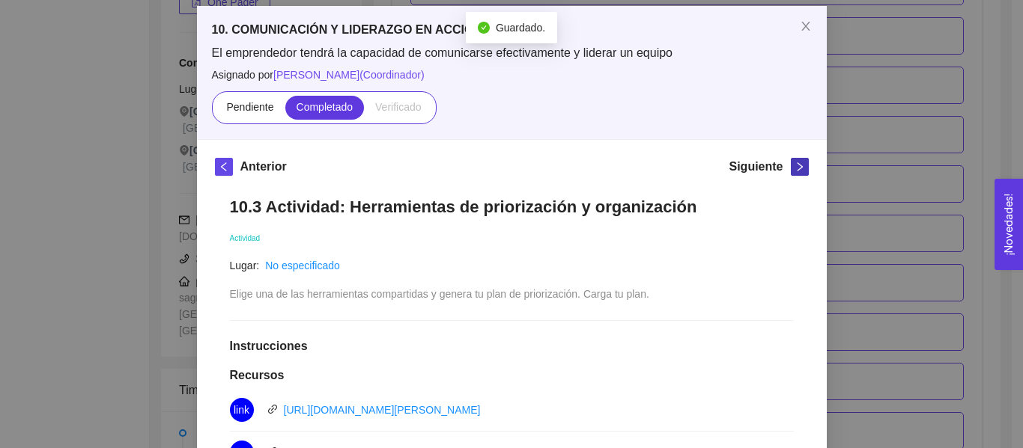
click at [799, 166] on span "right" at bounding box center [799, 167] width 16 height 10
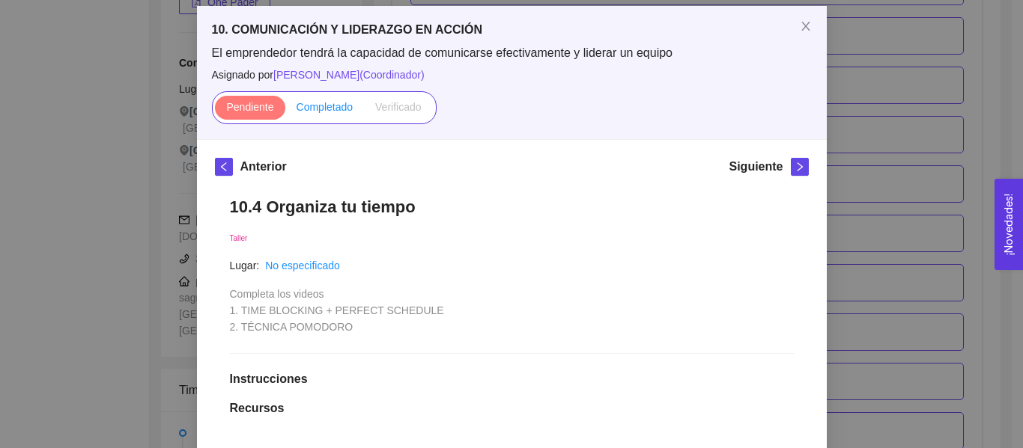
click at [317, 109] on span "Completado" at bounding box center [324, 107] width 57 height 12
click at [285, 111] on input "Completado" at bounding box center [285, 111] width 0 height 0
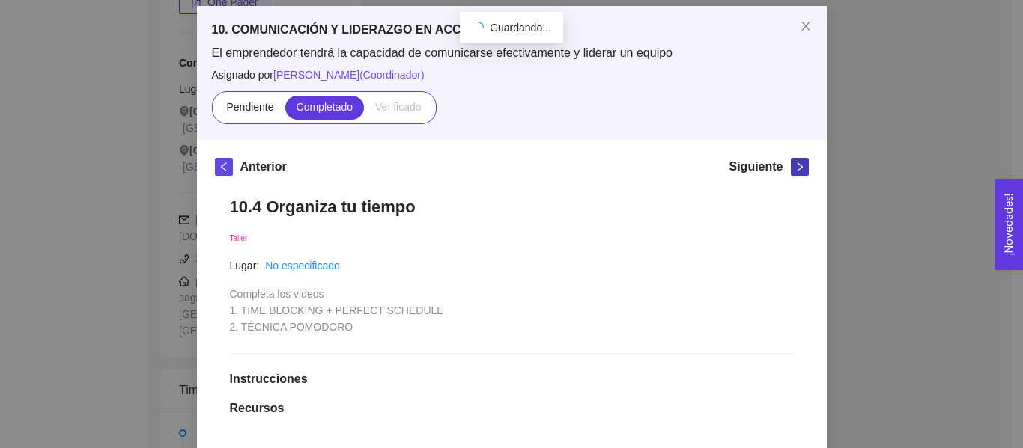
click at [799, 165] on span "right" at bounding box center [799, 167] width 16 height 10
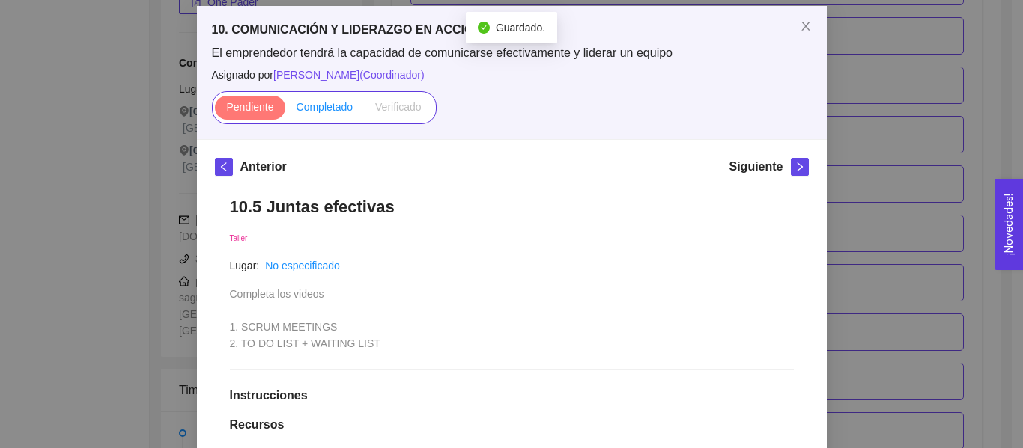
click at [329, 109] on span "Completado" at bounding box center [324, 107] width 57 height 12
click at [285, 111] on input "Completado" at bounding box center [285, 111] width 0 height 0
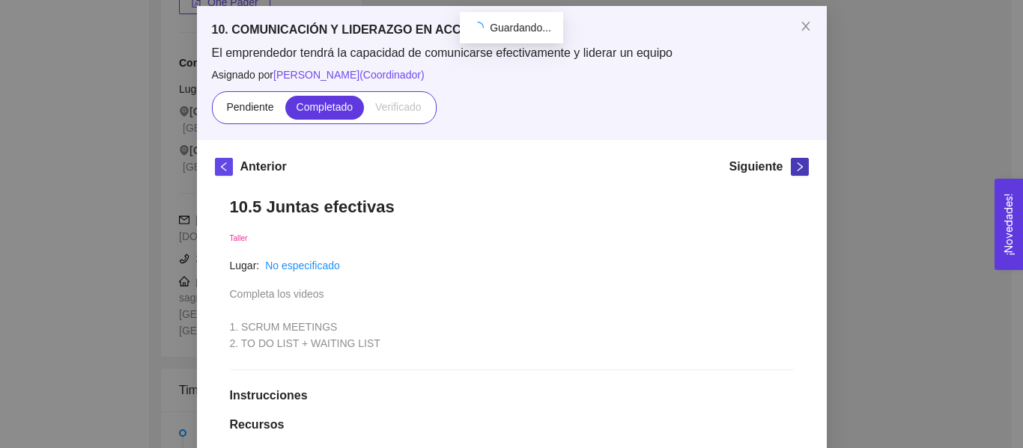
click at [794, 173] on button "button" at bounding box center [800, 167] width 18 height 18
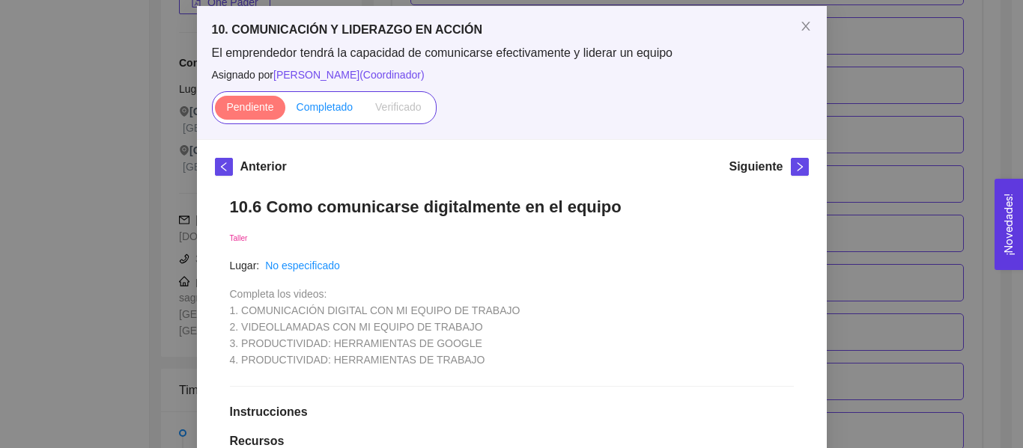
click at [302, 110] on span "Completado" at bounding box center [324, 107] width 57 height 12
click at [285, 111] on input "Completado" at bounding box center [285, 111] width 0 height 0
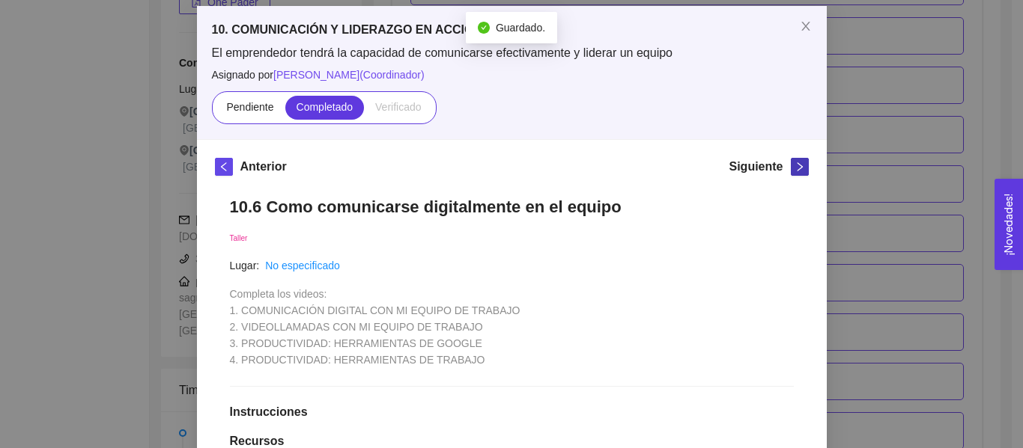
click at [795, 172] on button "button" at bounding box center [800, 167] width 18 height 18
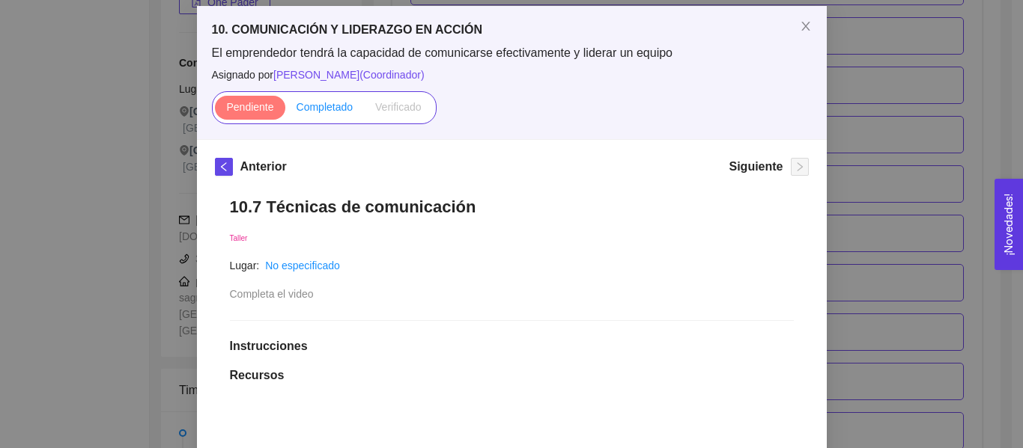
click at [296, 107] on span "Completado" at bounding box center [324, 107] width 57 height 12
click at [285, 111] on input "Completado" at bounding box center [285, 111] width 0 height 0
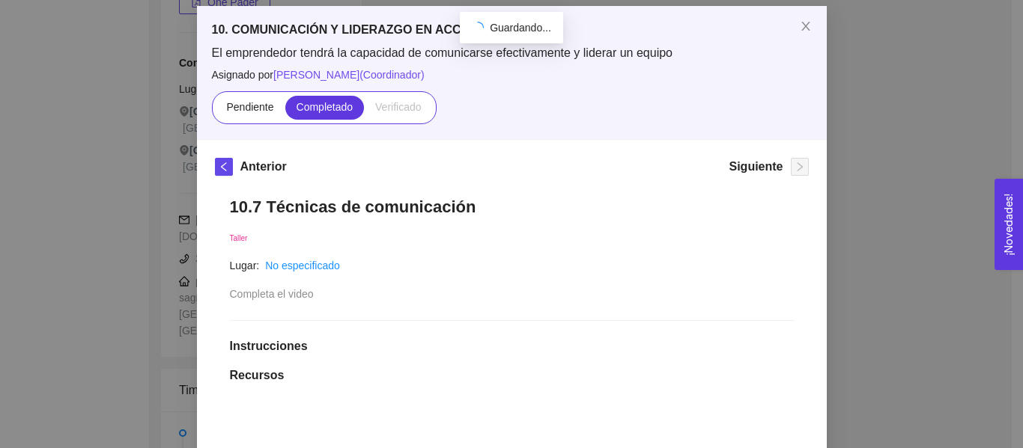
click at [934, 177] on div "10. COMUNICACIÓN Y LIDERAZGO EN ACCIÓN El emprendedor tendrá la capacidad de co…" at bounding box center [511, 224] width 1023 height 448
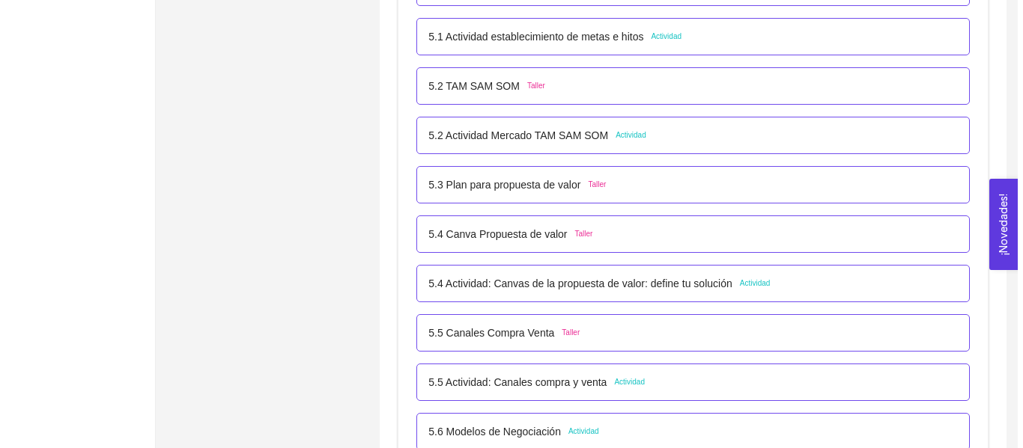
scroll to position [3067, 0]
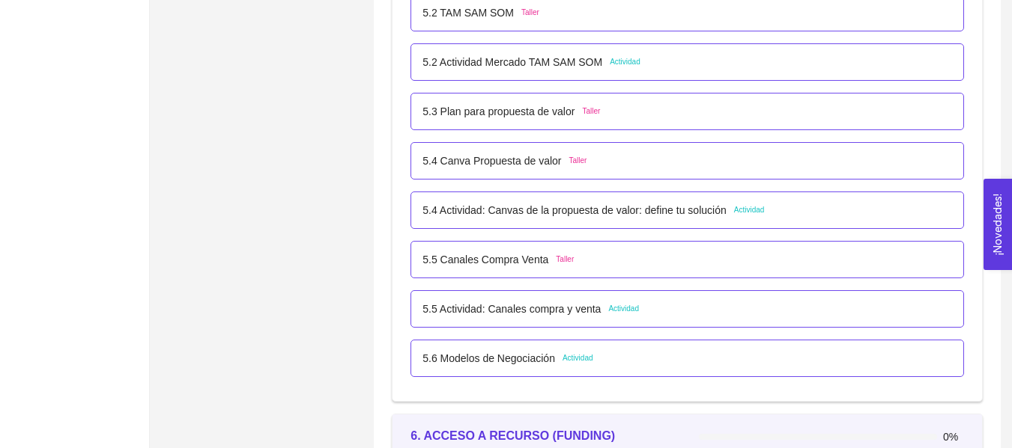
click at [747, 207] on span "Actividad" at bounding box center [749, 210] width 31 height 12
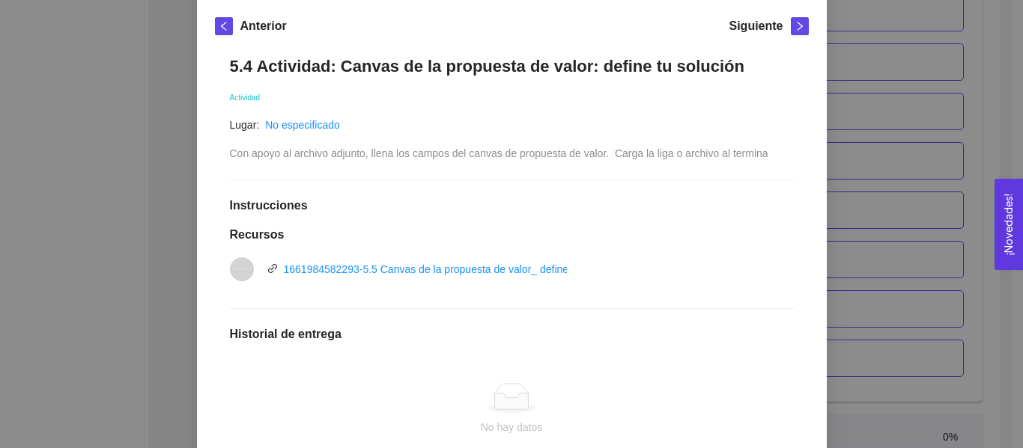
scroll to position [213, 0]
